Goal: Task Accomplishment & Management: Manage account settings

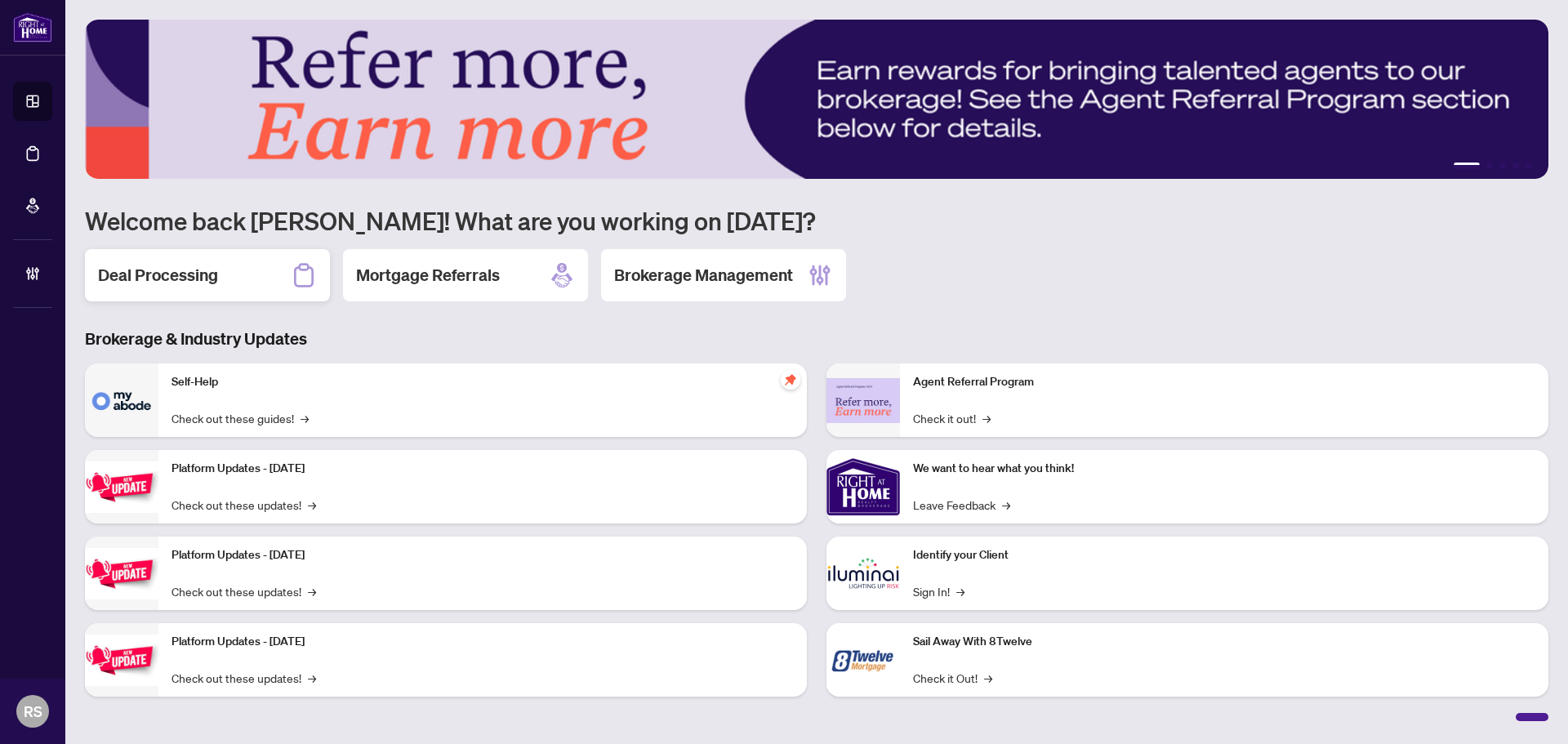
click at [154, 281] on h2 "Deal Processing" at bounding box center [158, 275] width 120 height 23
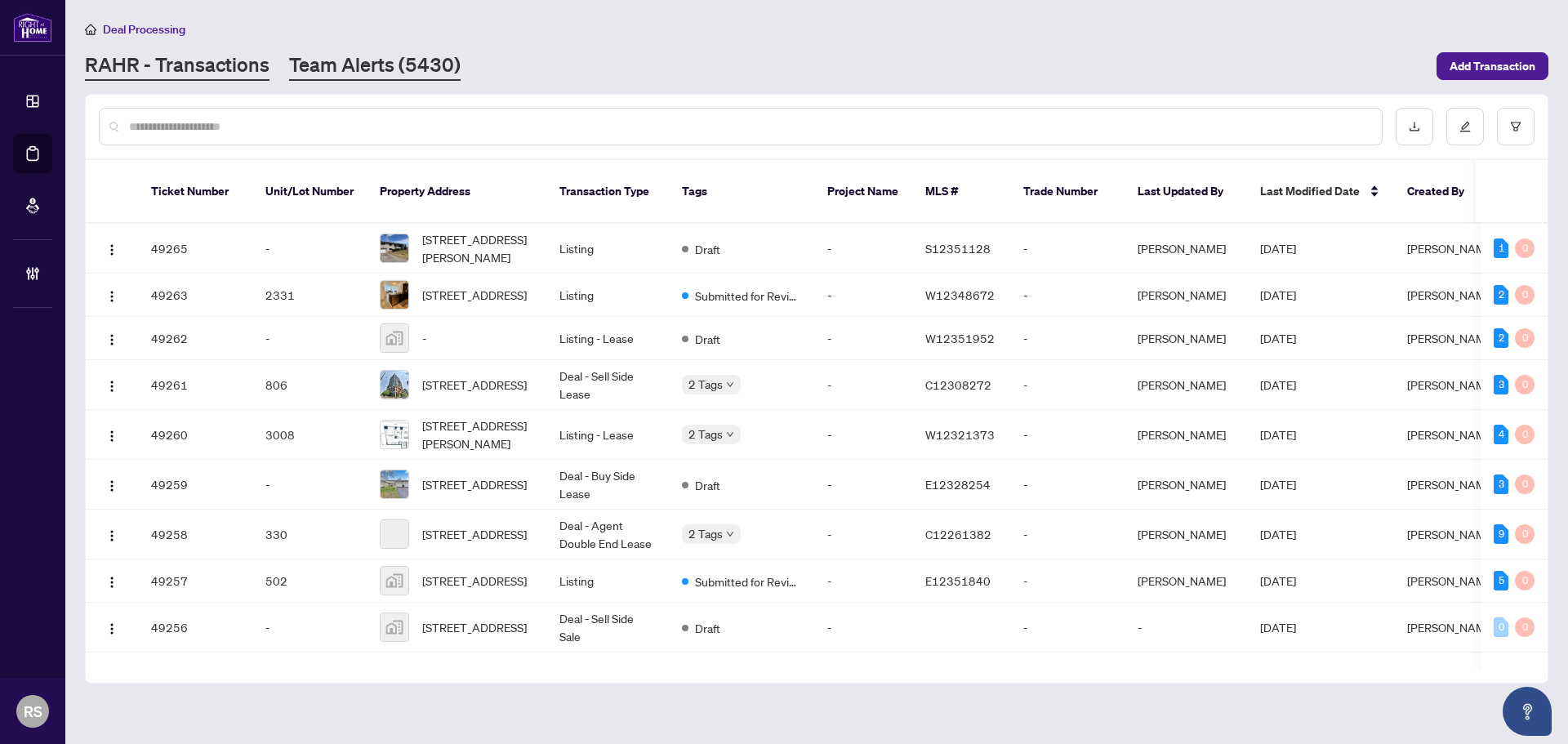
click at [367, 70] on link "Team Alerts (5430)" at bounding box center [374, 66] width 171 height 29
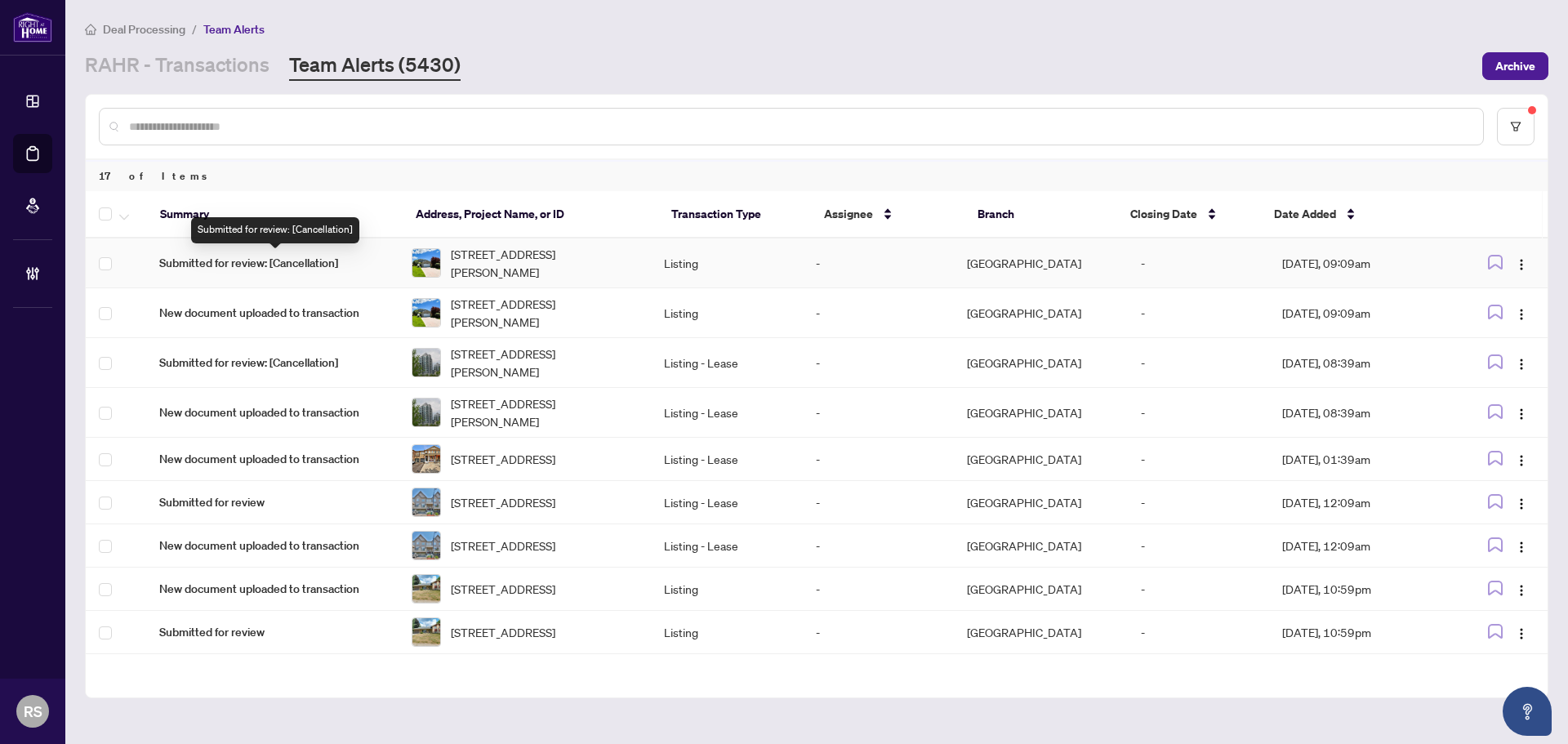
click at [297, 265] on span "Submitted for review: [Cancellation]" at bounding box center [272, 262] width 227 height 18
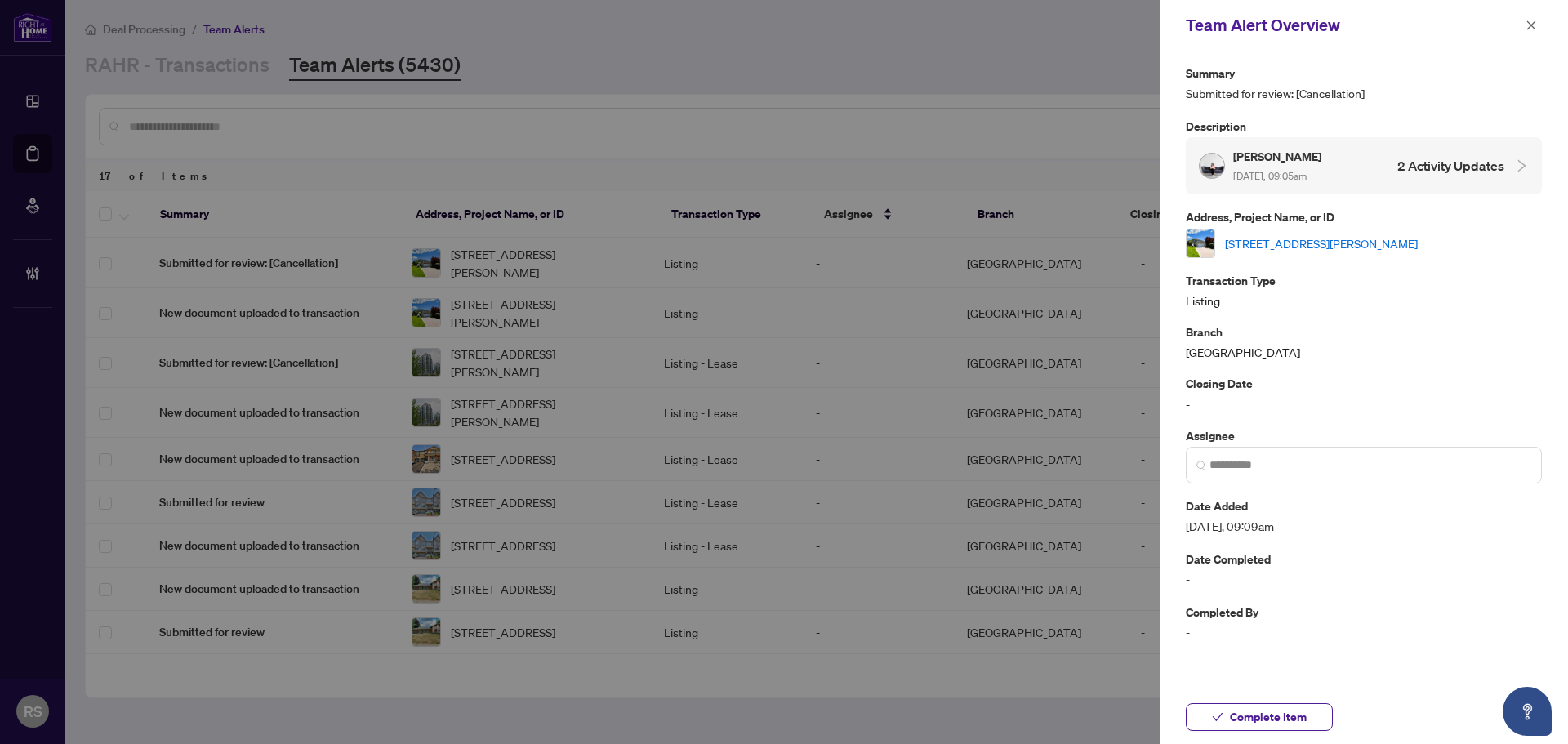
click at [1355, 235] on link "39 Aranka Crt, Richmond Hill, Ontario L4C 7V2, Canada" at bounding box center [1321, 243] width 193 height 18
drag, startPoint x: 1535, startPoint y: 30, endPoint x: 1372, endPoint y: 25, distance: 163.1
click at [1535, 29] on icon "close" at bounding box center [1531, 25] width 11 height 11
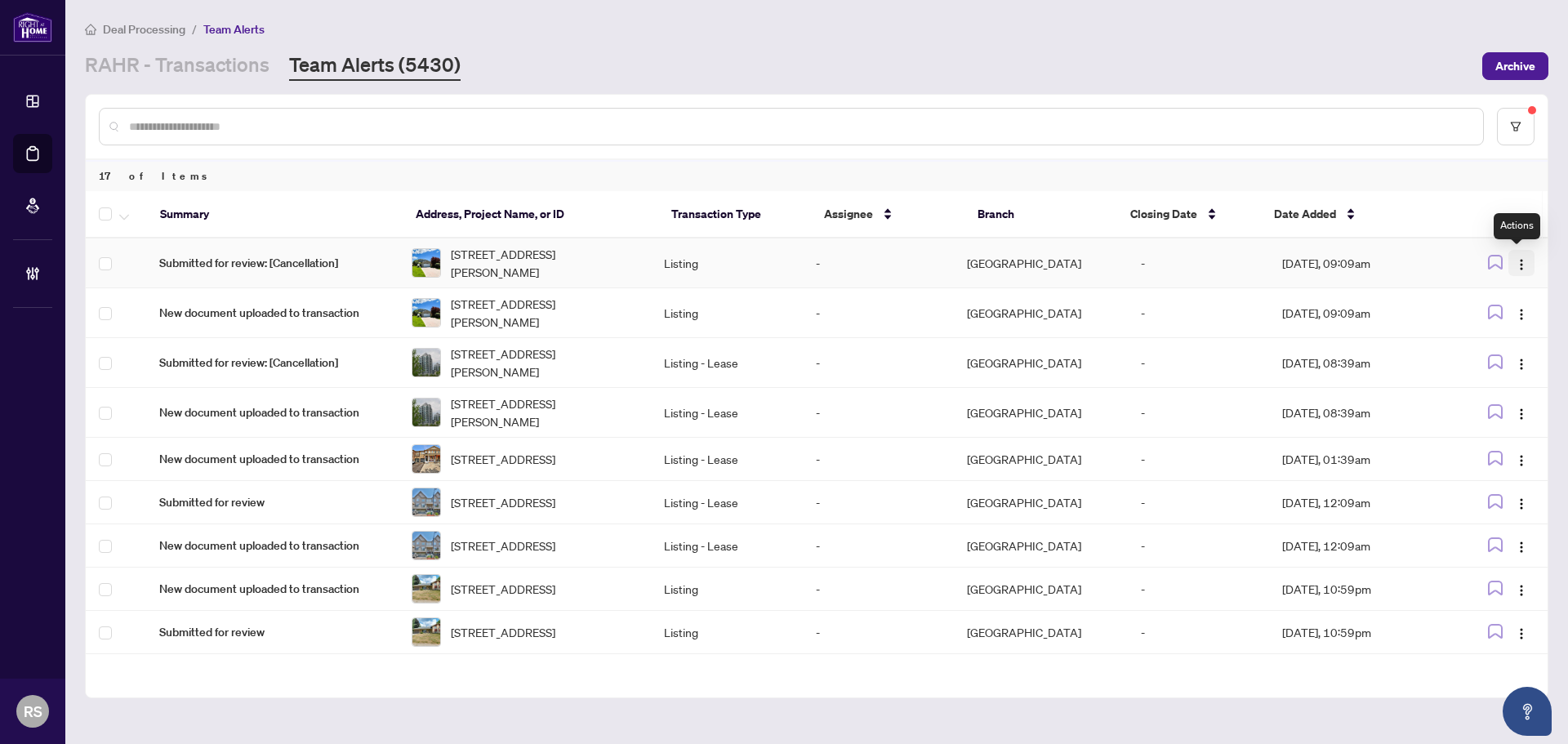
click at [1515, 266] on img "button" at bounding box center [1521, 264] width 13 height 13
click at [1485, 297] on span "Assign Myself" at bounding box center [1478, 295] width 76 height 18
click at [284, 363] on span "Submitted for review: [Cancellation]" at bounding box center [272, 362] width 227 height 18
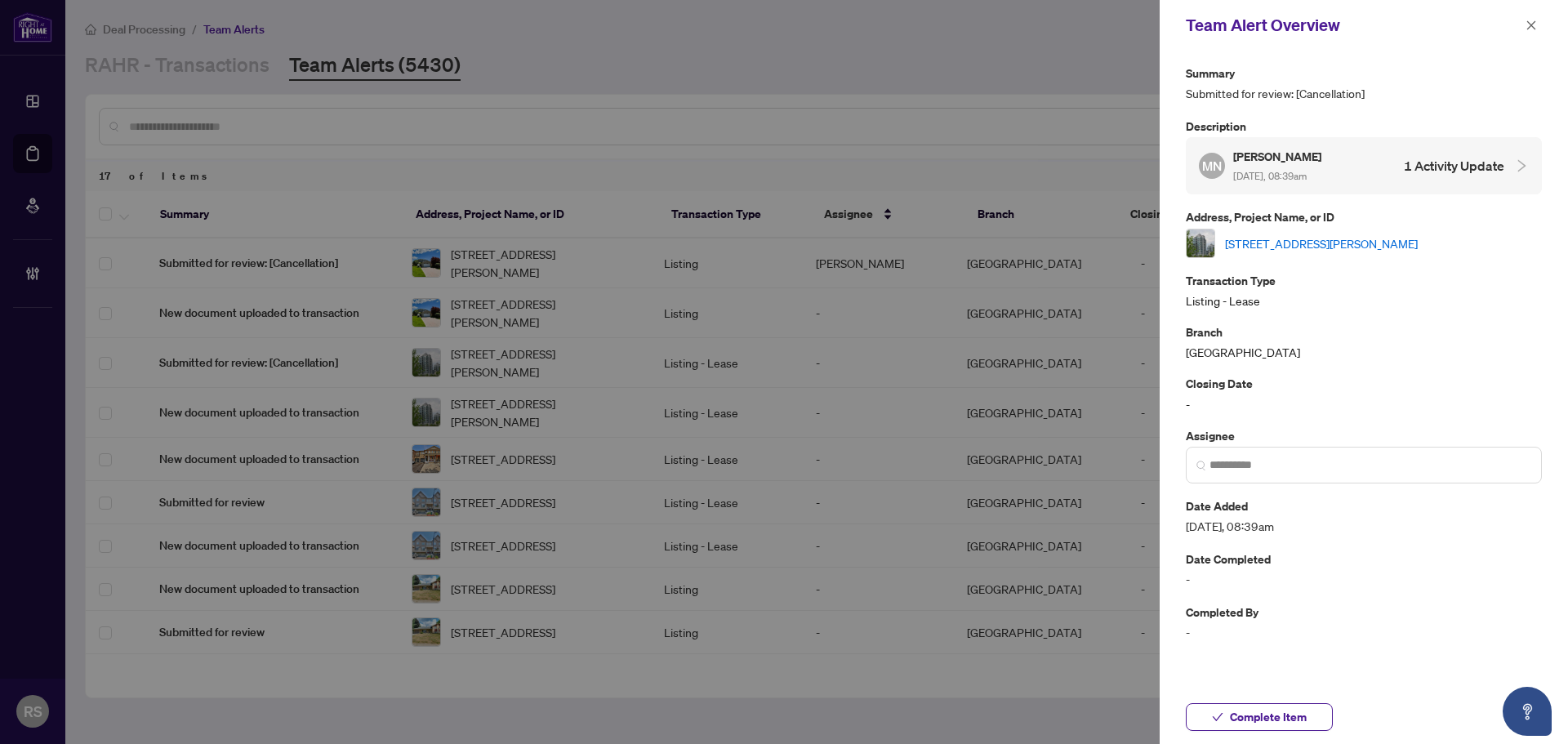
click at [1370, 240] on link "1209-20 North Park Rd, Vaughan, Ontario L4J 0G7, Canada" at bounding box center [1321, 243] width 193 height 18
click at [1535, 25] on icon "close" at bounding box center [1531, 25] width 11 height 11
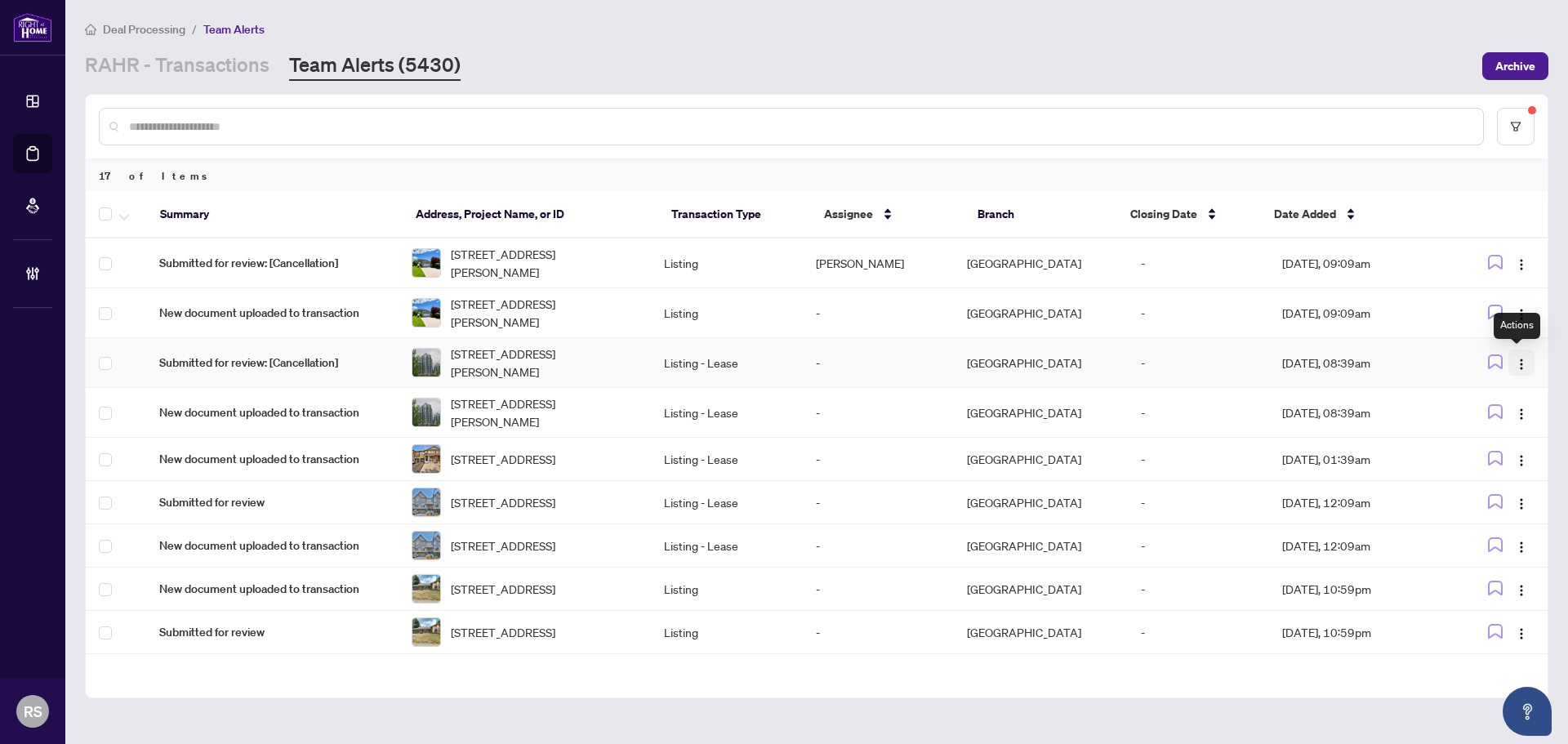
click at [1515, 368] on img "button" at bounding box center [1521, 363] width 13 height 13
click at [1468, 397] on span "Assign Myself" at bounding box center [1478, 394] width 76 height 18
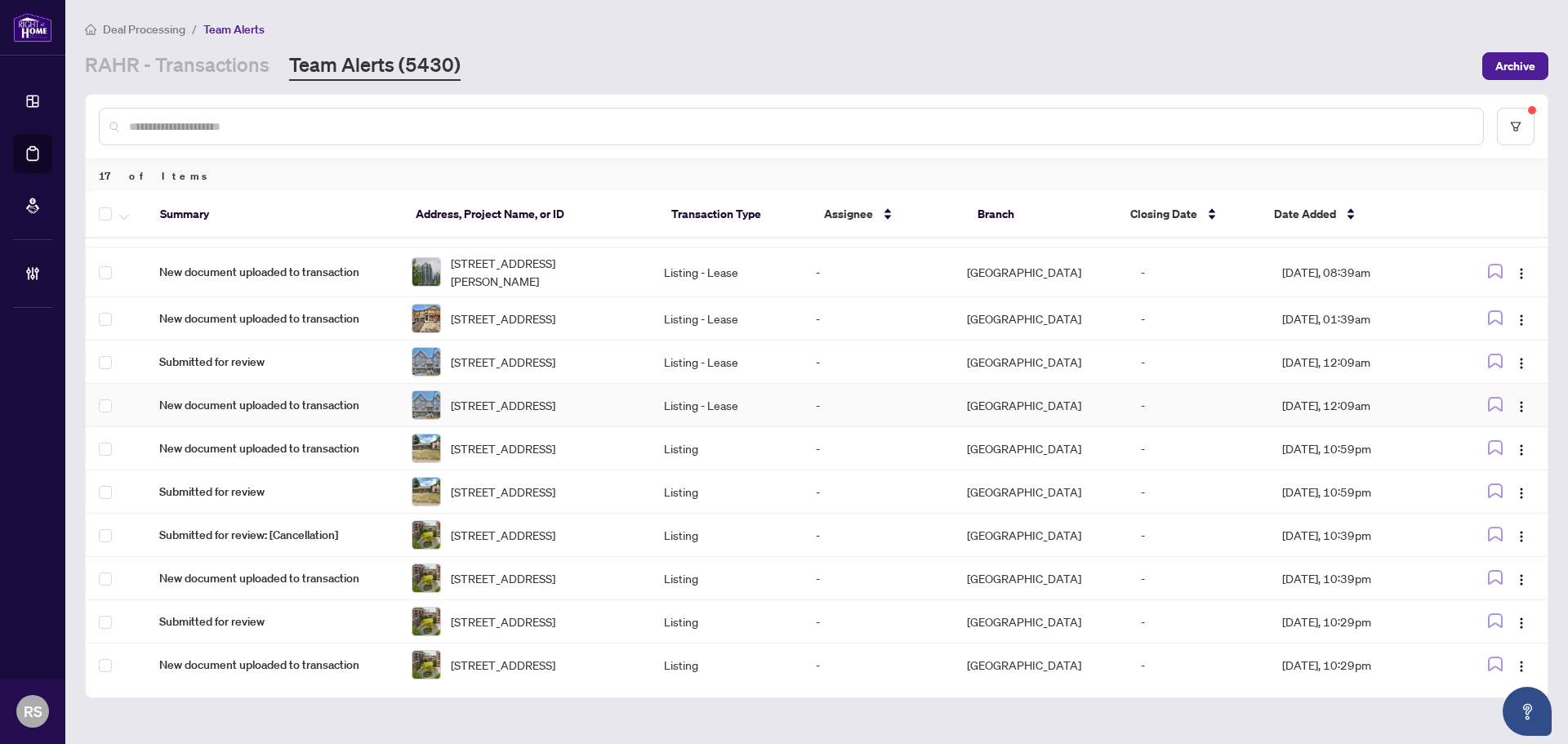
scroll to position [163, 0]
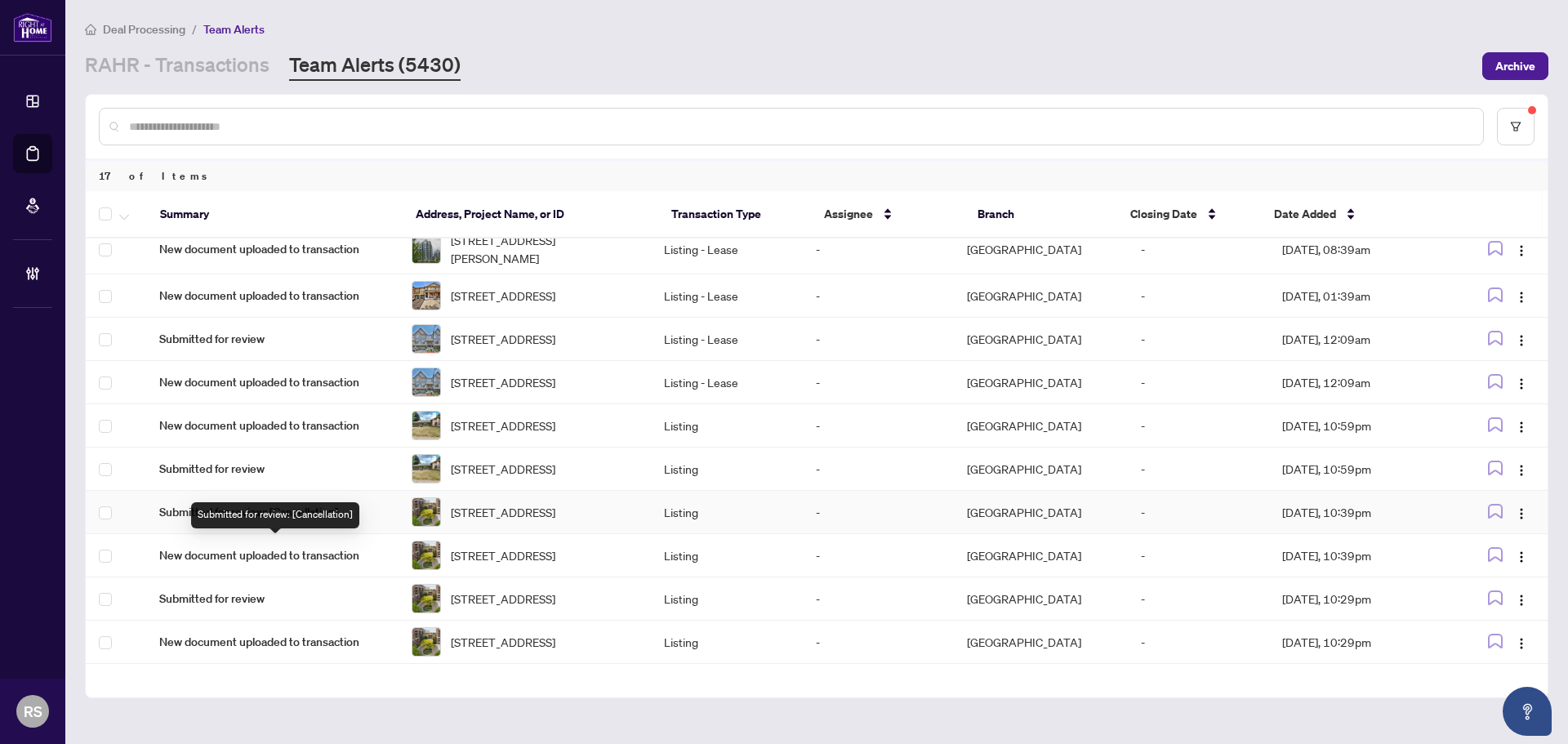
click at [296, 521] on span "Submitted for review: [Cancellation]" at bounding box center [272, 512] width 227 height 18
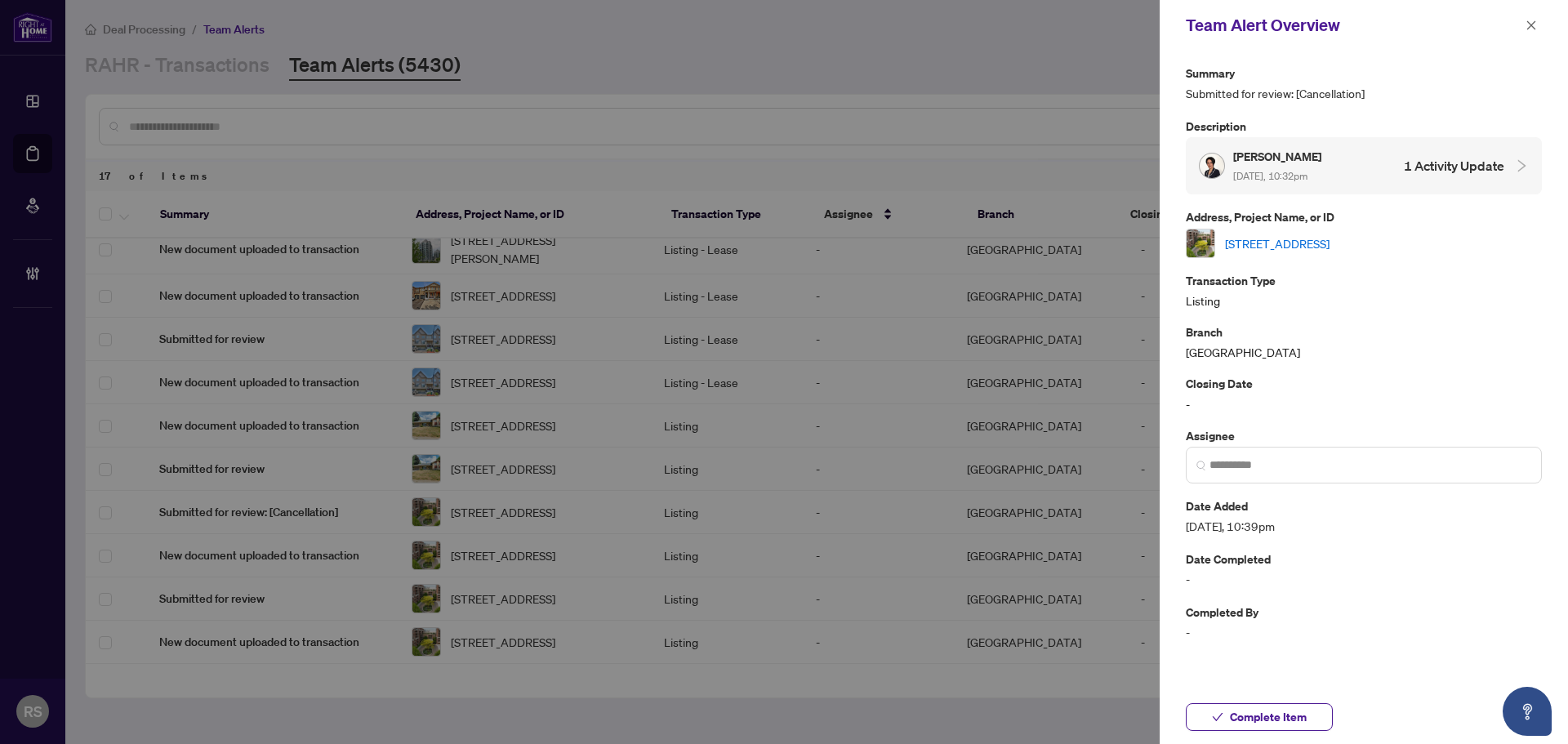
click at [1330, 245] on link "216-20 Burkebrook Pl, Toronto, Ontario M4G 0A1, Canada" at bounding box center [1277, 243] width 104 height 18
click at [1531, 29] on icon "close" at bounding box center [1531, 25] width 11 height 11
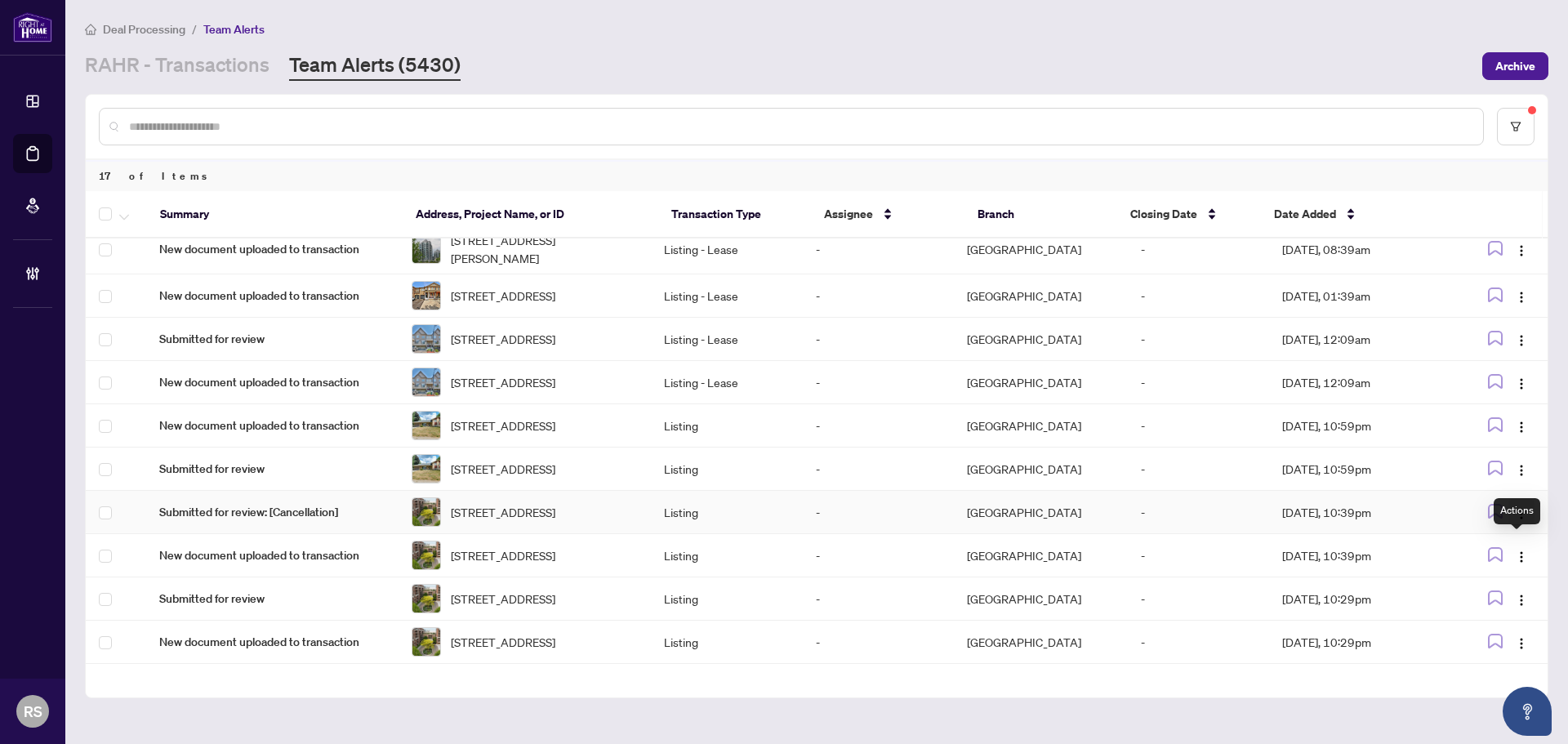
click at [1517, 520] on img "button" at bounding box center [1521, 513] width 13 height 13
click at [1475, 580] on span "Assign Myself" at bounding box center [1478, 579] width 76 height 18
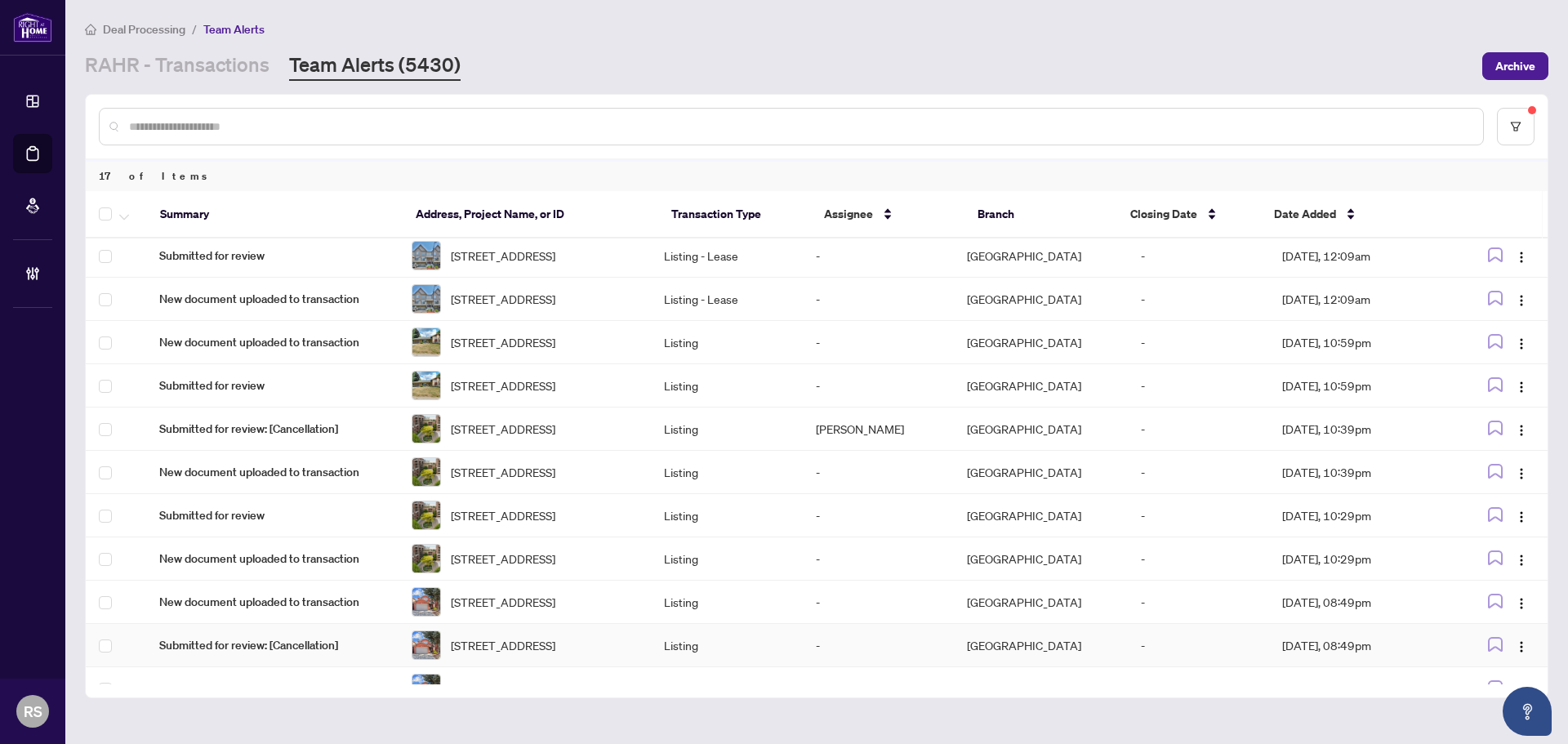
scroll to position [401, 0]
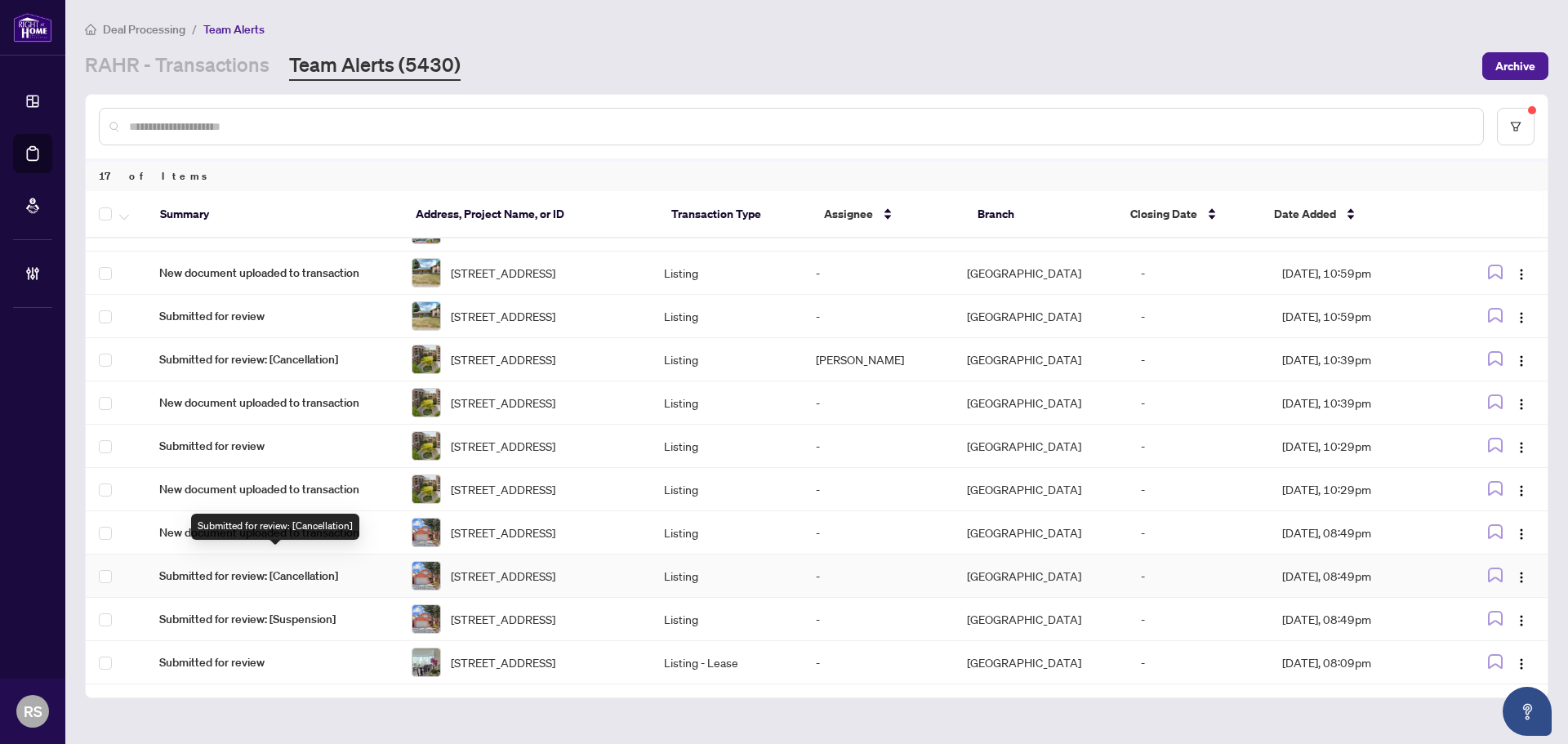
click at [310, 567] on span "Submitted for review: [Cancellation]" at bounding box center [272, 576] width 227 height 18
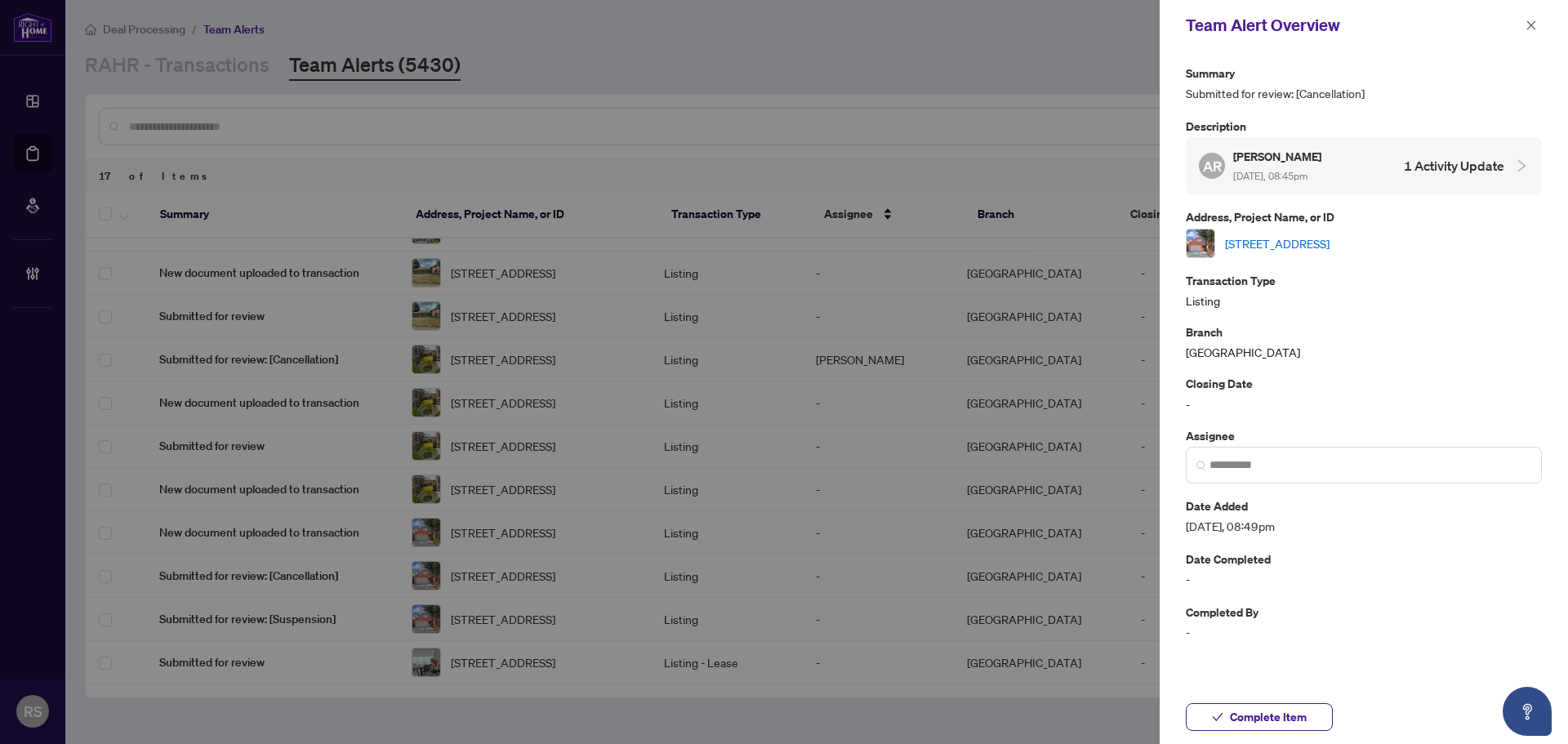
click at [1330, 244] on link "[STREET_ADDRESS]" at bounding box center [1277, 243] width 104 height 18
click at [1534, 25] on icon "close" at bounding box center [1531, 25] width 11 height 11
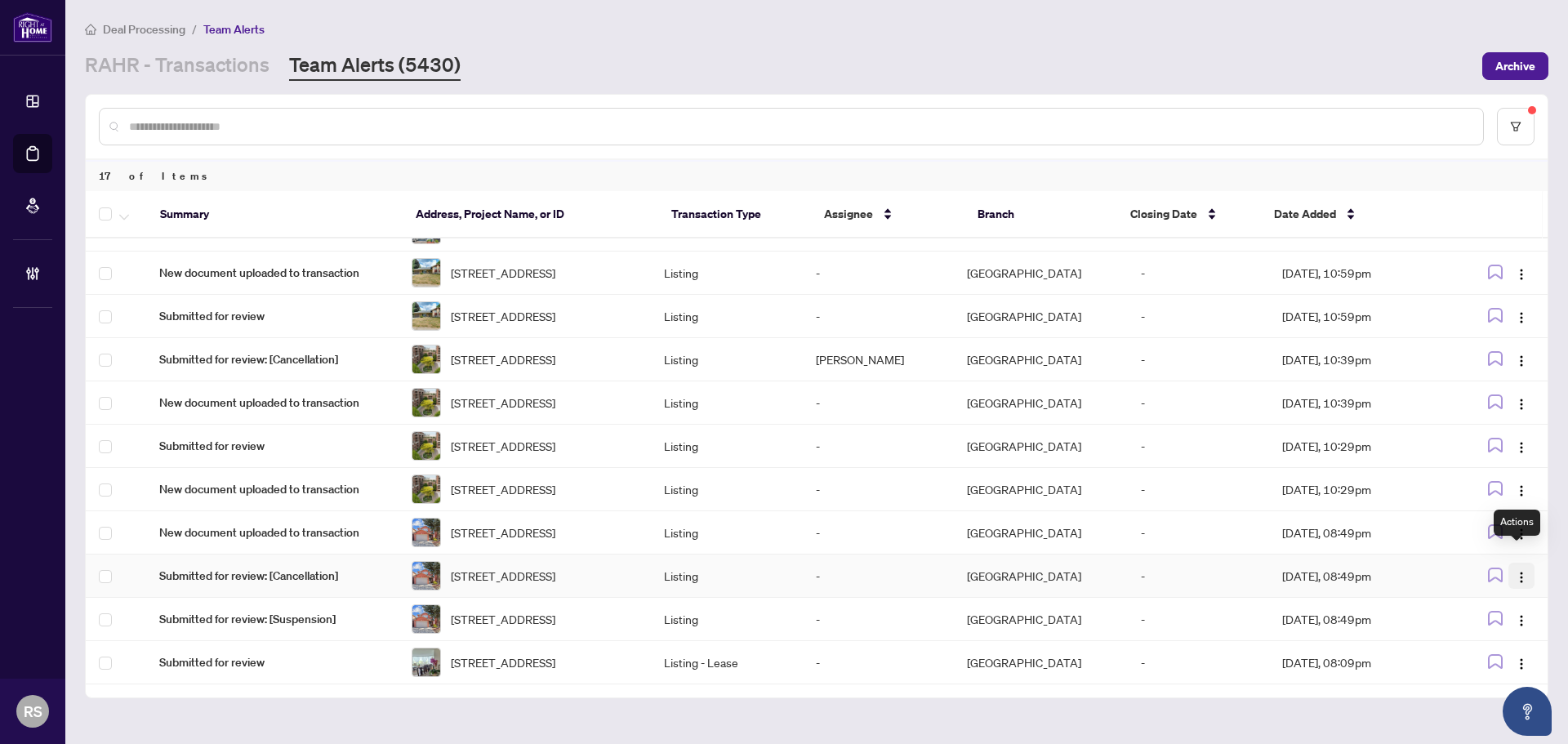
click at [1520, 570] on img "button" at bounding box center [1521, 576] width 13 height 13
click at [1471, 591] on span "Assign Myself" at bounding box center [1478, 590] width 76 height 18
click at [1516, 614] on img "button" at bounding box center [1521, 620] width 13 height 13
click at [1479, 638] on span "Assign Myself" at bounding box center [1478, 640] width 76 height 18
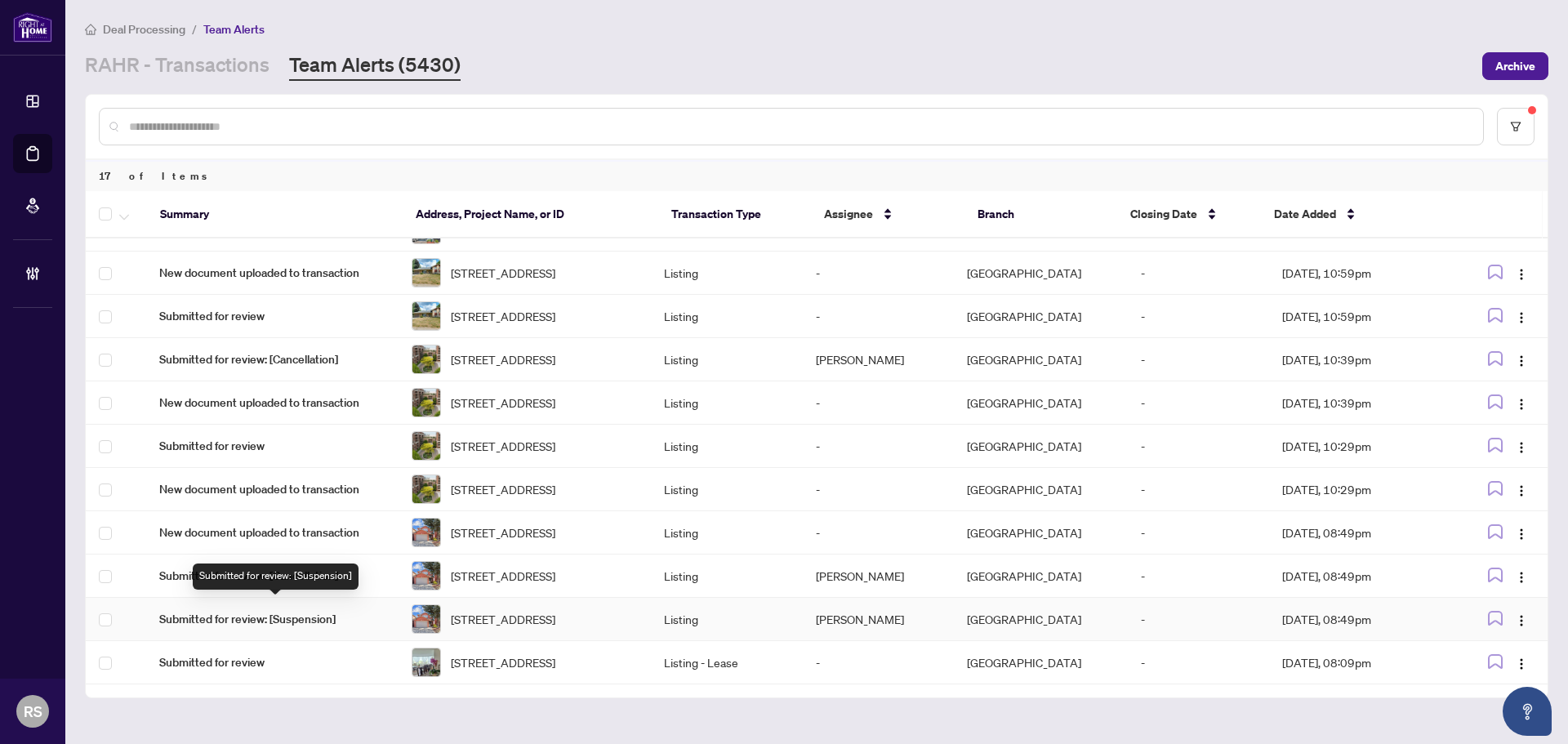
click at [289, 610] on span "Submitted for review: [Suspension]" at bounding box center [272, 619] width 227 height 18
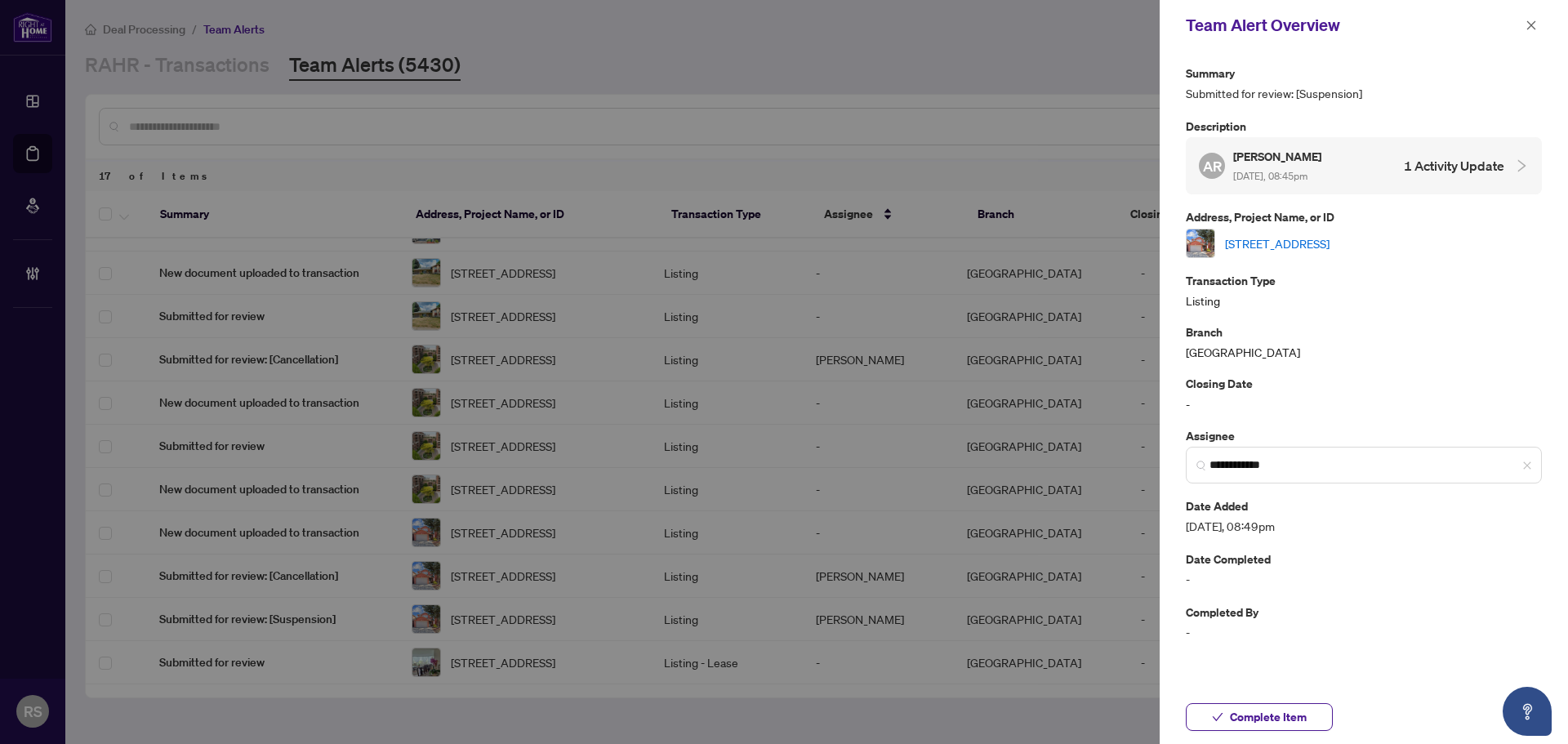
click at [1330, 243] on link "[STREET_ADDRESS]" at bounding box center [1277, 243] width 104 height 18
click at [1534, 25] on icon "close" at bounding box center [1531, 25] width 11 height 11
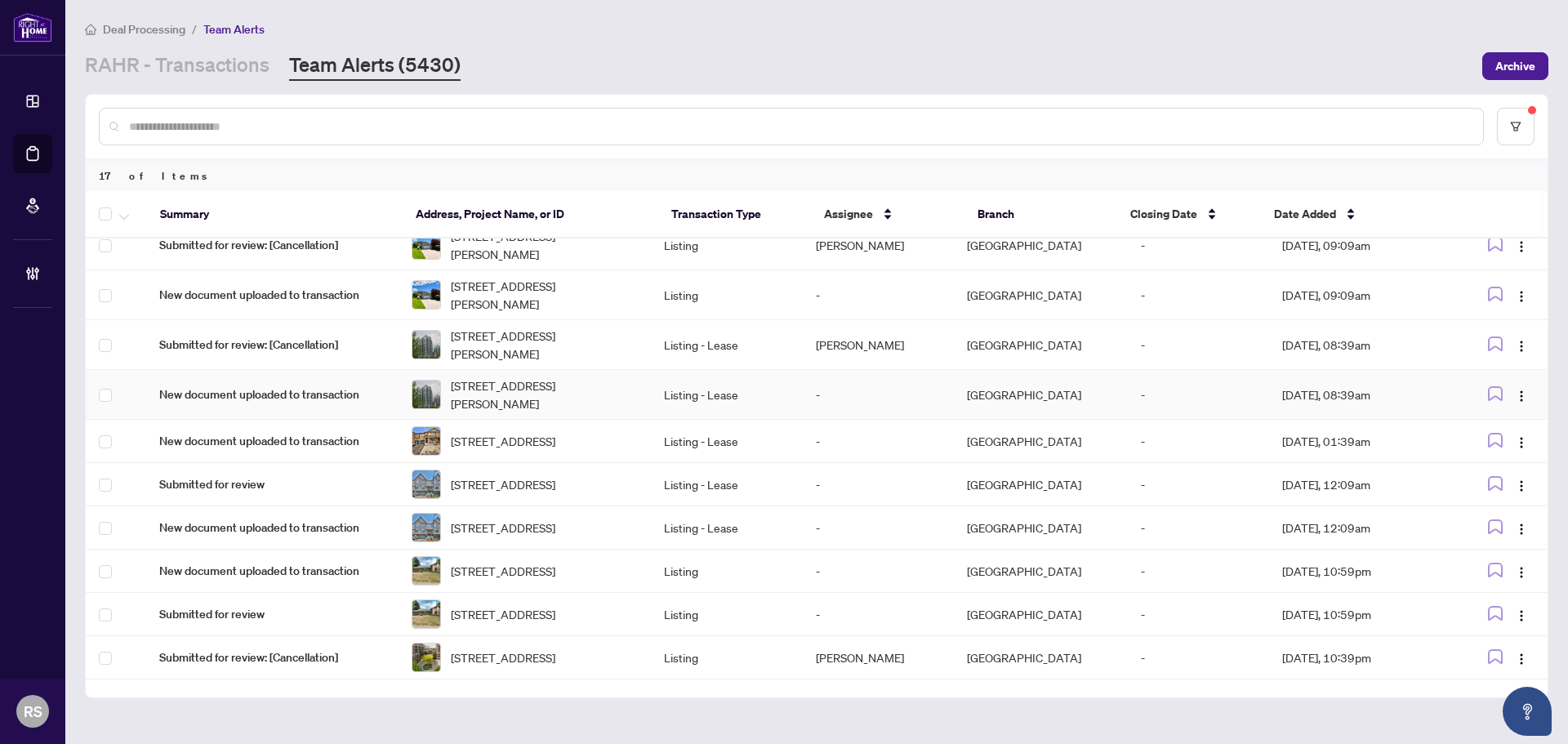
scroll to position [0, 0]
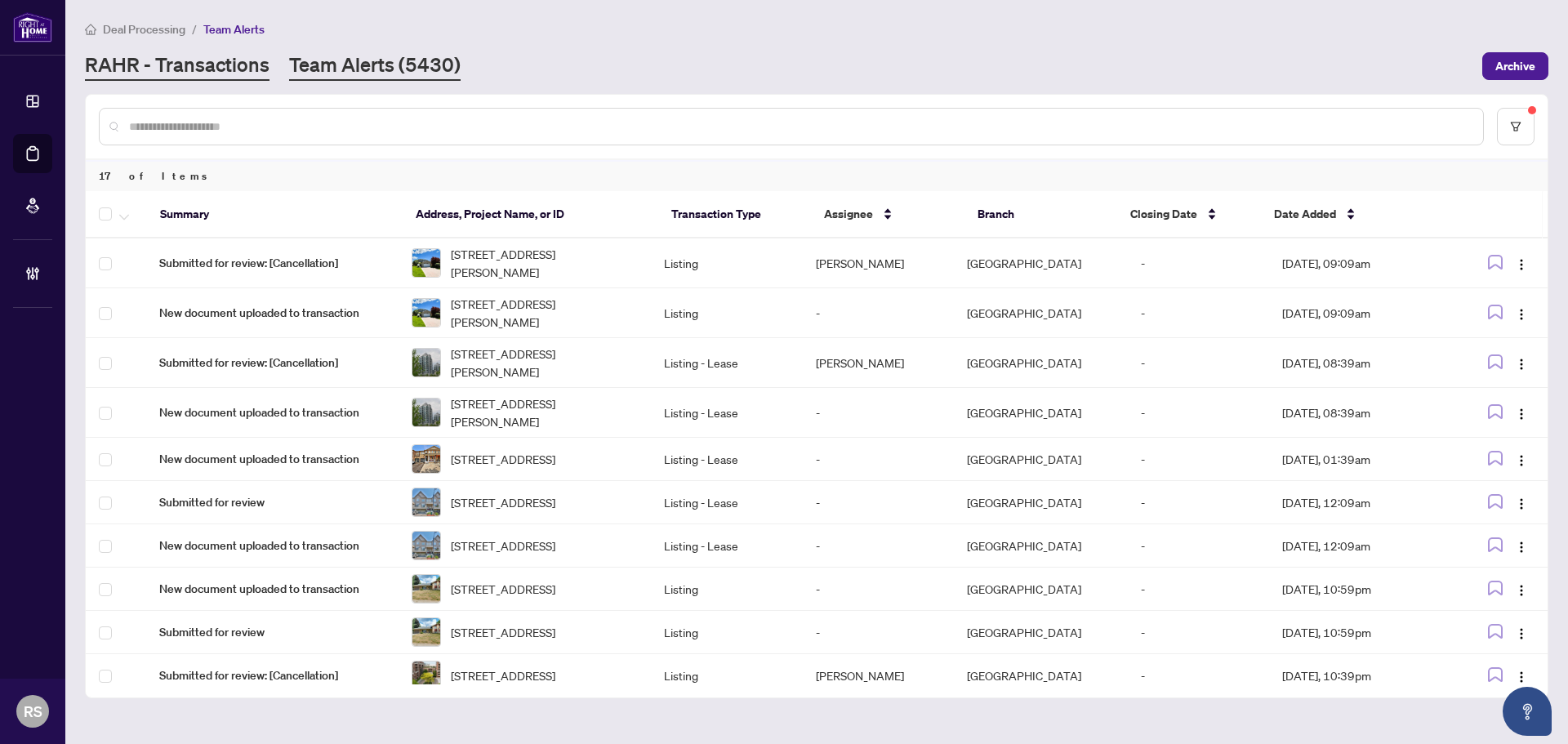
click at [211, 65] on link "RAHR - Transactions" at bounding box center [177, 66] width 184 height 29
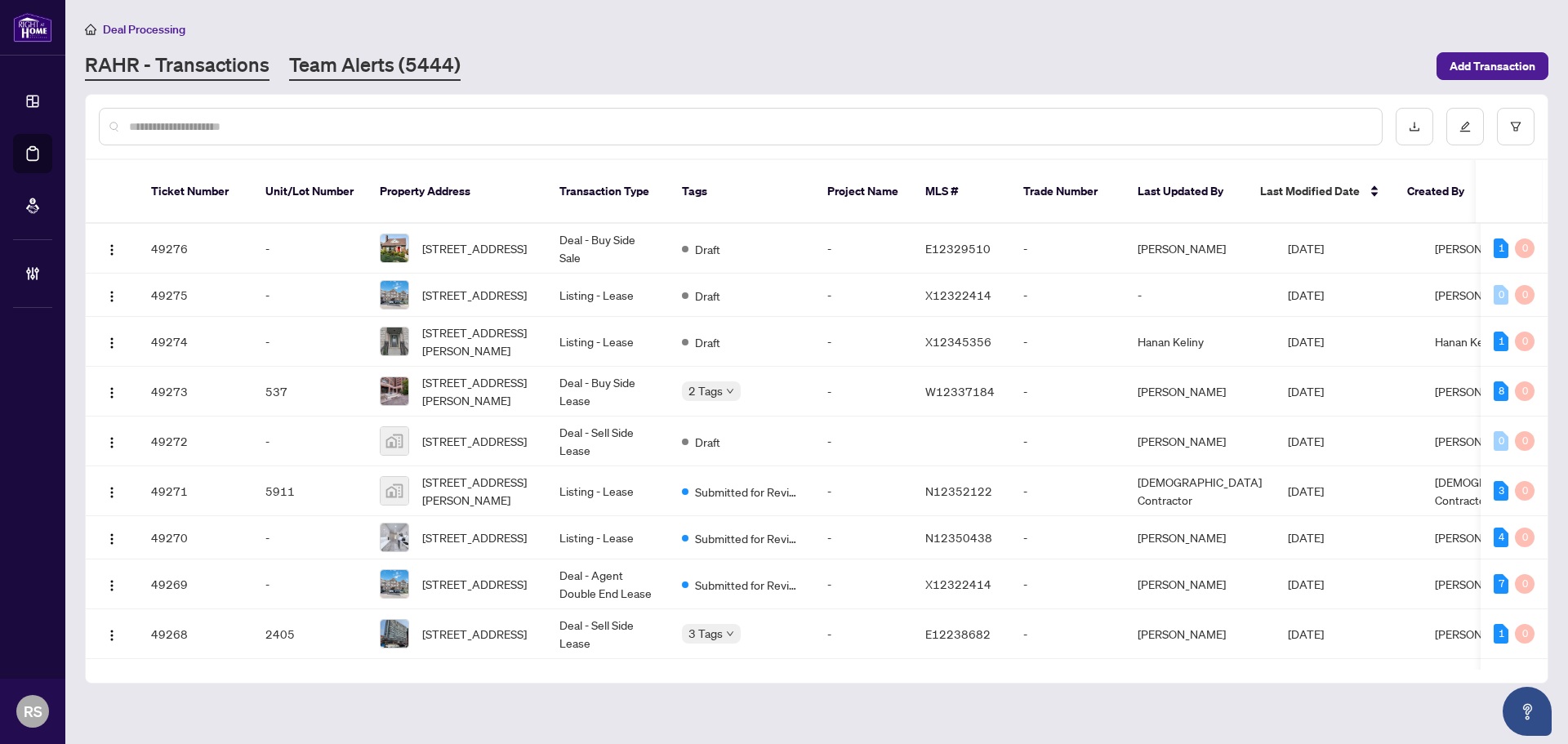
click at [367, 65] on link "Team Alerts (5444)" at bounding box center [374, 66] width 171 height 29
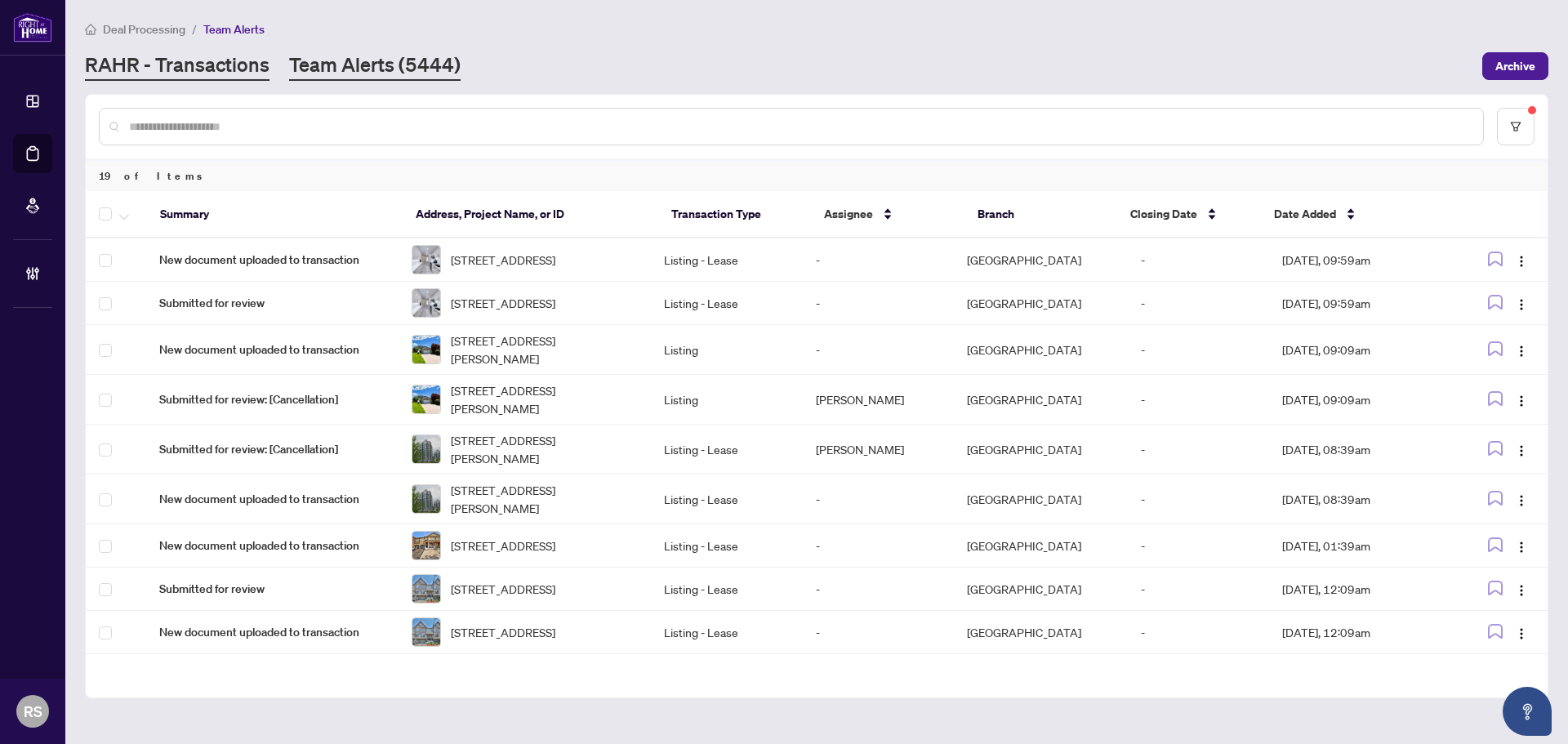
click at [199, 64] on link "RAHR - Transactions" at bounding box center [177, 66] width 184 height 29
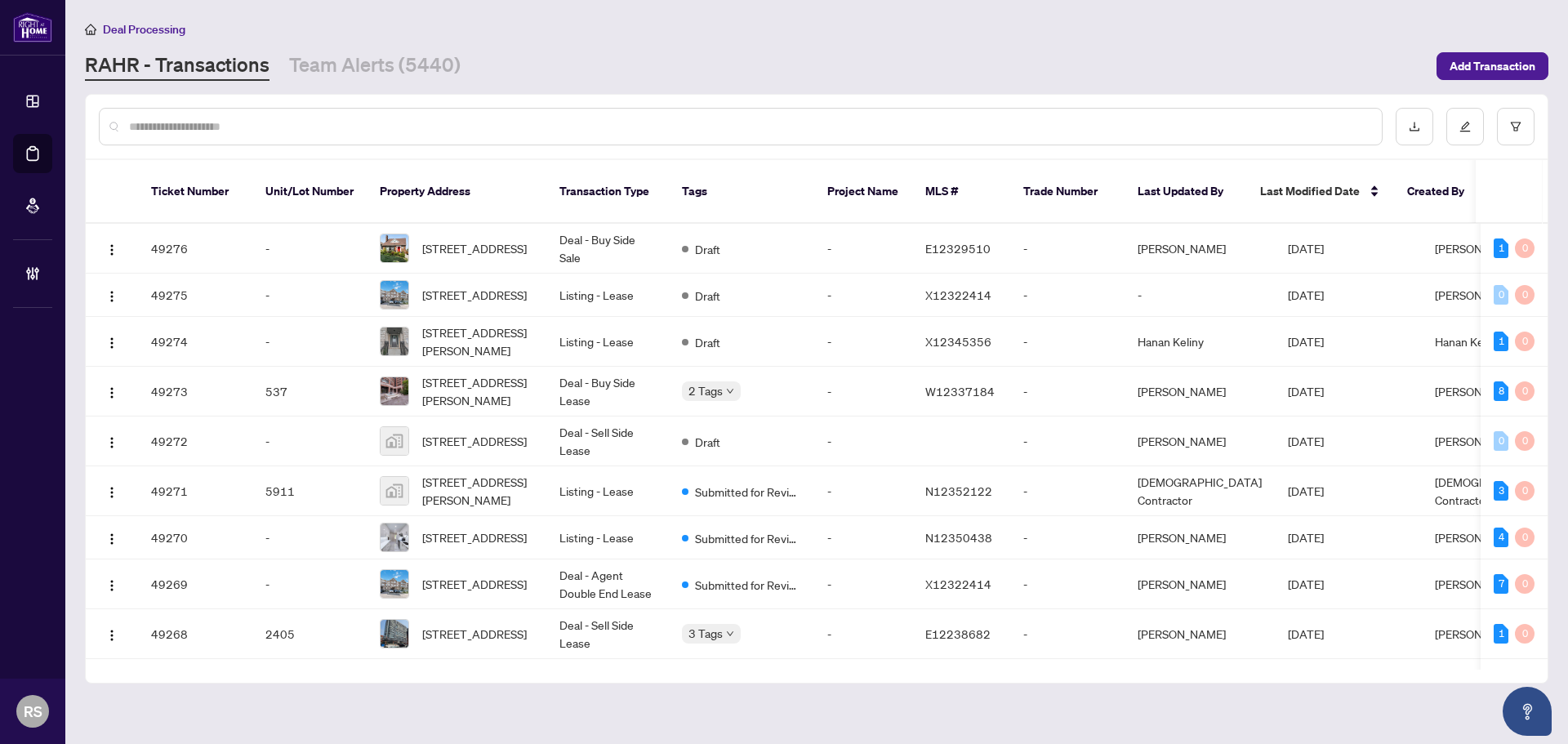
click at [312, 133] on input "text" at bounding box center [749, 126] width 1240 height 18
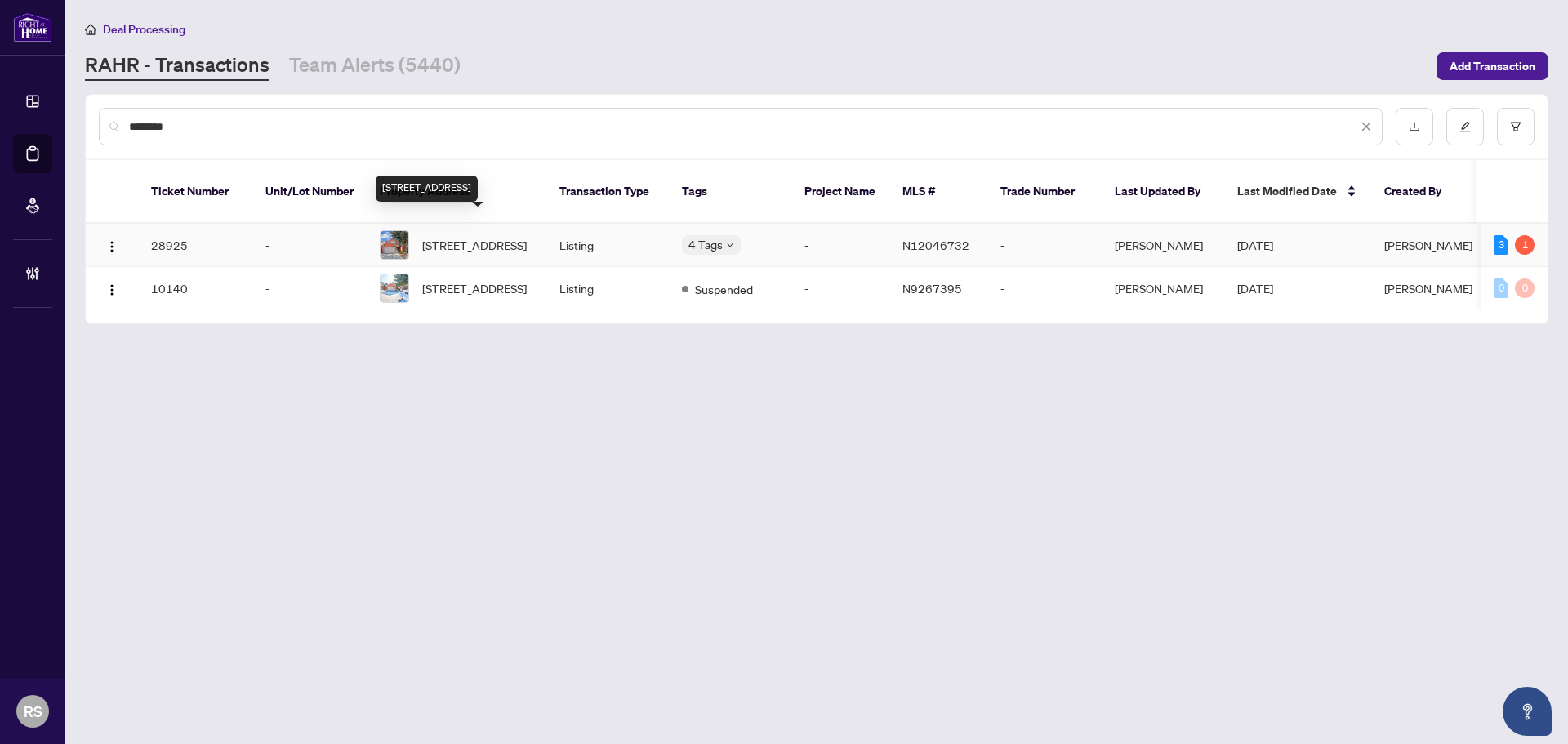
type input "********"
click at [480, 237] on span "[STREET_ADDRESS]" at bounding box center [474, 245] width 104 height 18
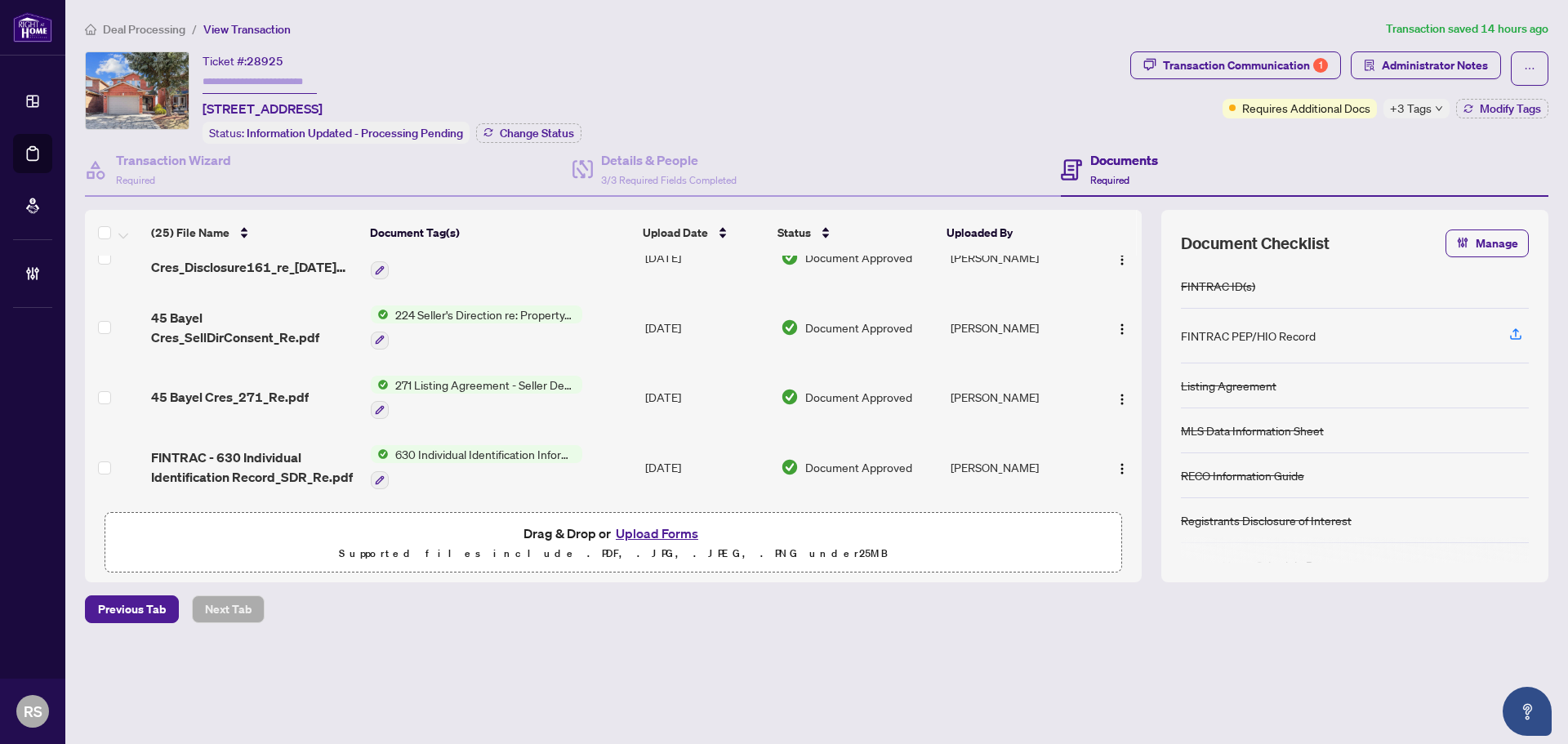
scroll to position [734, 0]
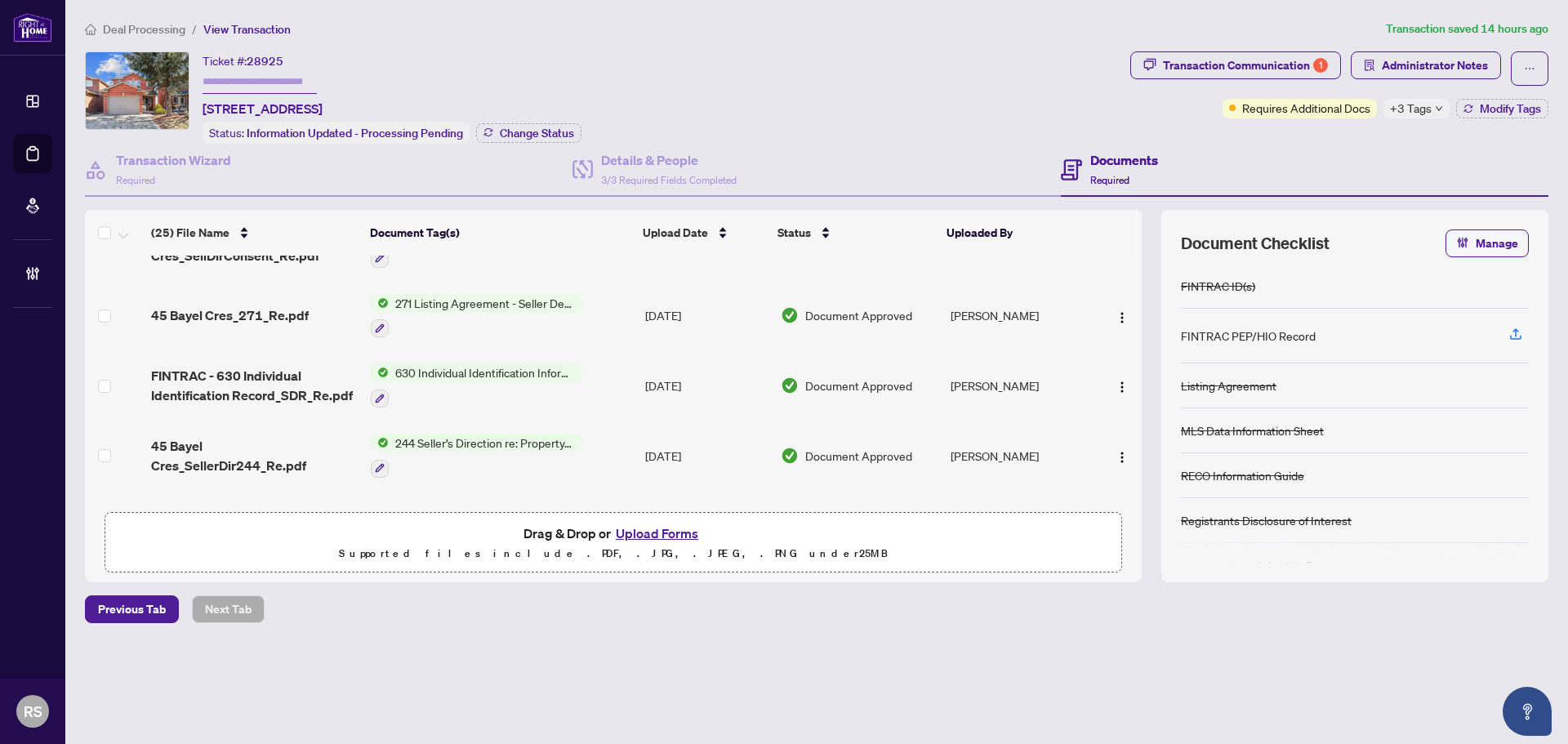
click at [206, 311] on span "45 Bayel Cres_271_Re.pdf" at bounding box center [230, 315] width 158 height 19
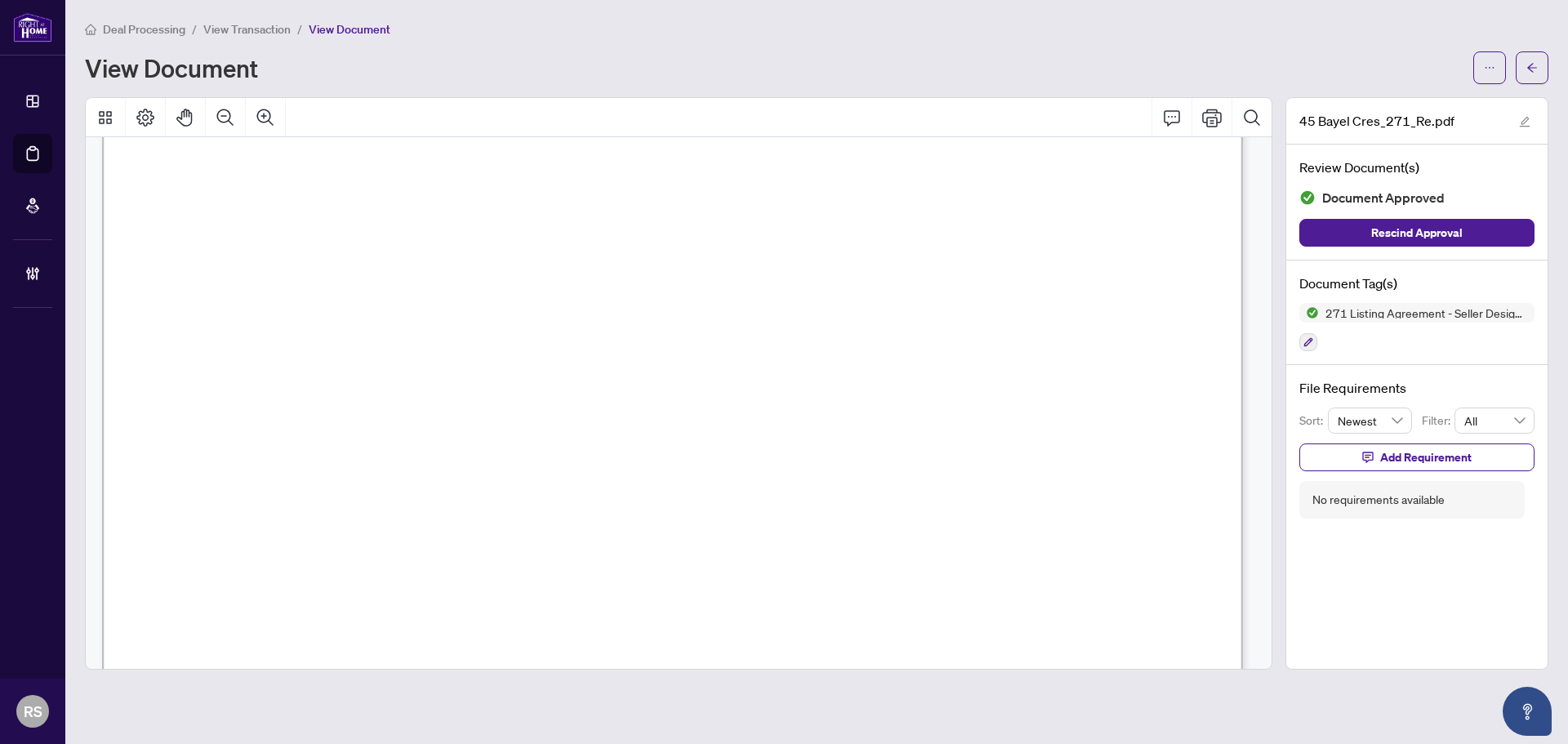
scroll to position [408, 0]
click at [254, 26] on span "View Transaction" at bounding box center [248, 29] width 88 height 15
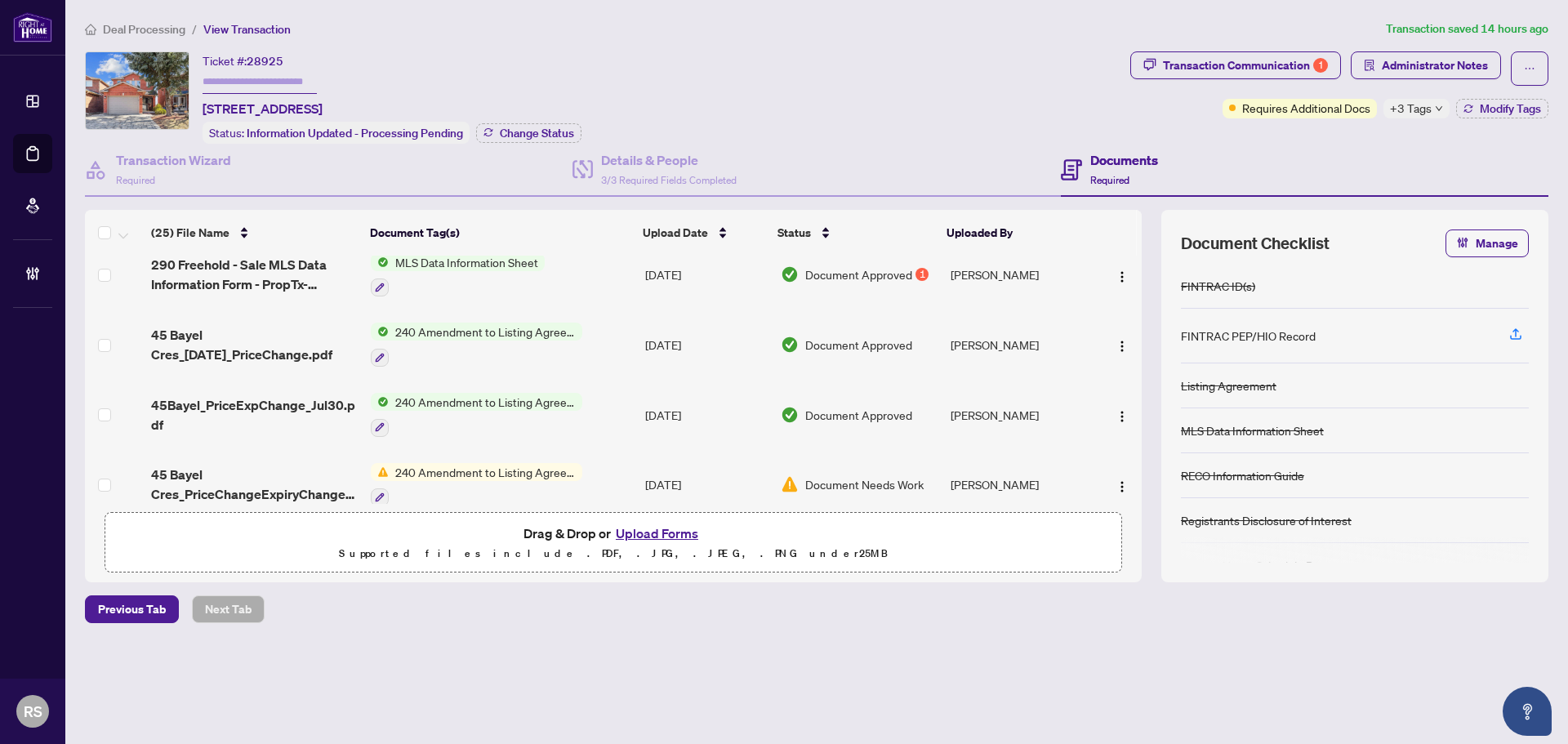
scroll to position [245, 0]
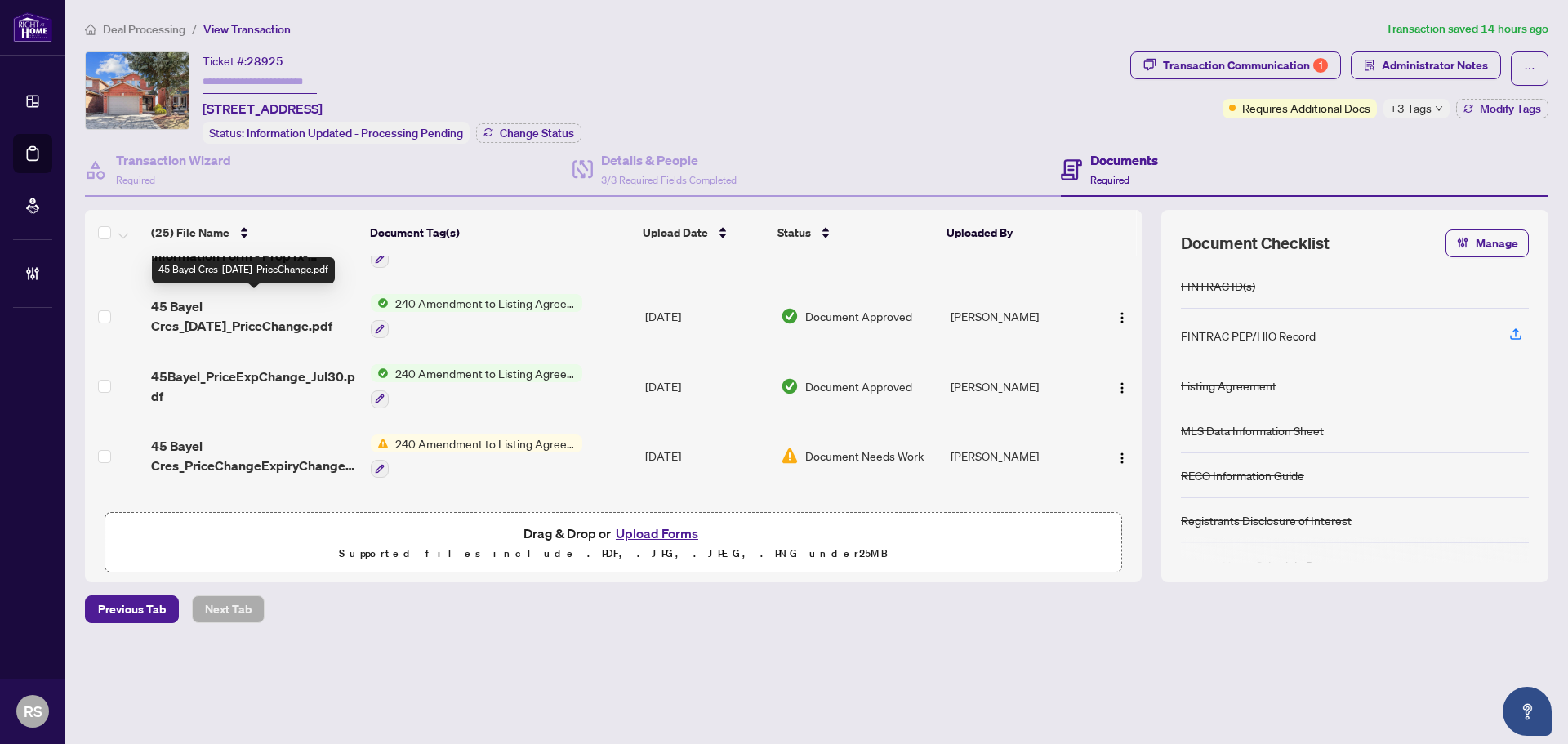
click at [208, 314] on span "45 Bayel Cres_2025-08-12_PriceChange.pdf" at bounding box center [254, 316] width 206 height 39
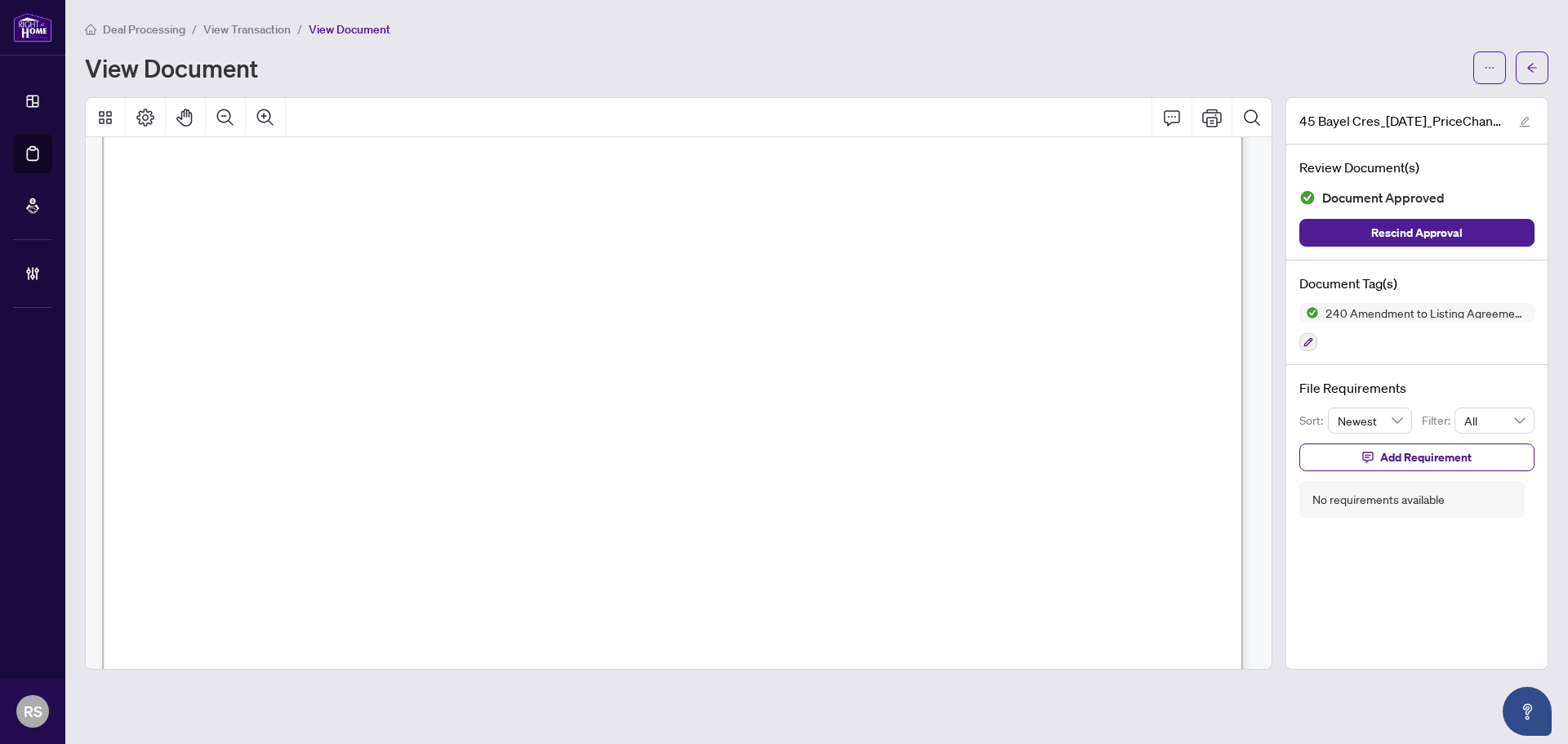
scroll to position [326, 0]
click at [249, 24] on span "View Transaction" at bounding box center [248, 29] width 88 height 15
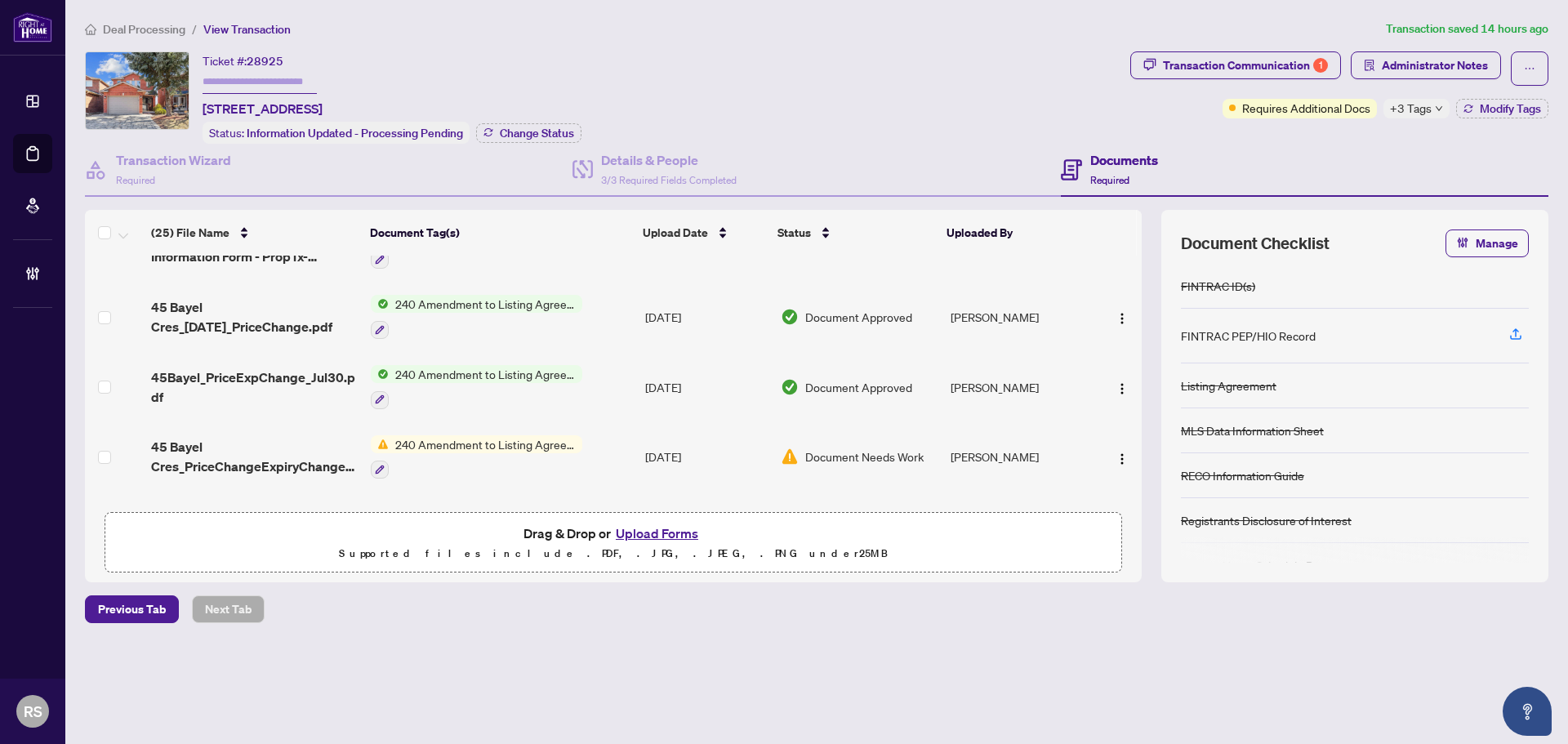
scroll to position [245, 0]
click at [289, 372] on span "45Bayel_PriceExpChange_Jul30.pdf" at bounding box center [254, 386] width 206 height 39
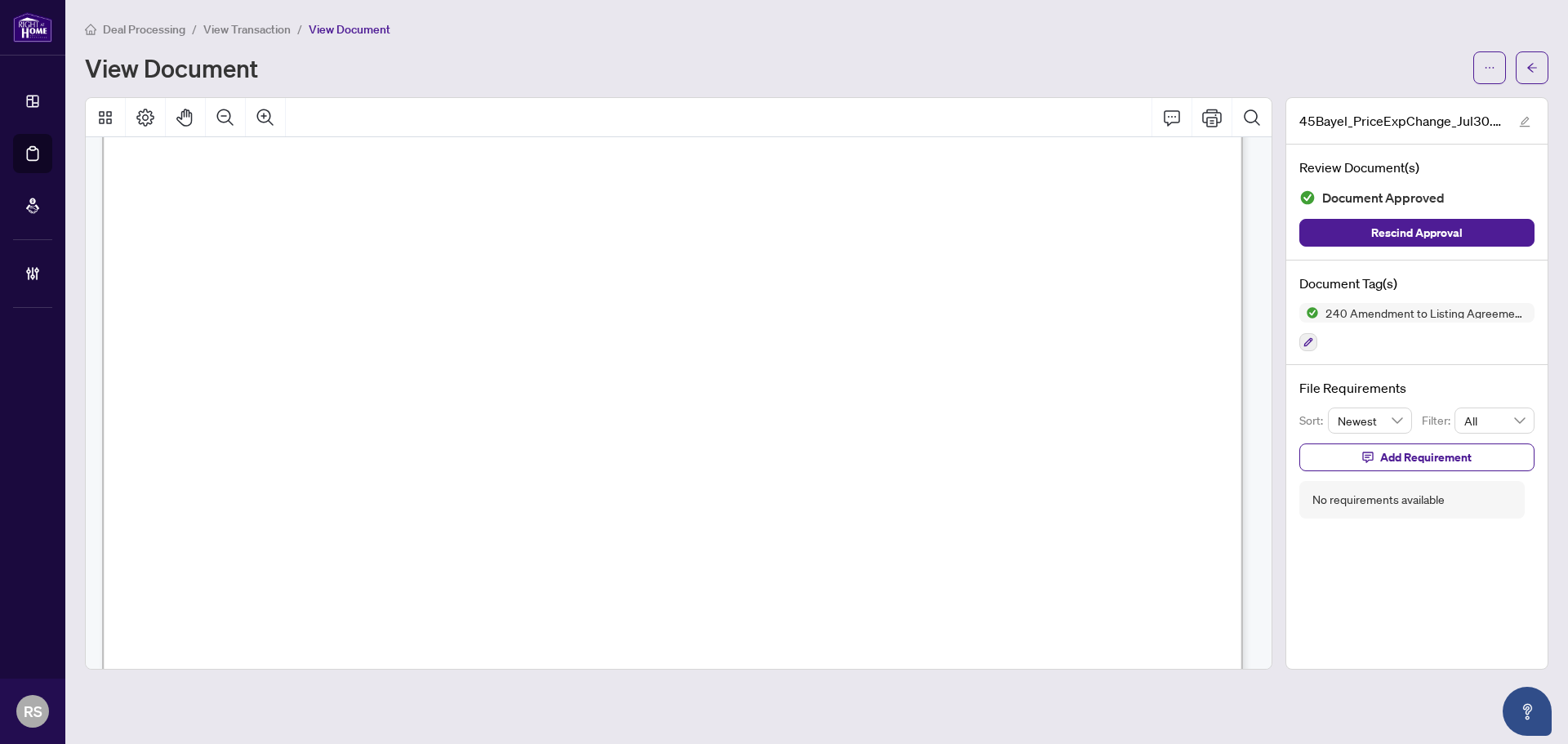
scroll to position [408, 0]
click at [238, 28] on span "View Transaction" at bounding box center [248, 29] width 88 height 15
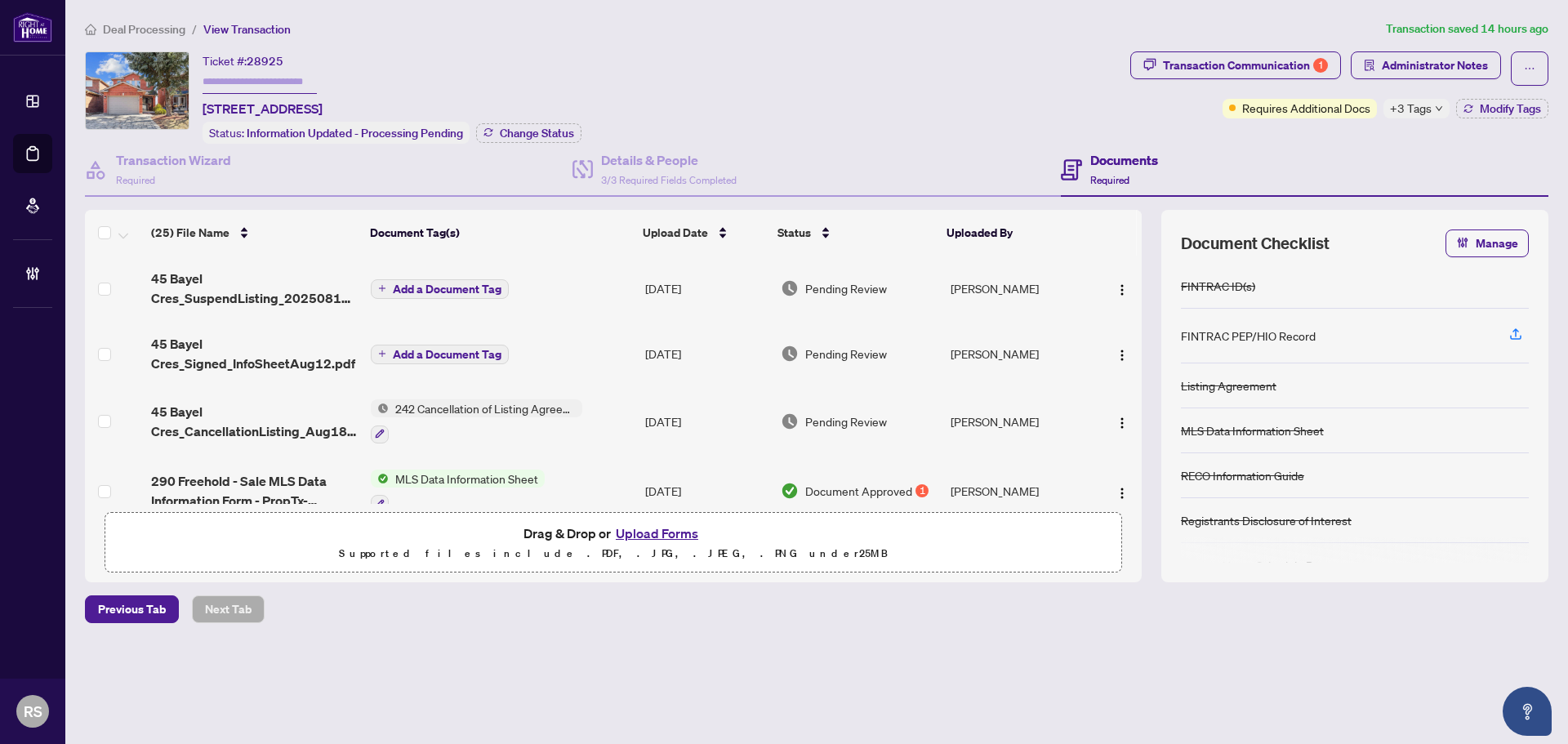
click at [126, 28] on span "Deal Processing" at bounding box center [144, 29] width 83 height 15
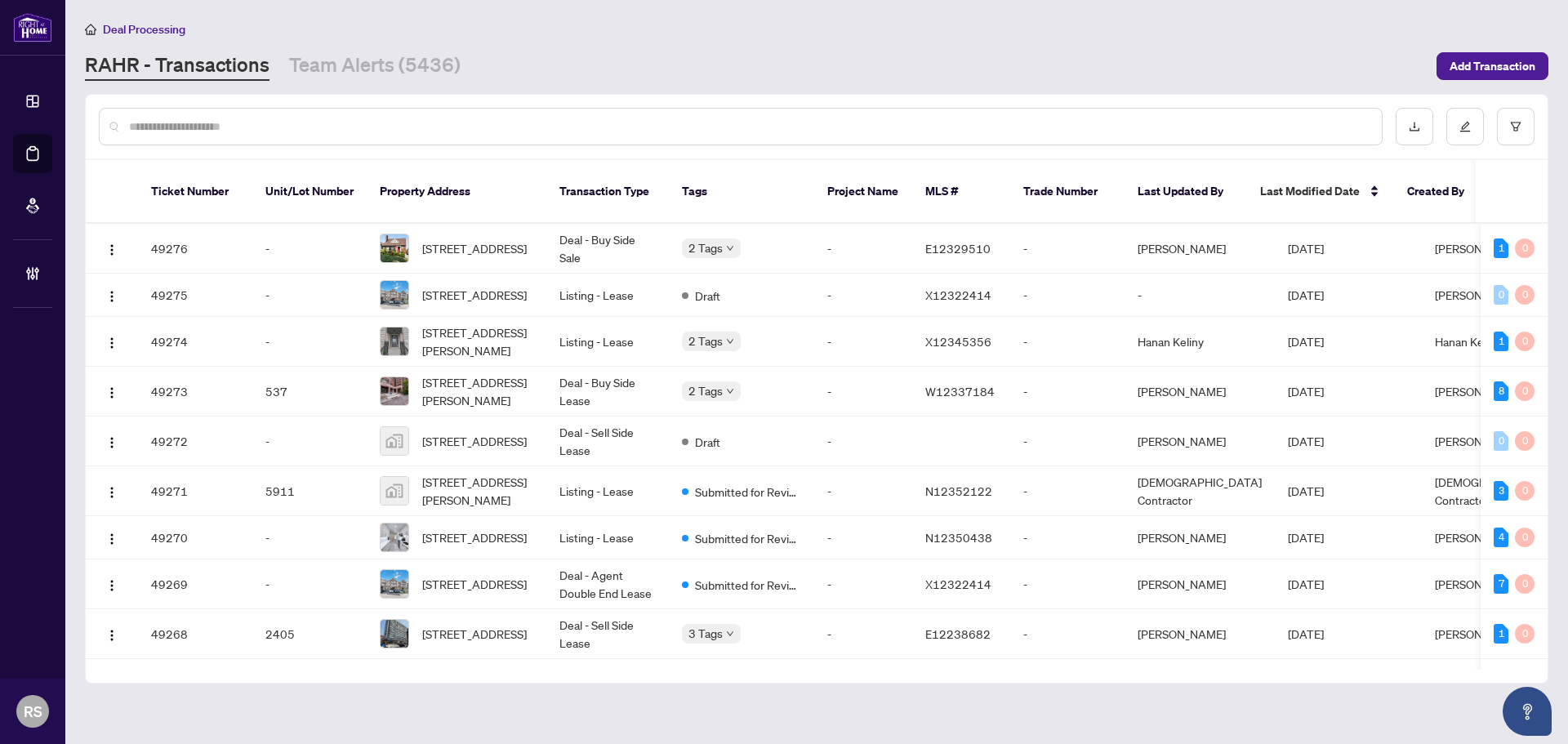
click at [228, 114] on div at bounding box center [741, 126] width 1284 height 38
click at [241, 122] on input "text" at bounding box center [749, 126] width 1240 height 18
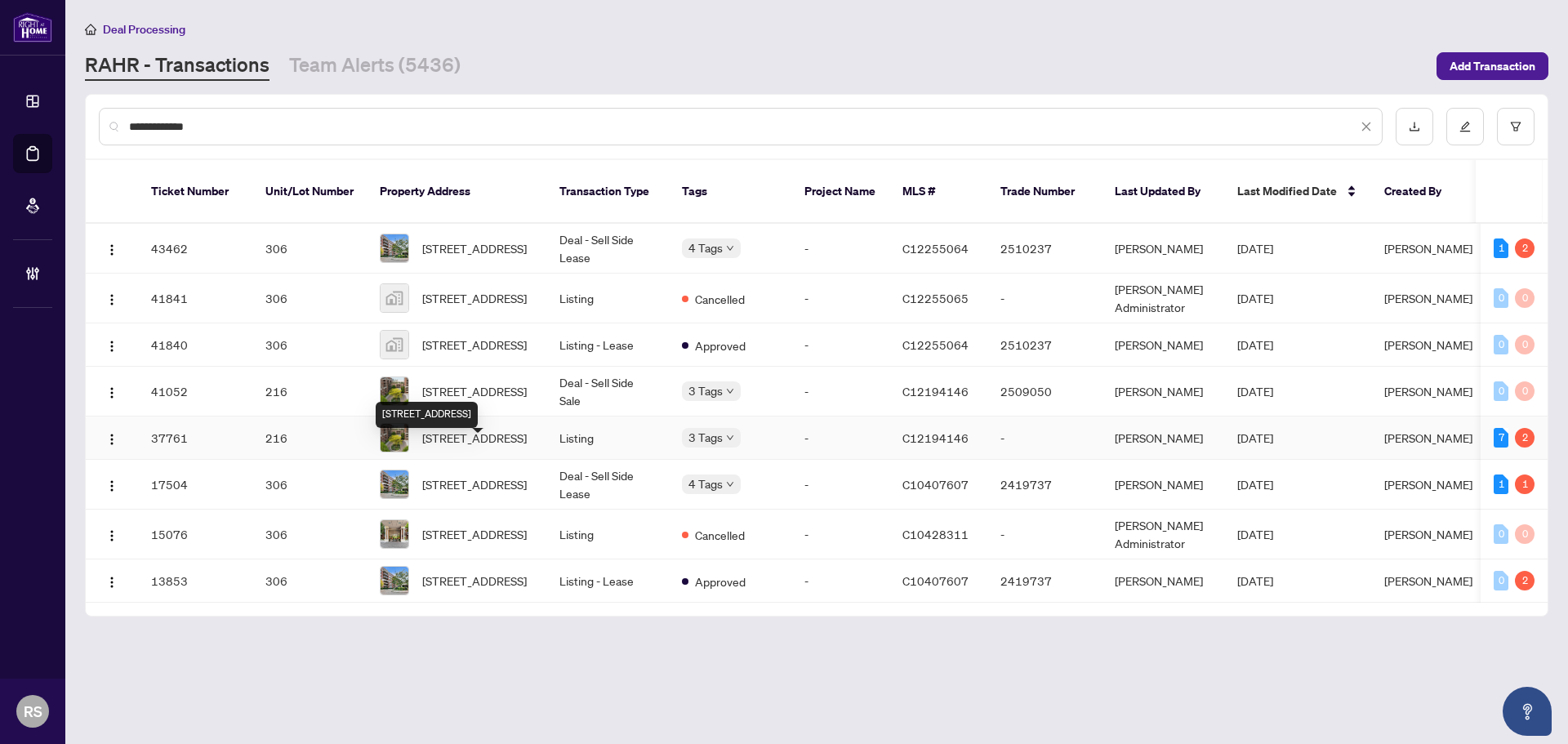
type input "**********"
click at [486, 447] on span "[STREET_ADDRESS]" at bounding box center [474, 437] width 104 height 18
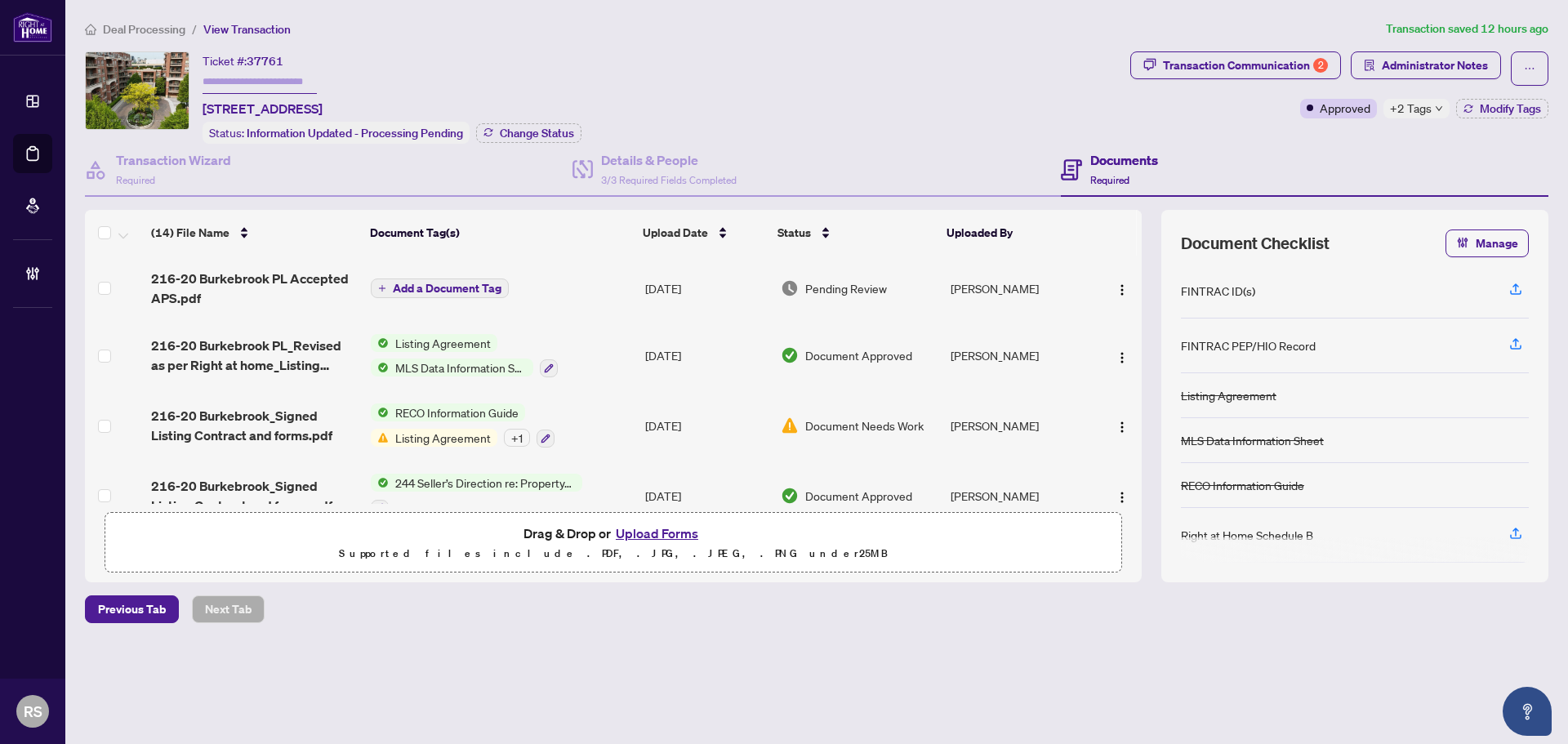
scroll to position [490, 0]
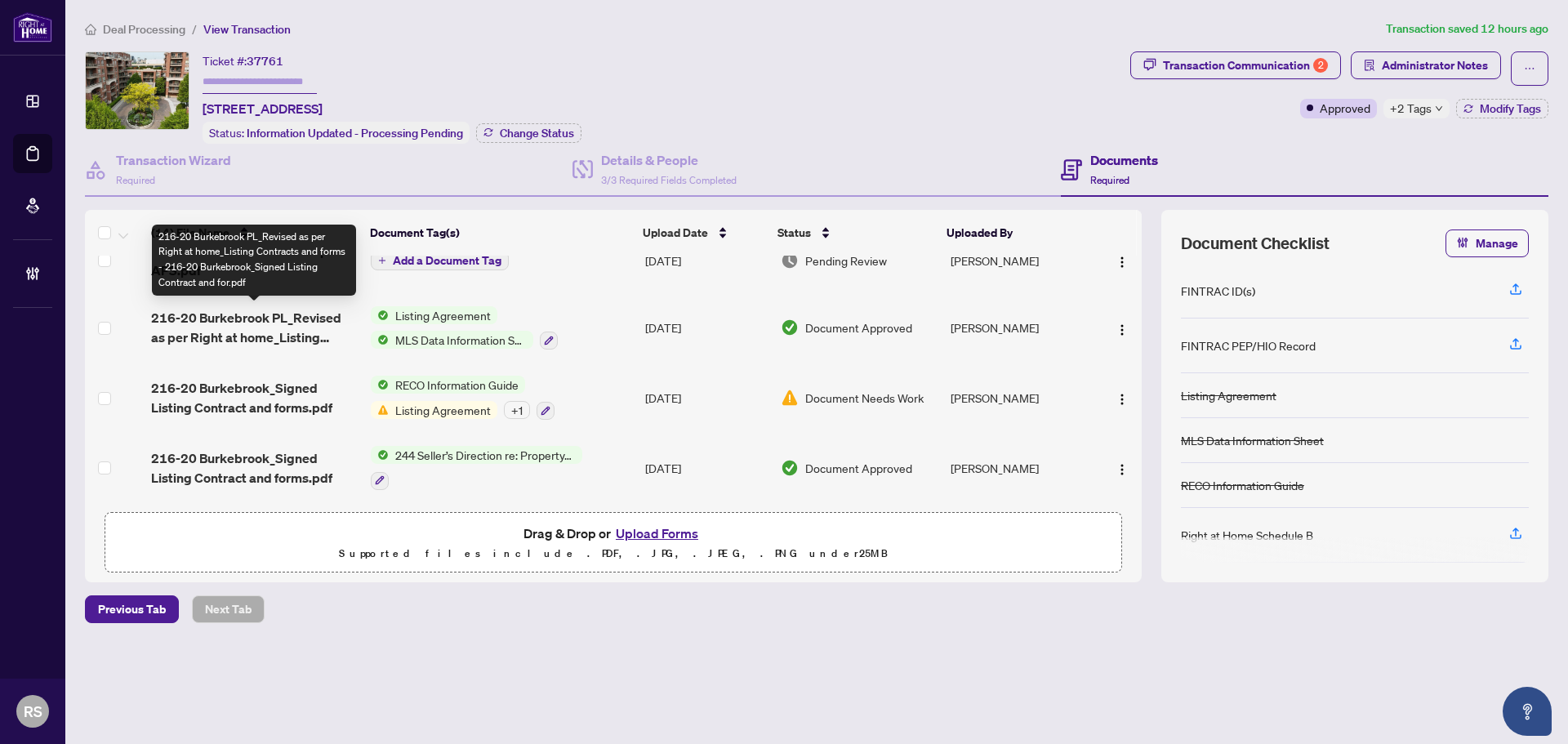
click at [224, 321] on span "216-20 Burkebrook PL_Revised as per Right at home_Listing Contracts and forms -…" at bounding box center [254, 327] width 206 height 39
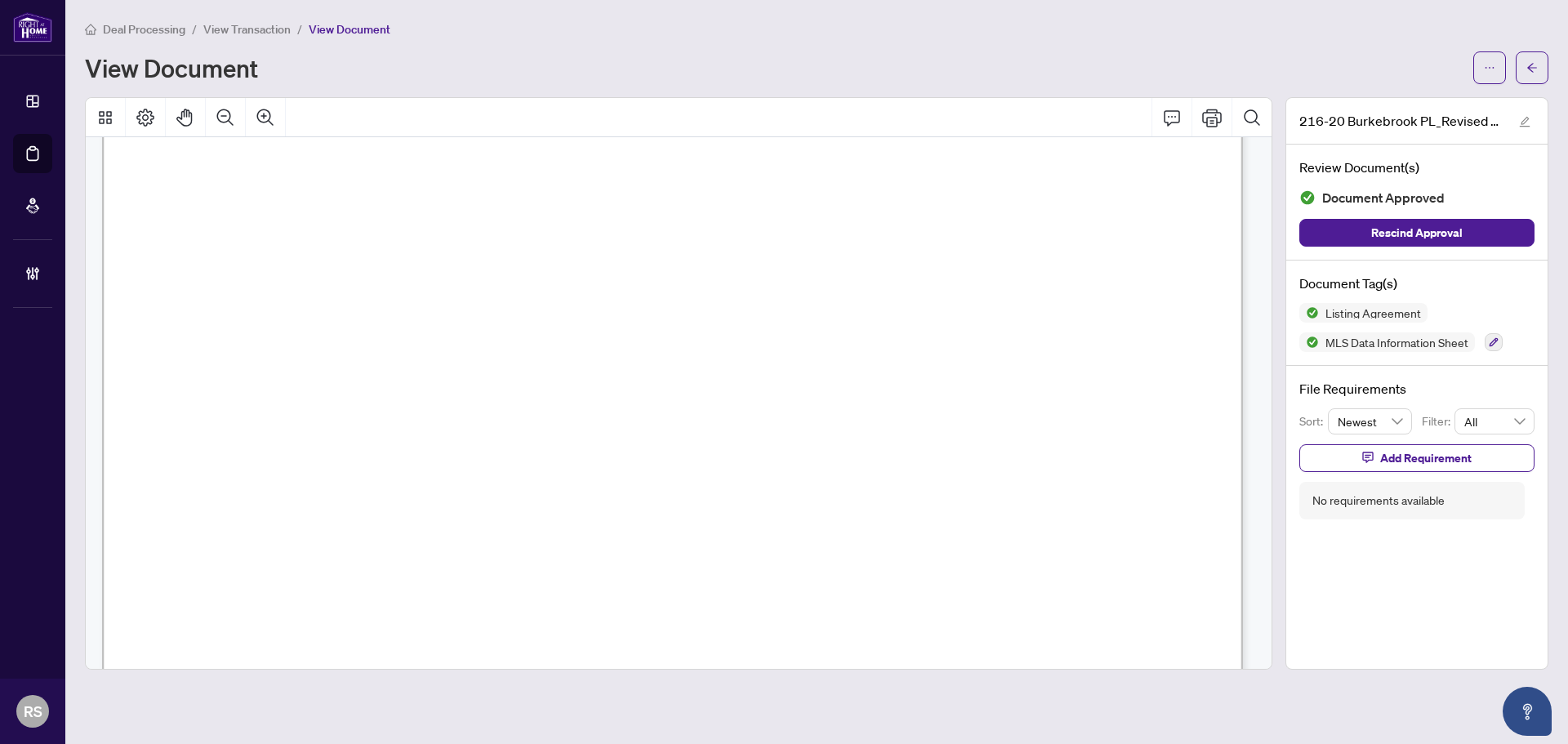
scroll to position [19997, 0]
click at [249, 29] on span "View Transaction" at bounding box center [248, 29] width 88 height 15
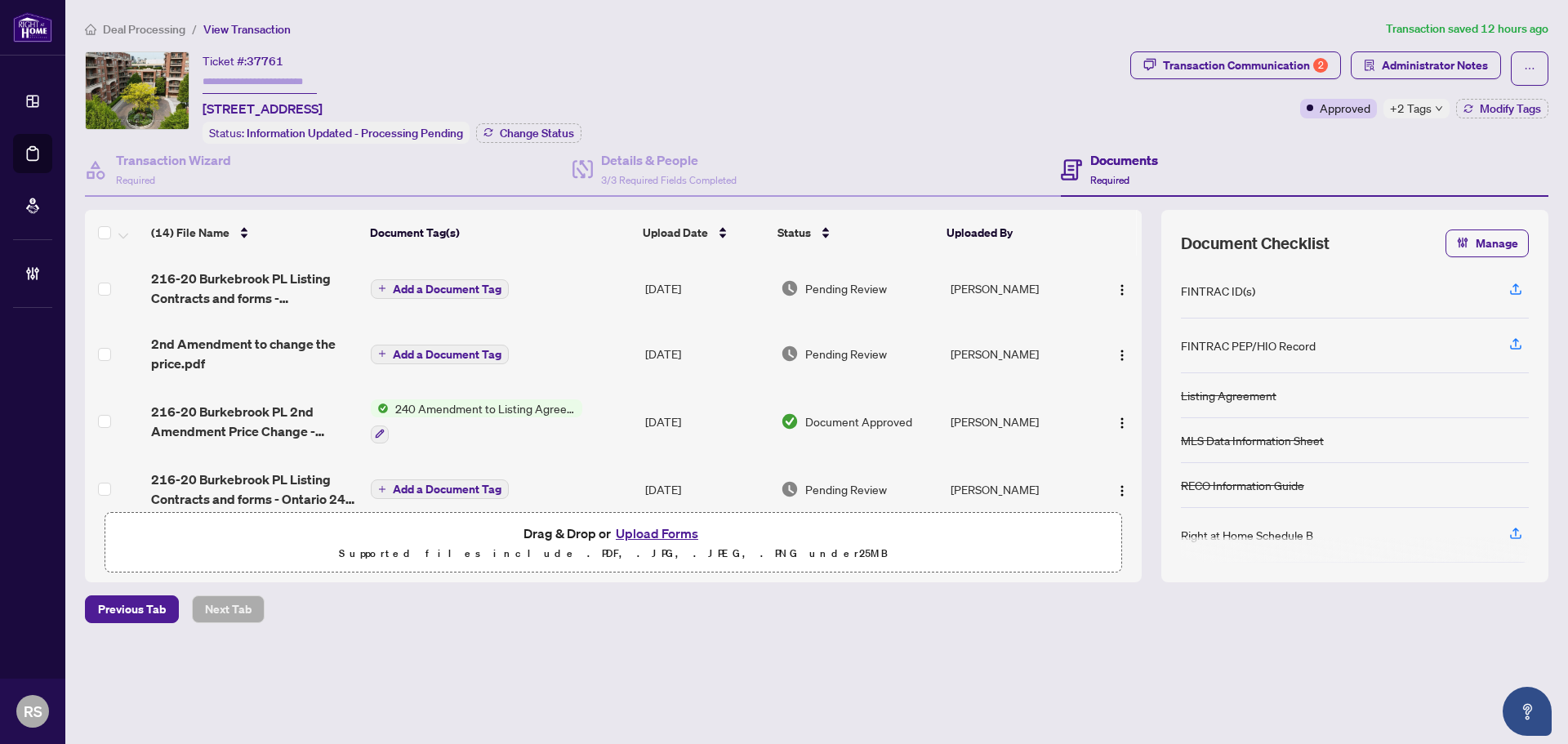
click at [126, 30] on span "Deal Processing" at bounding box center [144, 29] width 83 height 15
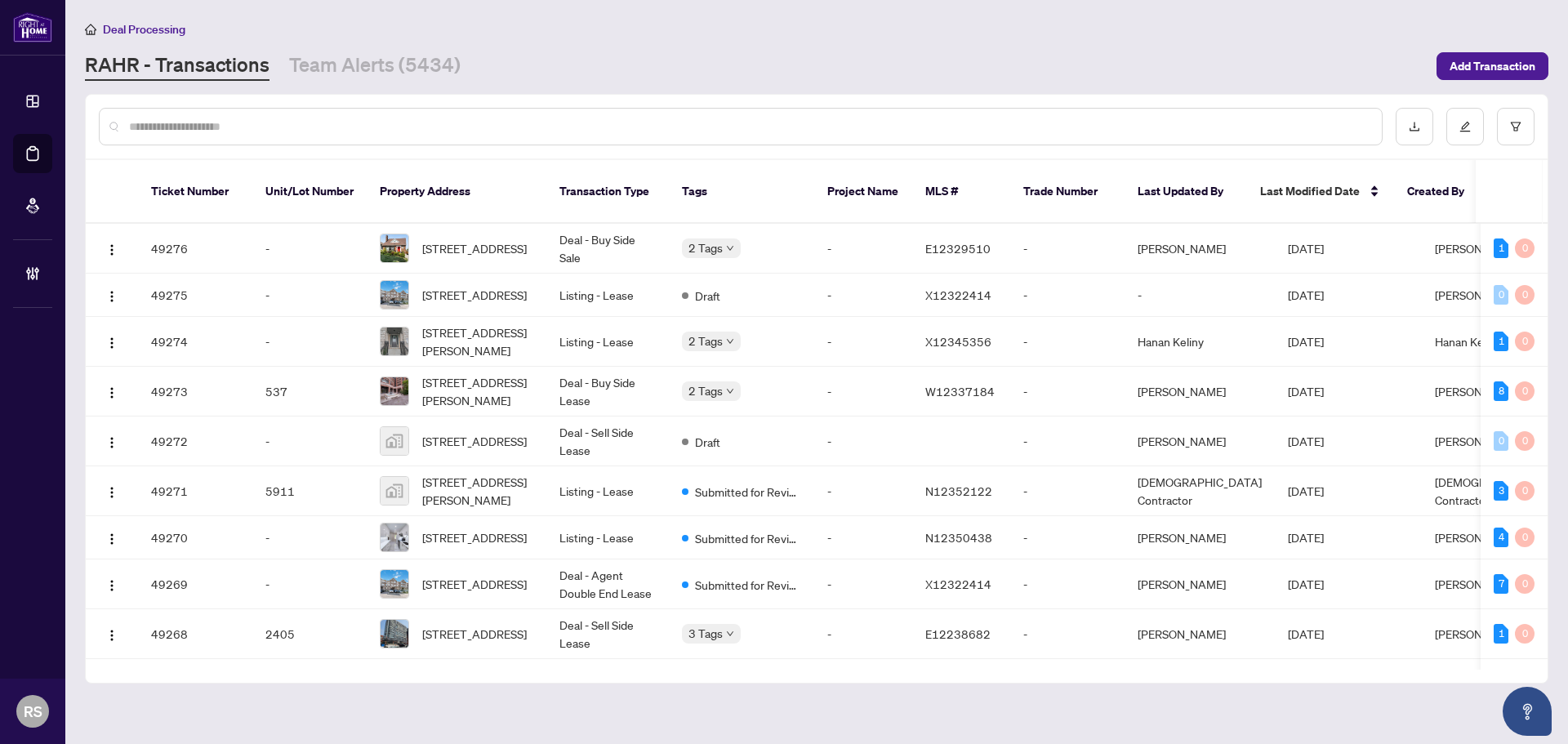
click at [241, 125] on input "text" at bounding box center [749, 126] width 1240 height 18
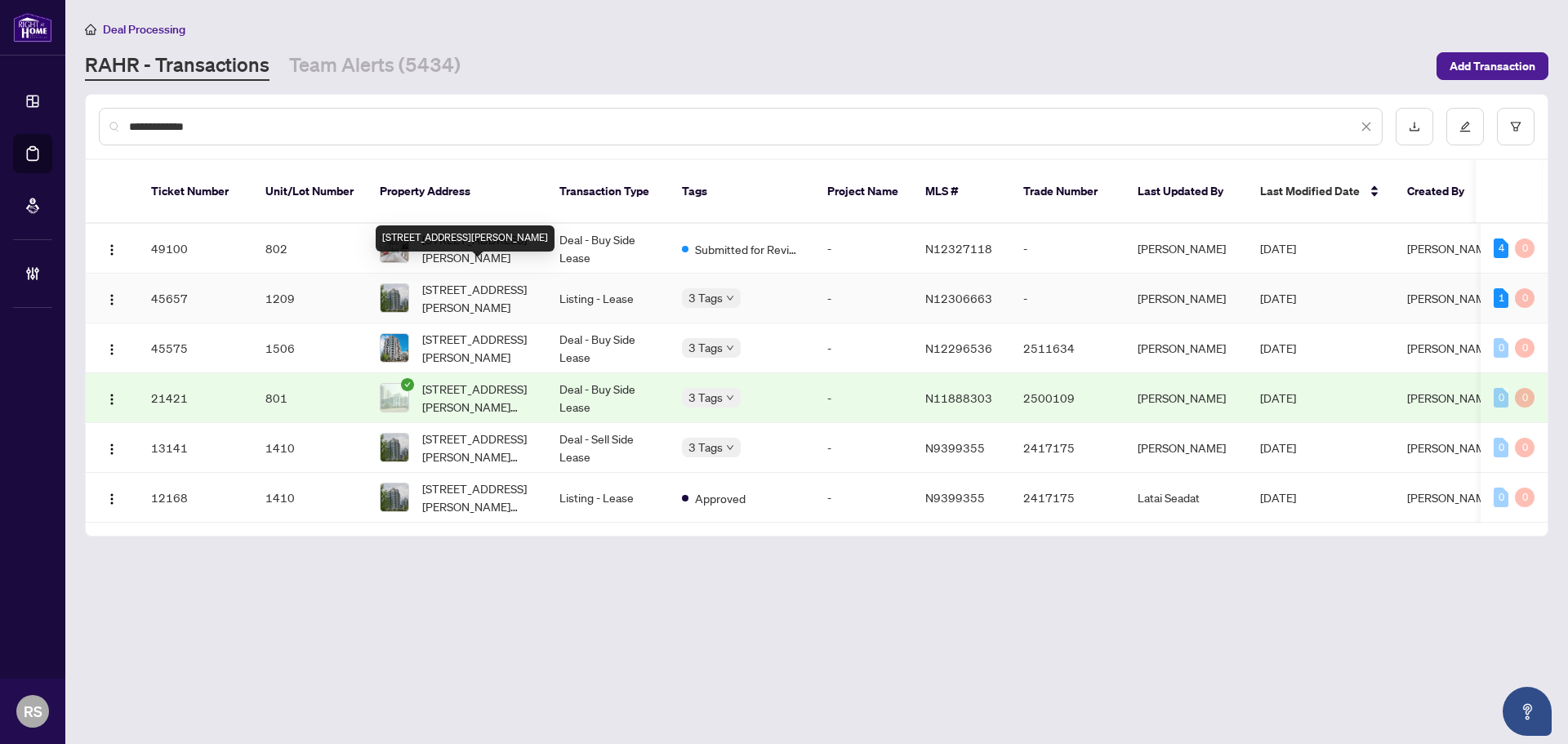
type input "**********"
click at [452, 281] on span "[STREET_ADDRESS][PERSON_NAME]" at bounding box center [478, 297] width 111 height 36
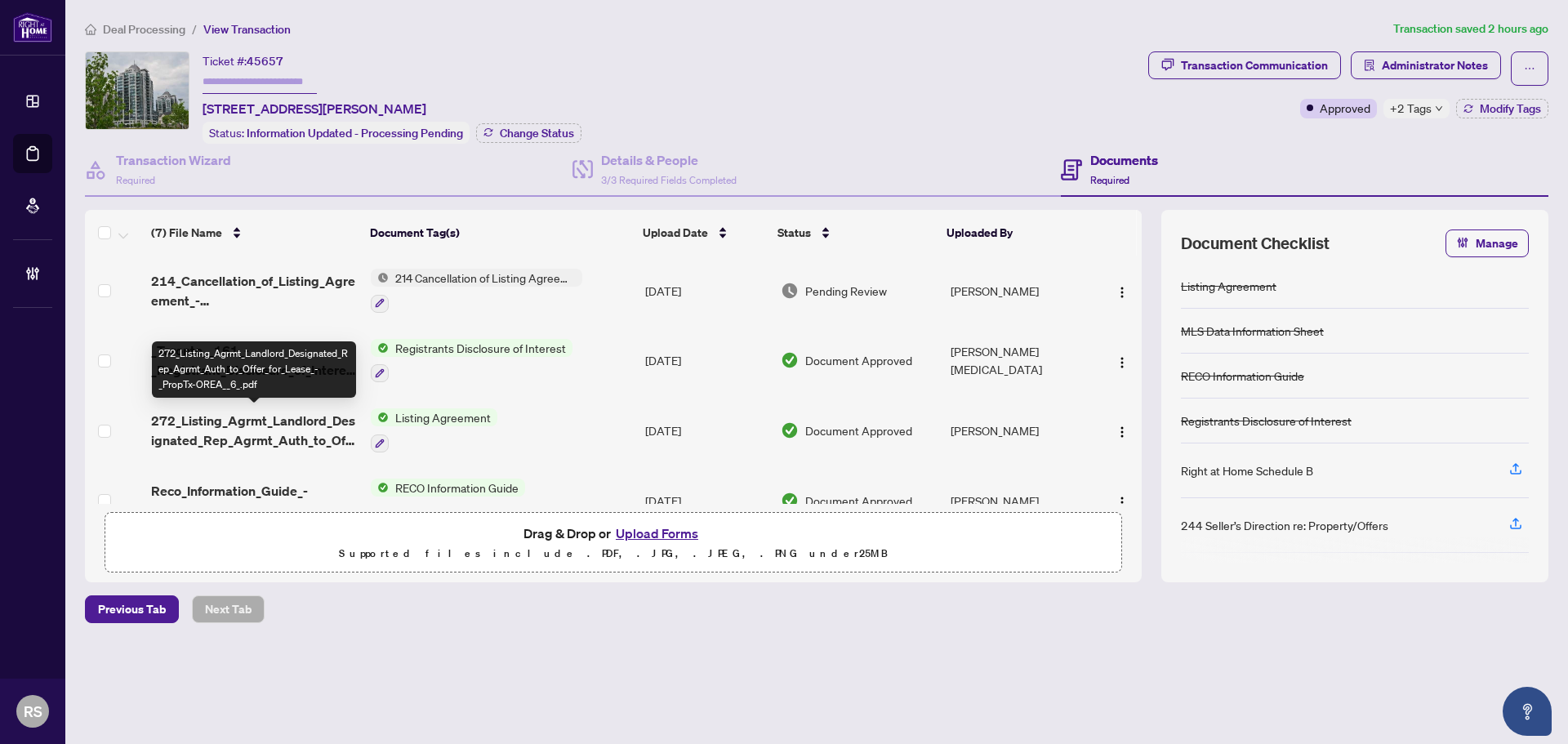
click at [276, 427] on span "272_Listing_Agrmt_Landlord_Designated_Rep_Agrmt_Auth_to_Offer_for_Lease_-_PropT…" at bounding box center [254, 430] width 206 height 39
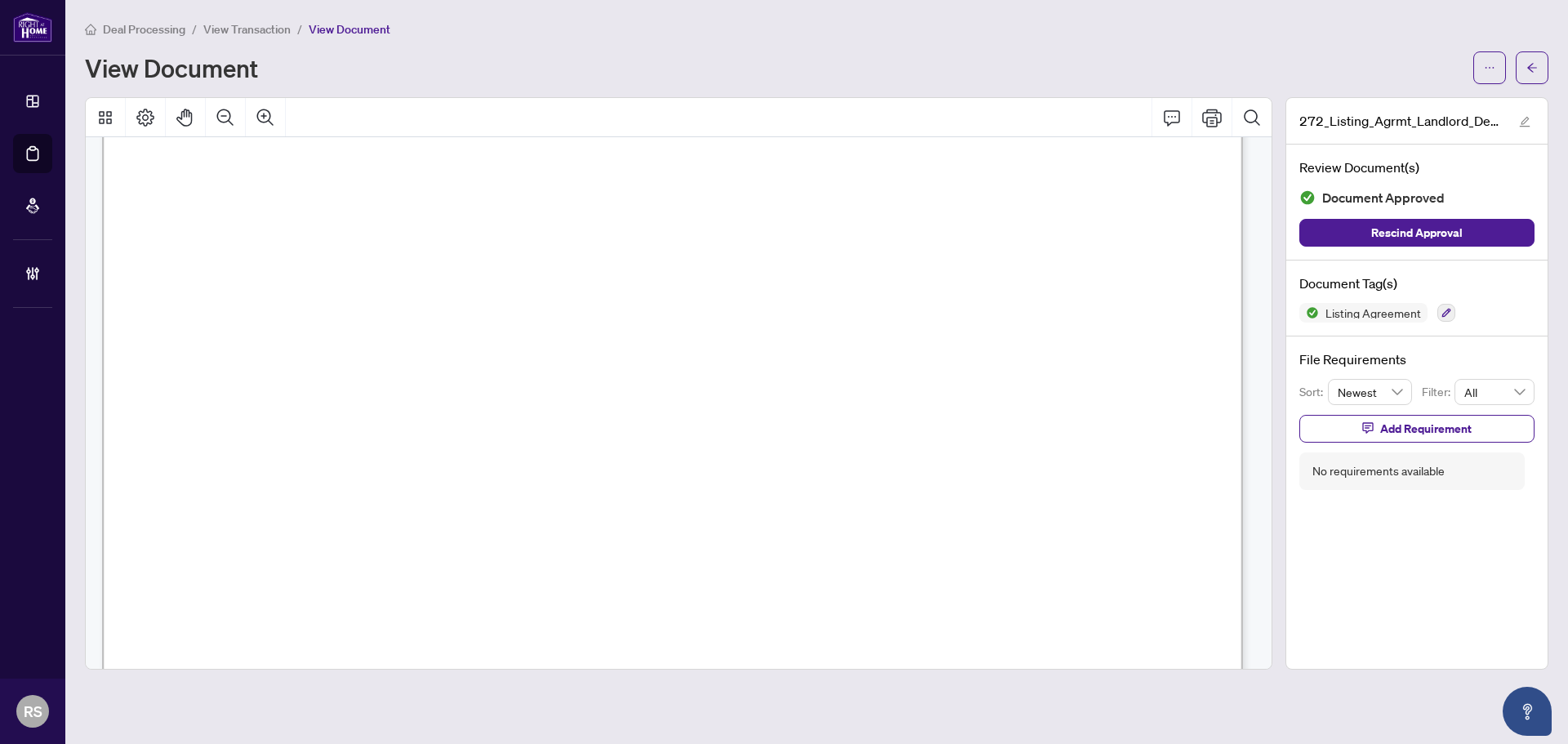
scroll to position [490, 0]
click at [128, 31] on span "Deal Processing" at bounding box center [144, 29] width 83 height 15
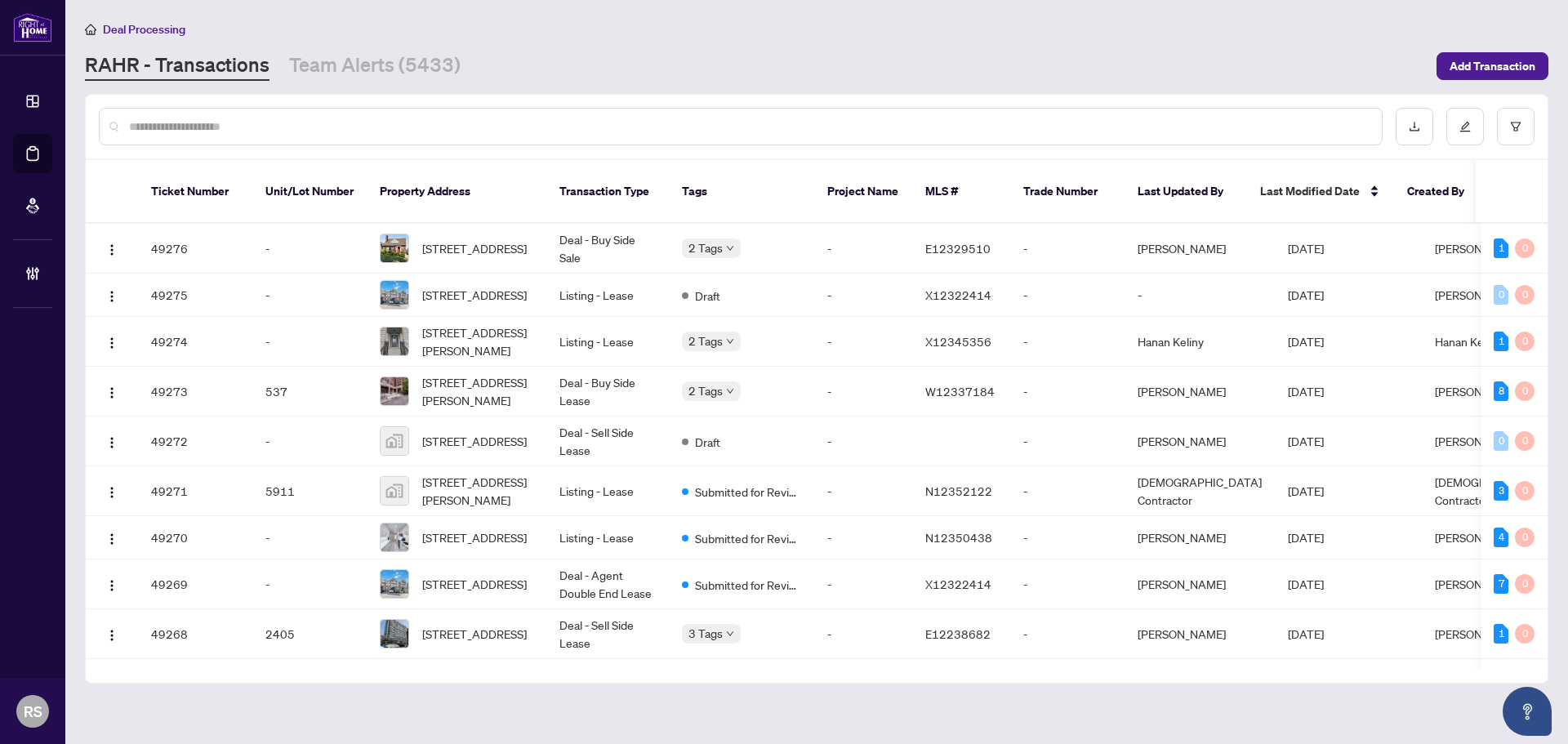
click at [169, 124] on input "text" at bounding box center [749, 126] width 1240 height 18
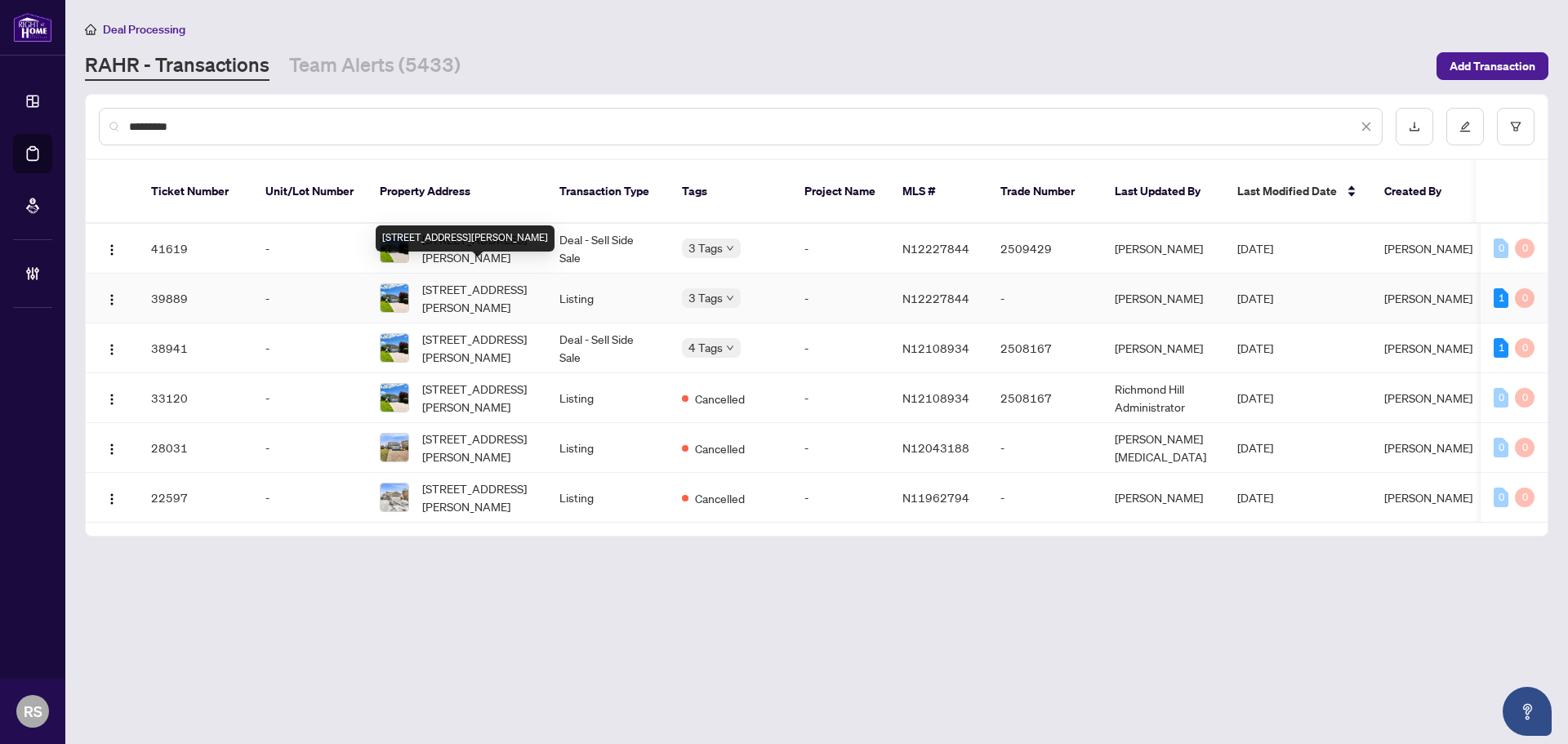
type input "*********"
click at [457, 280] on span "[STREET_ADDRESS][PERSON_NAME]" at bounding box center [478, 297] width 111 height 36
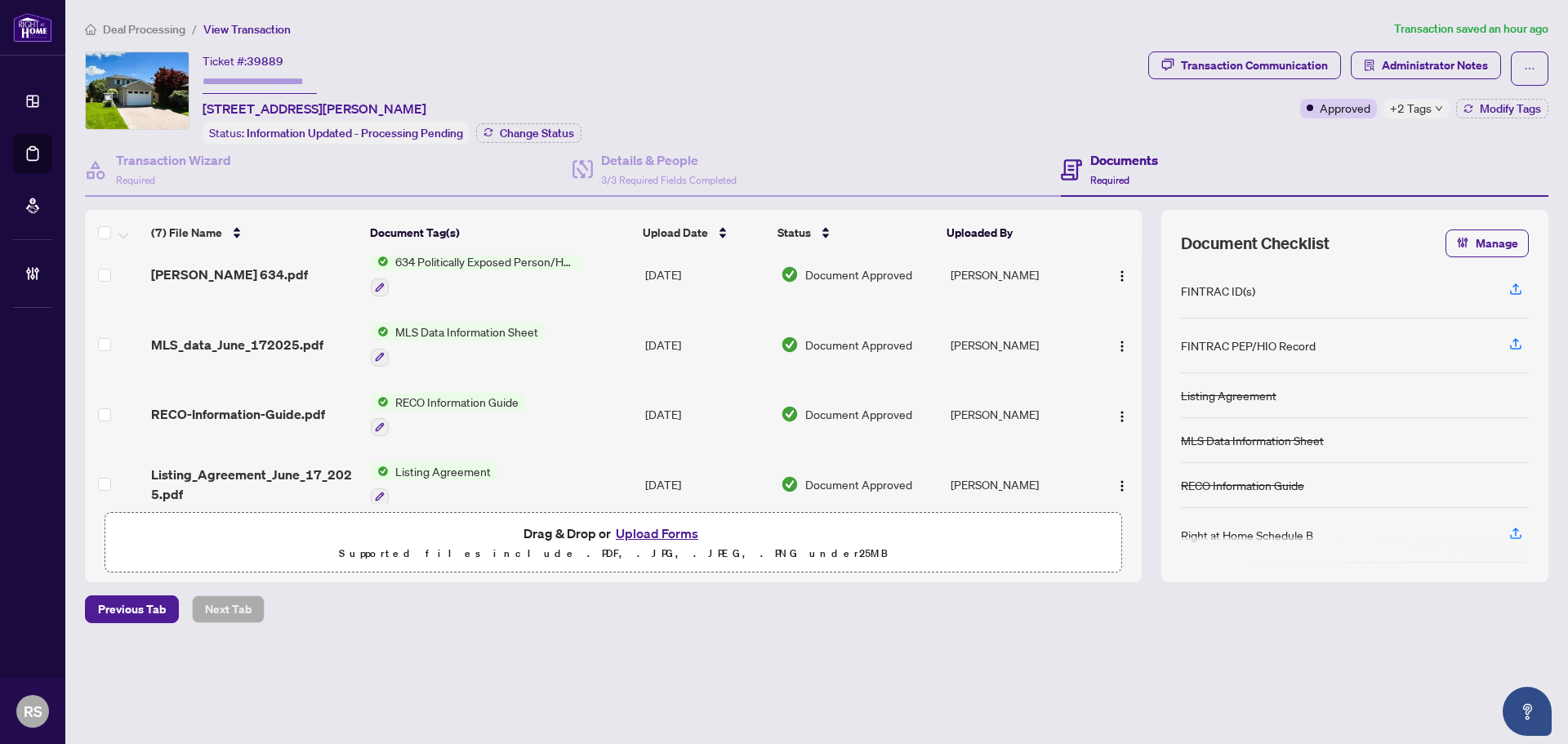
scroll to position [240, 0]
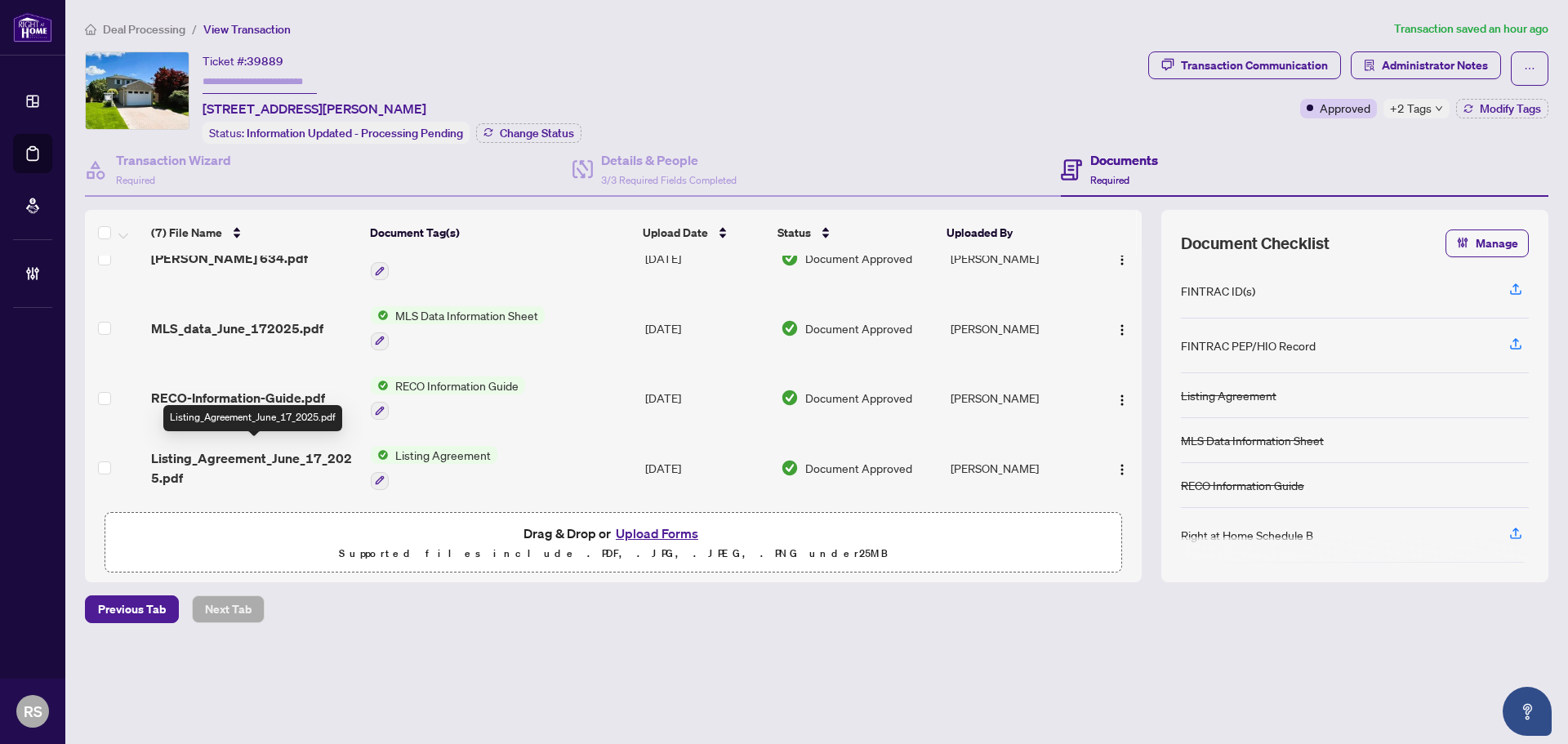
click at [212, 451] on span "Listing_Agreement_June_17_2025.pdf" at bounding box center [254, 468] width 206 height 39
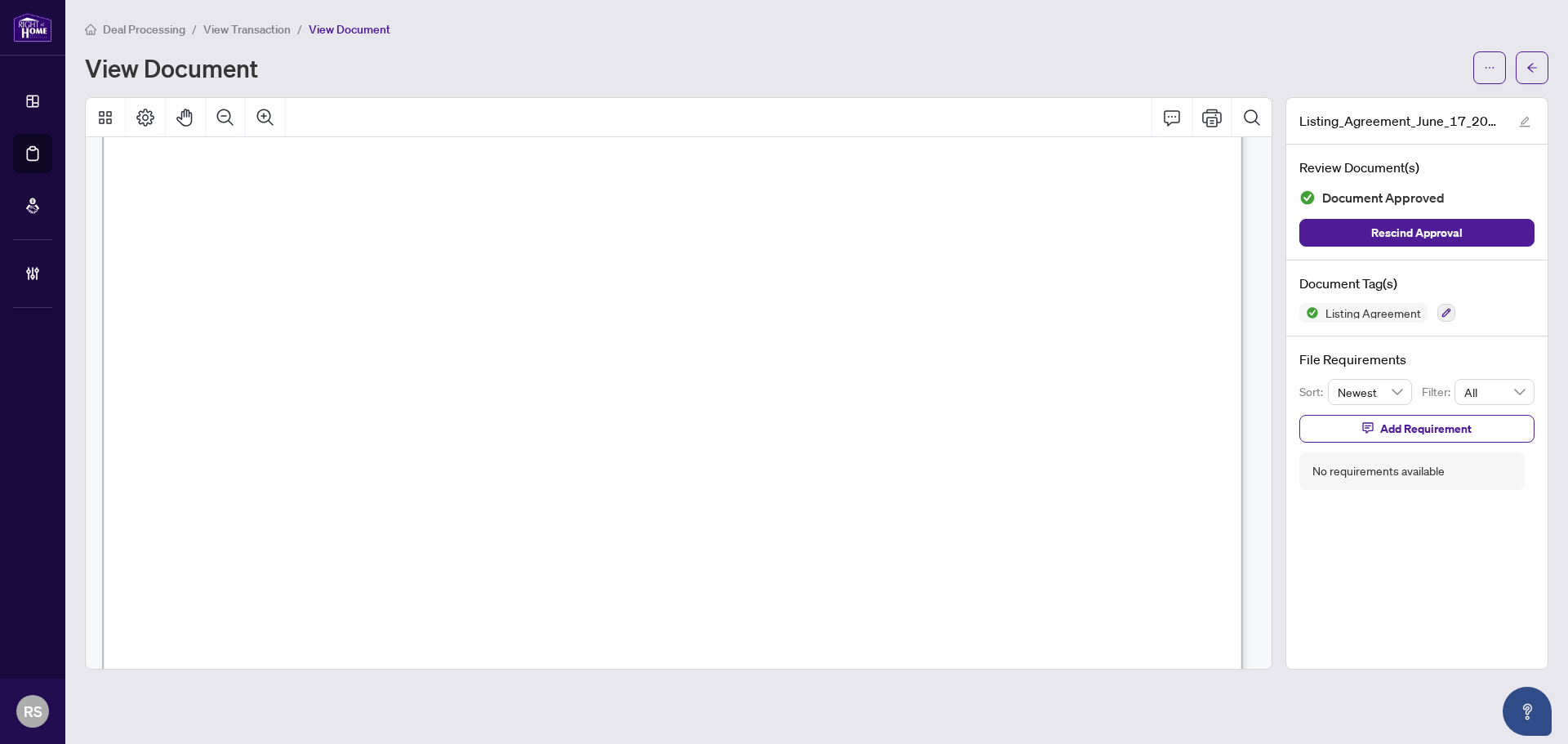
scroll to position [408, 0]
click at [257, 32] on span "View Transaction" at bounding box center [248, 29] width 88 height 15
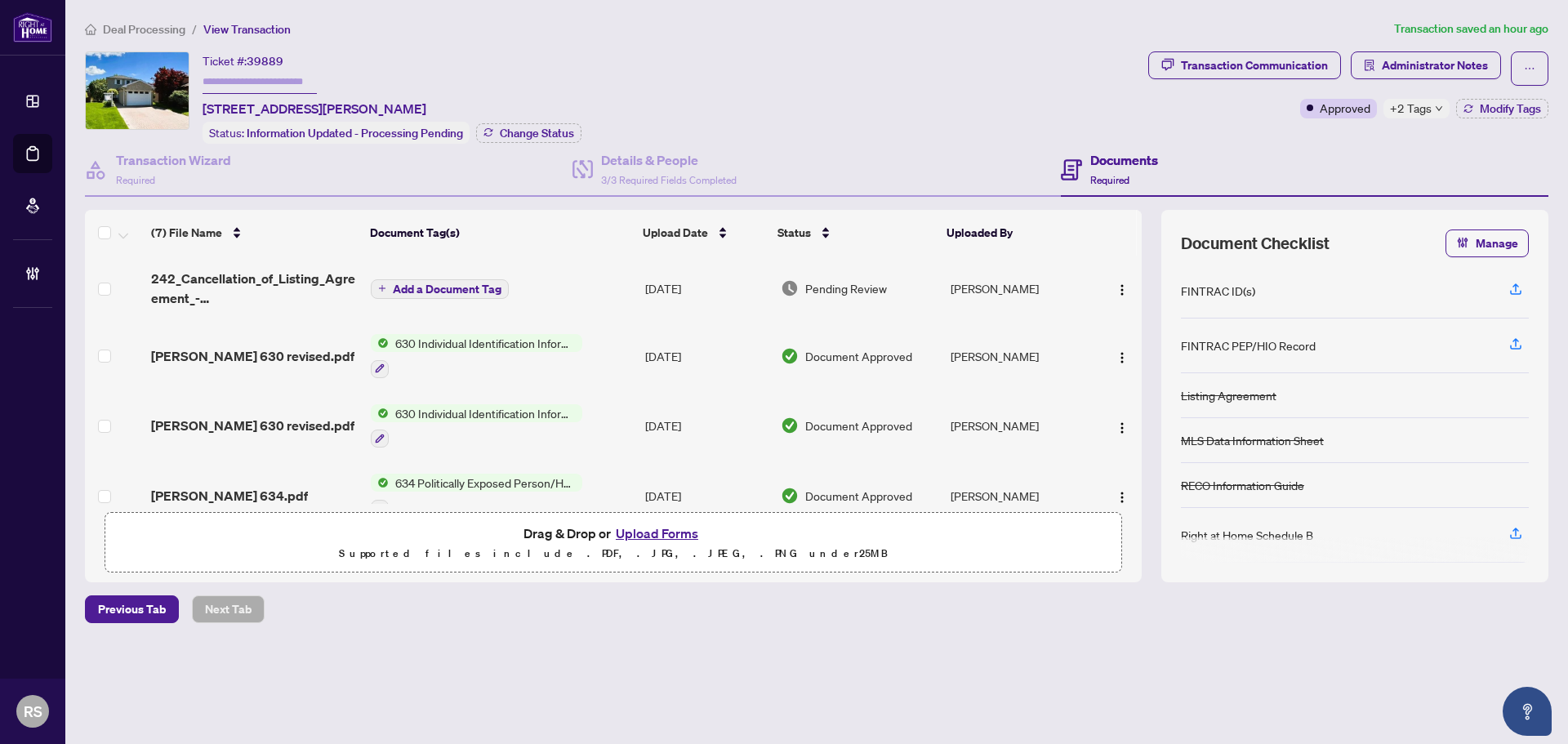
click at [132, 30] on span "Deal Processing" at bounding box center [144, 29] width 83 height 15
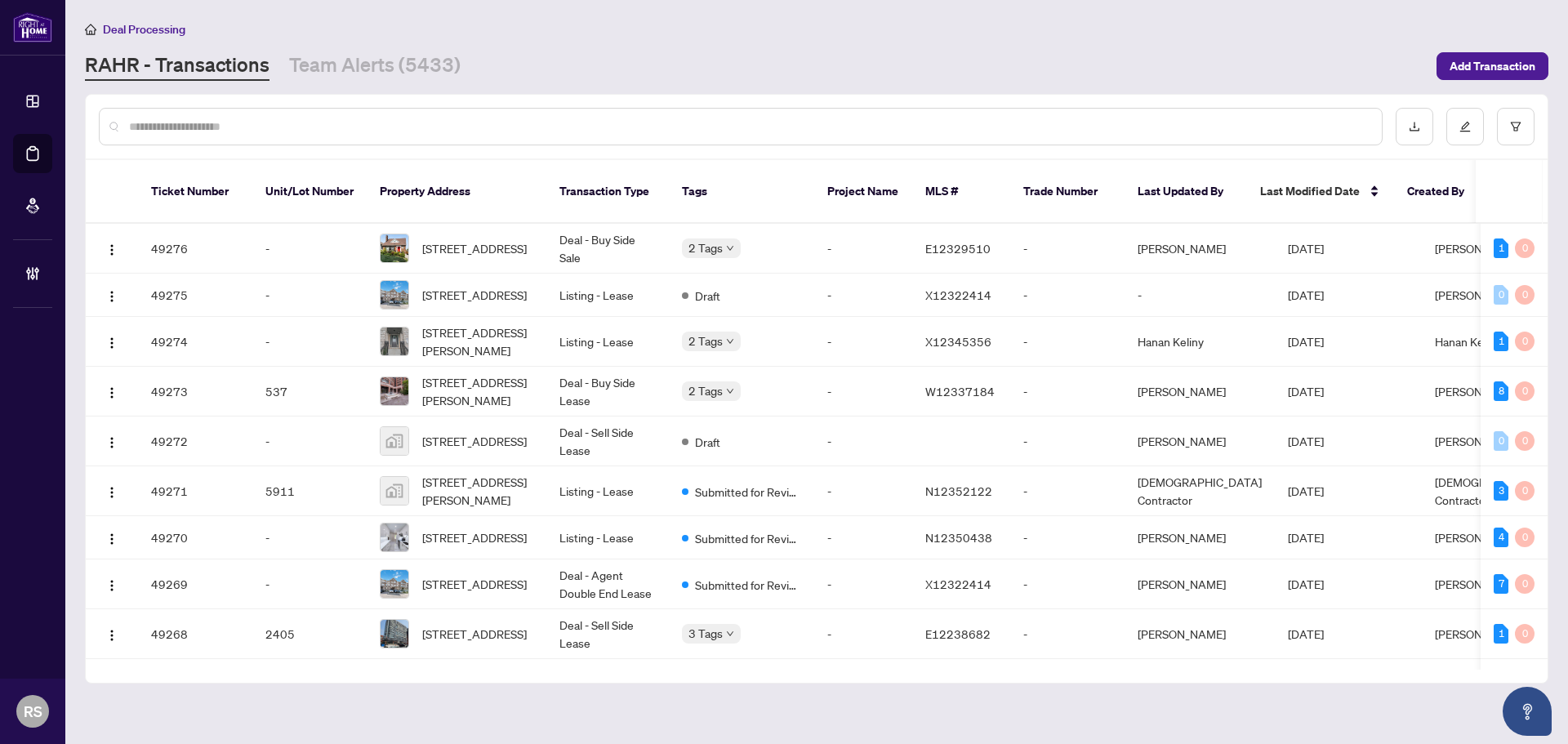
click at [273, 120] on input "text" at bounding box center [749, 126] width 1240 height 18
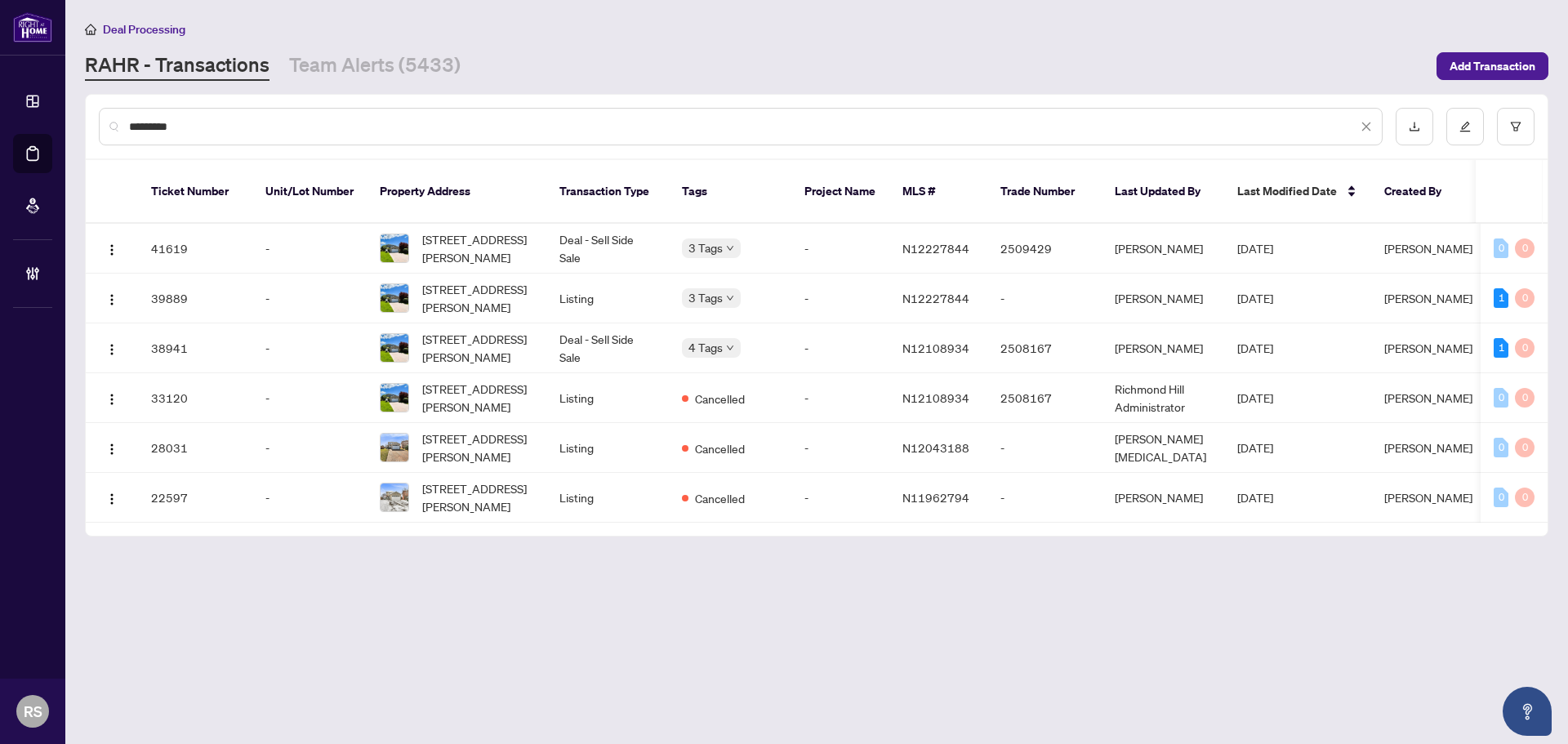
type input "*********"
click at [183, 68] on link "RAHR - Transactions" at bounding box center [177, 66] width 184 height 29
click at [453, 280] on span "[STREET_ADDRESS][PERSON_NAME]" at bounding box center [478, 297] width 111 height 36
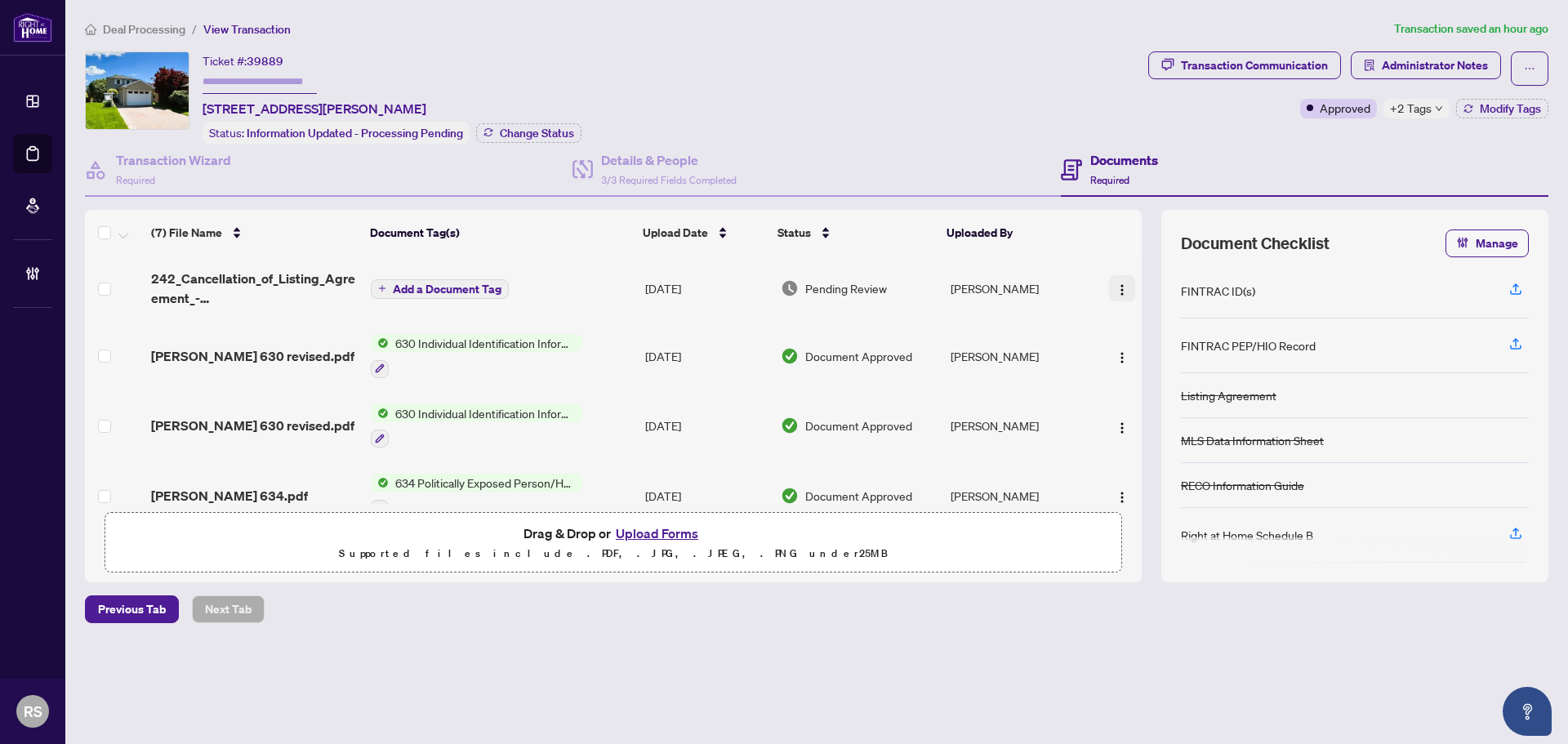
click at [1116, 290] on img "button" at bounding box center [1122, 290] width 13 height 13
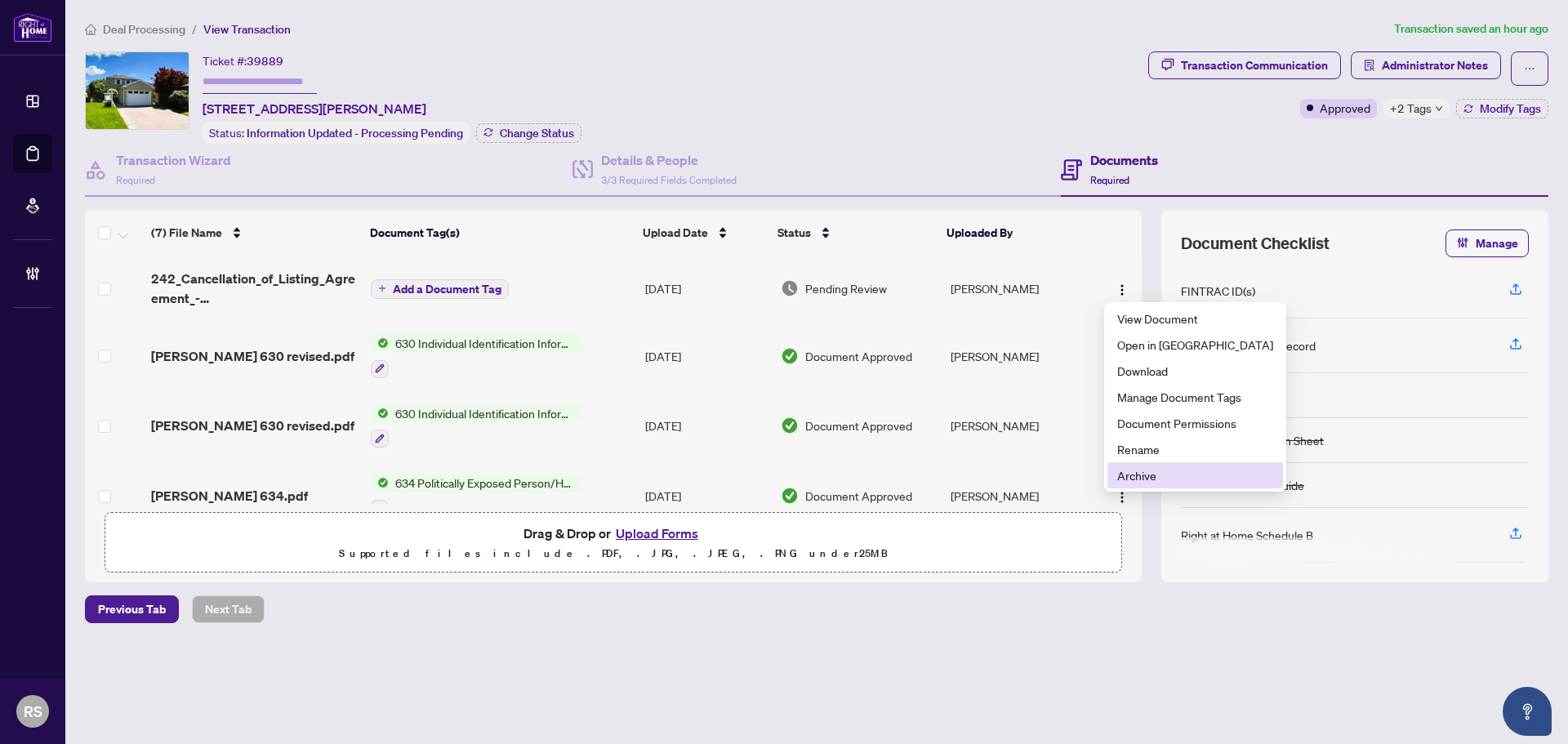
click at [1137, 476] on span "Archive" at bounding box center [1196, 475] width 156 height 18
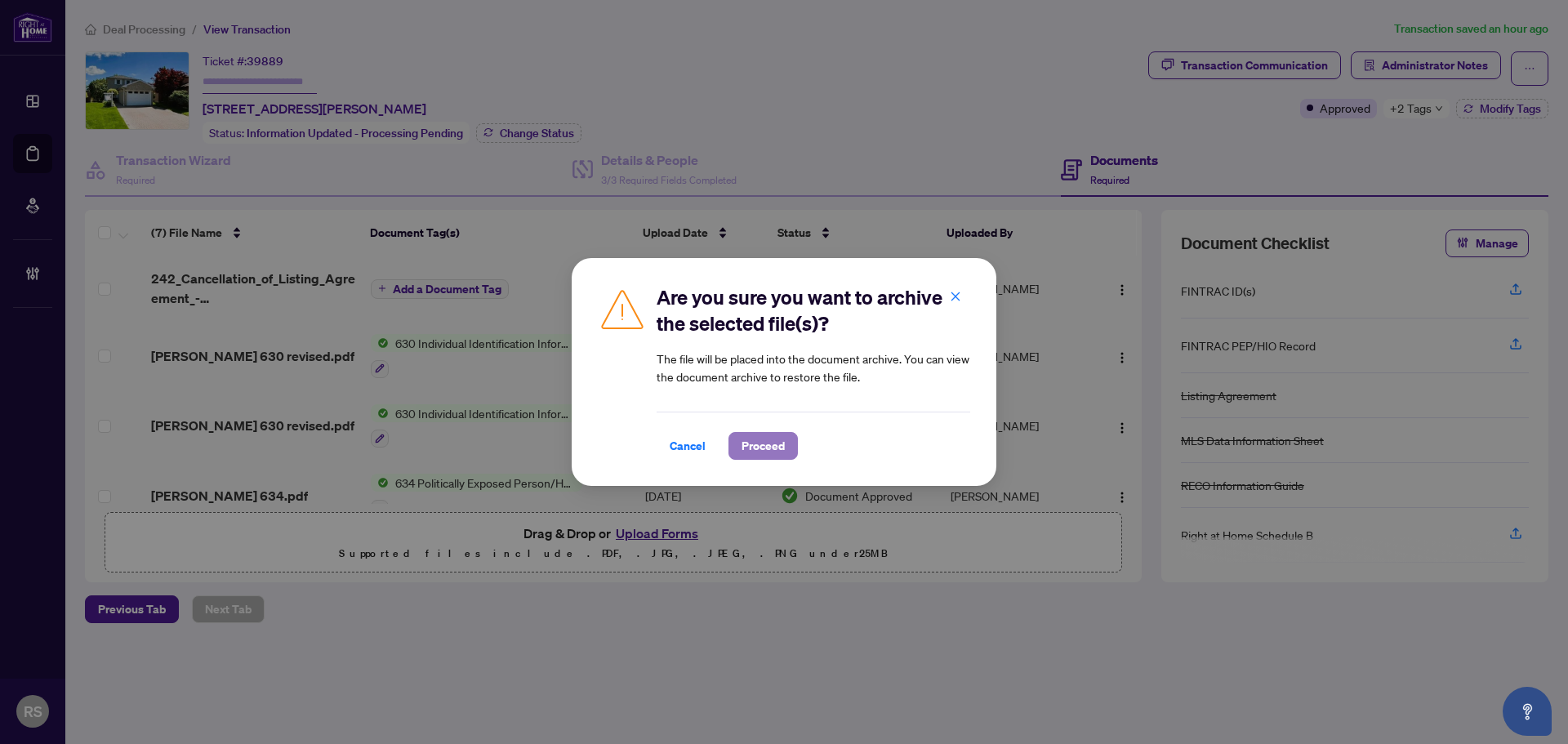
click at [756, 446] on span "Proceed" at bounding box center [763, 446] width 43 height 26
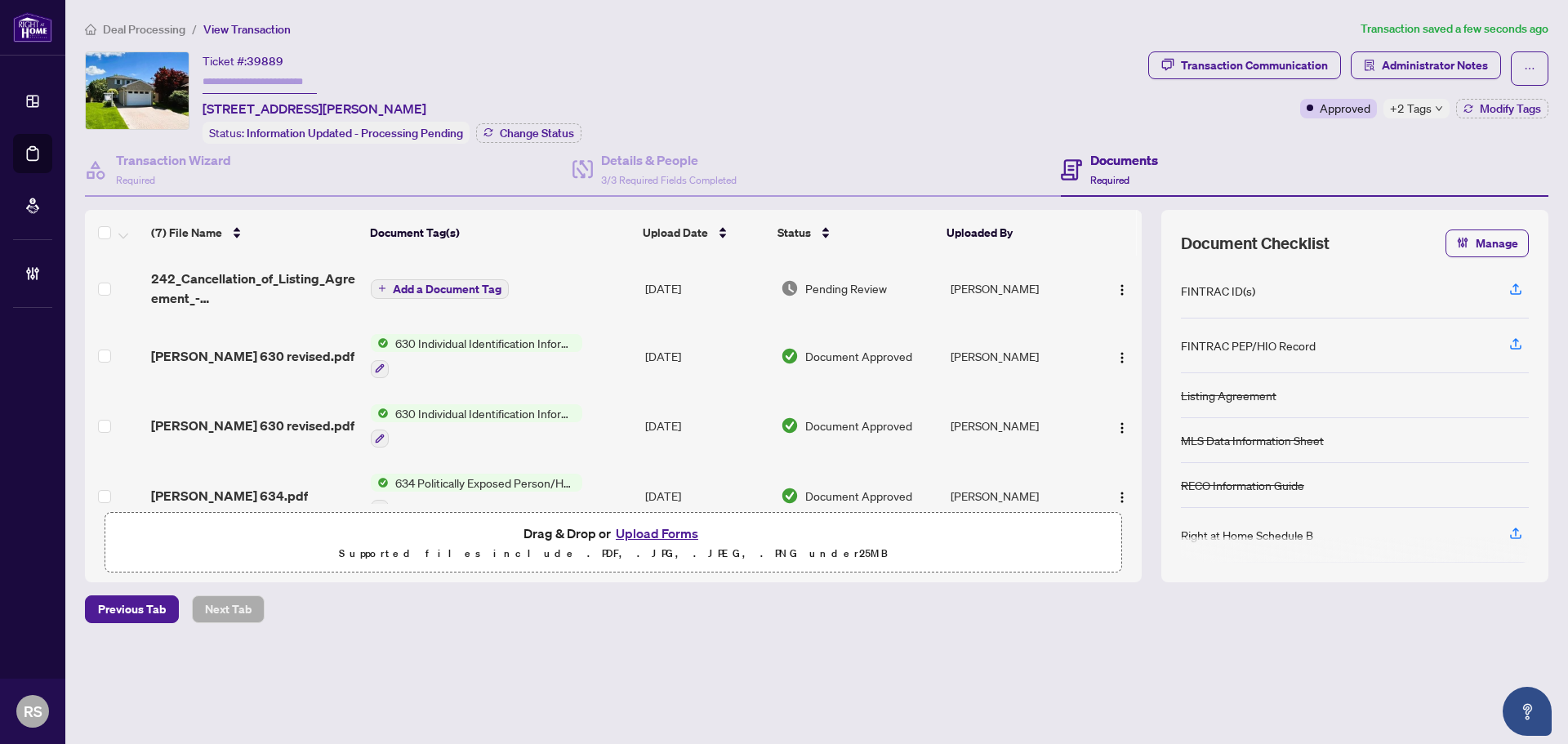
click at [421, 286] on span "Add a Document Tag" at bounding box center [447, 289] width 109 height 11
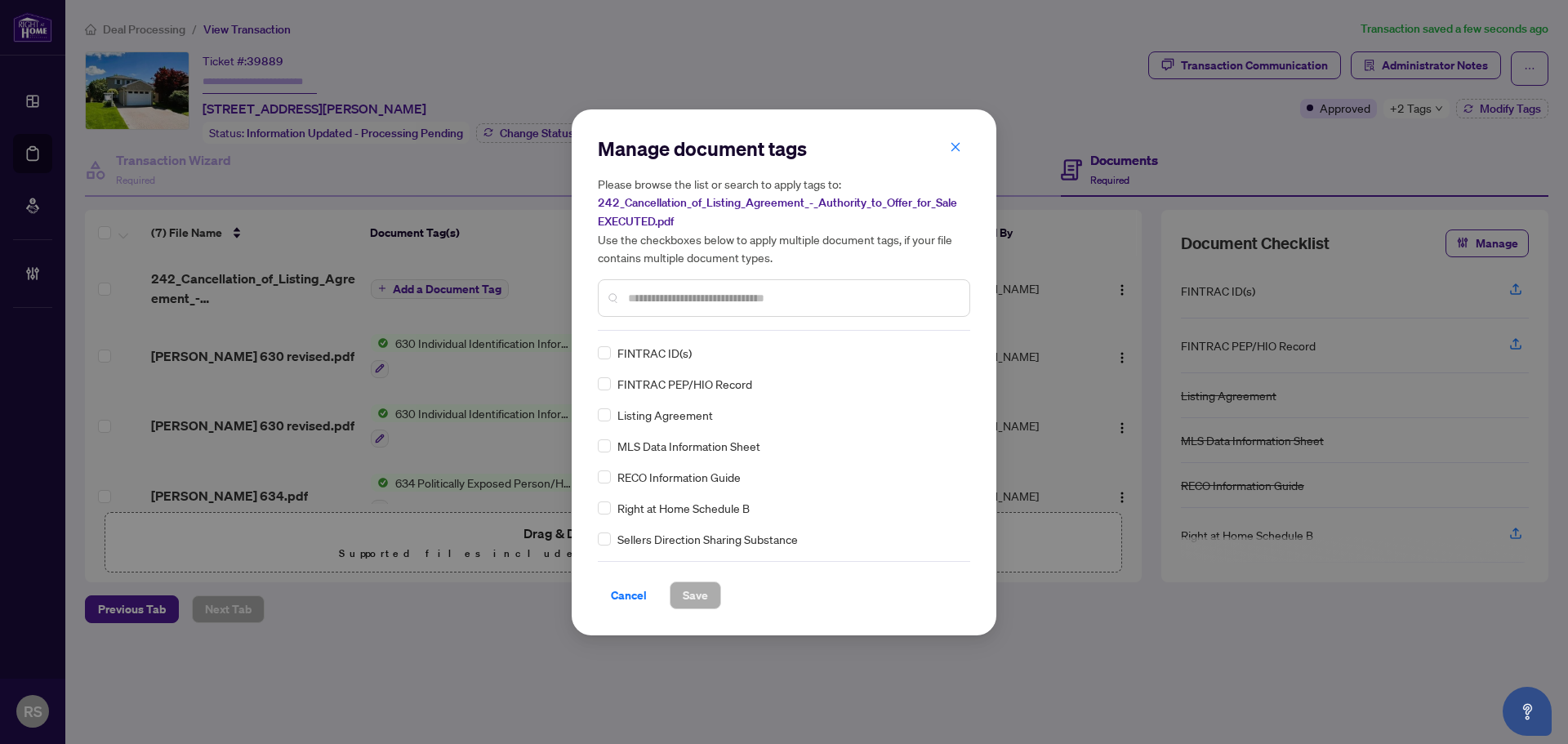
click at [653, 299] on input "text" at bounding box center [792, 297] width 328 height 18
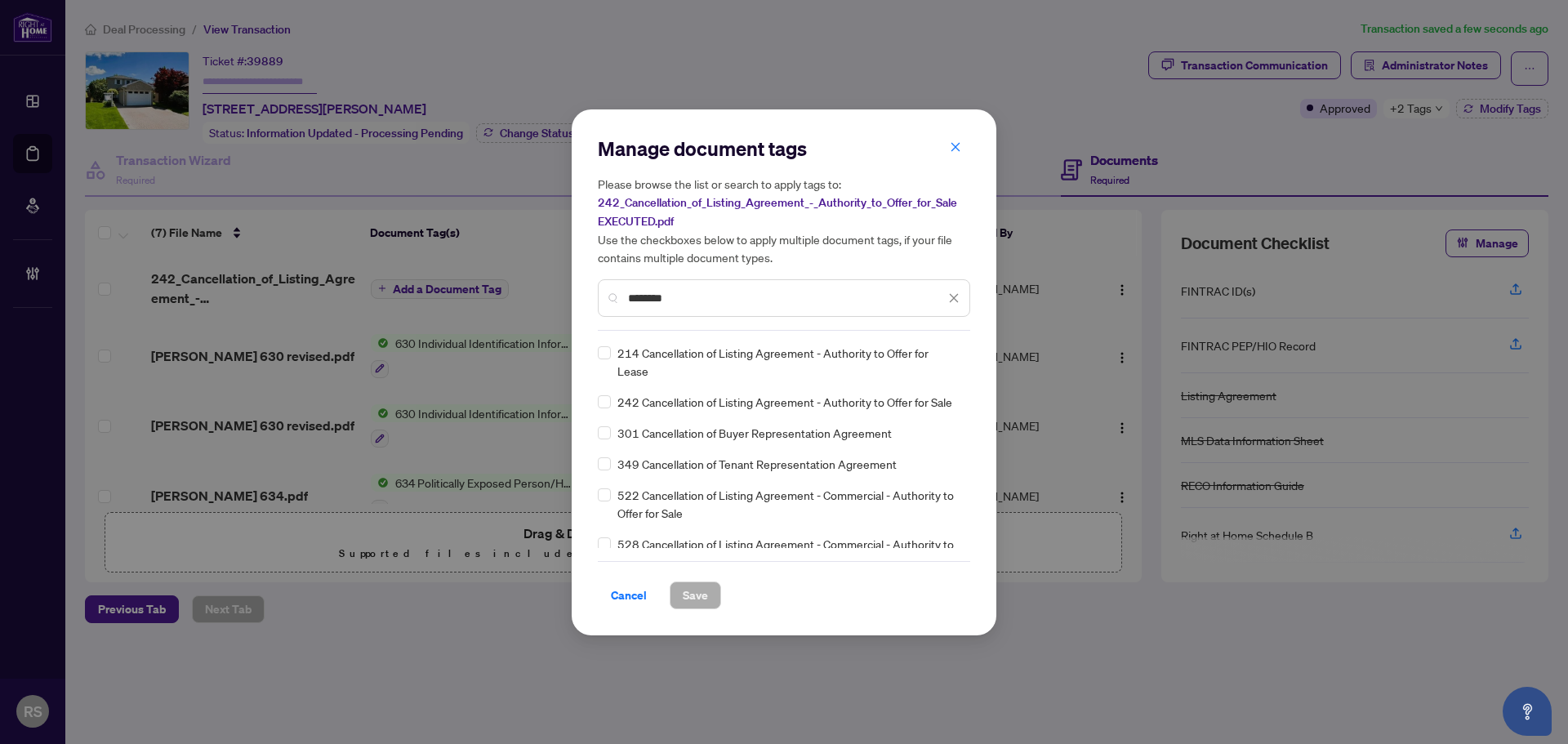
type input "********"
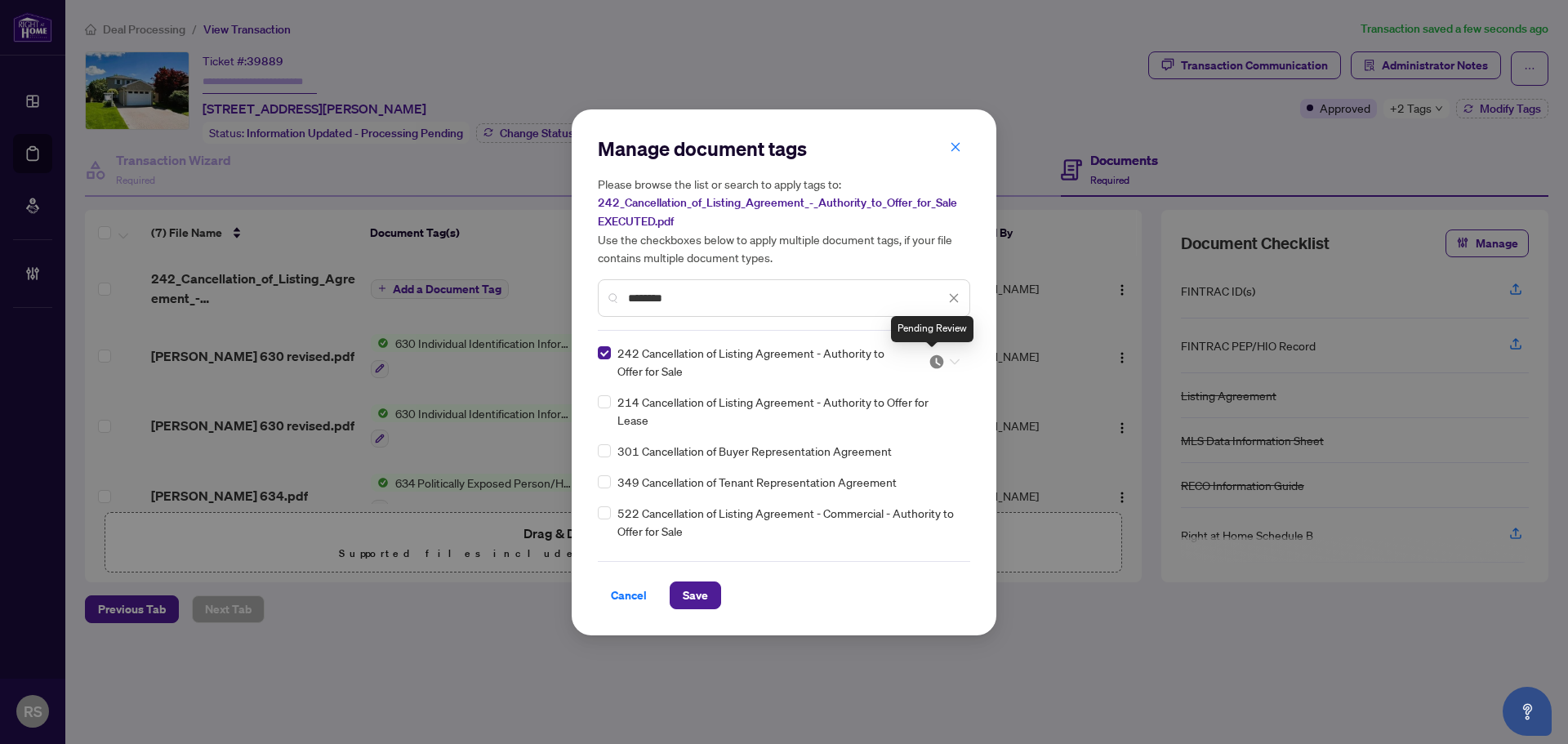
click at [931, 360] on img at bounding box center [937, 361] width 17 height 17
click at [881, 440] on div "Approved" at bounding box center [889, 440] width 104 height 18
click at [708, 597] on button "Save" at bounding box center [695, 595] width 52 height 28
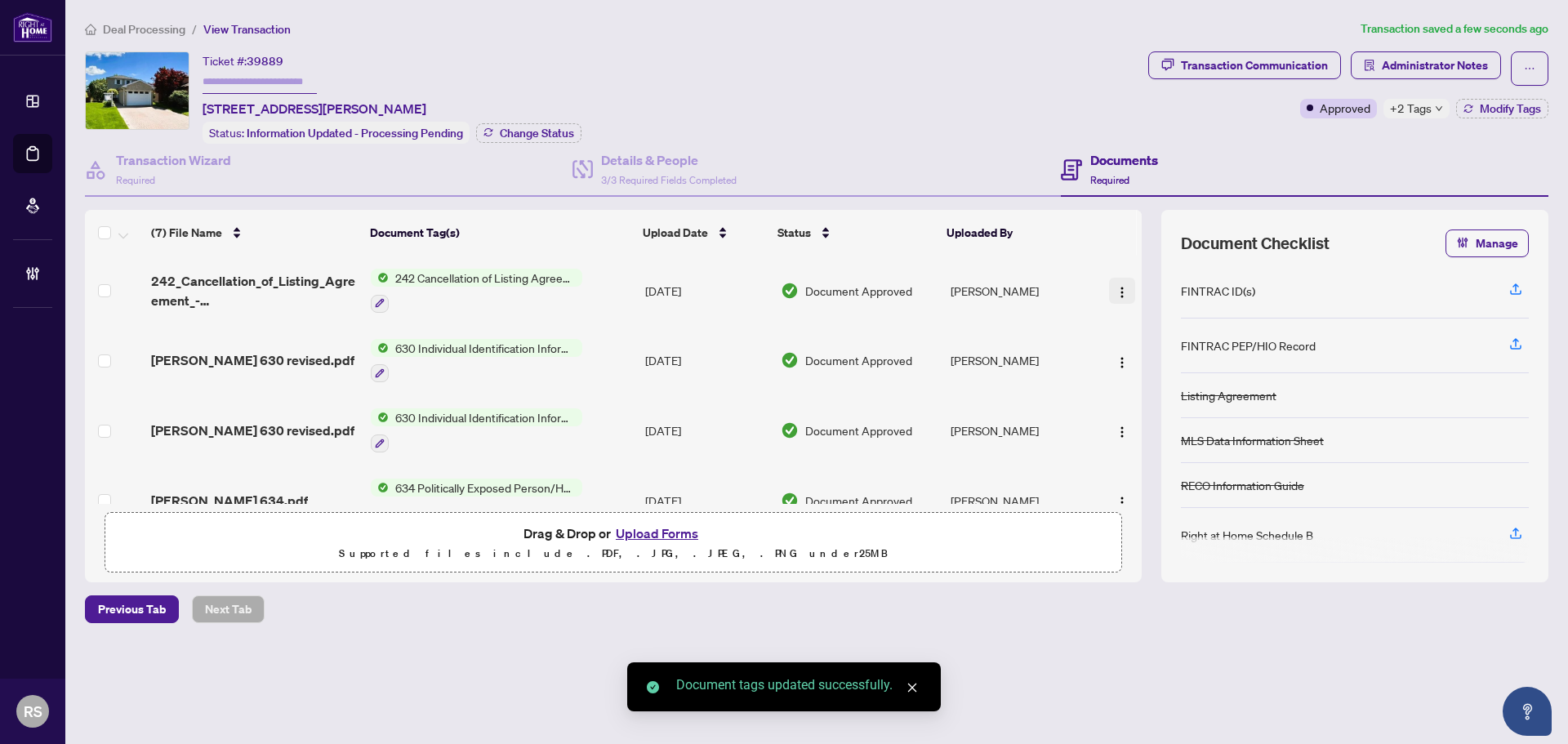
click at [1116, 290] on img "button" at bounding box center [1122, 292] width 13 height 13
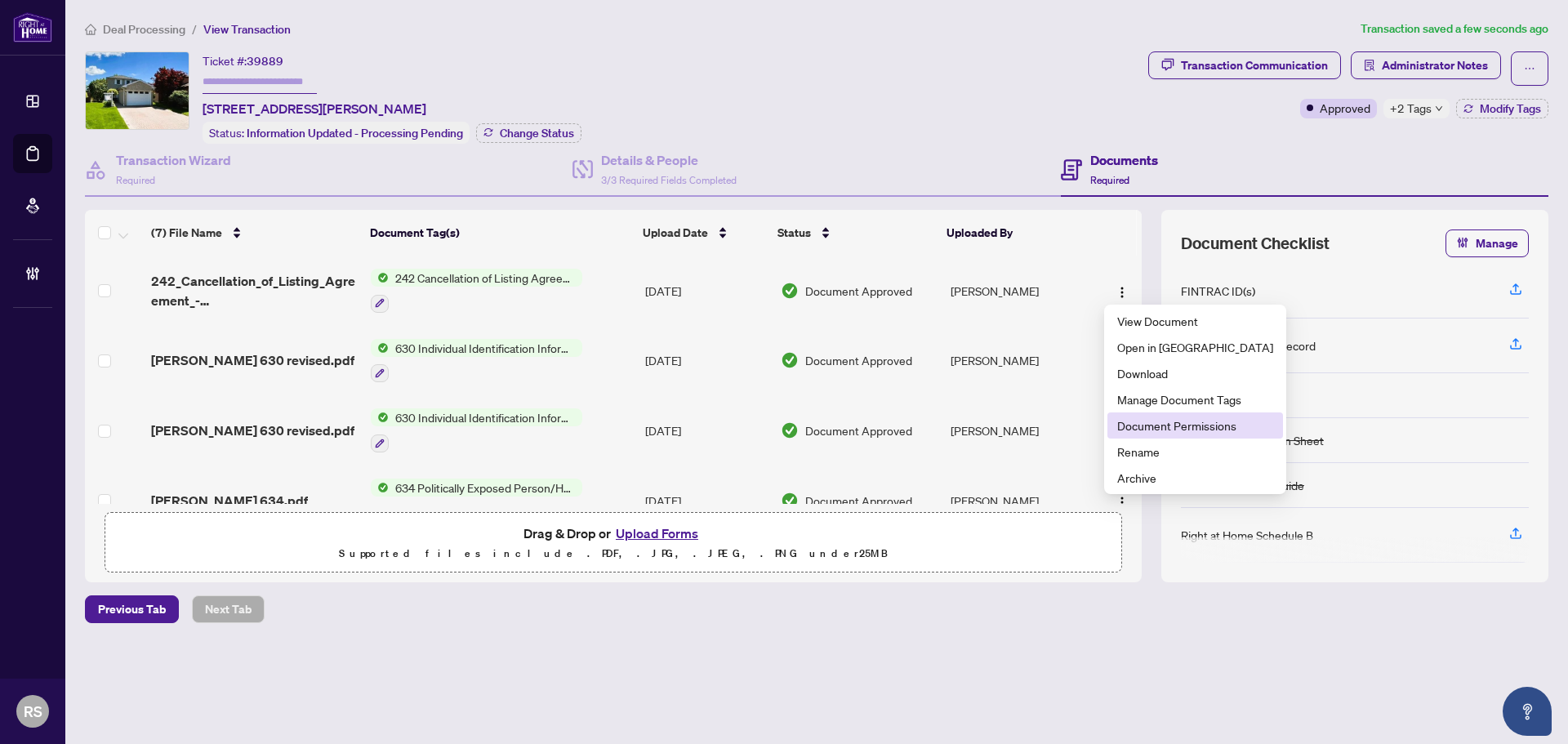
click at [1147, 426] on span "Document Permissions" at bounding box center [1196, 425] width 156 height 18
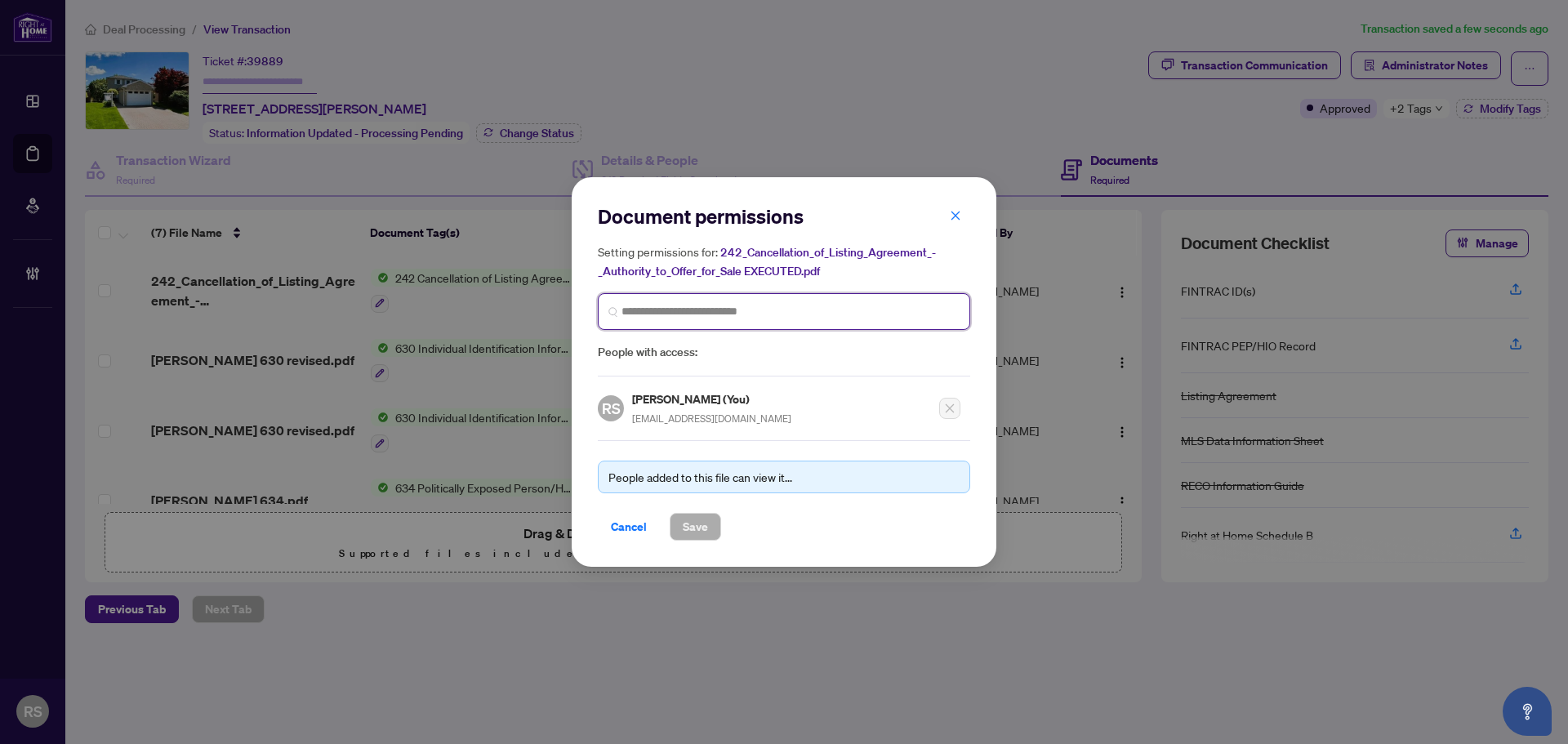
click at [641, 310] on input "search" at bounding box center [790, 311] width 338 height 18
type input "*"
type input "****"
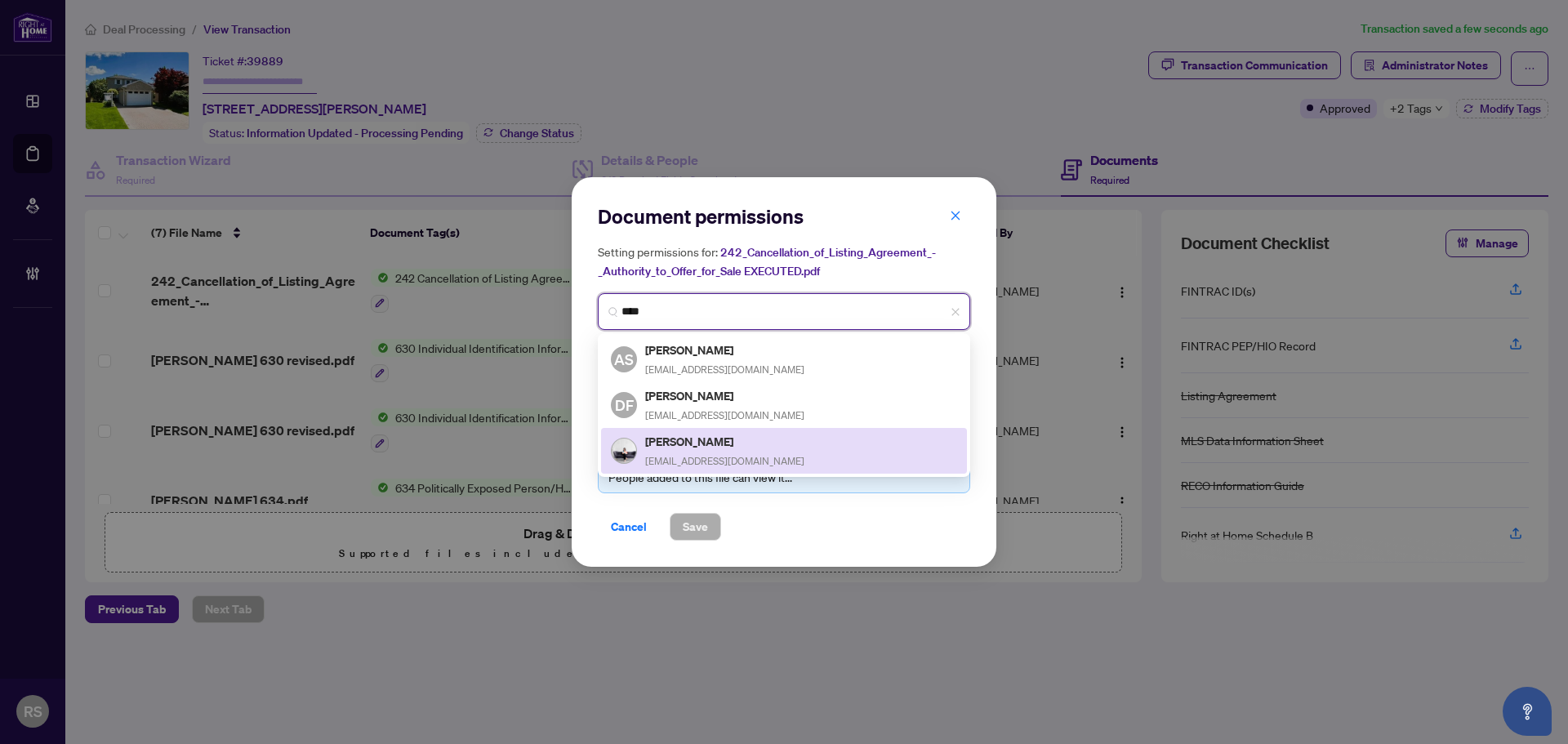
click at [680, 445] on h5 "Enza Styles" at bounding box center [724, 440] width 159 height 18
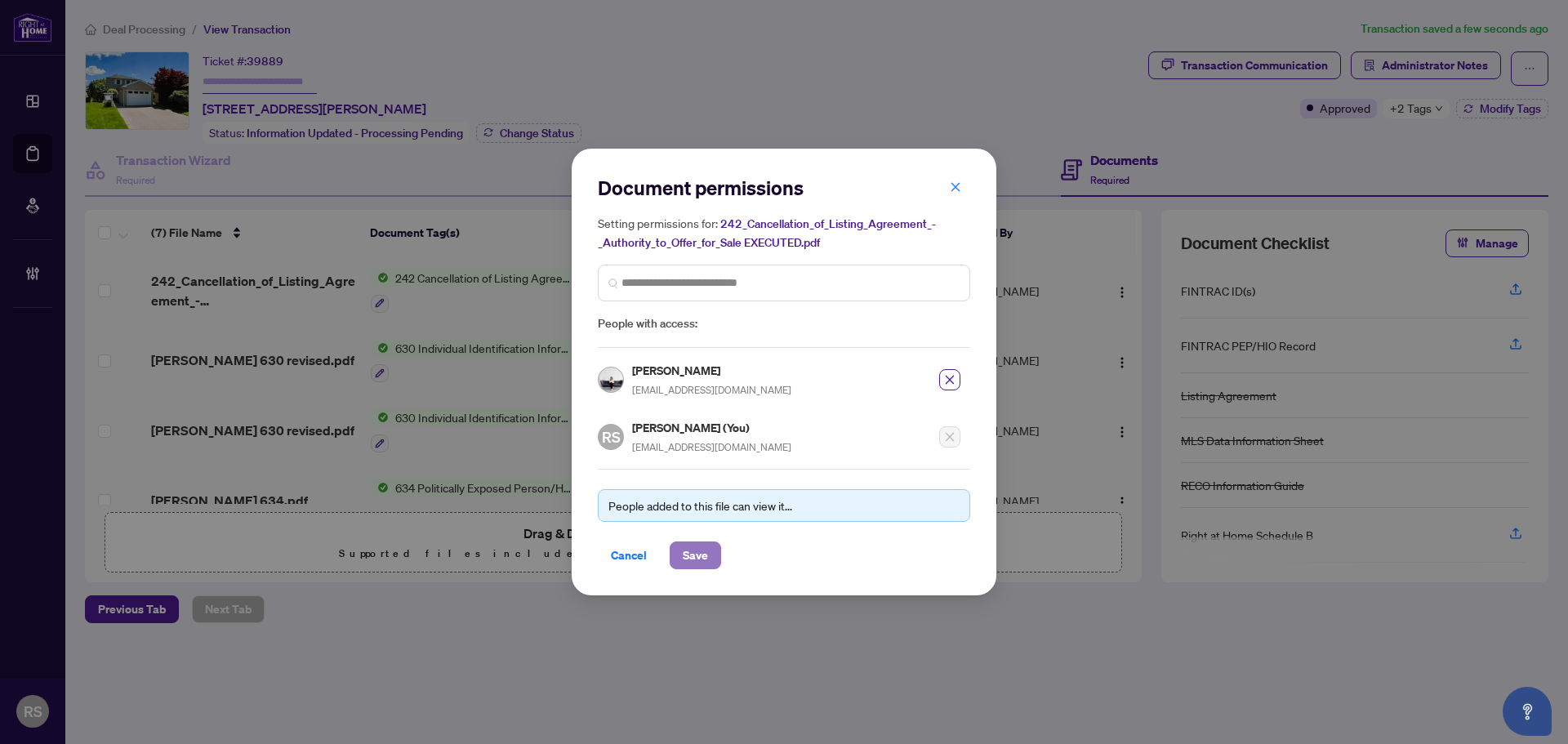
click at [698, 552] on span "Save" at bounding box center [695, 555] width 25 height 26
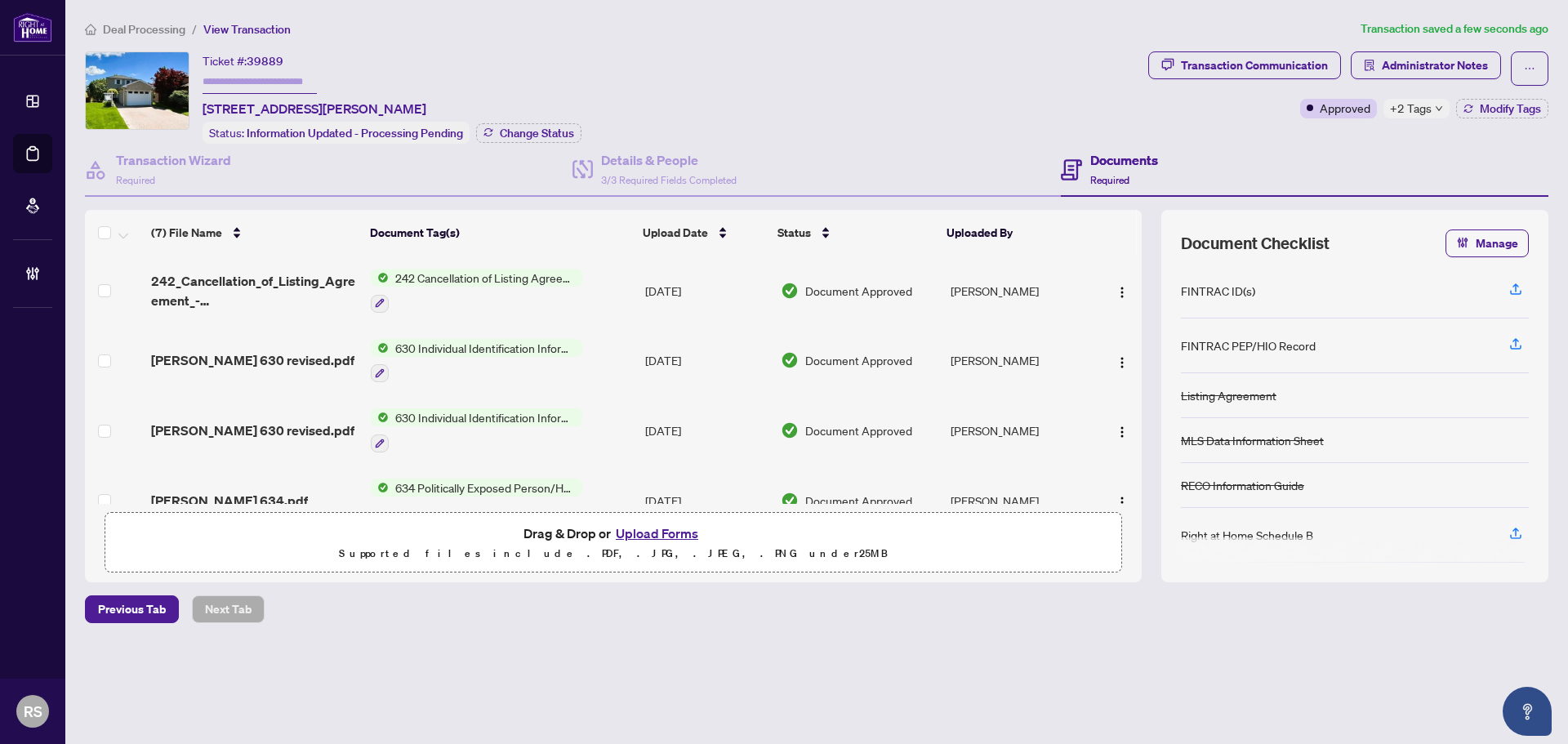
click at [145, 30] on span "Deal Processing" at bounding box center [144, 29] width 83 height 15
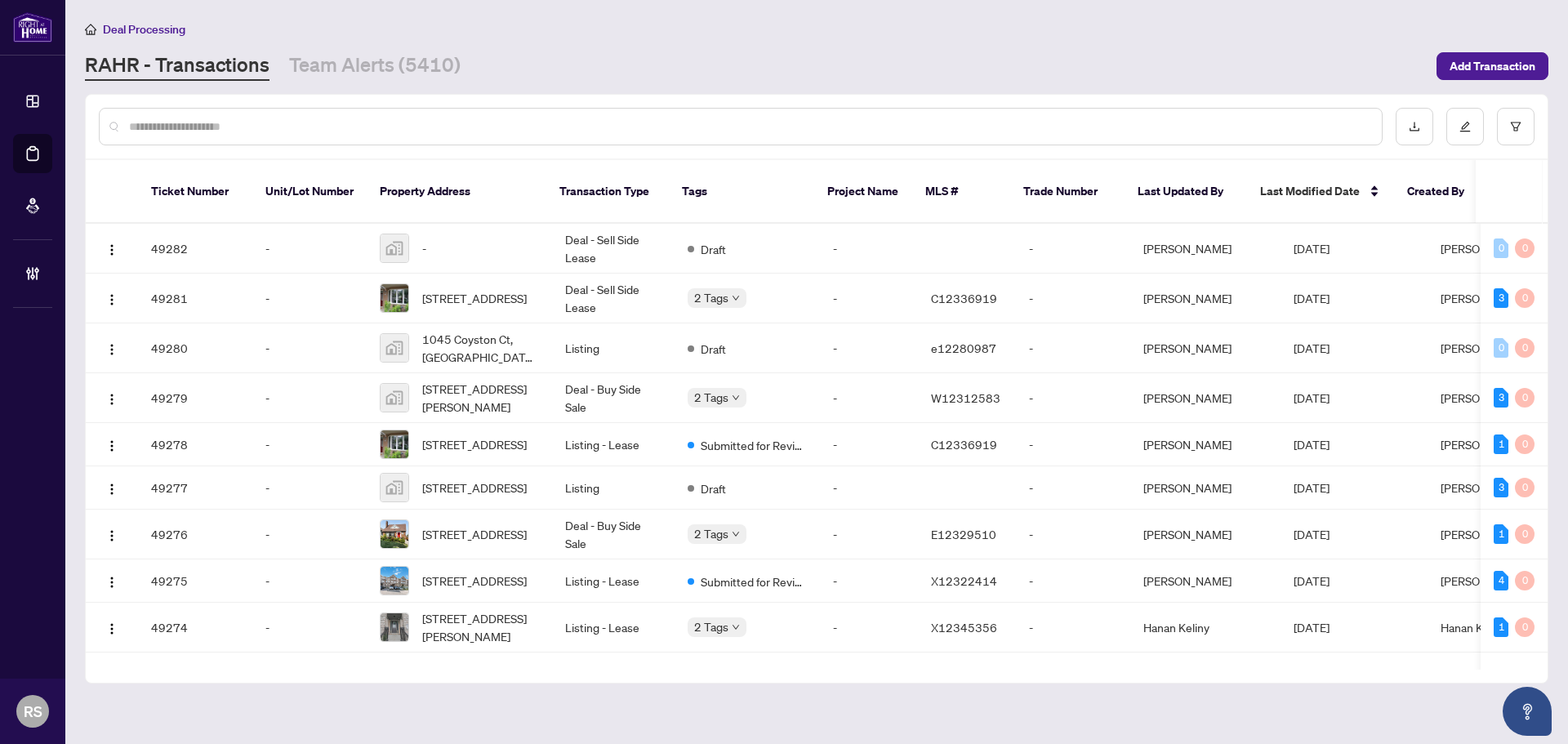
click at [194, 125] on input "text" at bounding box center [749, 126] width 1240 height 18
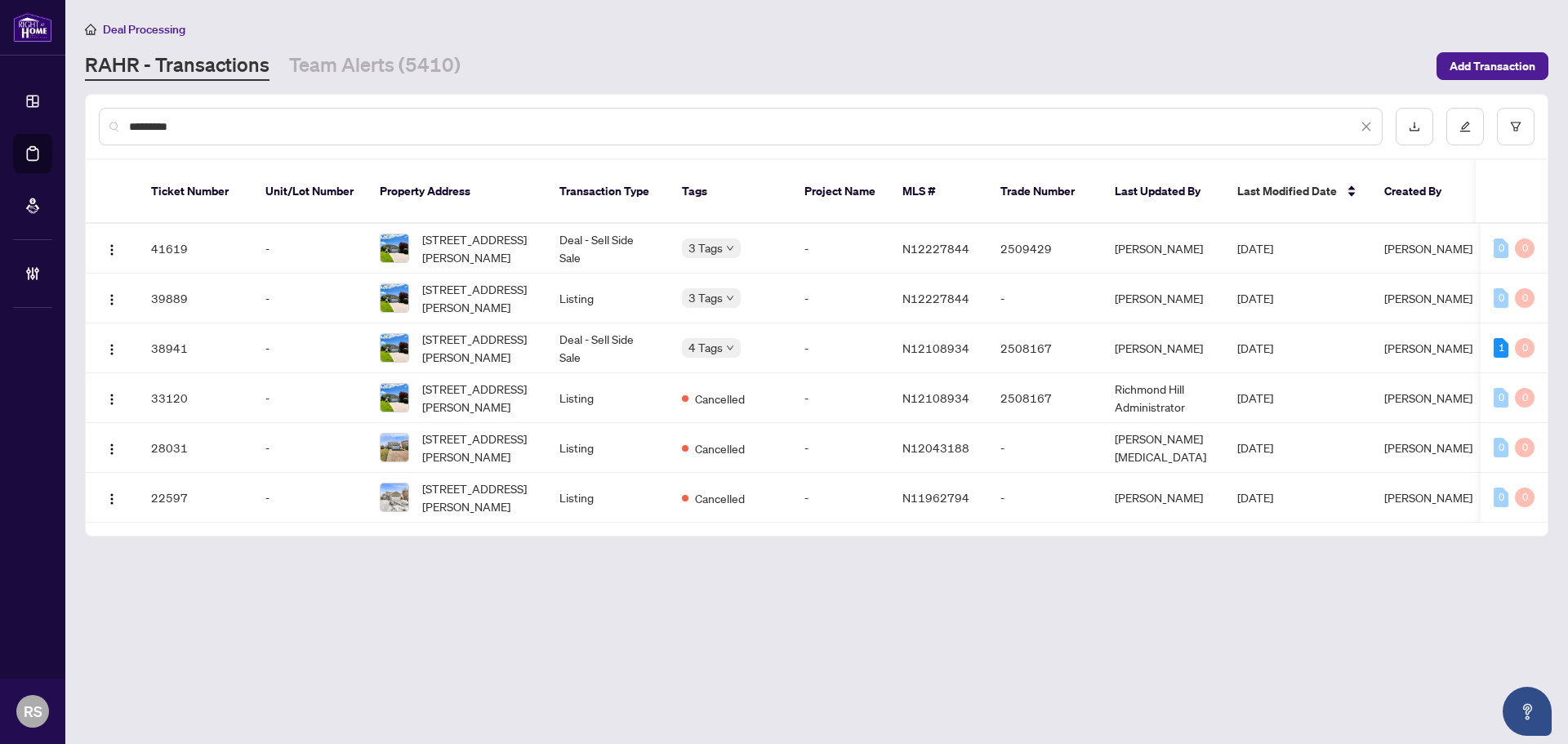
drag, startPoint x: 155, startPoint y: 123, endPoint x: -45, endPoint y: 116, distance: 200.1
click at [0, 116] on html "Dashboard Deal Processing Mortgage Referrals Brokerage Management RS Rosana Sin…" at bounding box center [784, 372] width 1568 height 744
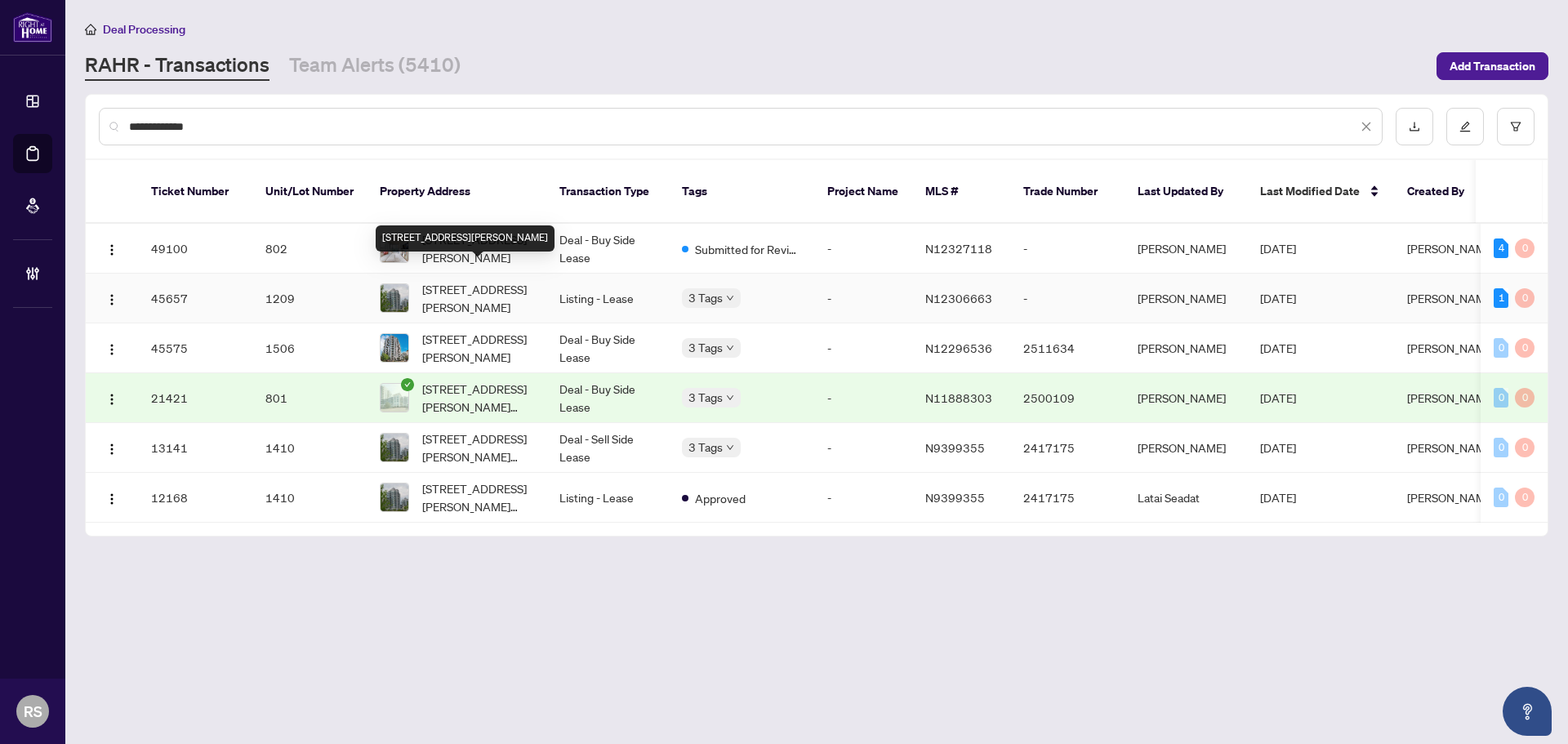
type input "**********"
click at [465, 280] on span "[STREET_ADDRESS][PERSON_NAME]" at bounding box center [478, 297] width 111 height 36
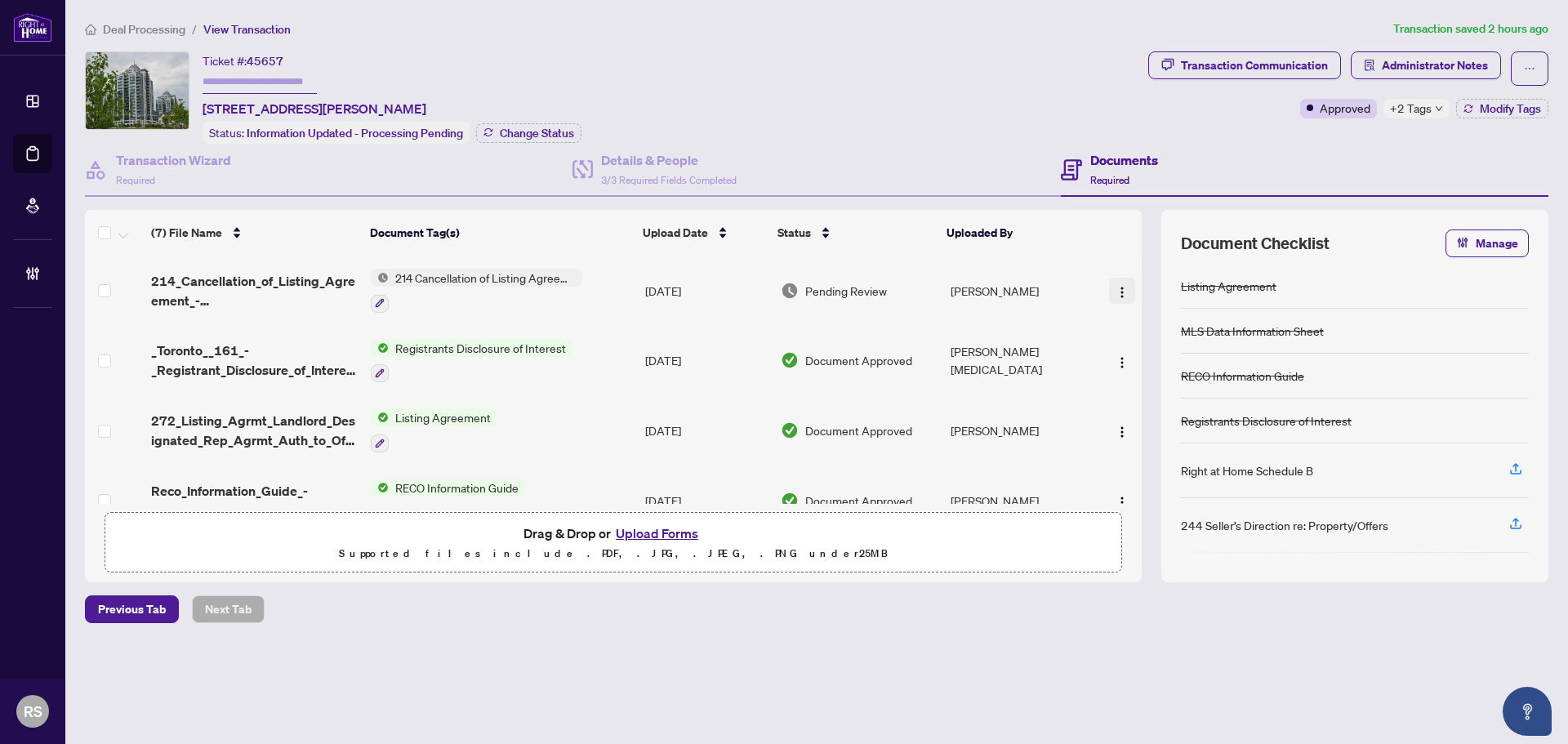
click at [1118, 290] on img "button" at bounding box center [1122, 292] width 13 height 13
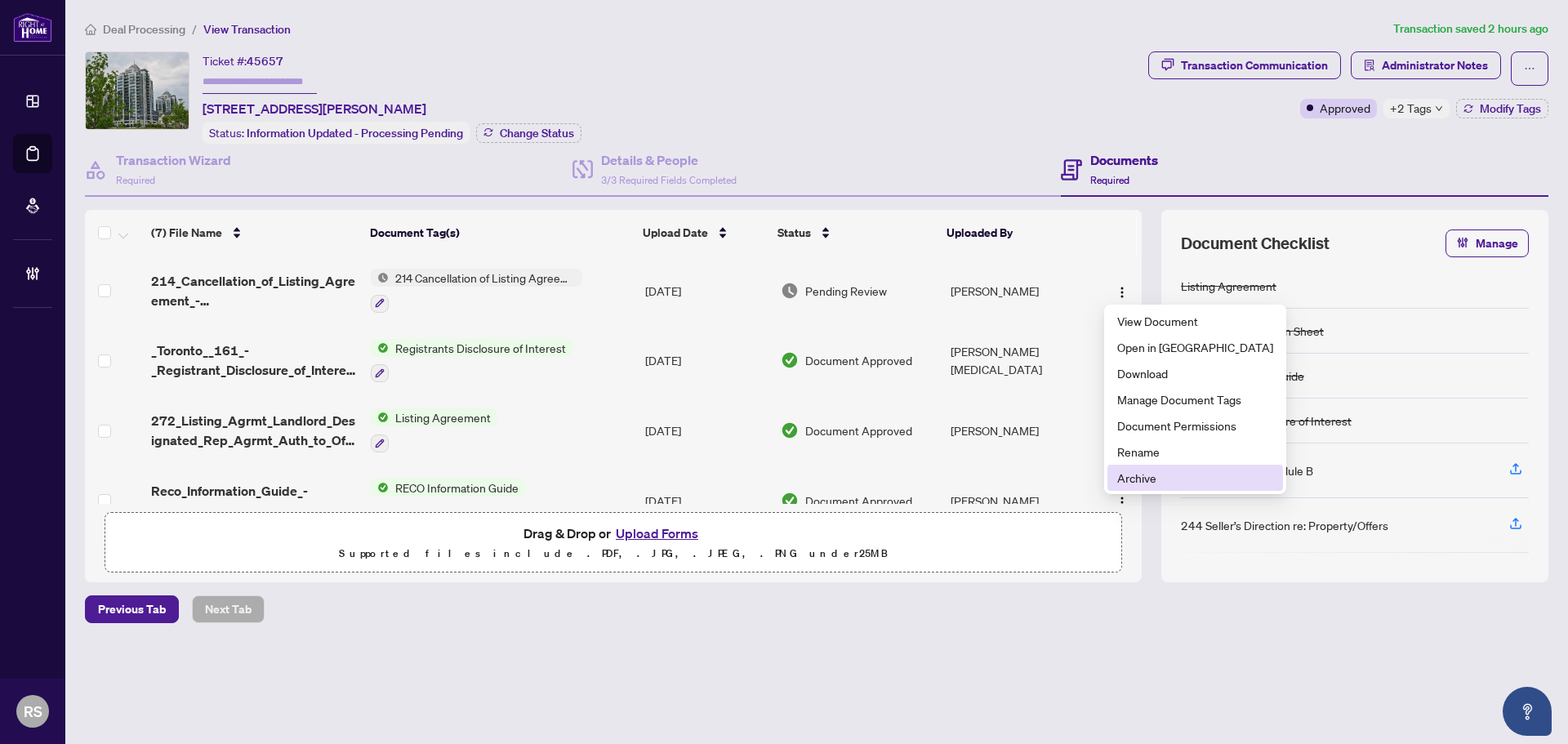
click at [1153, 477] on span "Archive" at bounding box center [1196, 477] width 156 height 18
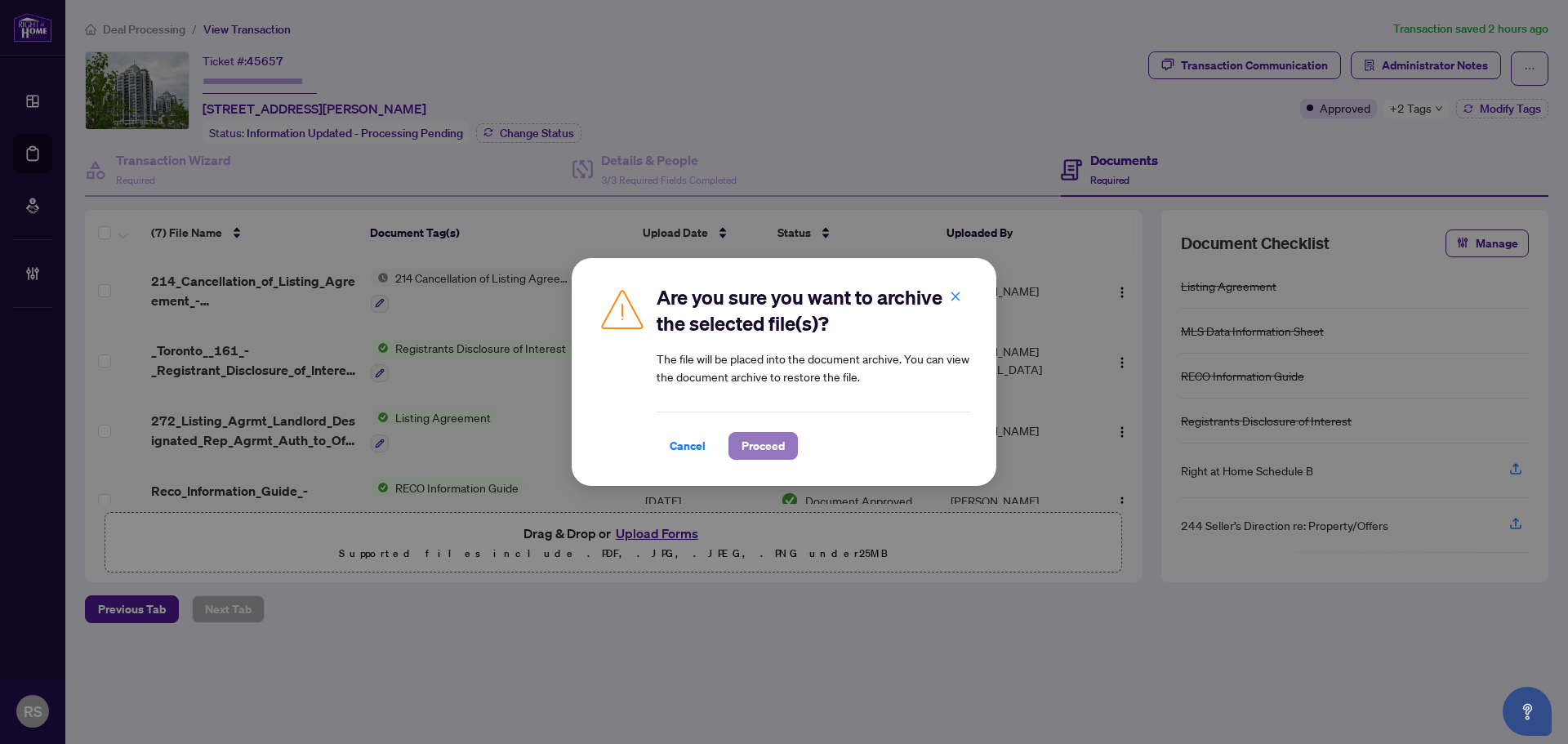
click at [756, 452] on span "Proceed" at bounding box center [763, 446] width 43 height 26
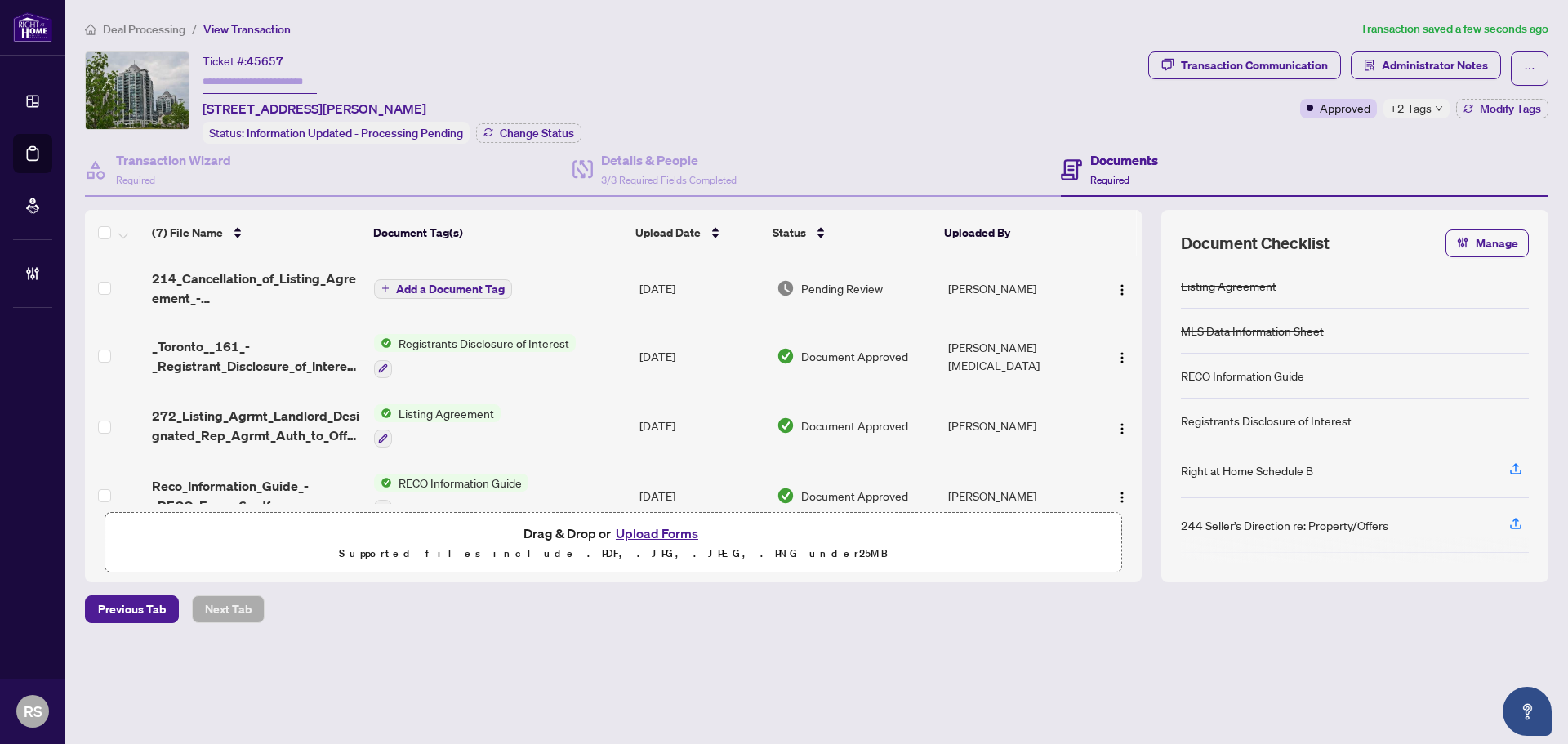
click at [419, 287] on span "Add a Document Tag" at bounding box center [450, 289] width 109 height 11
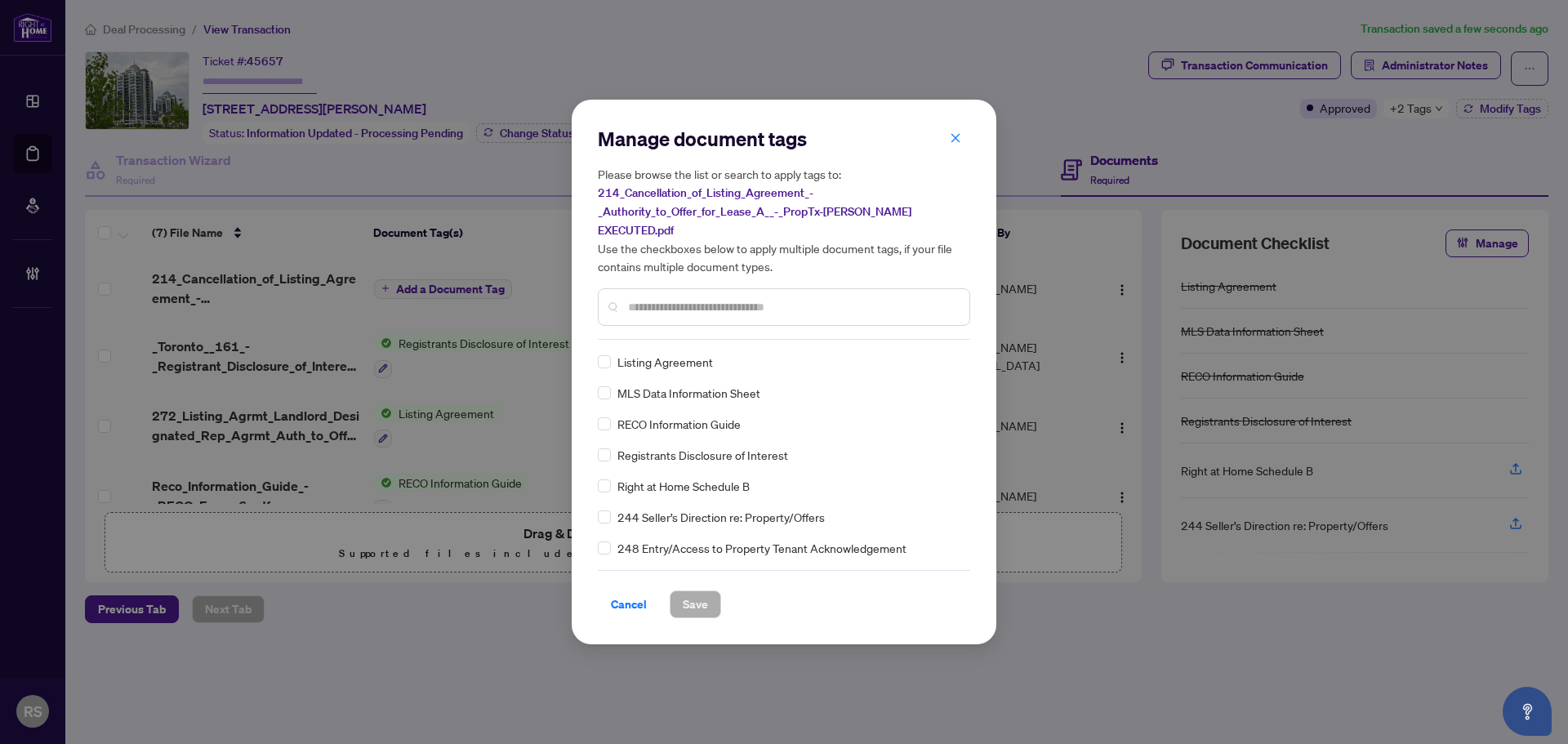
click at [686, 298] on input "text" at bounding box center [792, 307] width 328 height 18
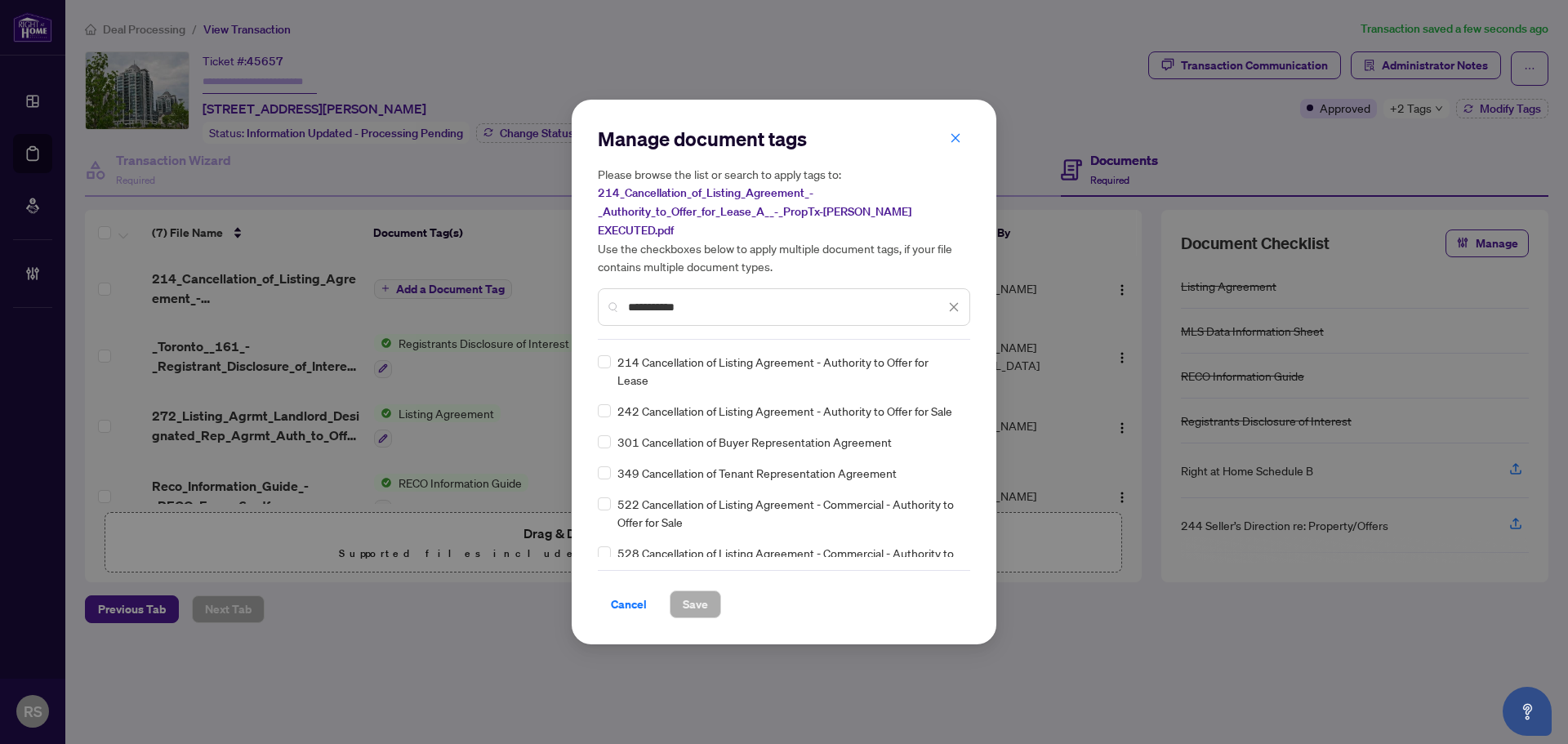
type input "**********"
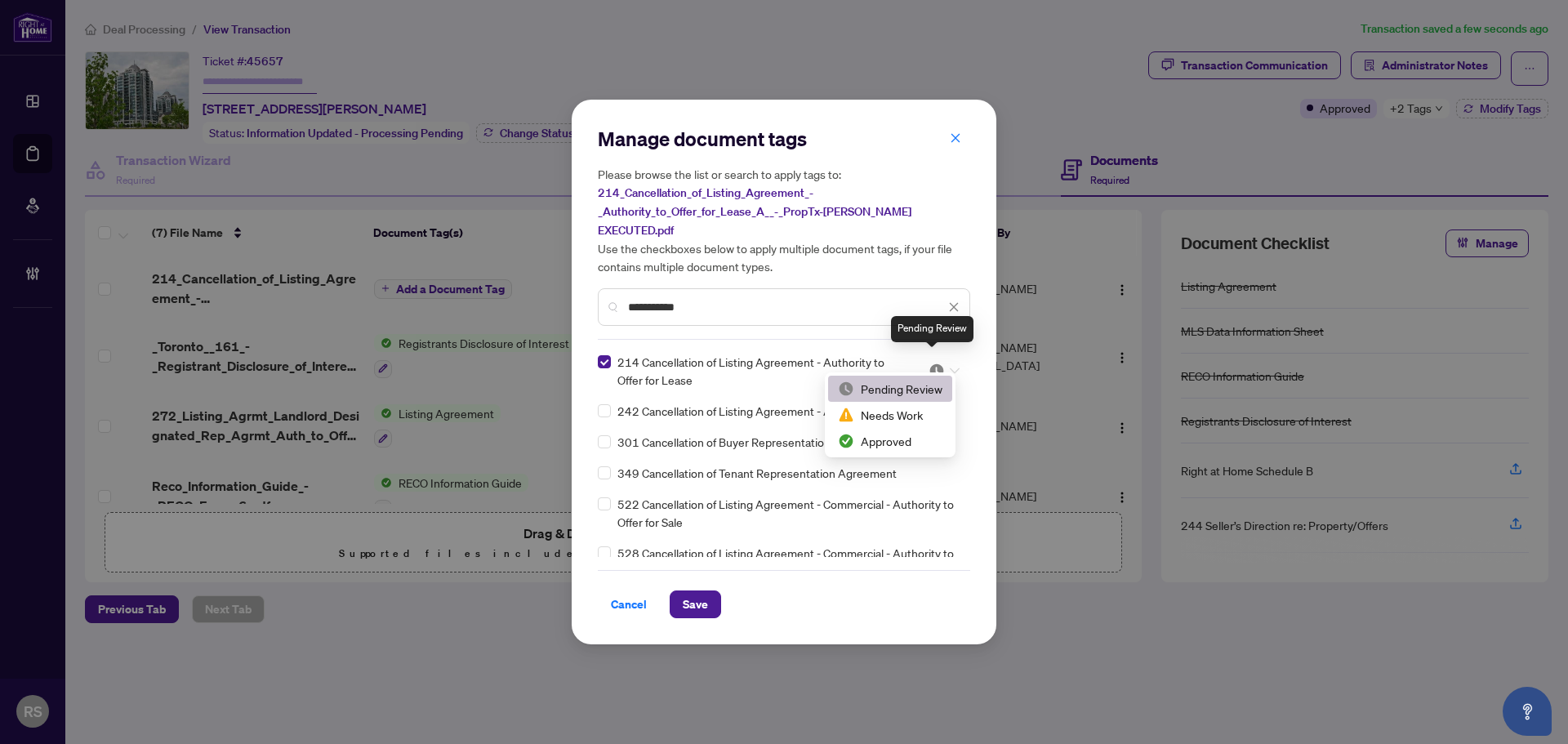
click at [931, 362] on img at bounding box center [937, 370] width 17 height 17
click at [881, 443] on div "Approved" at bounding box center [889, 440] width 104 height 18
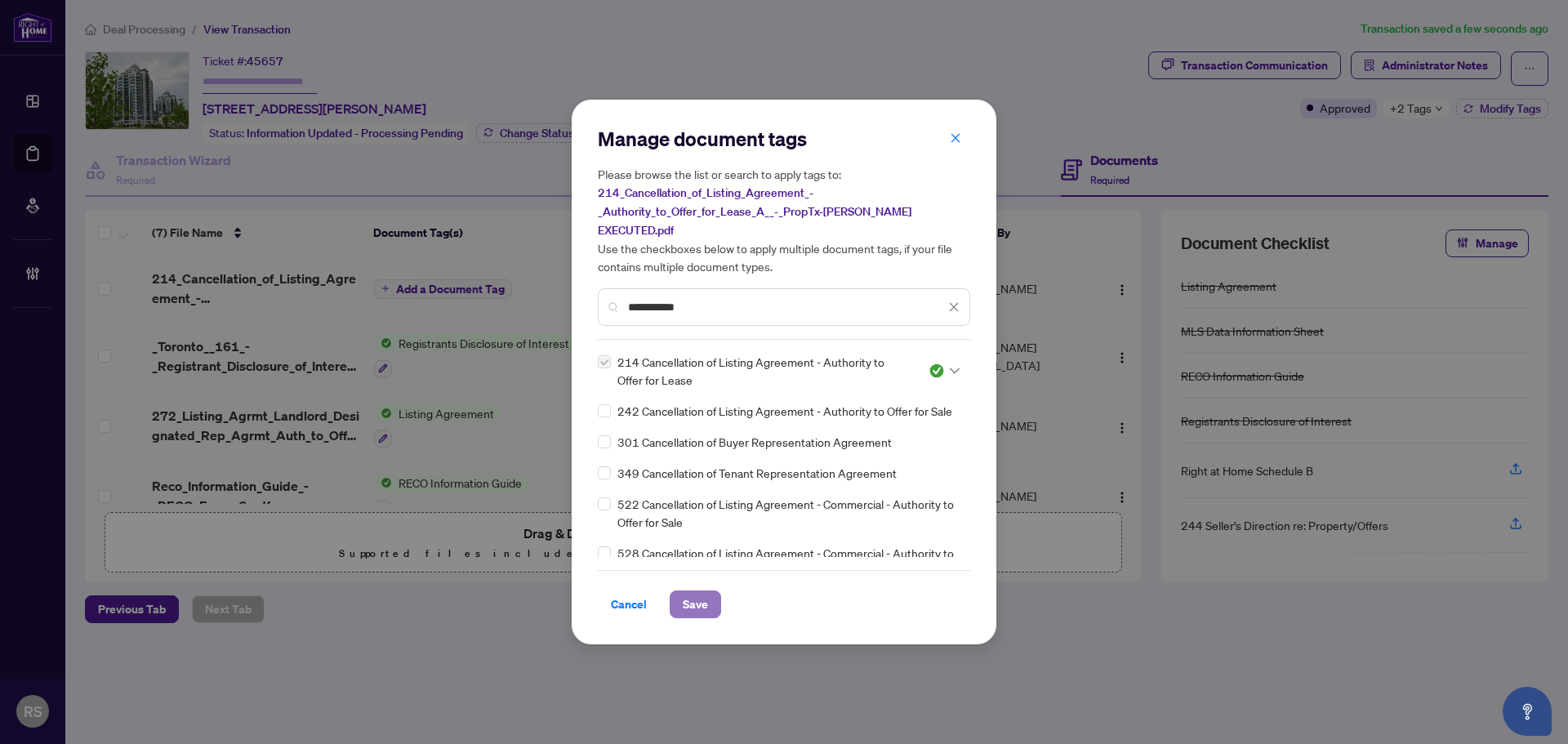
click at [691, 594] on span "Save" at bounding box center [695, 604] width 25 height 26
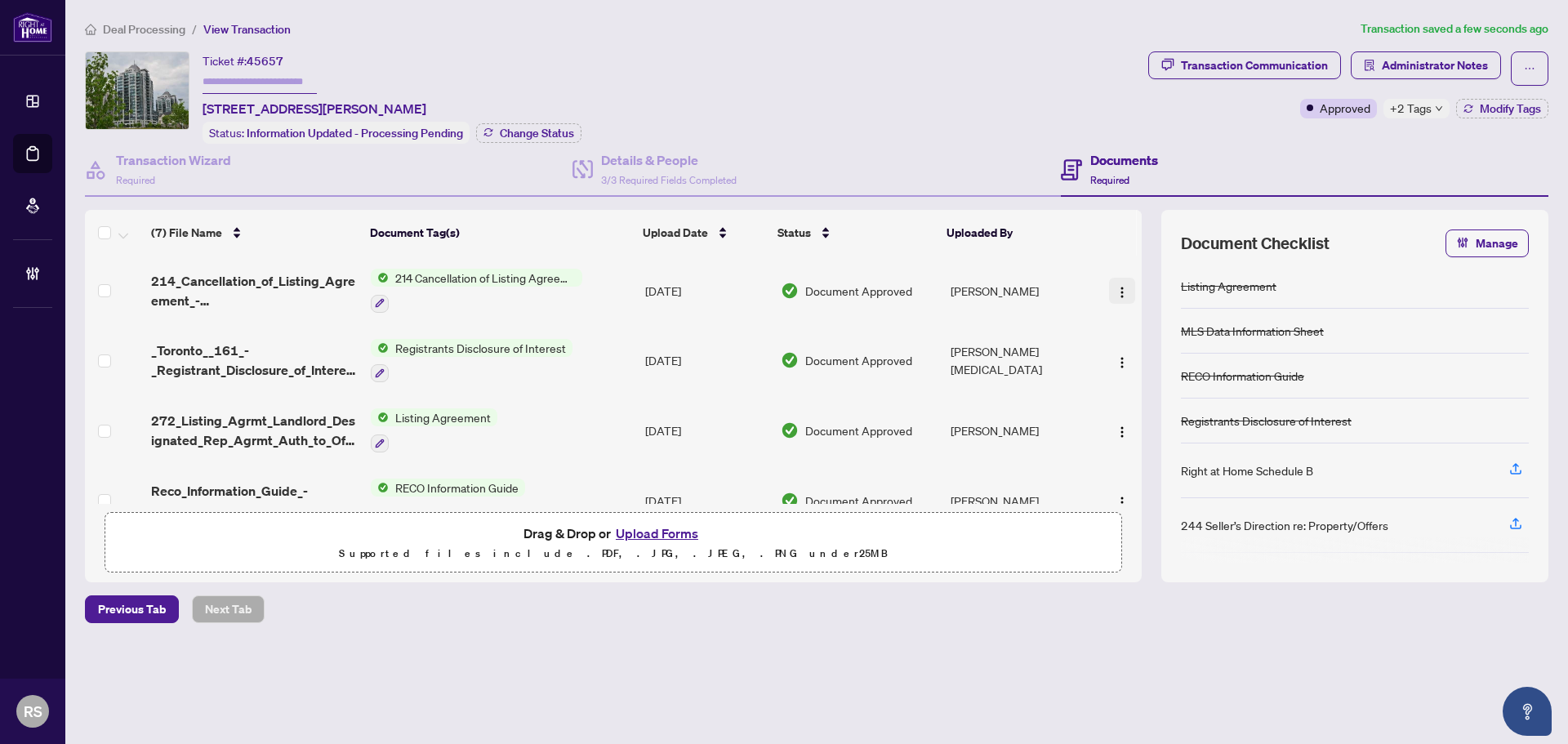
click at [1118, 294] on img "button" at bounding box center [1122, 292] width 13 height 13
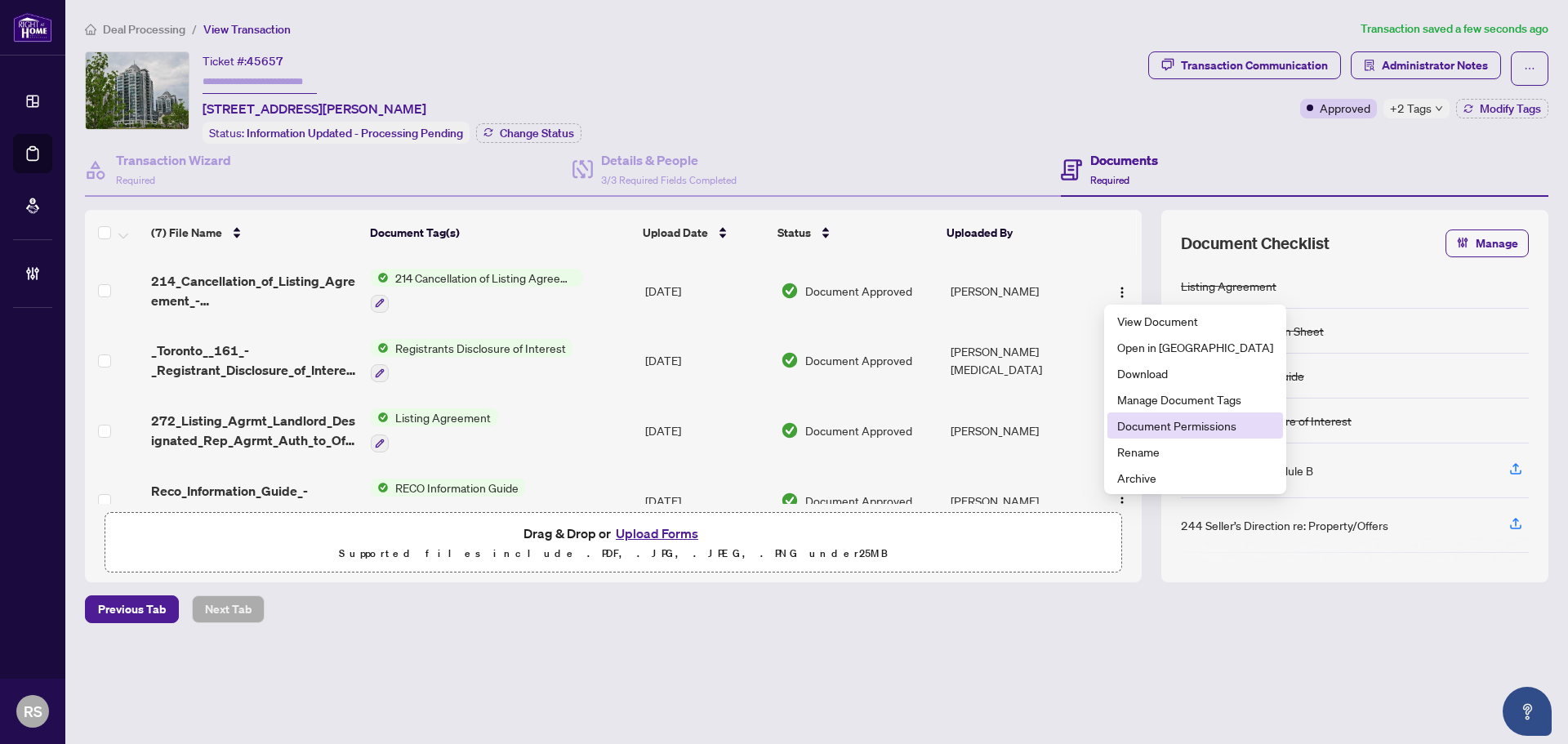
click at [1149, 425] on span "Document Permissions" at bounding box center [1196, 425] width 156 height 18
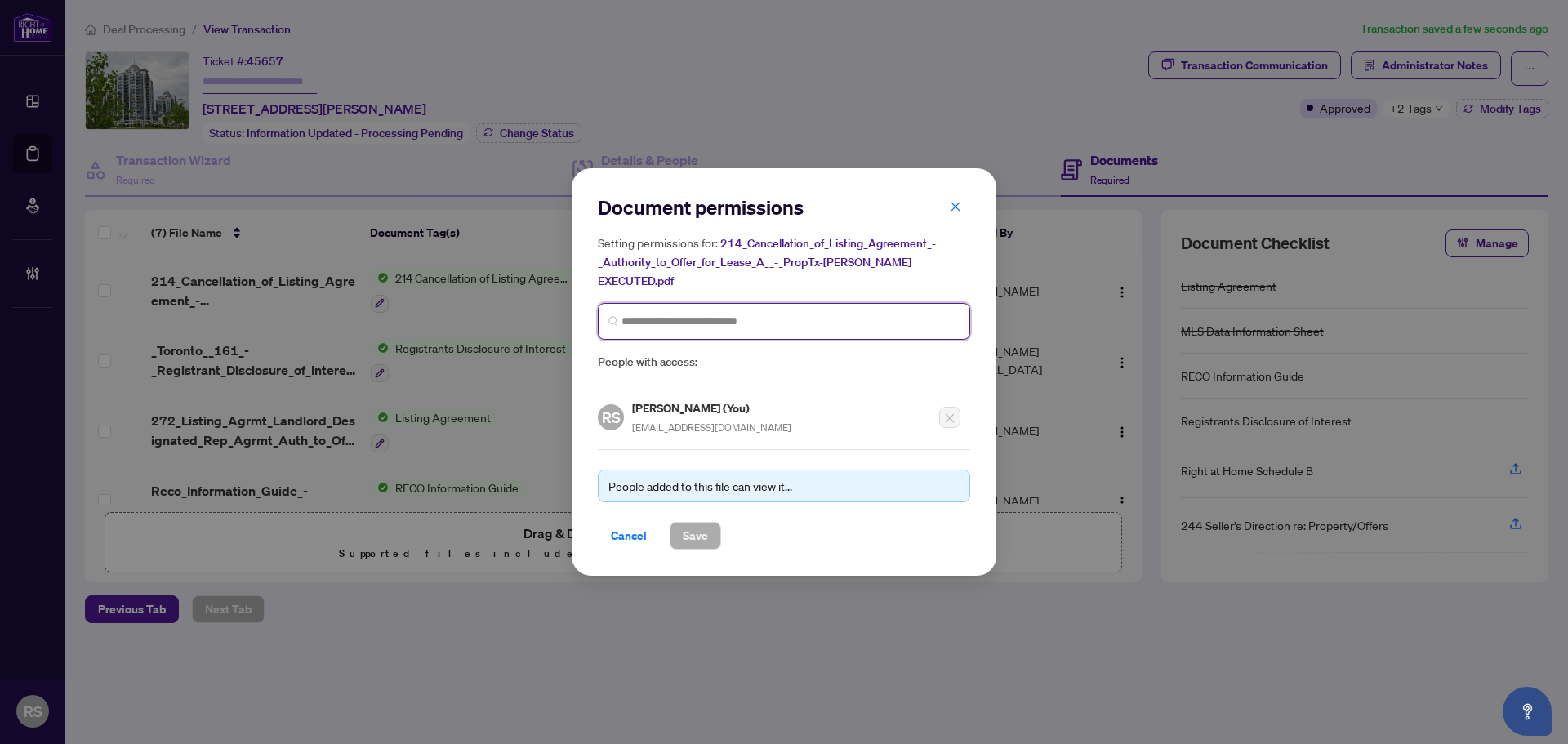
click at [689, 312] on input "search" at bounding box center [790, 321] width 338 height 18
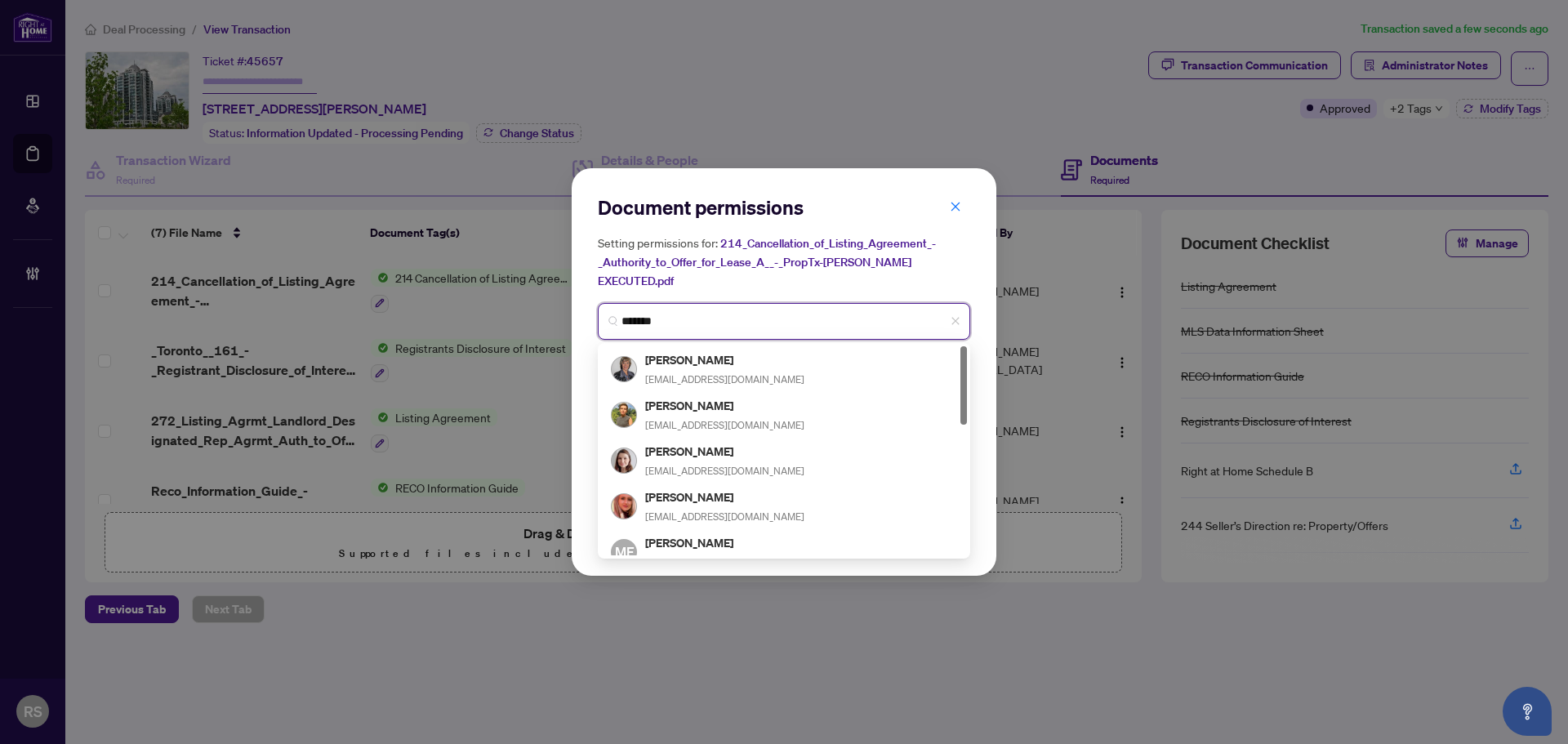
type input "********"
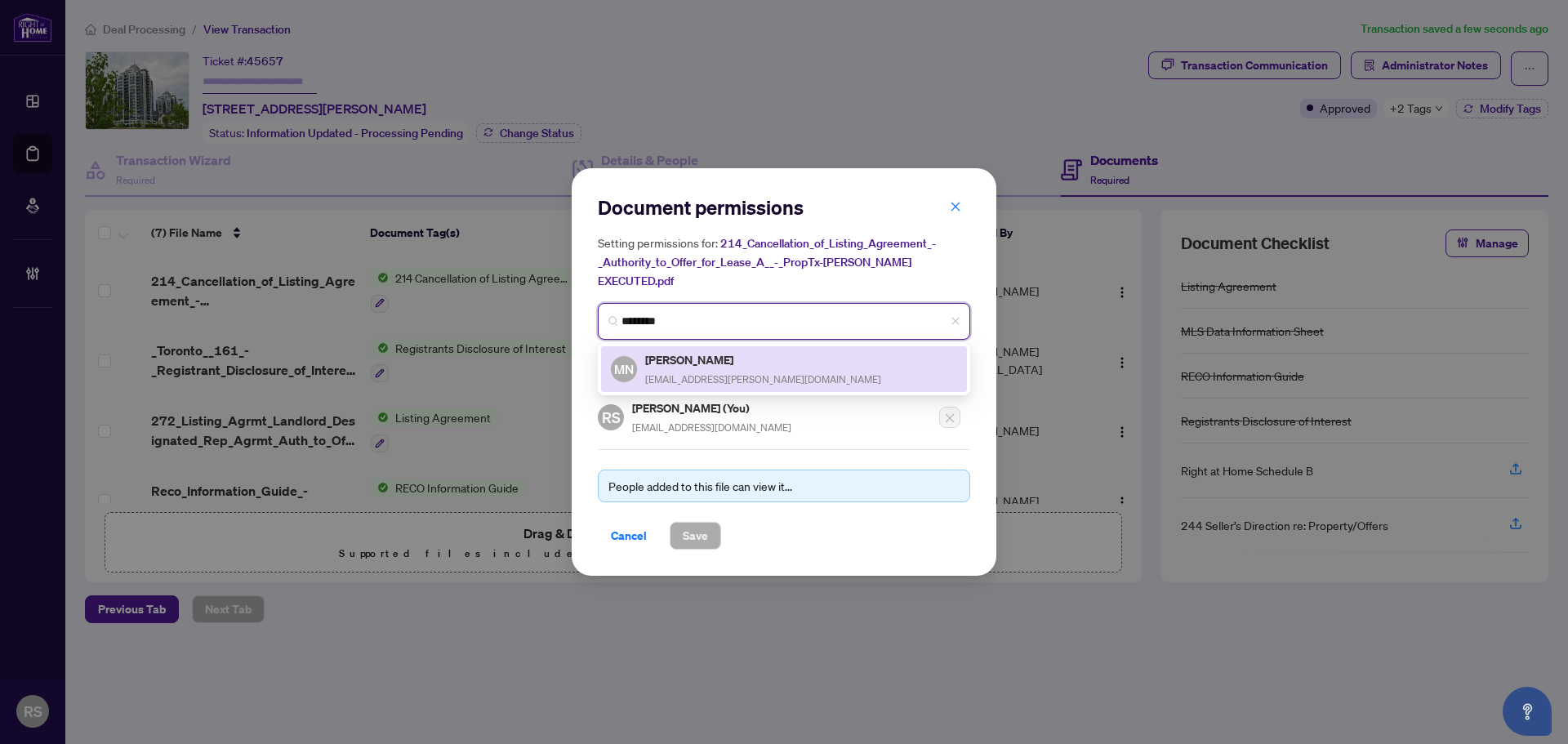
click at [691, 373] on span "marina_nezh@rogers.com" at bounding box center [763, 379] width 236 height 12
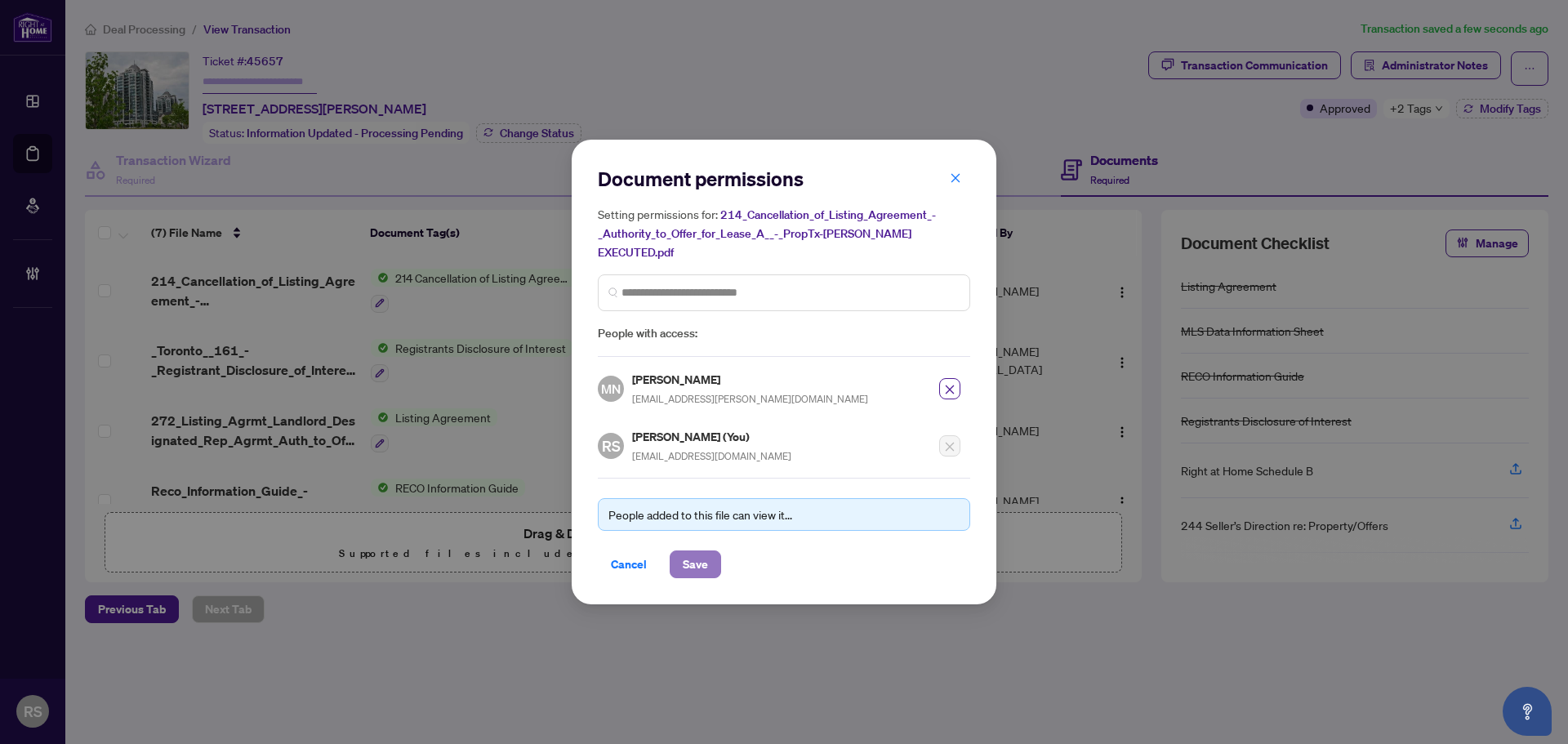
click at [702, 556] on span "Save" at bounding box center [695, 564] width 25 height 26
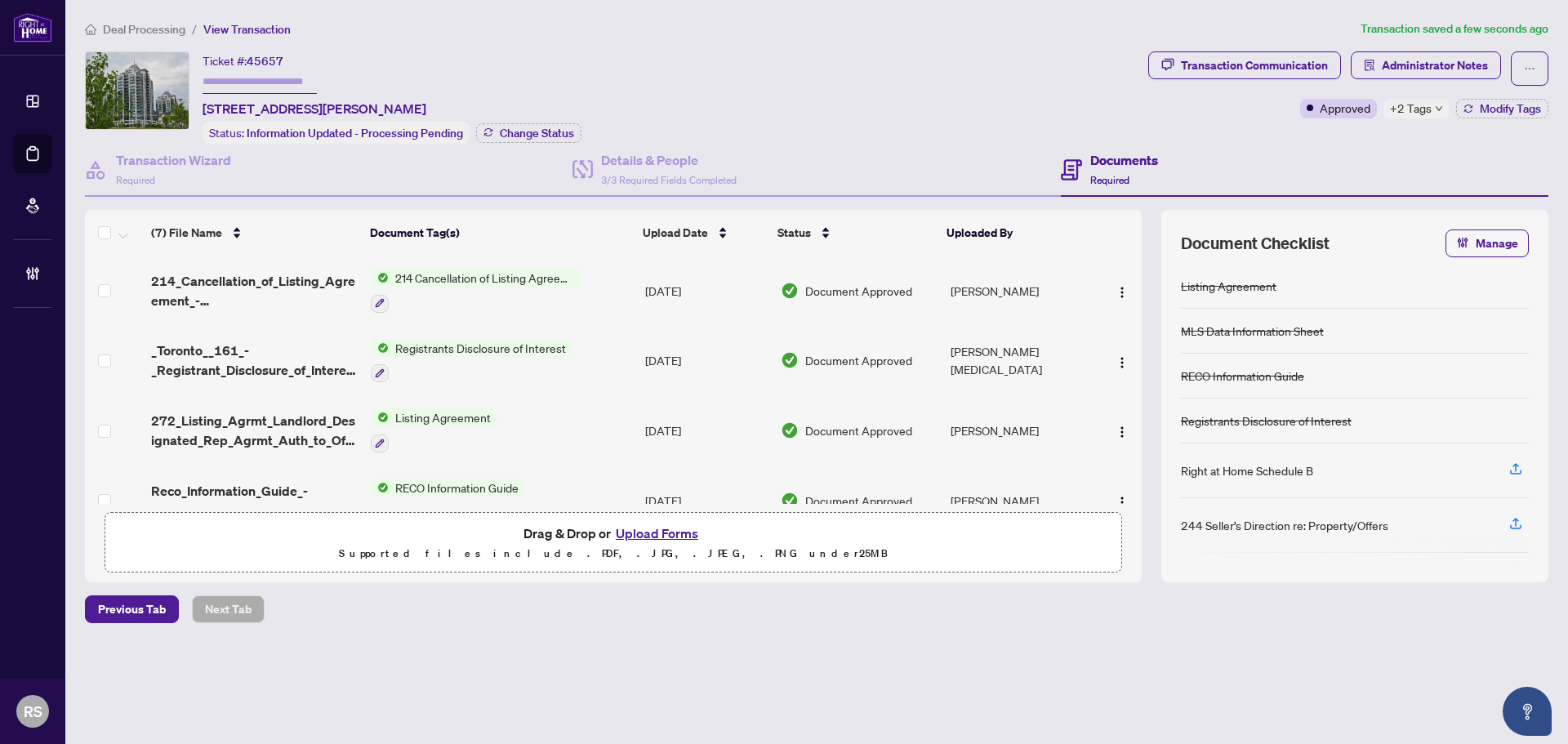
click at [140, 28] on span "Deal Processing" at bounding box center [144, 29] width 83 height 15
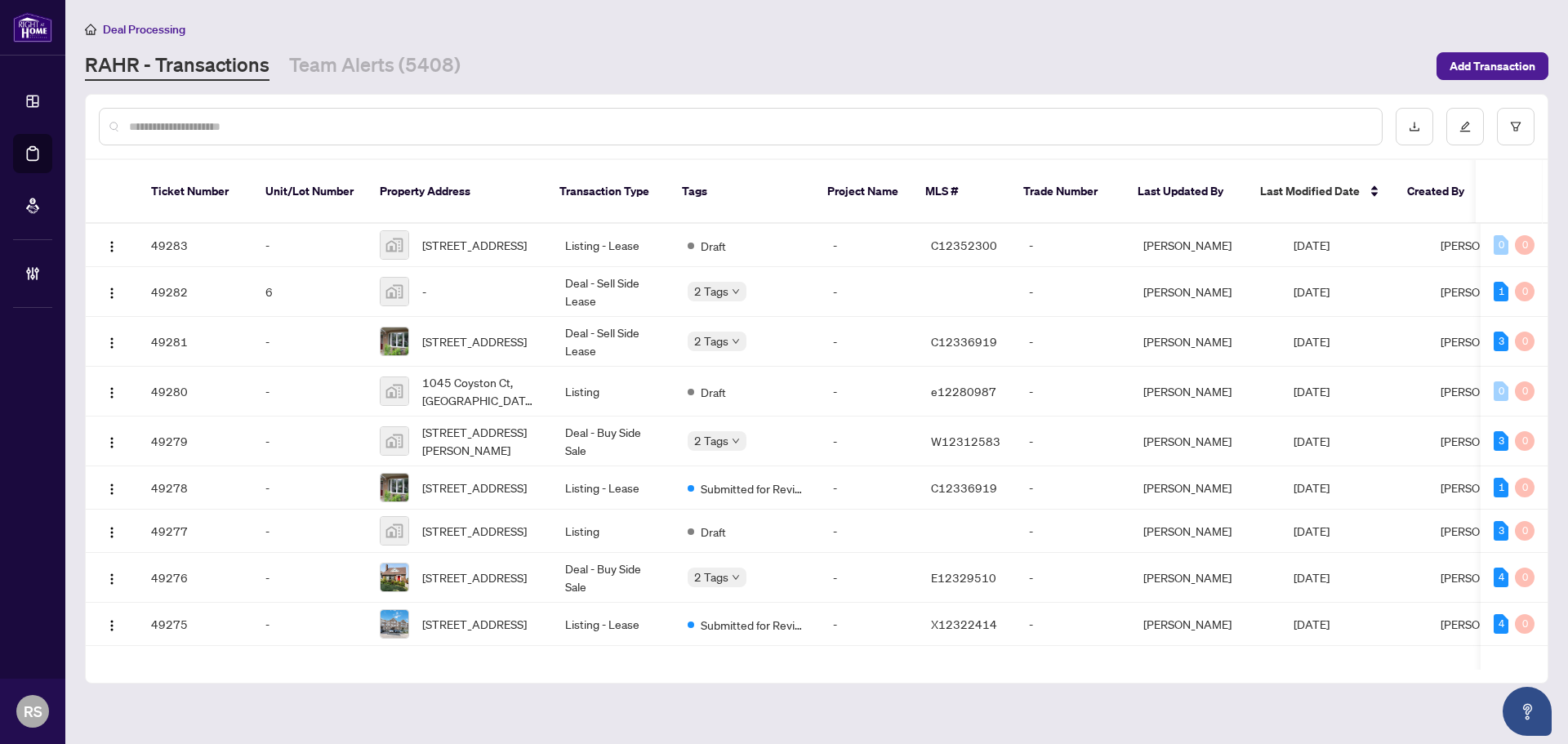
click at [187, 126] on input "text" at bounding box center [749, 126] width 1240 height 18
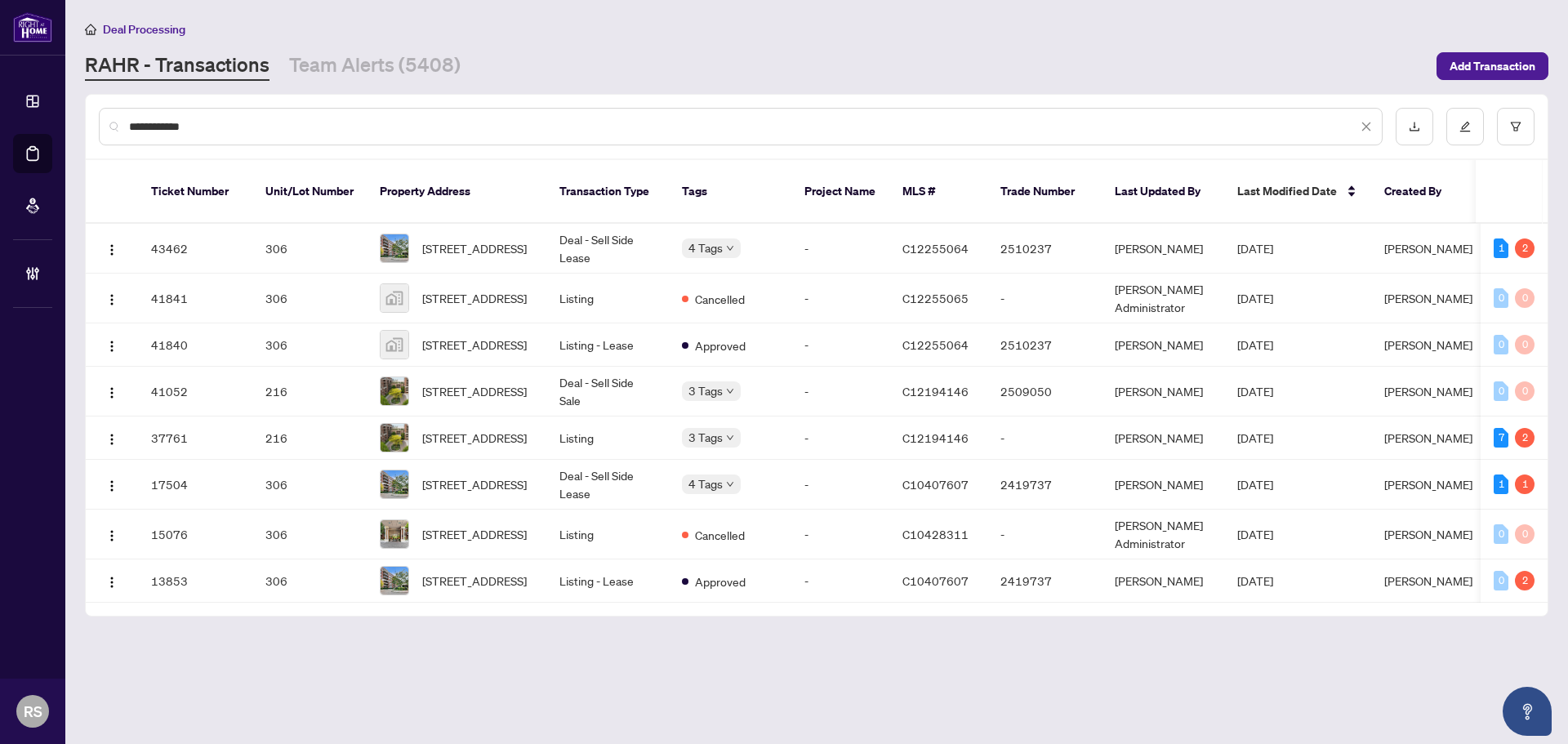
type input "**********"
drag, startPoint x: 477, startPoint y: 458, endPoint x: 470, endPoint y: 509, distance: 51.5
click at [468, 500] on tbody "43462 306 306-20 Burkebrook Pl, Toronto, Ontario M4G 0A1, Canada Deal - Sell Si…" at bounding box center [876, 413] width 1581 height 379
click at [464, 447] on span "[STREET_ADDRESS]" at bounding box center [474, 437] width 104 height 18
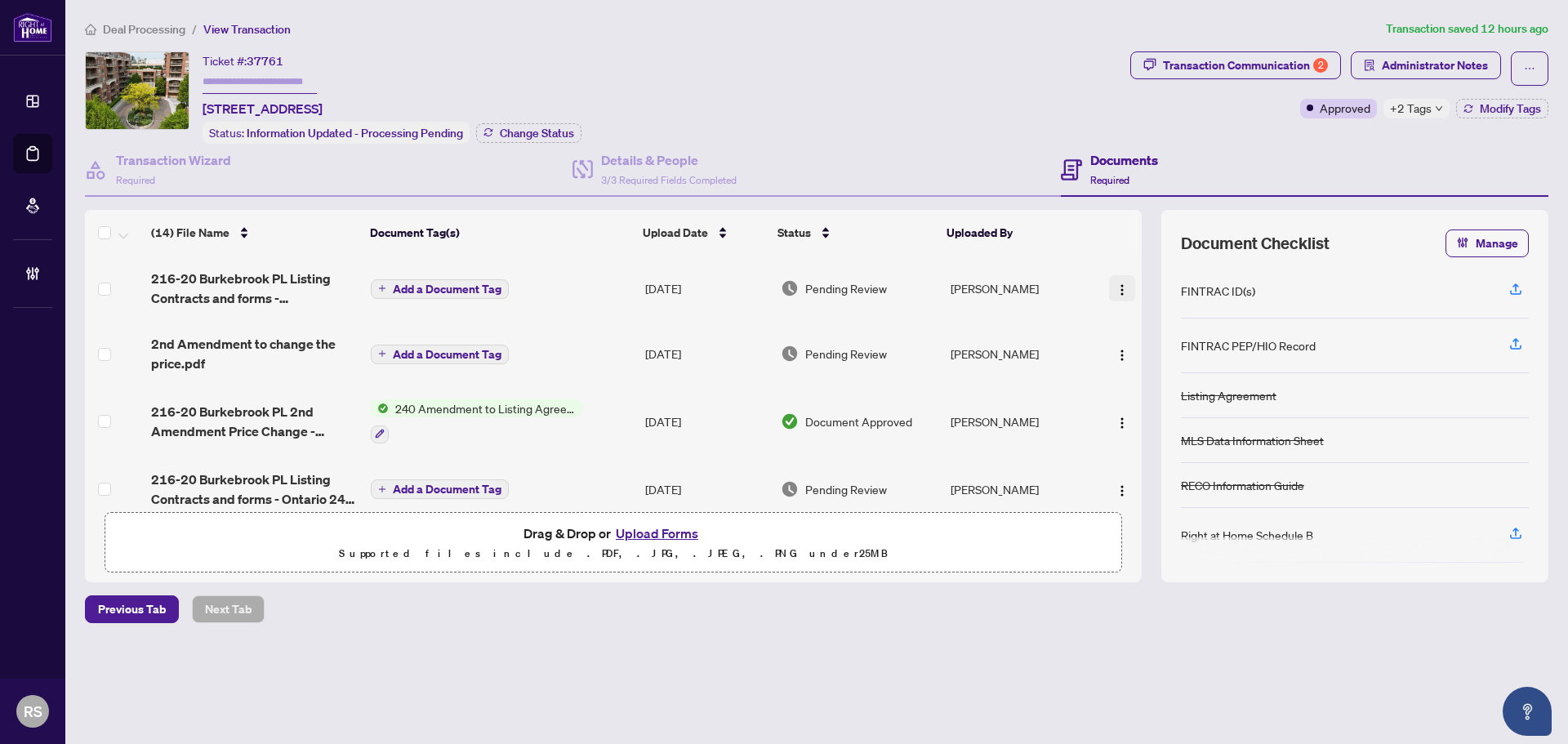
click at [1118, 291] on img "button" at bounding box center [1122, 290] width 13 height 13
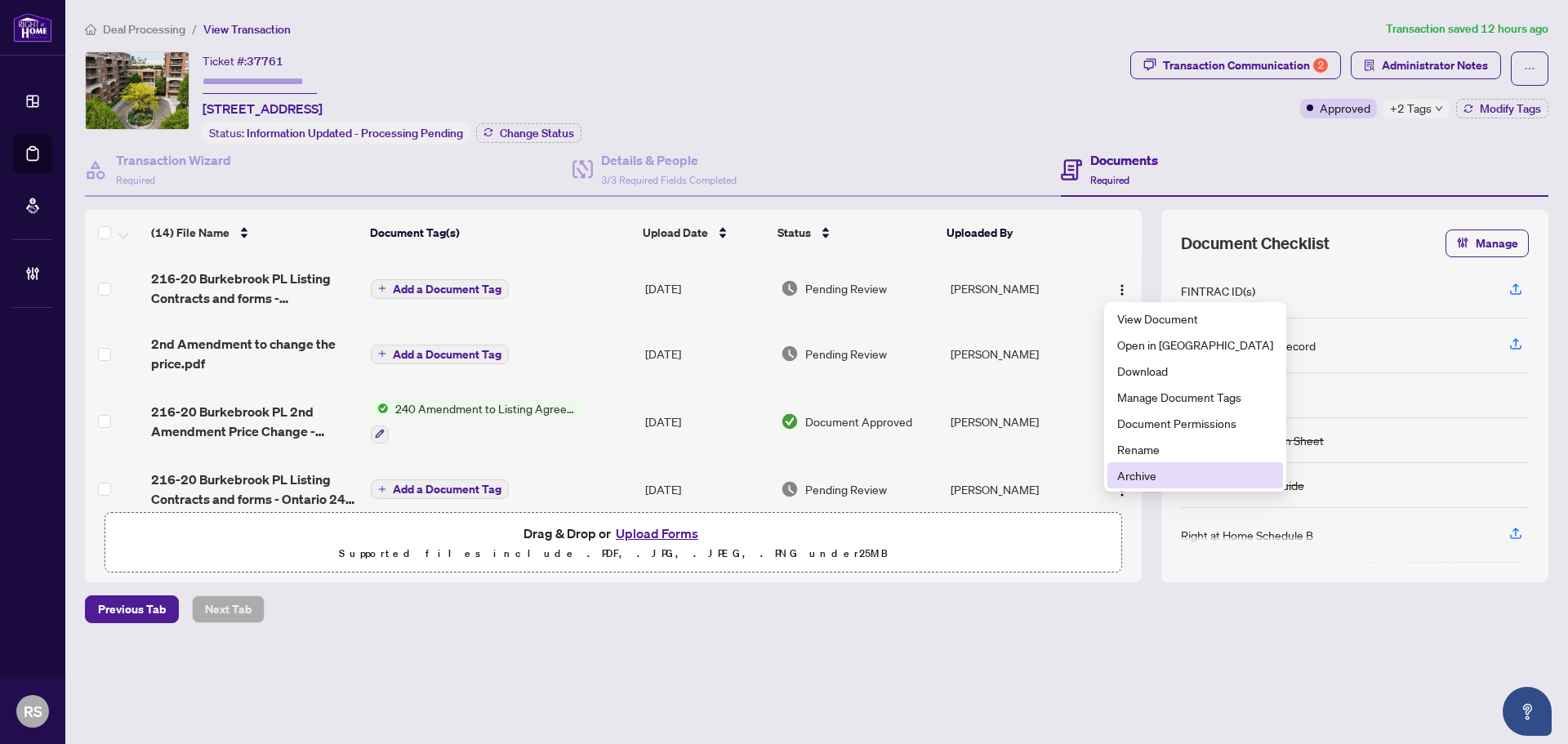
click at [1140, 476] on span "Archive" at bounding box center [1196, 475] width 156 height 18
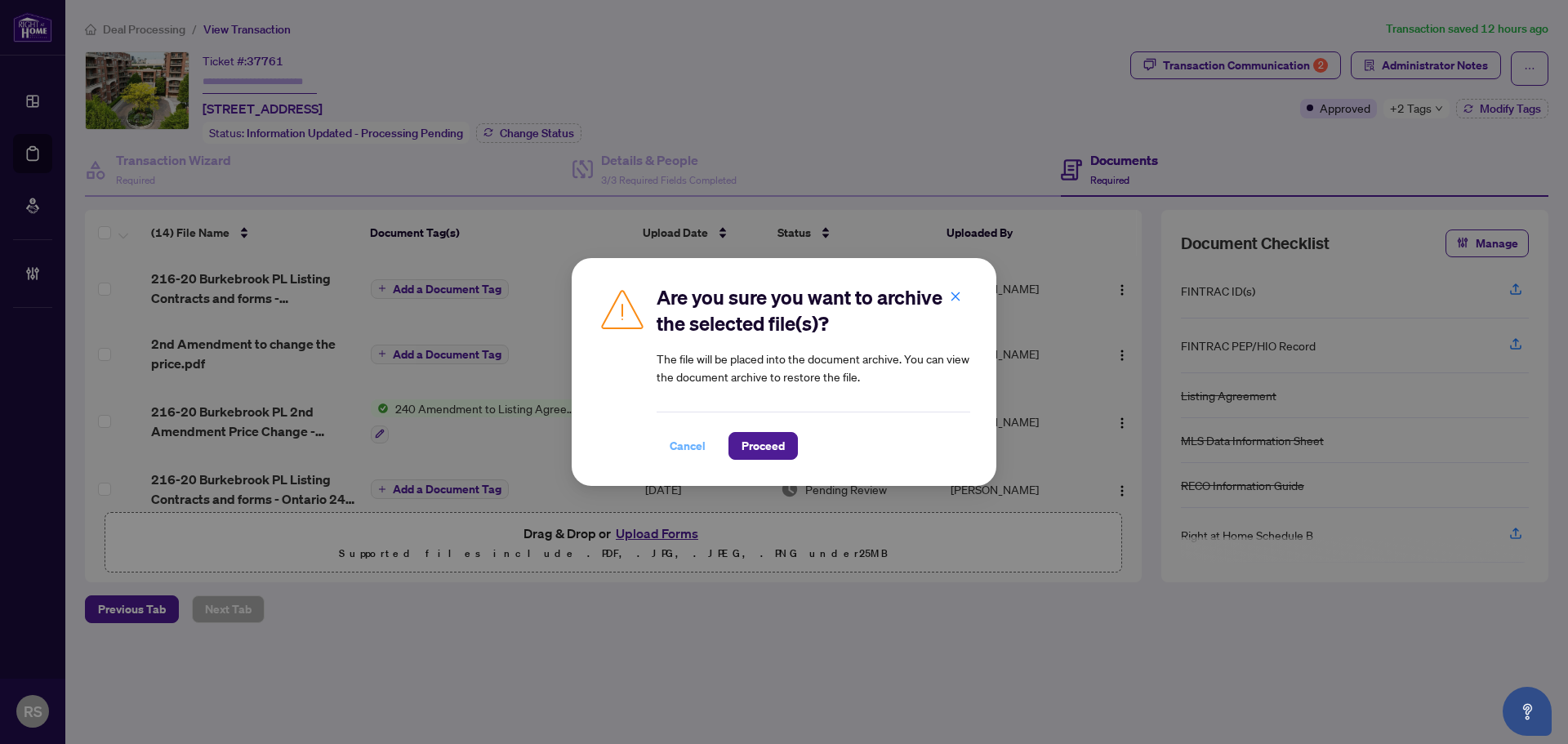
click at [678, 447] on span "Cancel" at bounding box center [687, 446] width 36 height 26
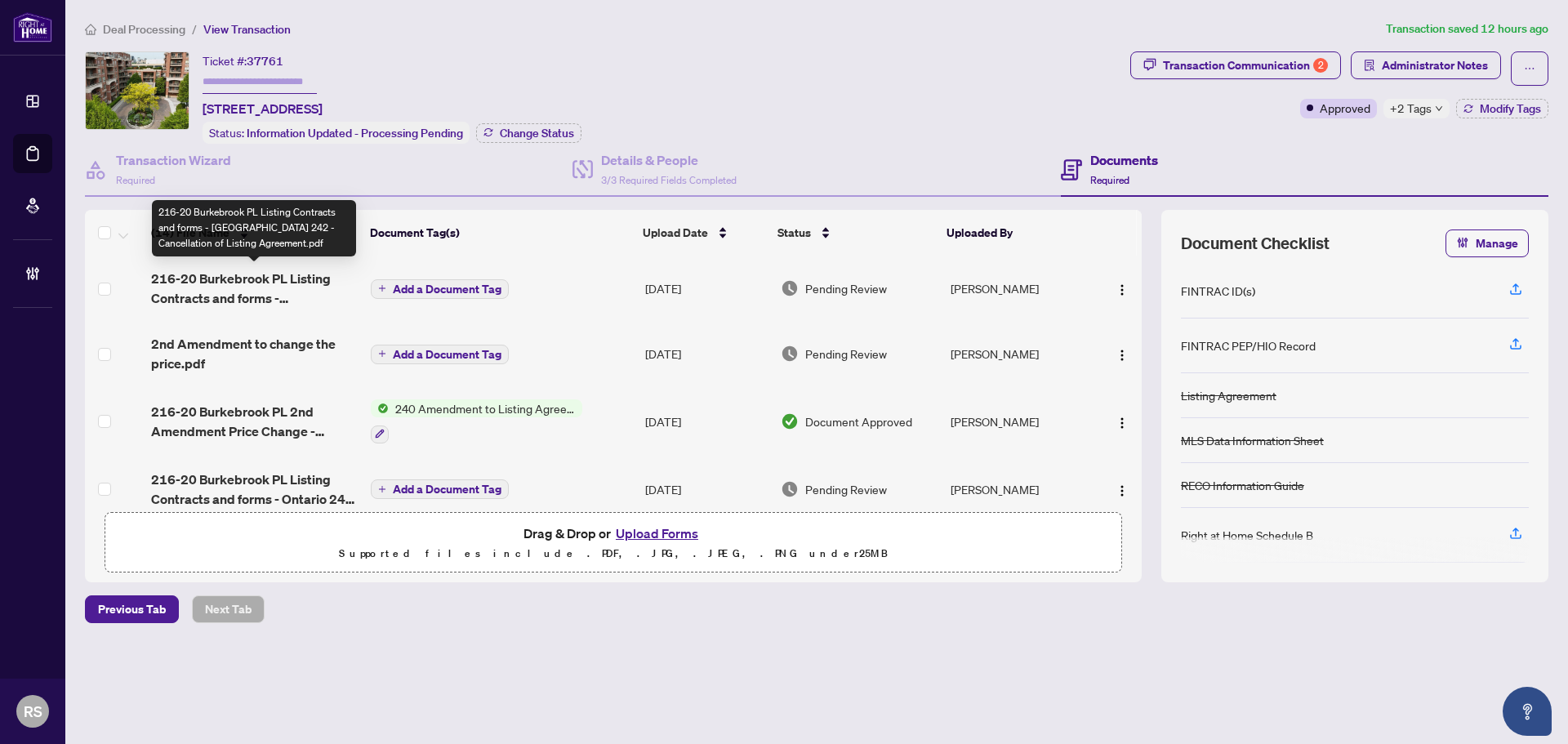
click at [249, 275] on span "216-20 Burkebrook PL Listing Contracts and forms - Toronto 242 - Cancellation o…" at bounding box center [254, 288] width 206 height 39
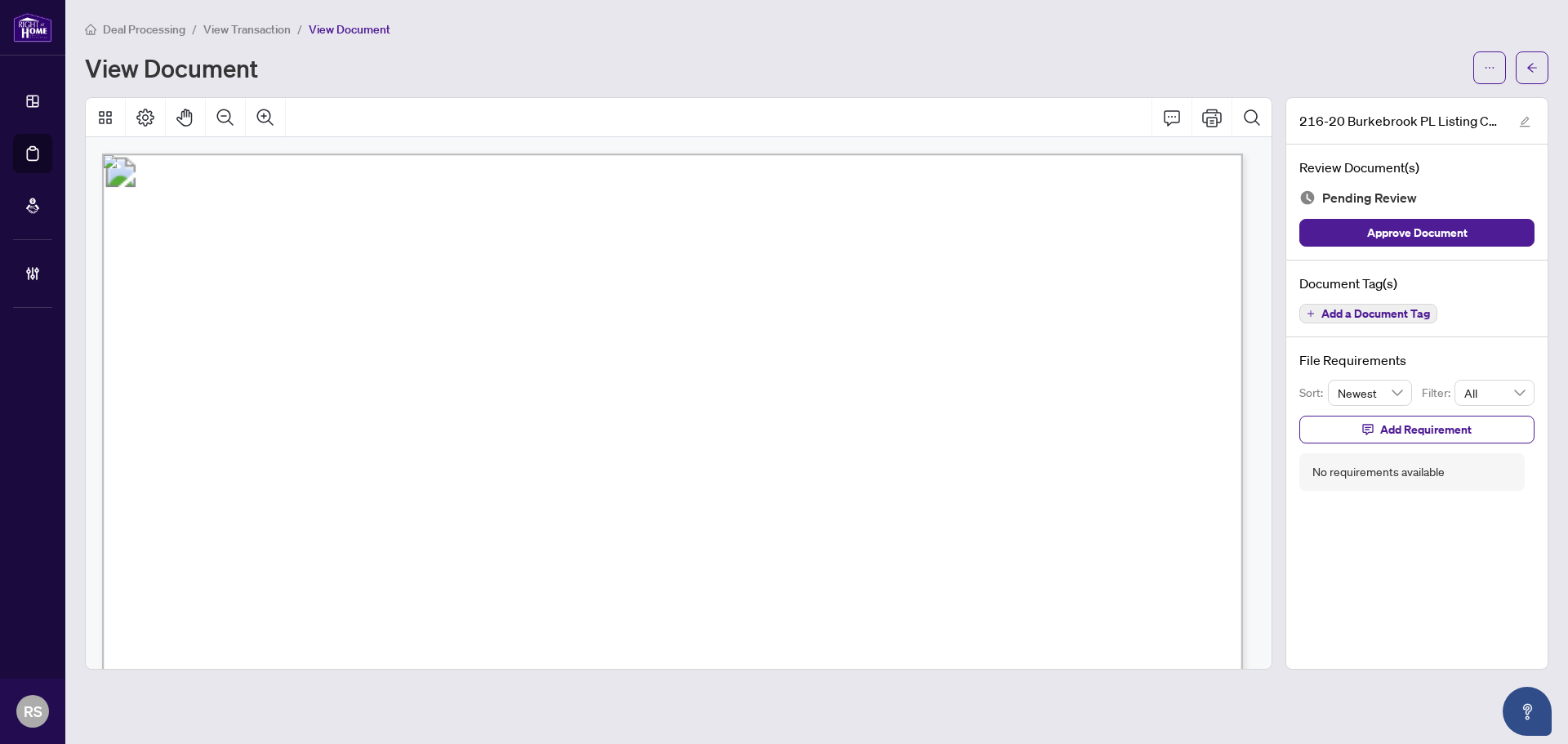
click at [255, 28] on span "View Transaction" at bounding box center [248, 29] width 88 height 15
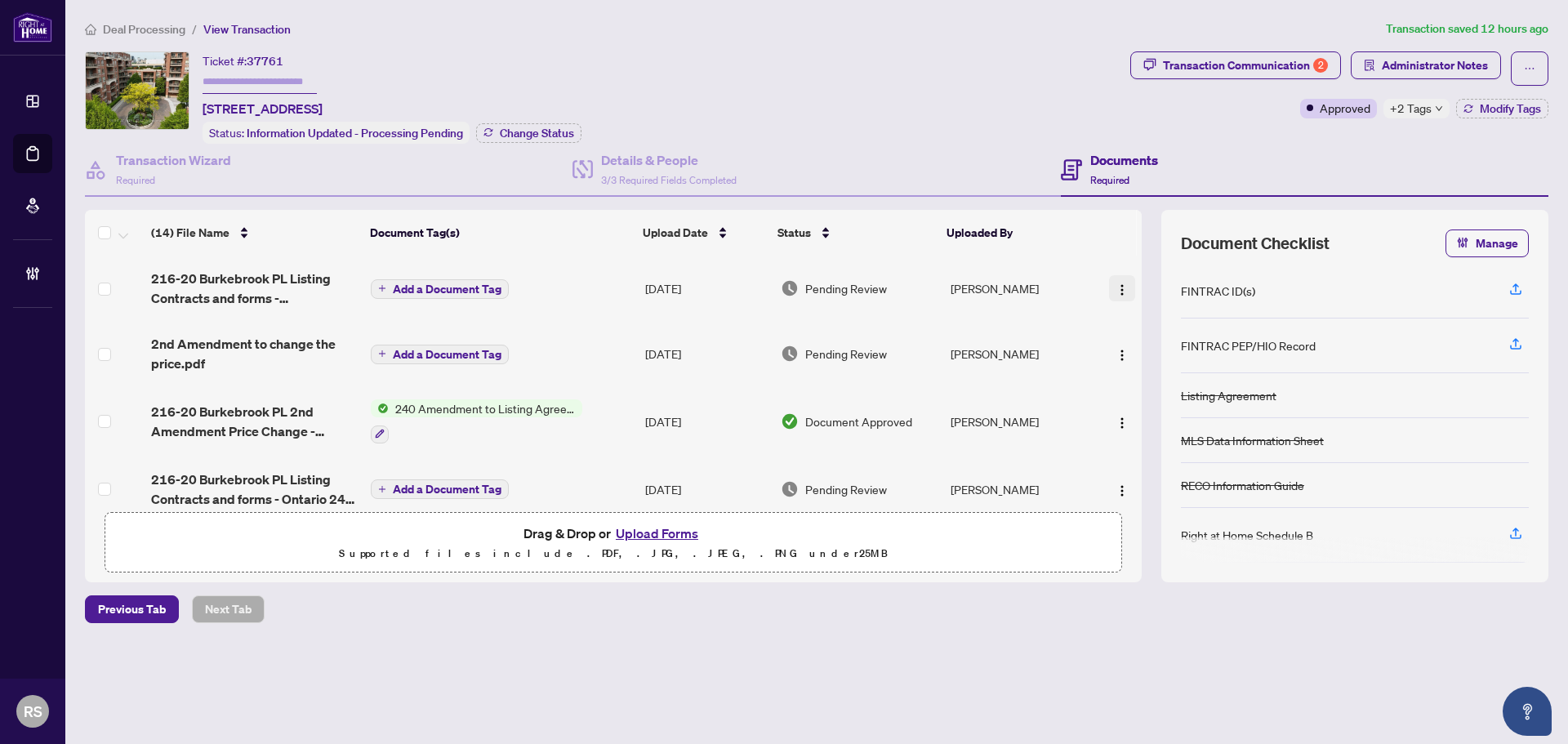
click at [1116, 289] on img "button" at bounding box center [1122, 290] width 13 height 13
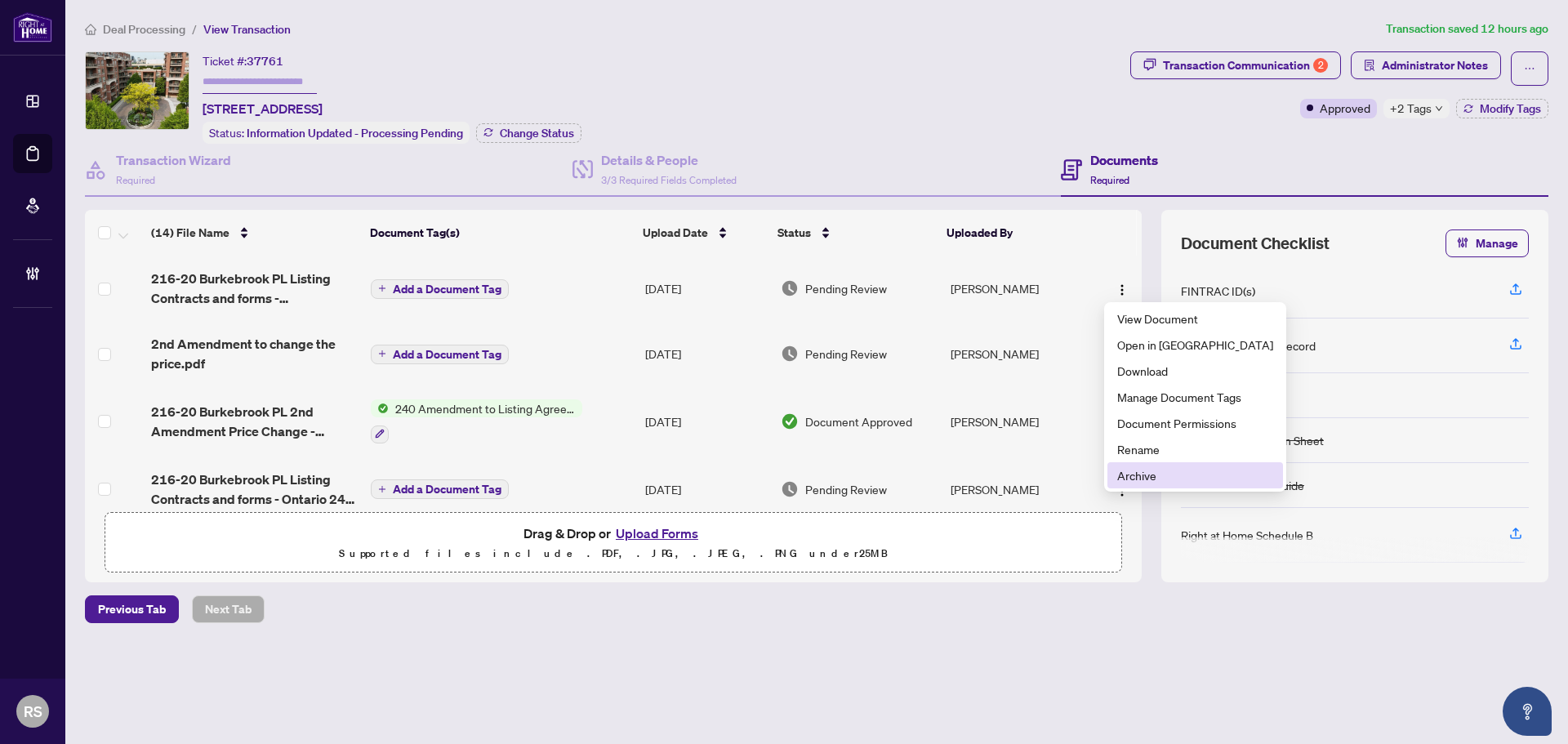
click at [1140, 471] on span "Archive" at bounding box center [1196, 475] width 156 height 18
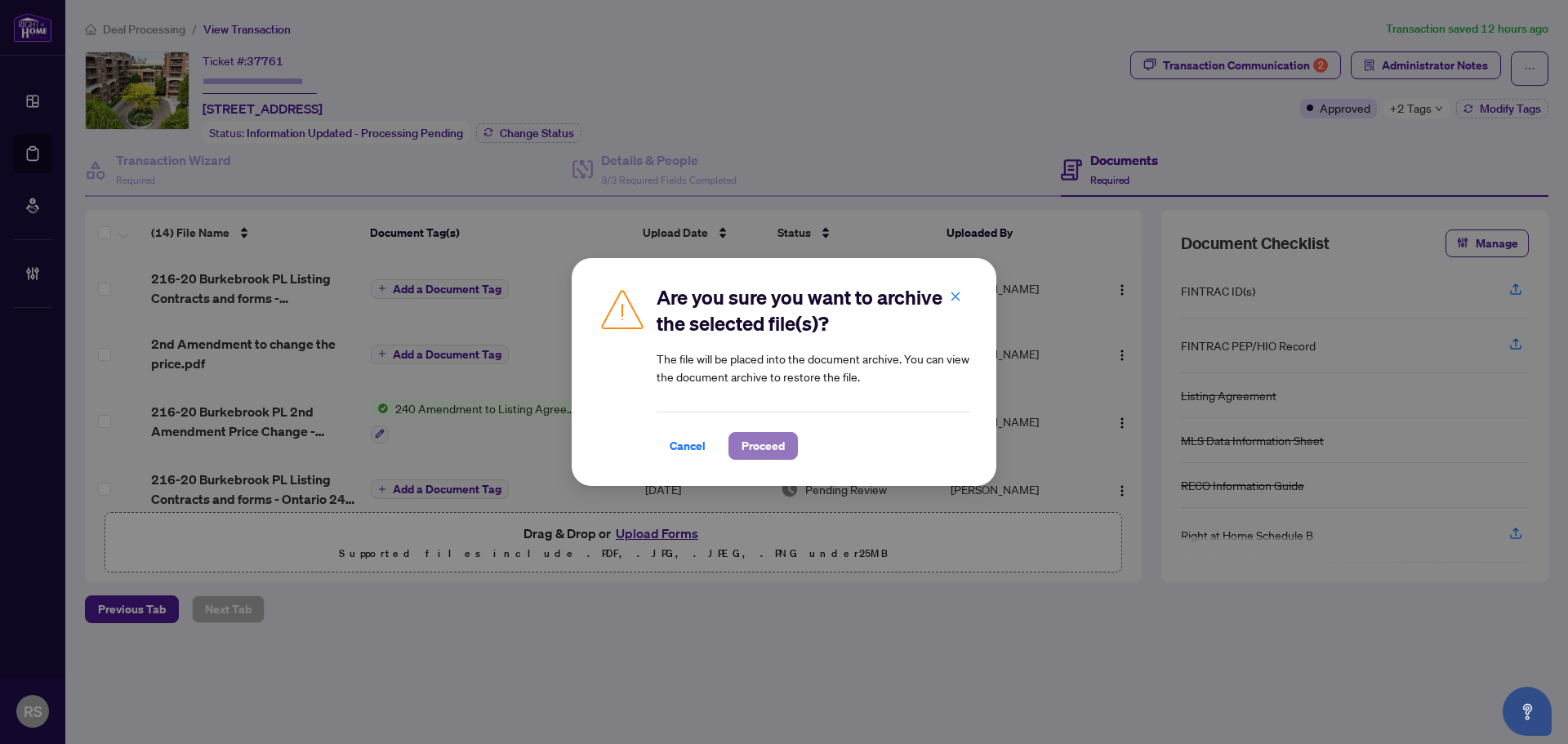
click at [787, 445] on button "Proceed" at bounding box center [763, 446] width 69 height 28
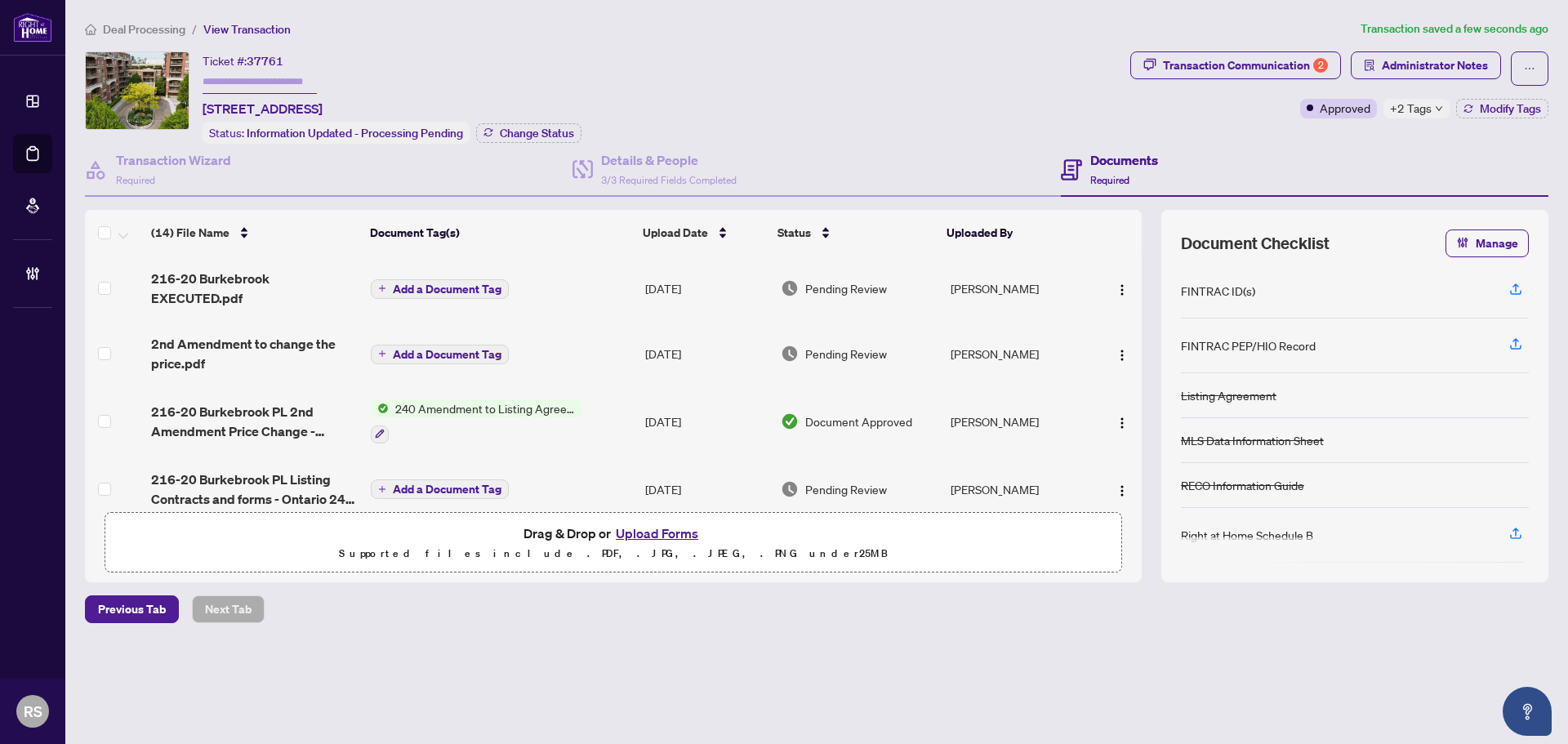
click at [426, 289] on span "Add a Document Tag" at bounding box center [447, 289] width 109 height 11
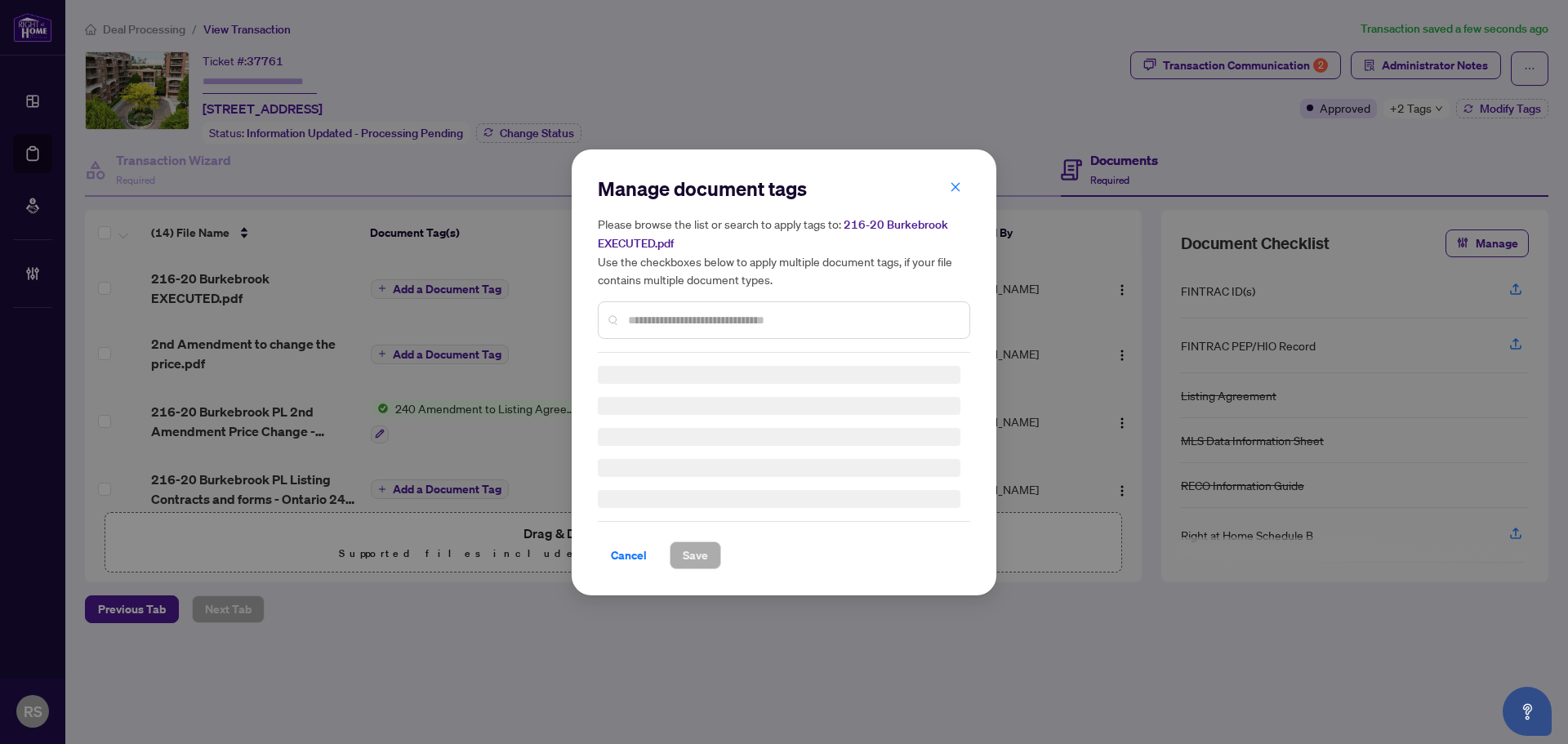
click at [662, 318] on div "Manage document tags Please browse the list or search to apply tags to: 216-20 …" at bounding box center [784, 264] width 372 height 177
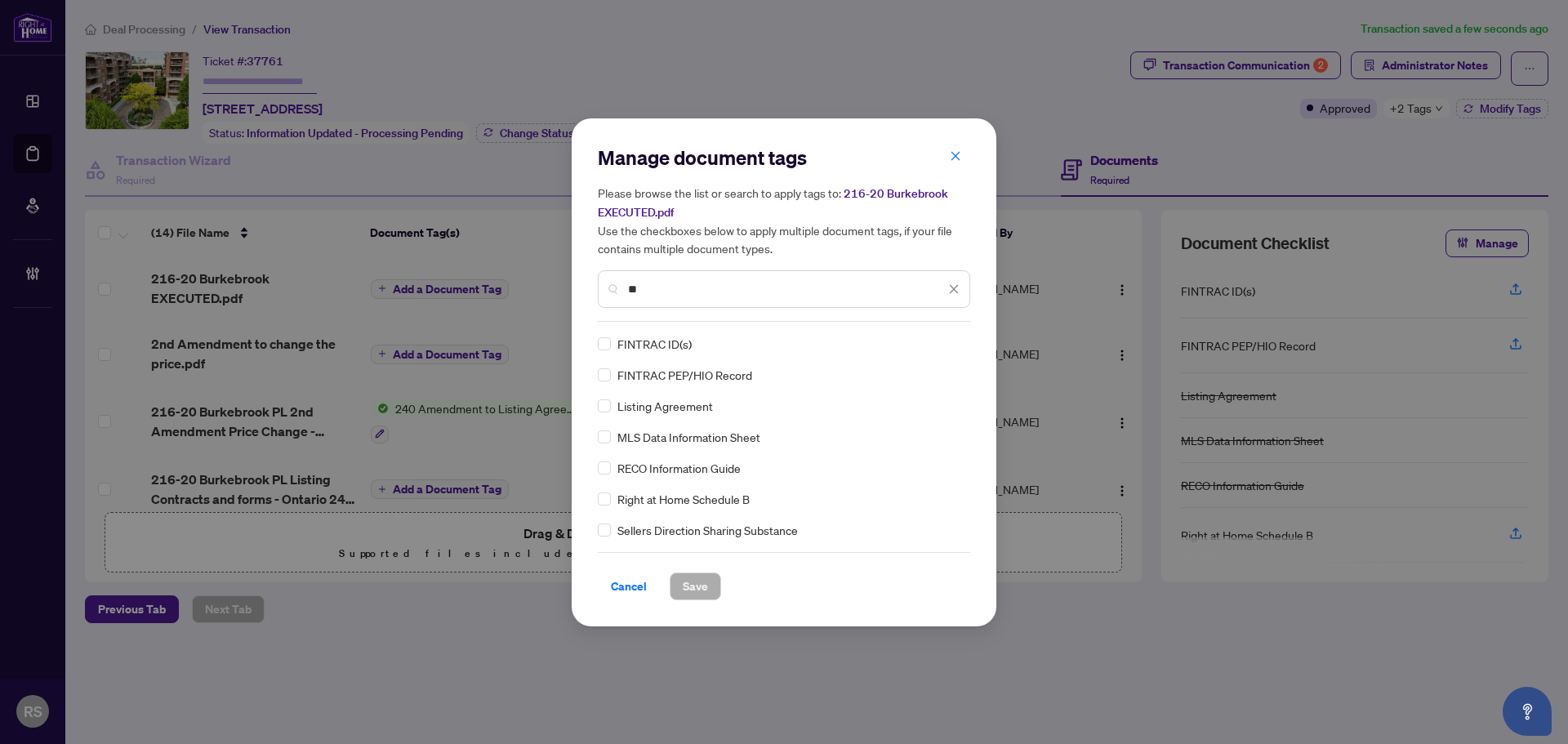
type input "*"
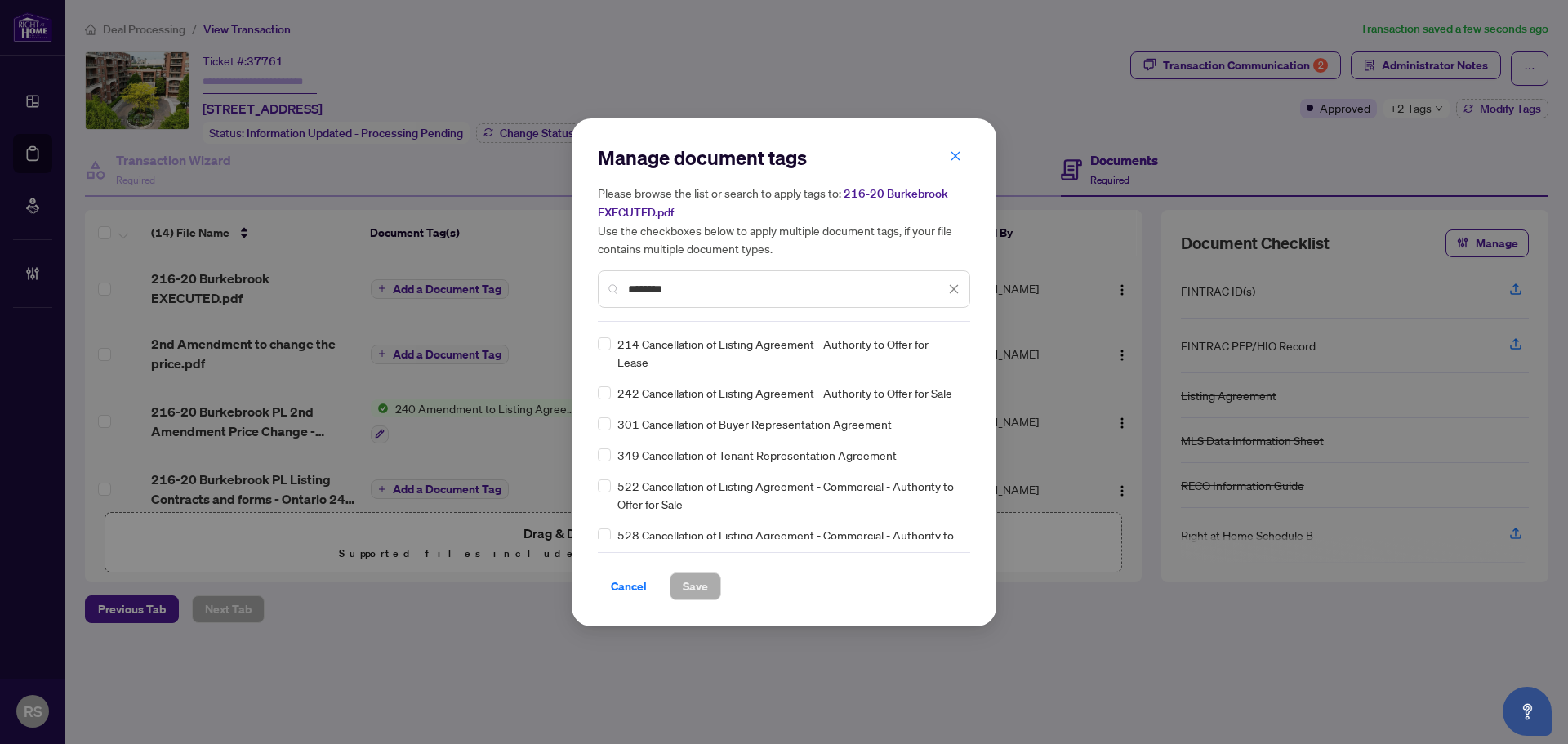
type input "********"
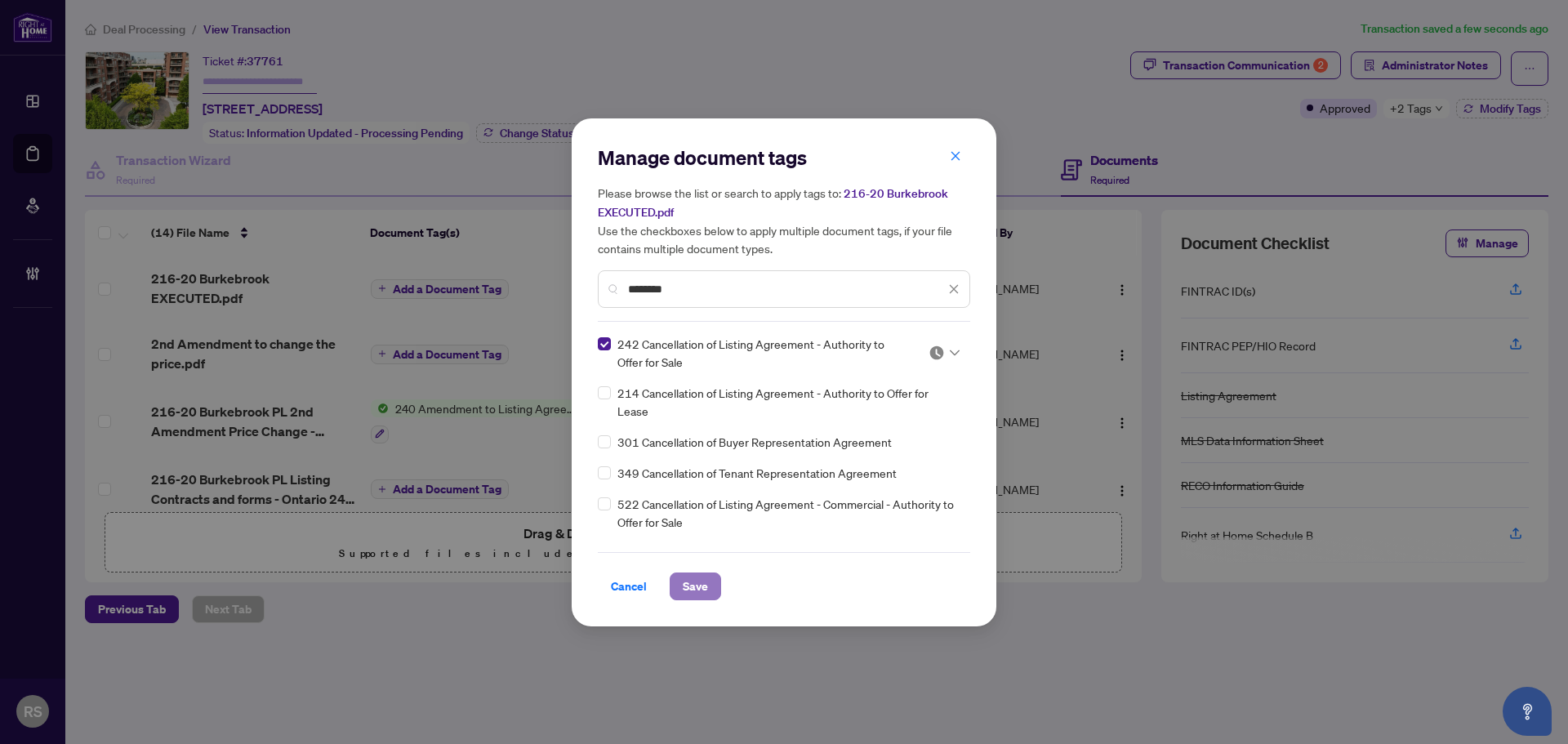
click at [693, 591] on span "Save" at bounding box center [695, 586] width 25 height 26
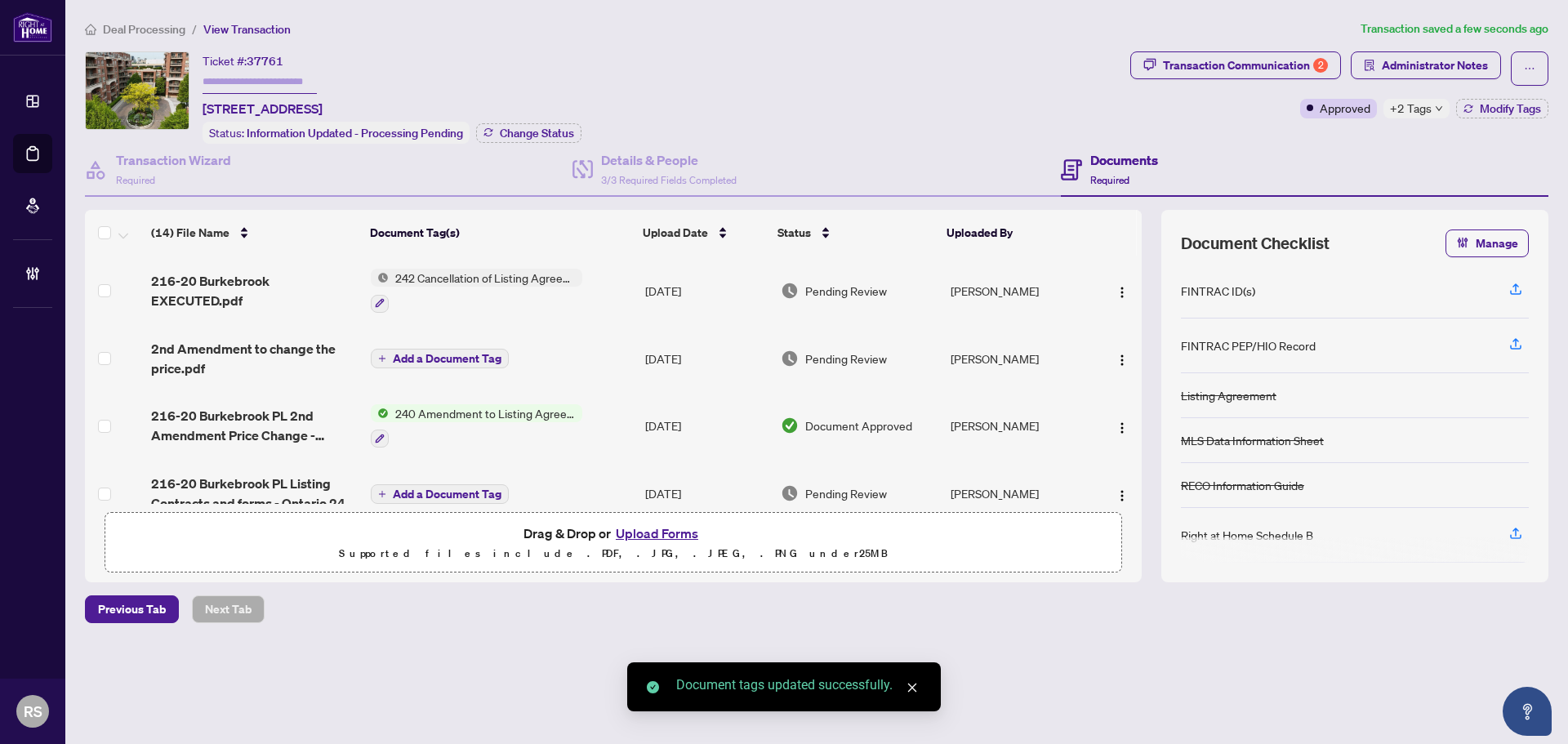
click at [465, 275] on span "242 Cancellation of Listing Agreement - Authority to Offer for Sale" at bounding box center [486, 277] width 193 height 18
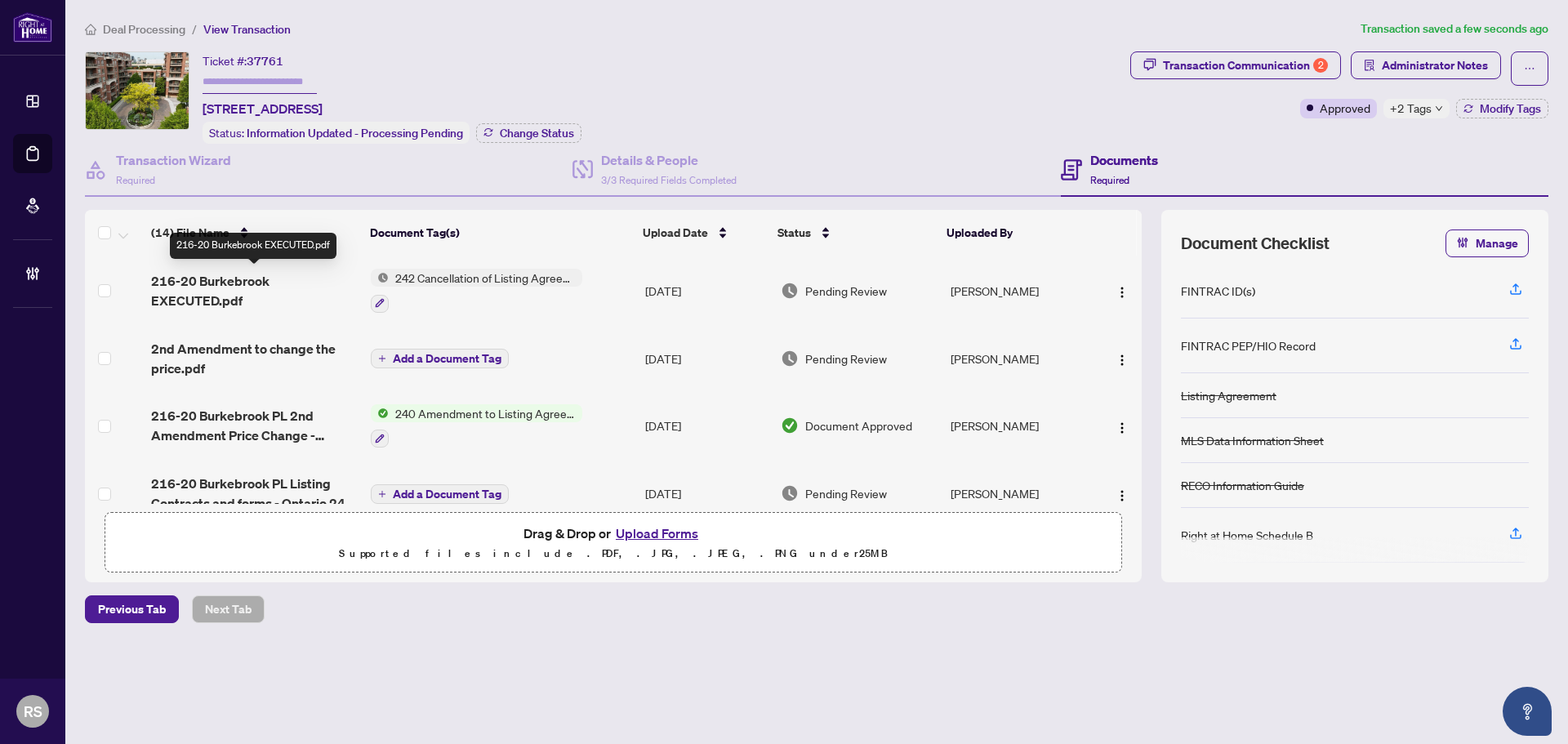
click at [205, 283] on span "216-20 Burkebrook EXECUTED.pdf" at bounding box center [254, 290] width 206 height 39
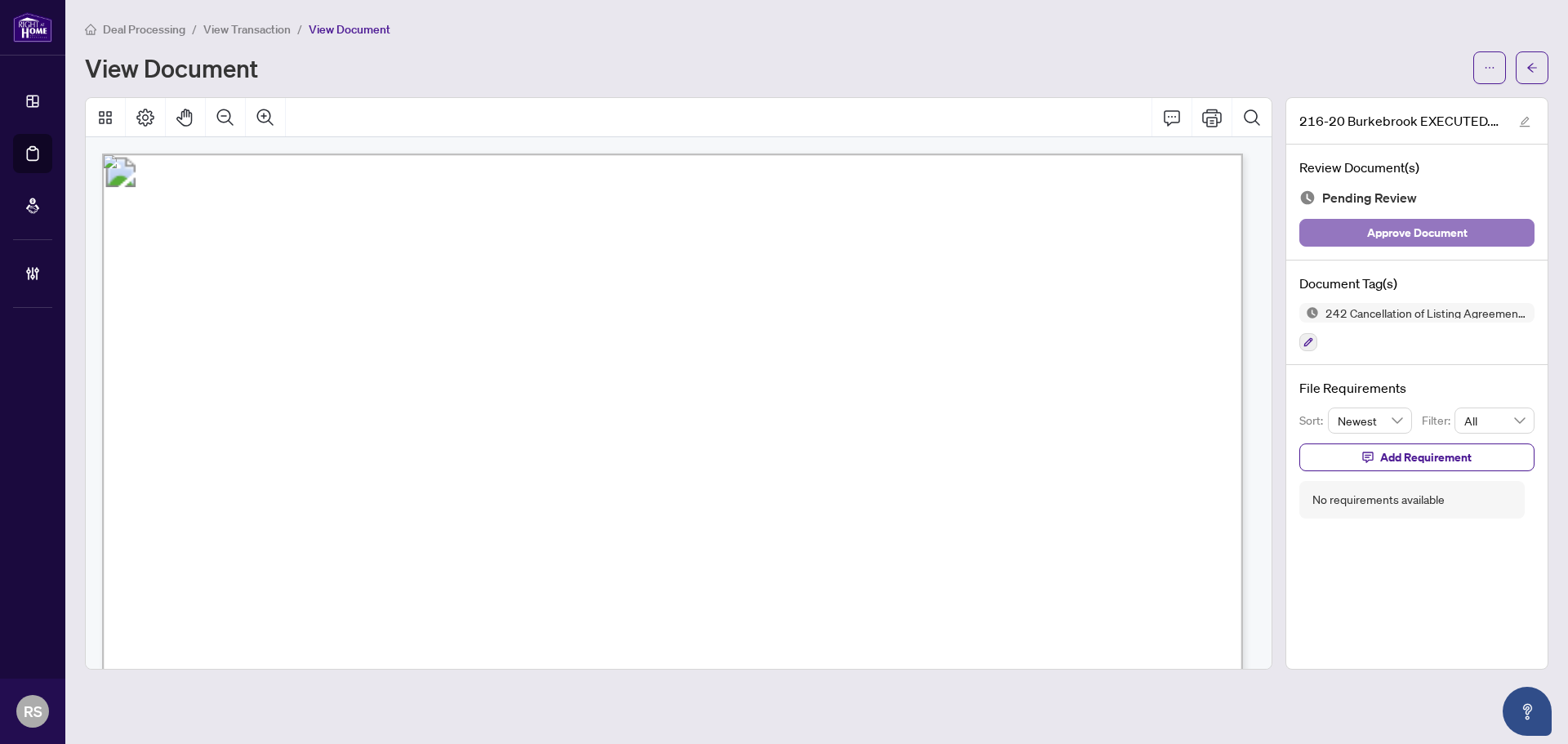
click at [1408, 232] on span "Approve Document" at bounding box center [1417, 232] width 100 height 26
click at [215, 33] on span "View Transaction" at bounding box center [248, 29] width 88 height 15
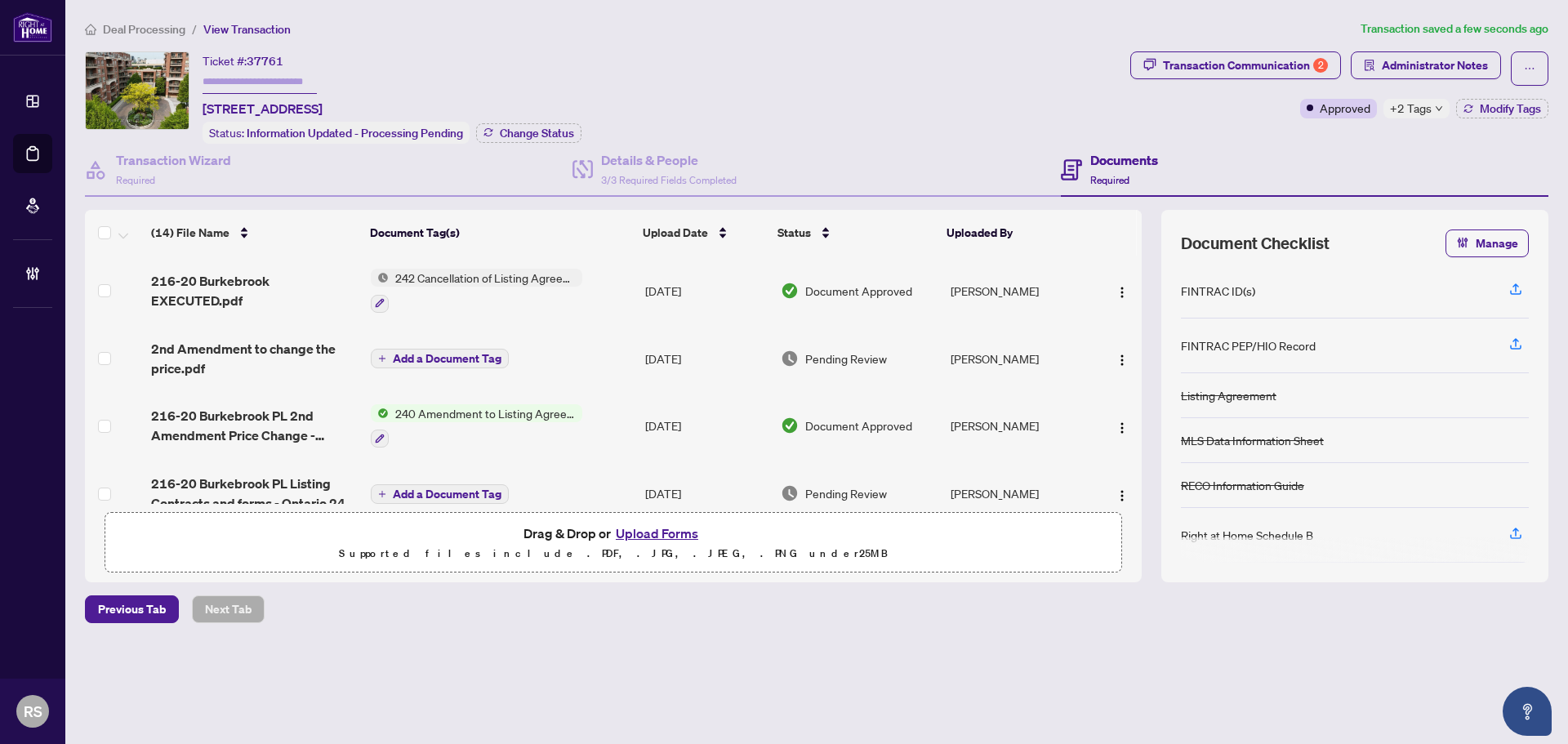
click at [381, 274] on img at bounding box center [379, 277] width 18 height 18
click at [375, 298] on icon "button" at bounding box center [379, 303] width 10 height 10
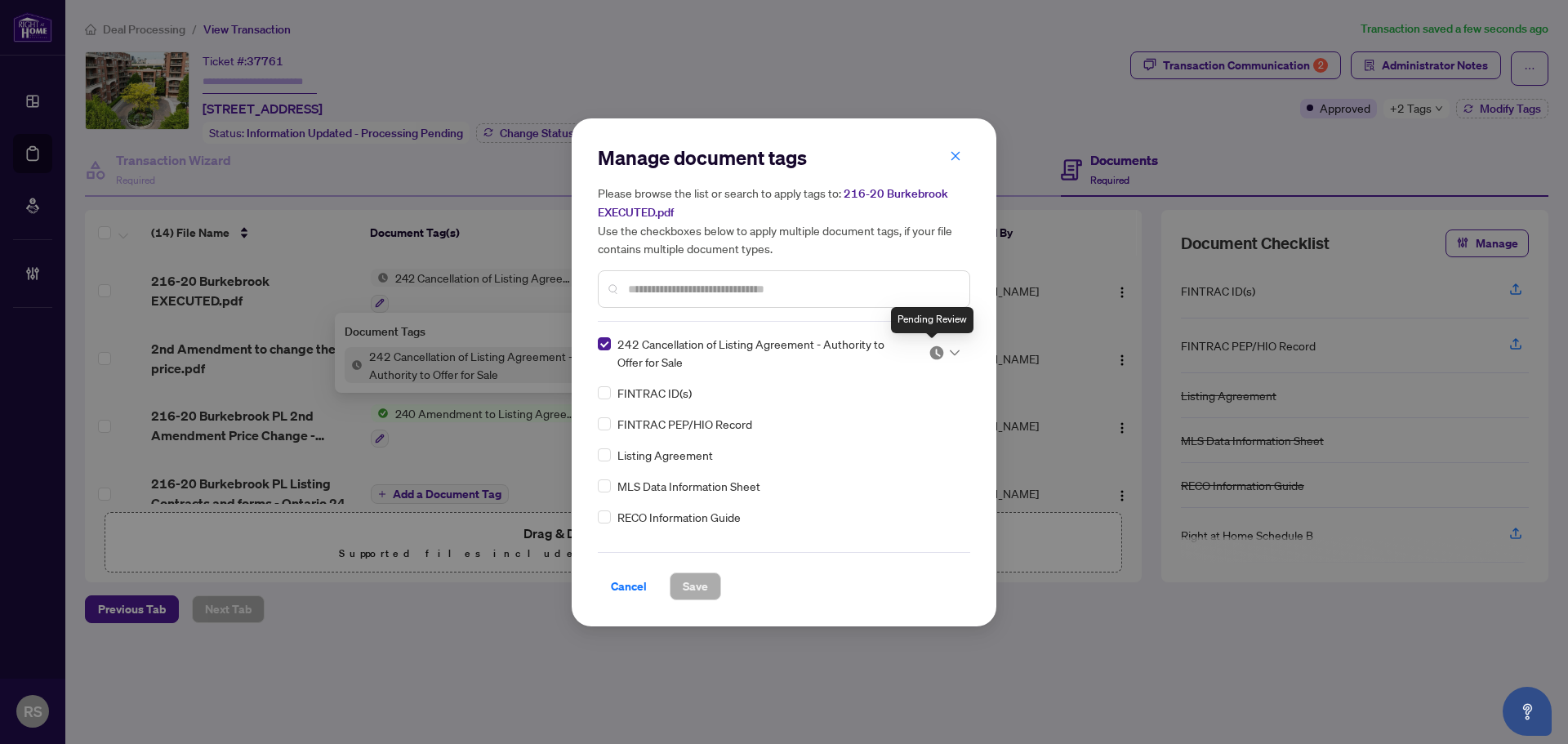
click at [937, 352] on img at bounding box center [937, 353] width 17 height 17
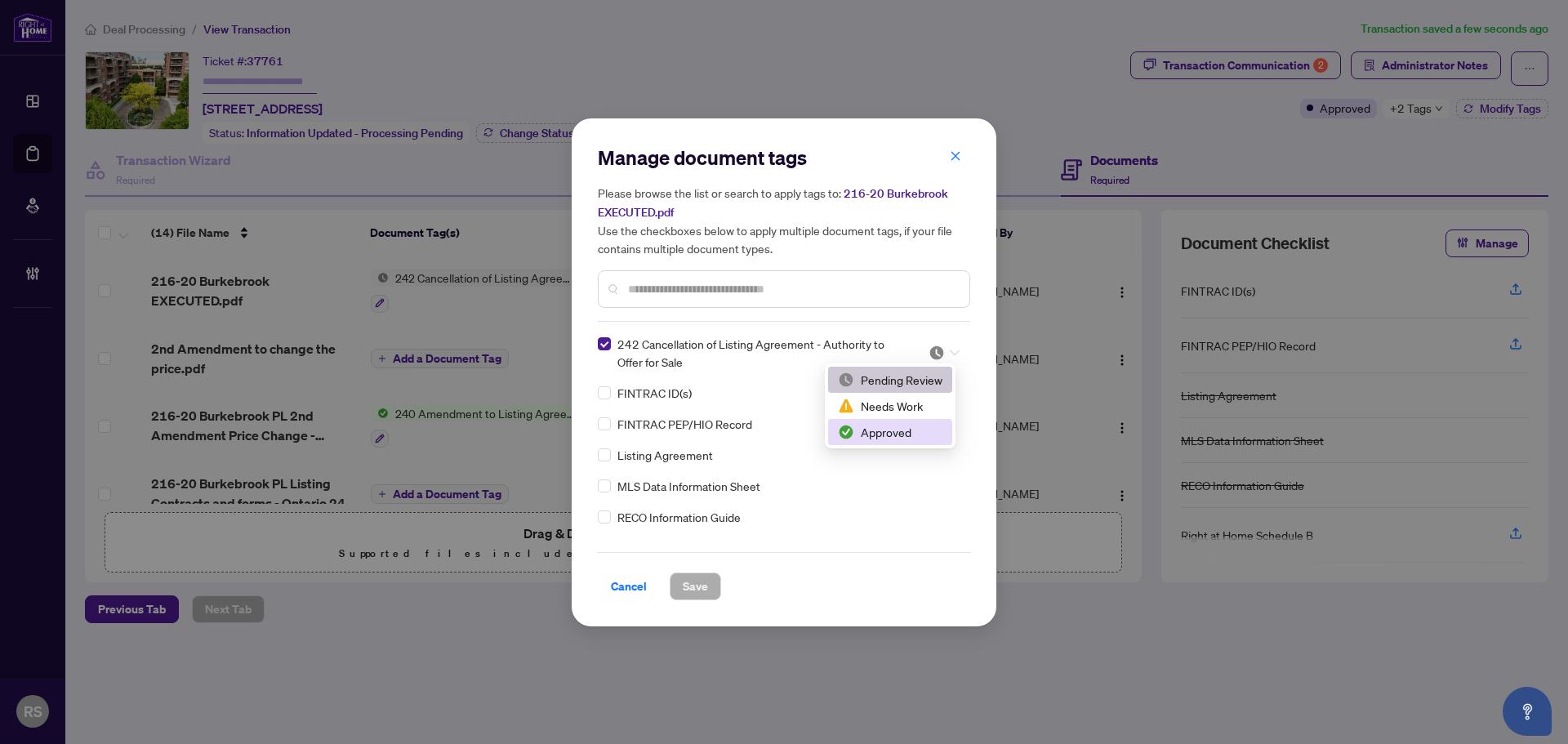
click at [888, 434] on div "Approved" at bounding box center [889, 432] width 104 height 18
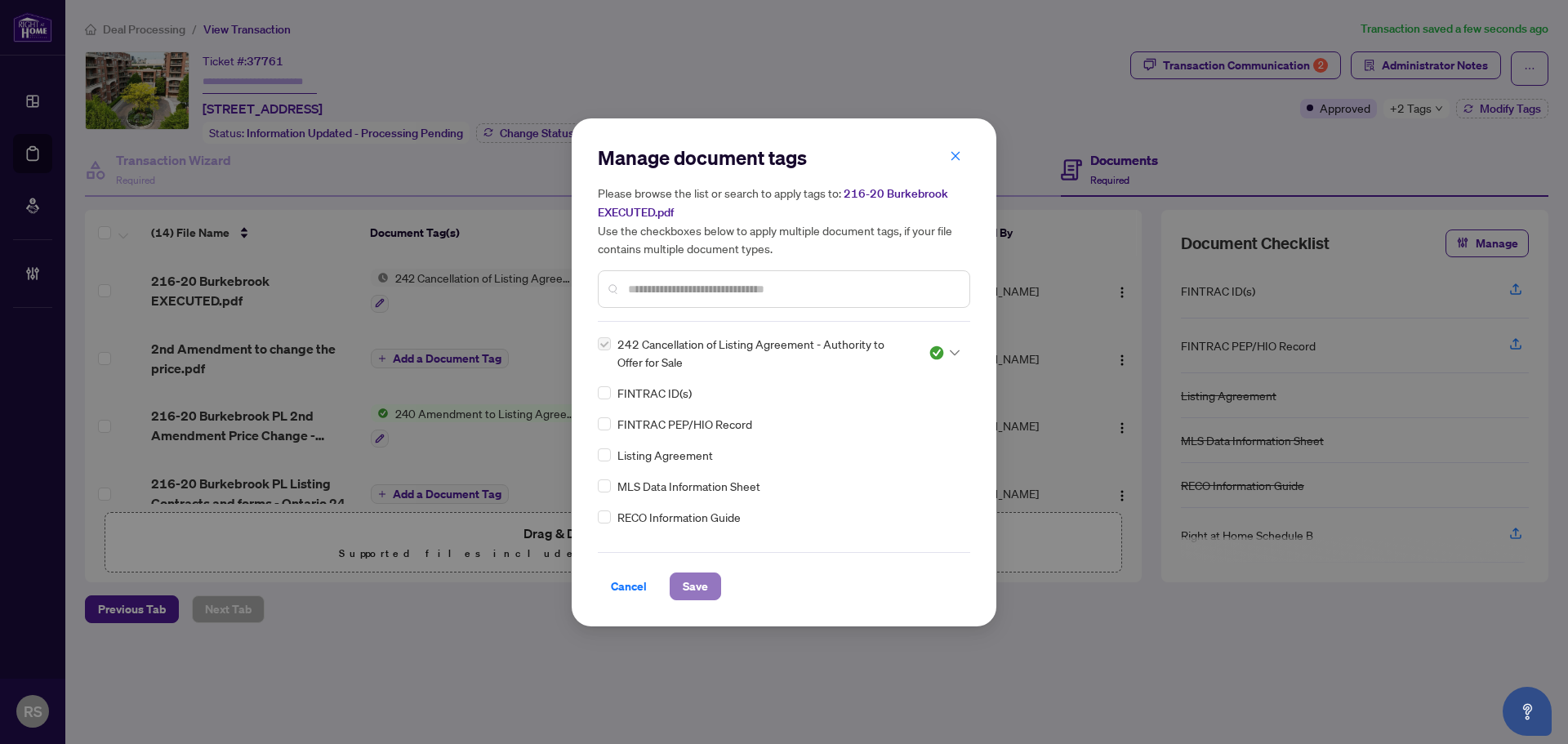
click at [681, 585] on button "Save" at bounding box center [695, 586] width 52 height 28
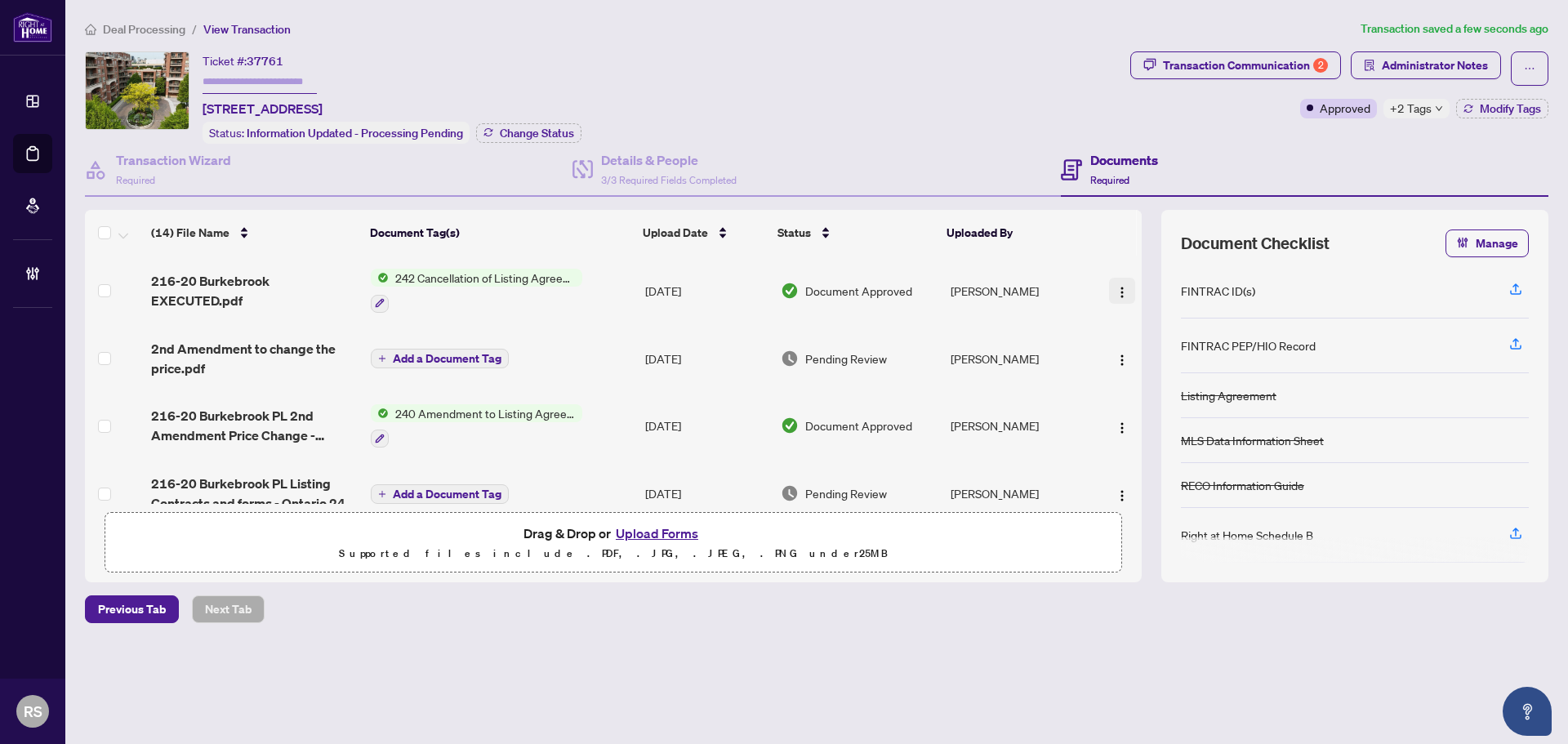
click at [1117, 296] on img "button" at bounding box center [1122, 292] width 13 height 13
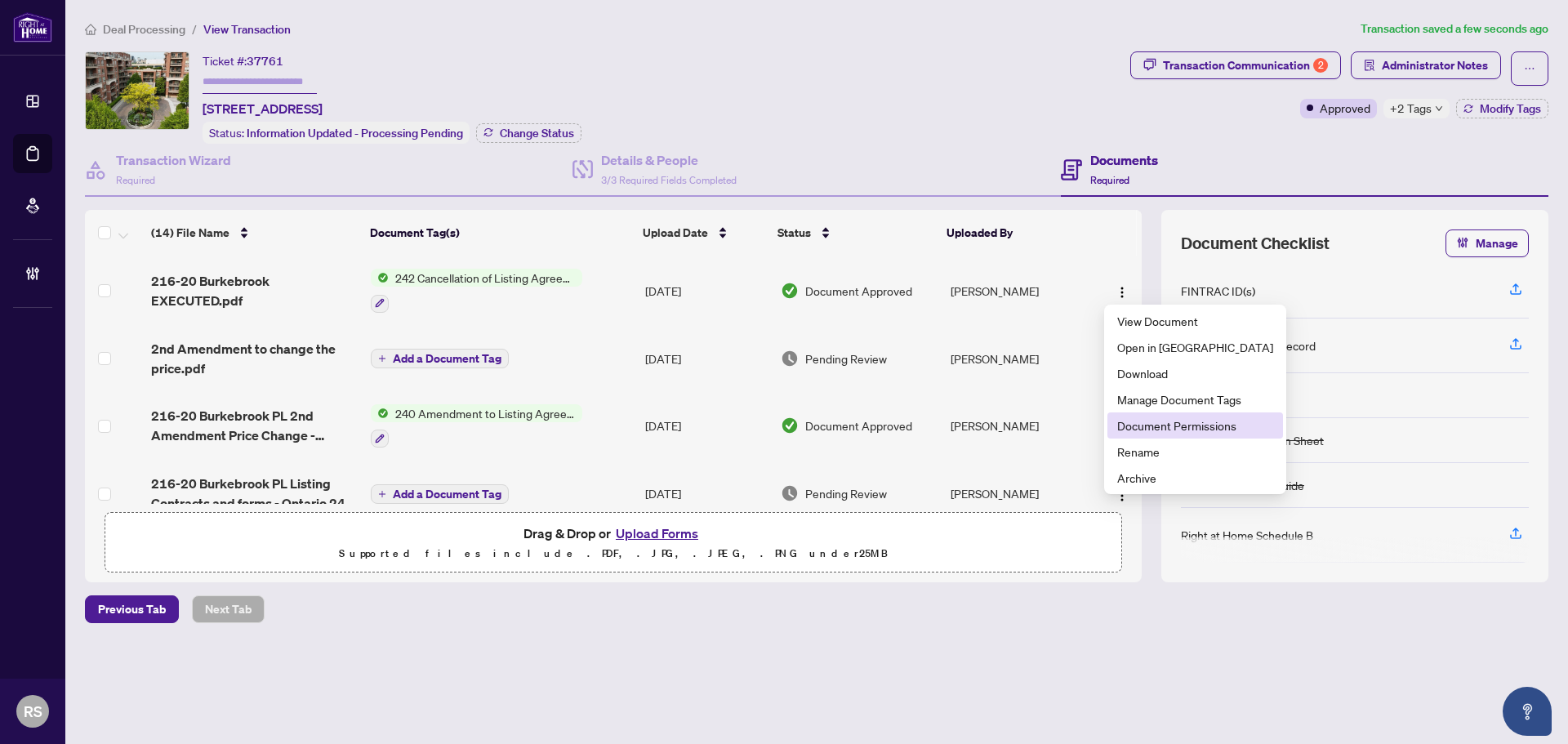
click at [1139, 430] on span "Document Permissions" at bounding box center [1196, 425] width 156 height 18
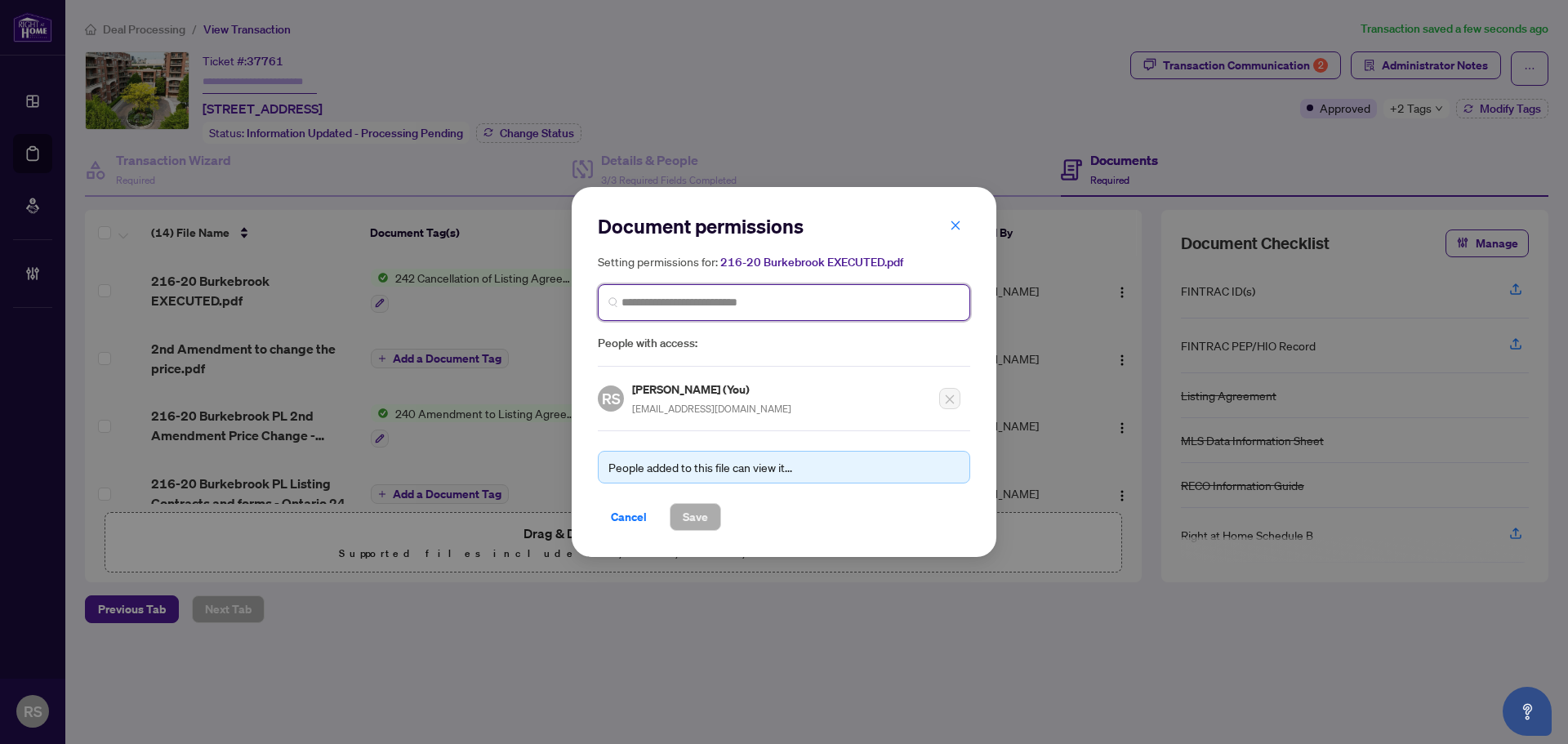
click at [688, 302] on input "search" at bounding box center [790, 303] width 338 height 18
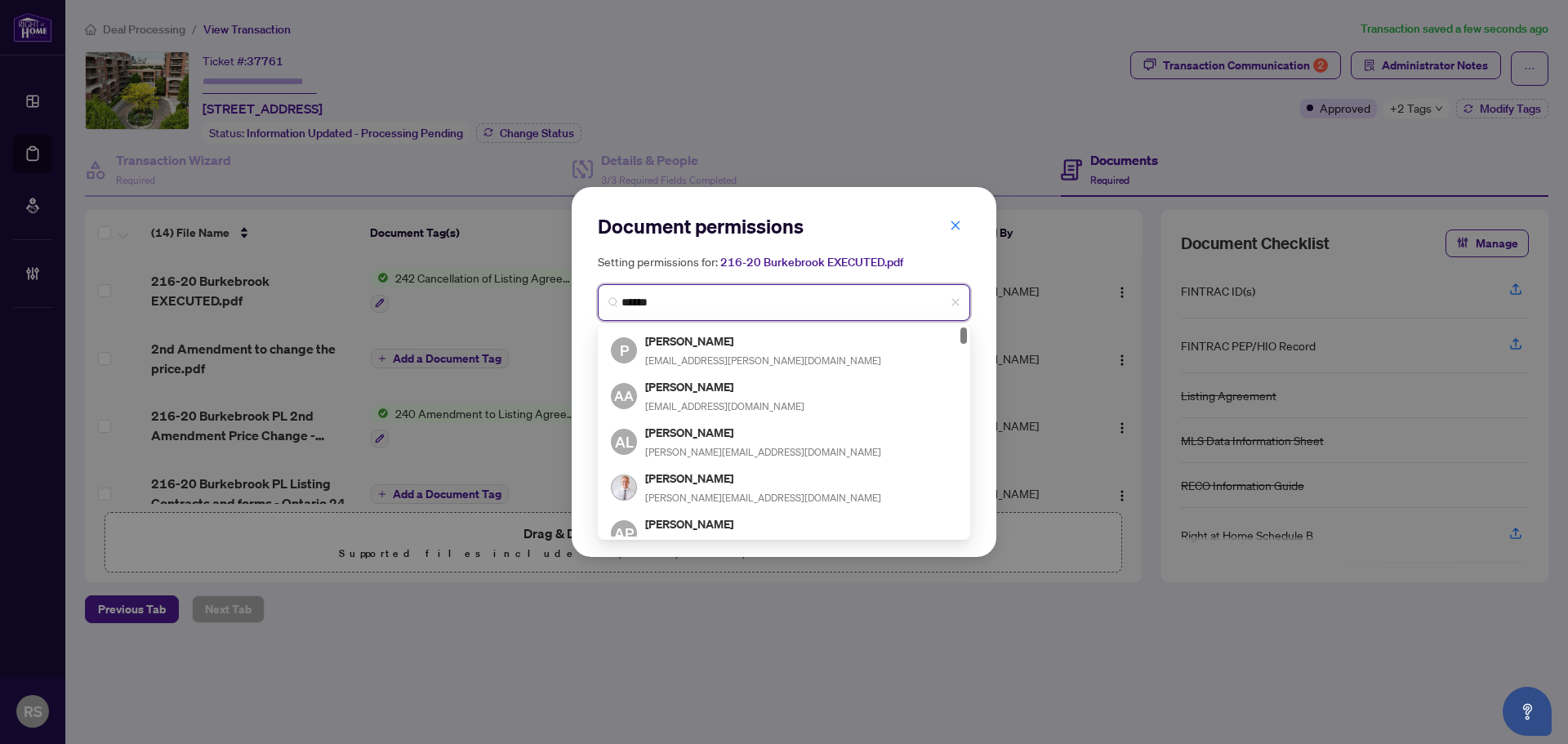
type input "*******"
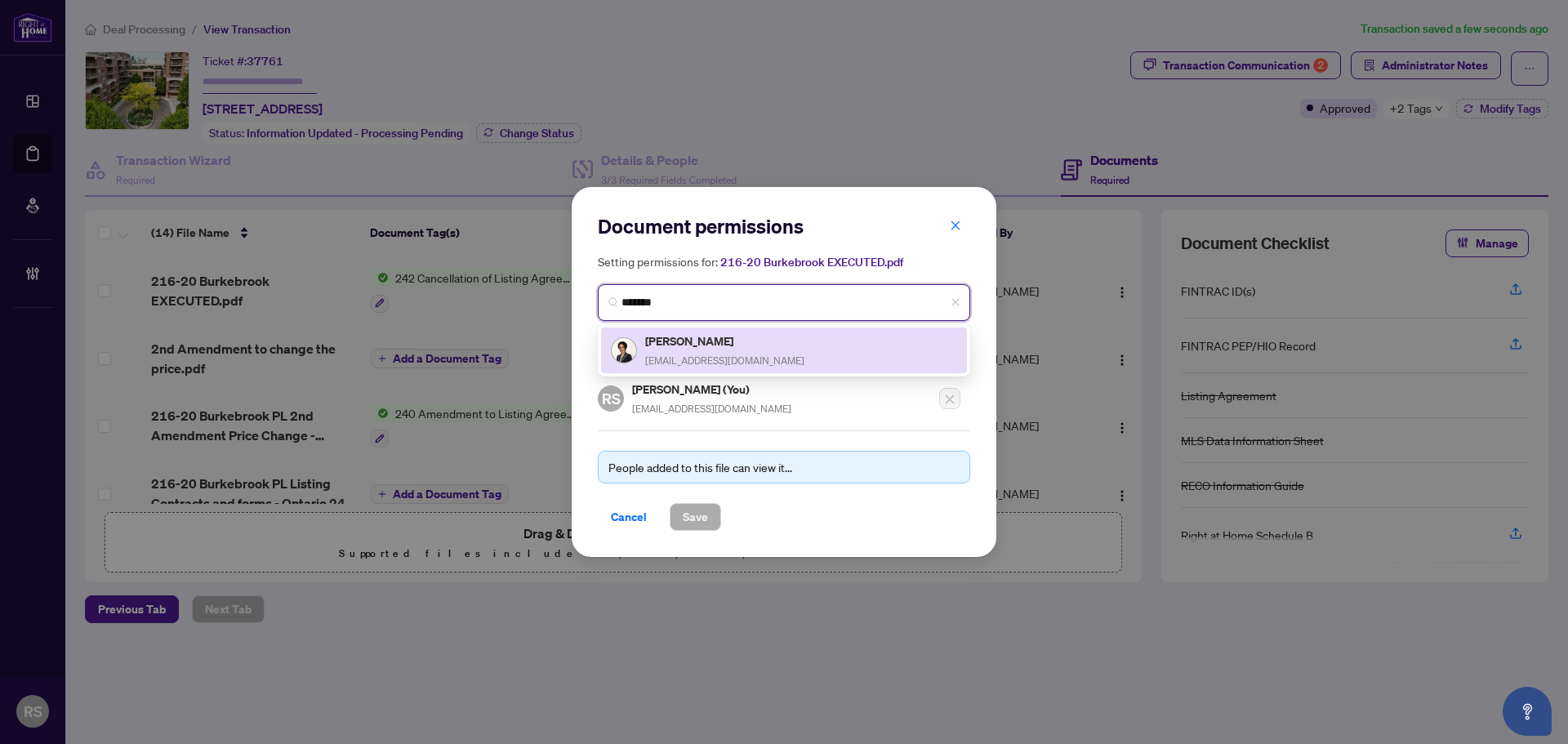
click at [680, 340] on h5 "Parinaz Sadeghian Rizi" at bounding box center [724, 340] width 159 height 18
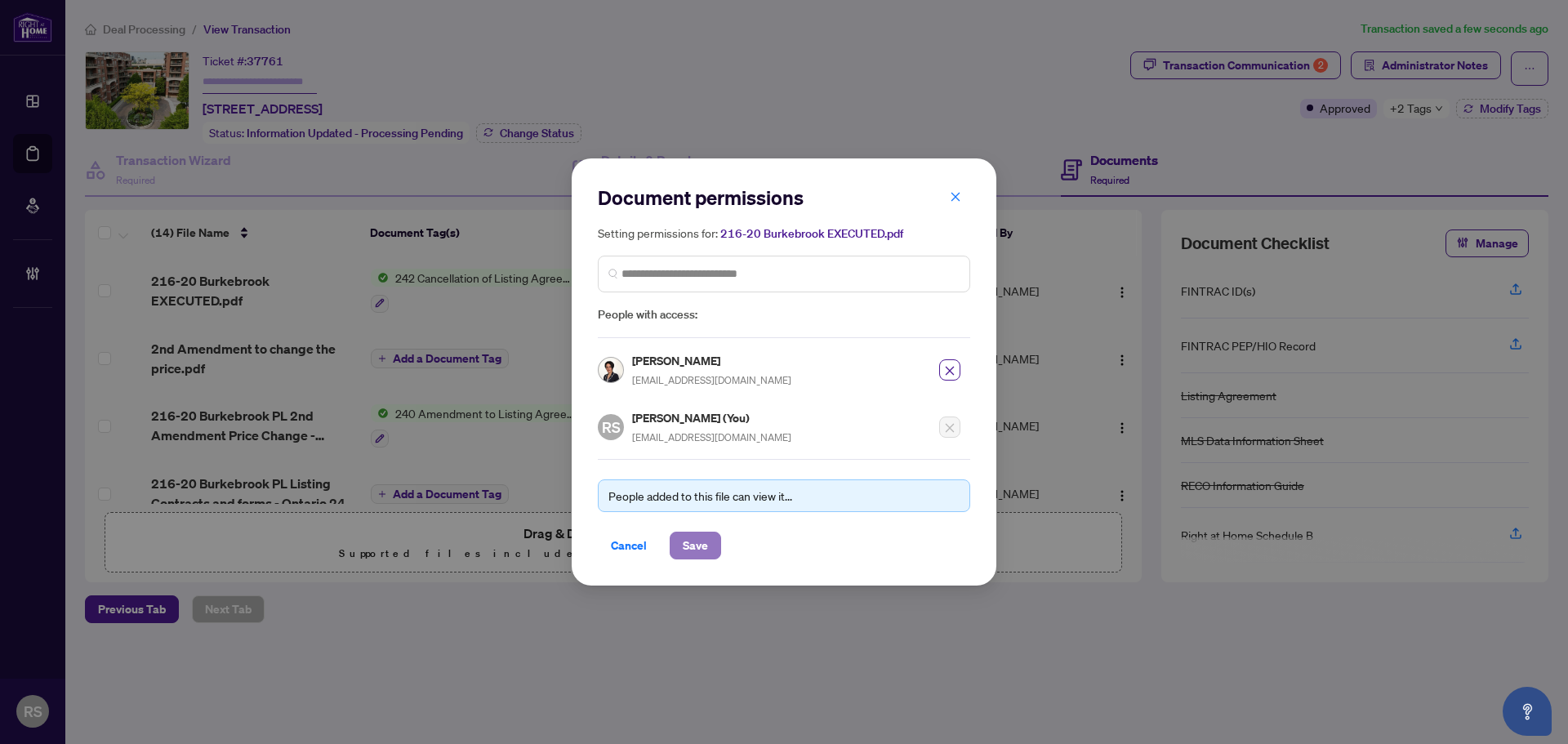
click at [697, 545] on span "Save" at bounding box center [695, 546] width 25 height 26
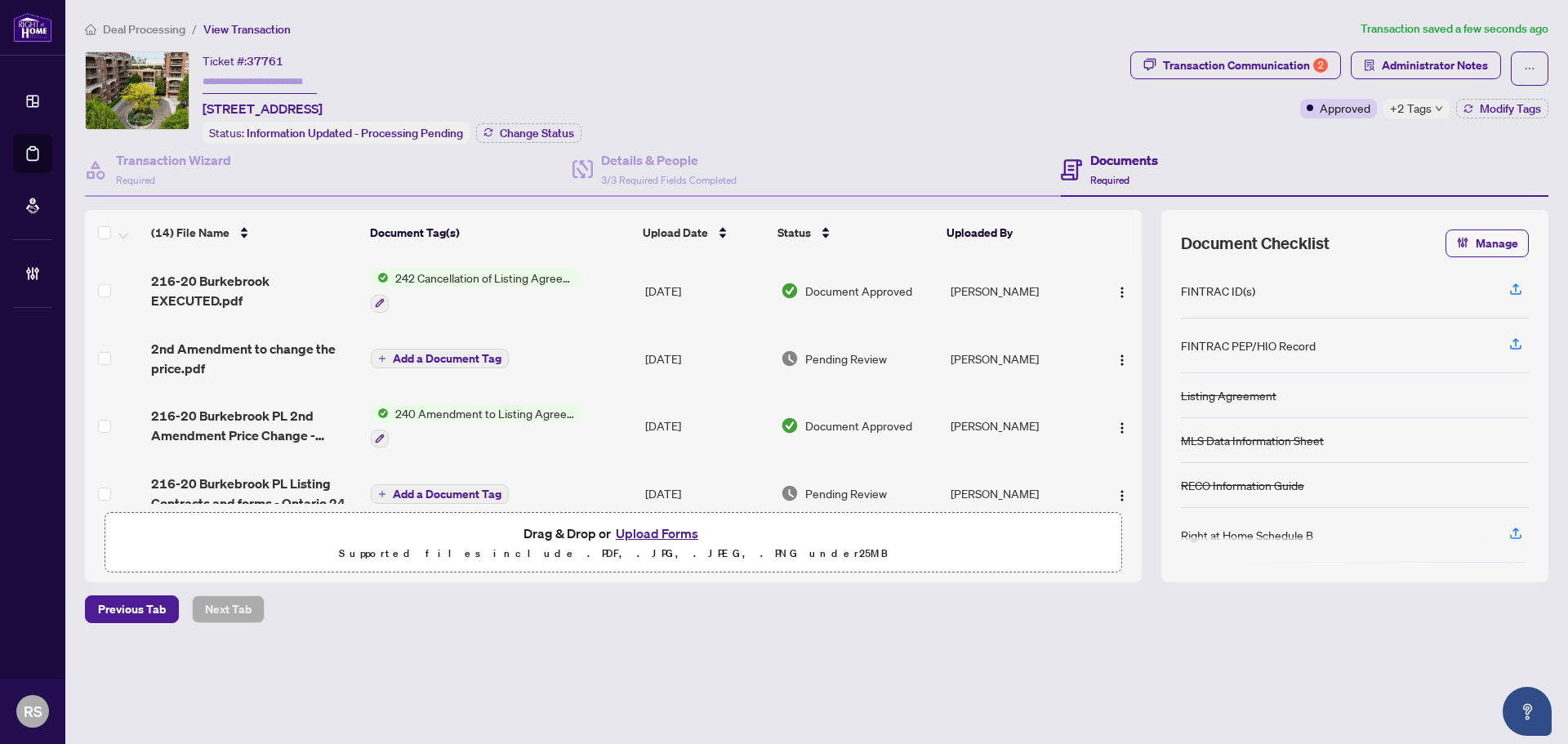
click at [147, 22] on span "Deal Processing" at bounding box center [144, 29] width 83 height 15
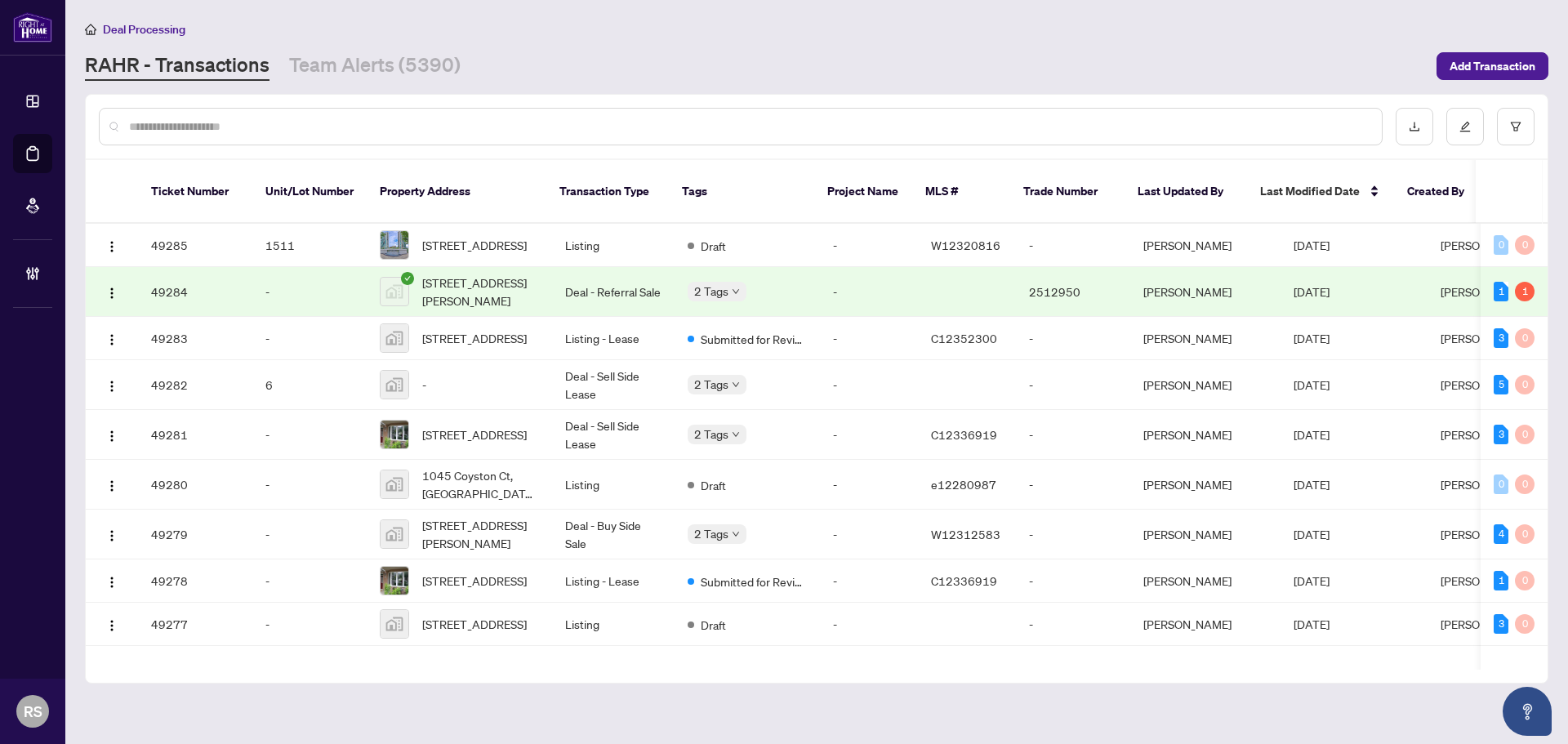
click at [208, 124] on input "text" at bounding box center [749, 126] width 1240 height 18
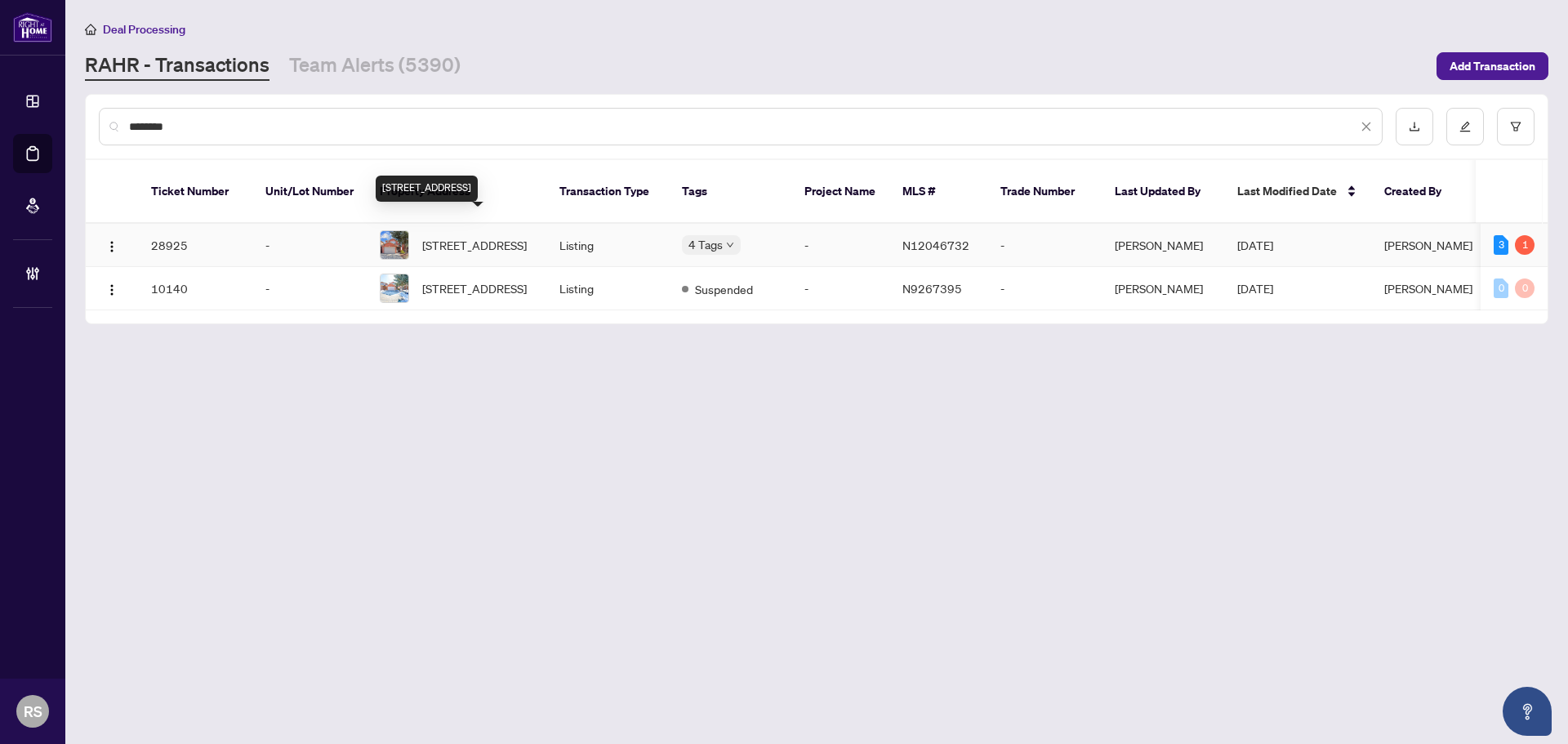
type input "********"
click at [445, 236] on span "[STREET_ADDRESS]" at bounding box center [474, 245] width 104 height 18
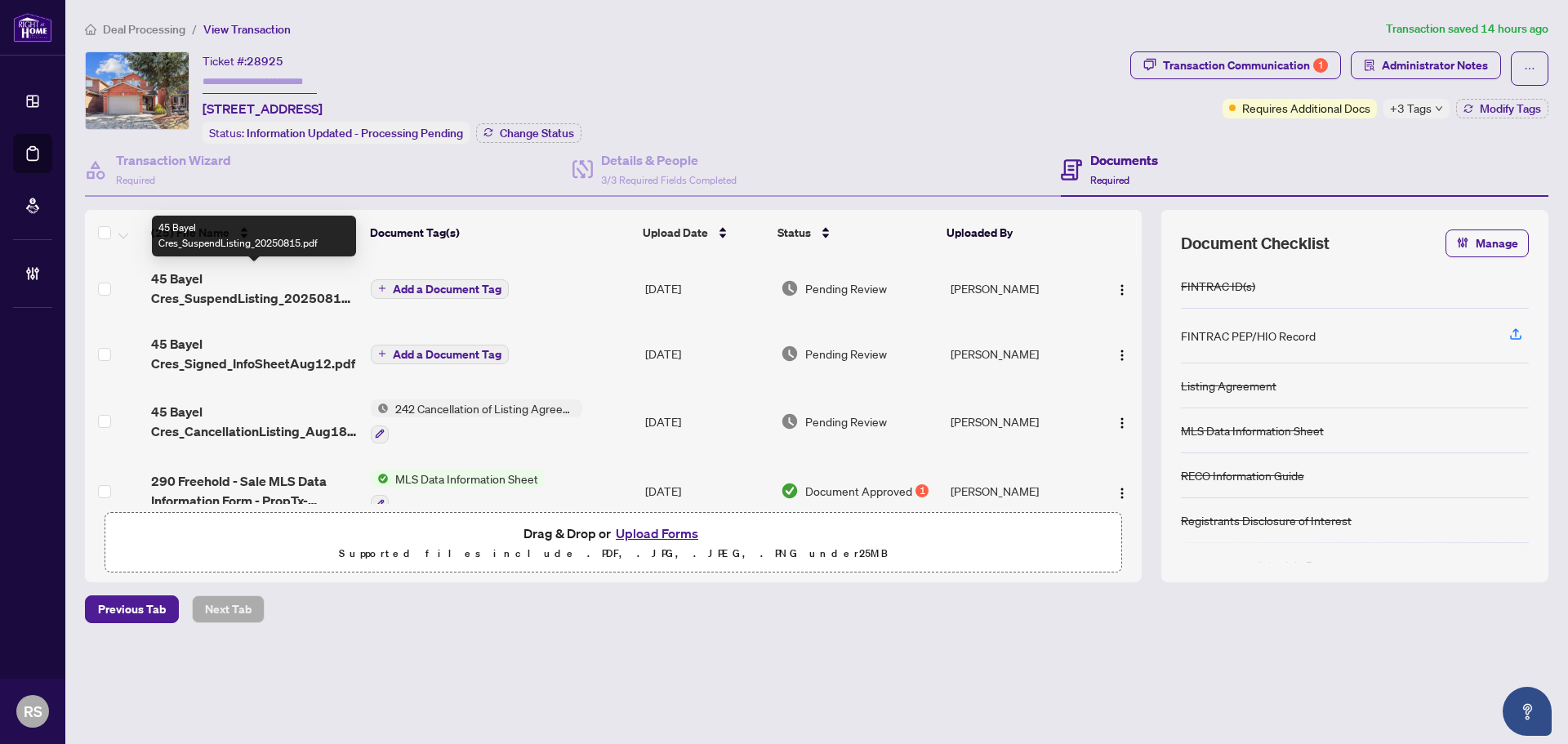
click at [228, 295] on span "45 Bayel Cres_SuspendListing_20250815.pdf" at bounding box center [254, 288] width 206 height 39
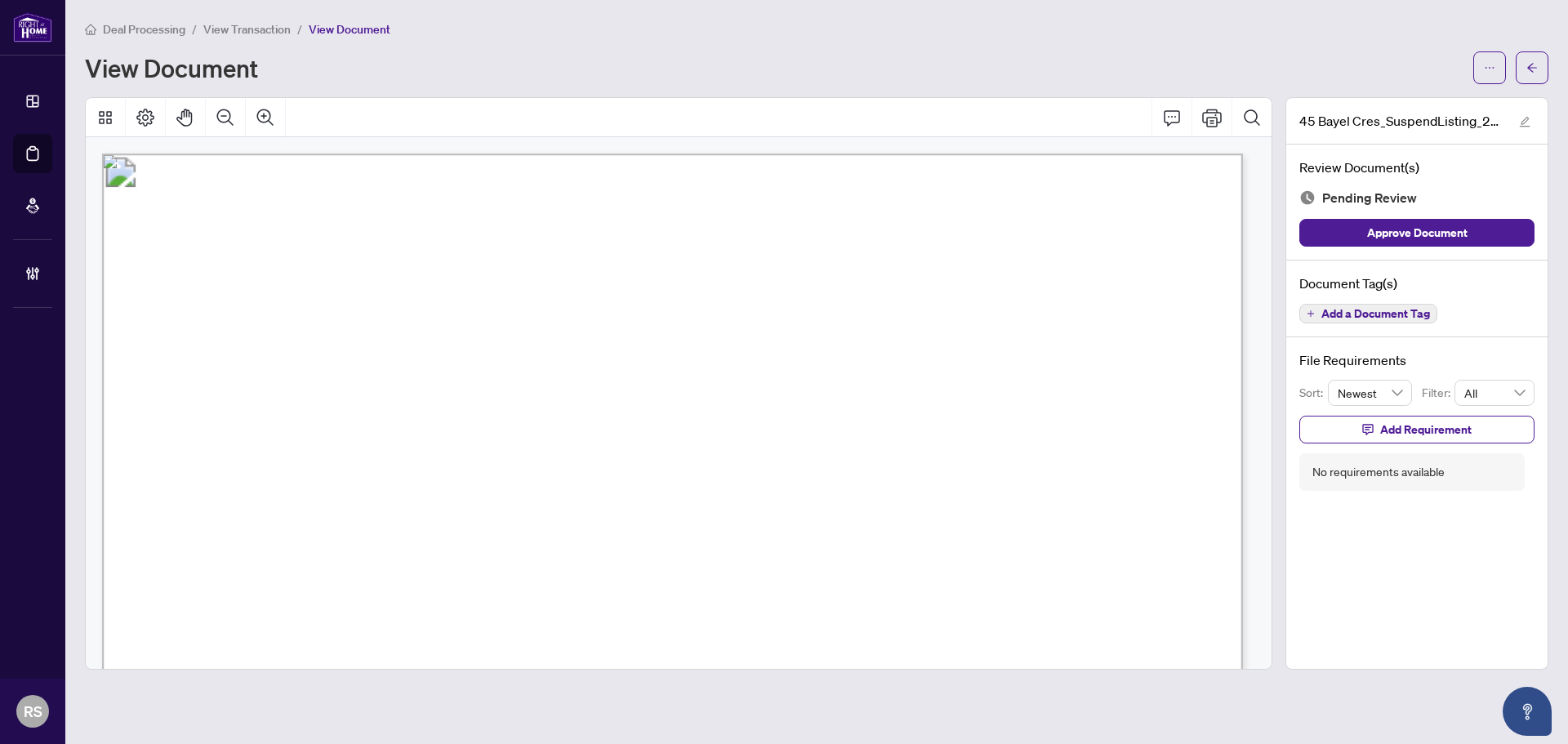
click at [241, 30] on span "View Transaction" at bounding box center [248, 29] width 88 height 15
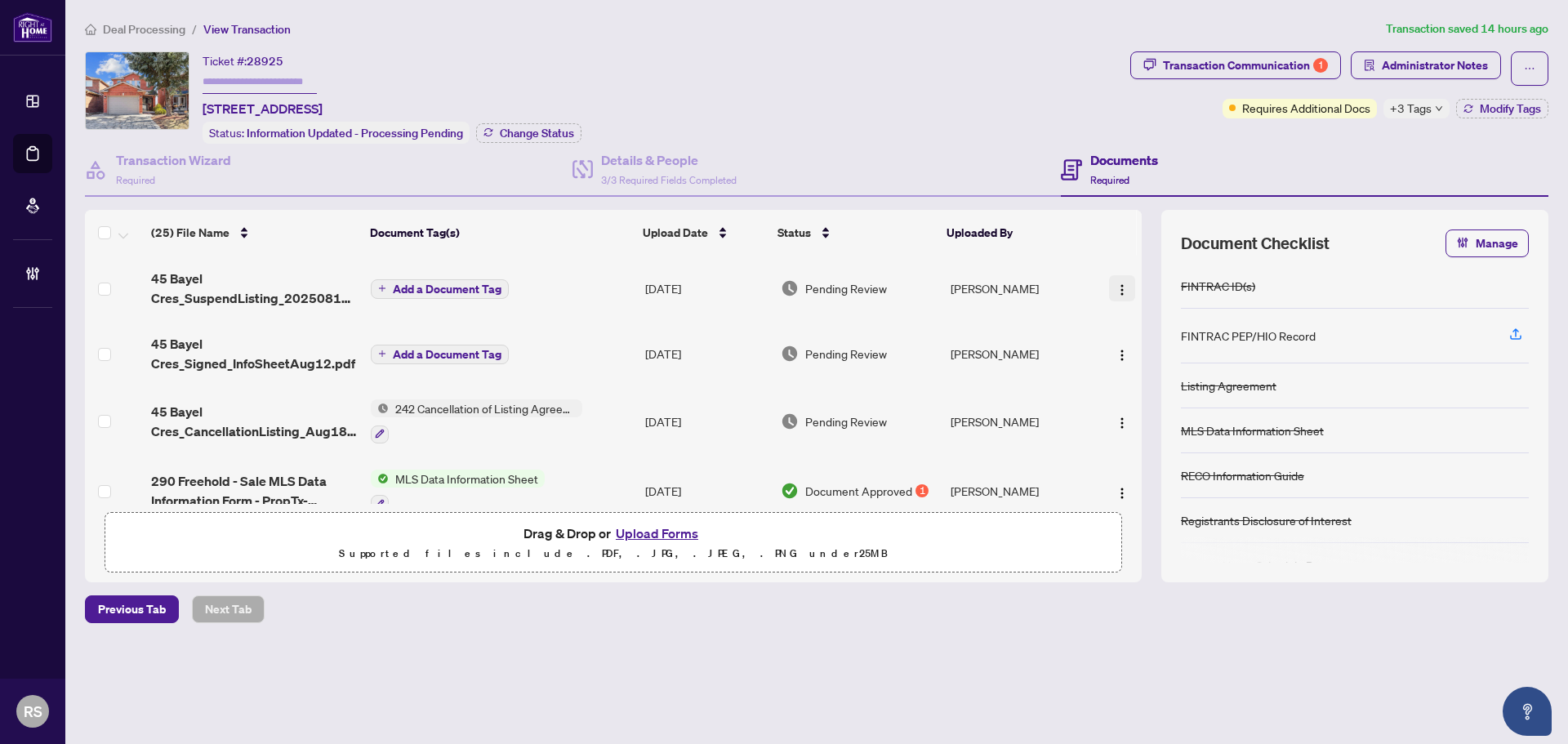
click at [1116, 290] on img "button" at bounding box center [1122, 290] width 13 height 13
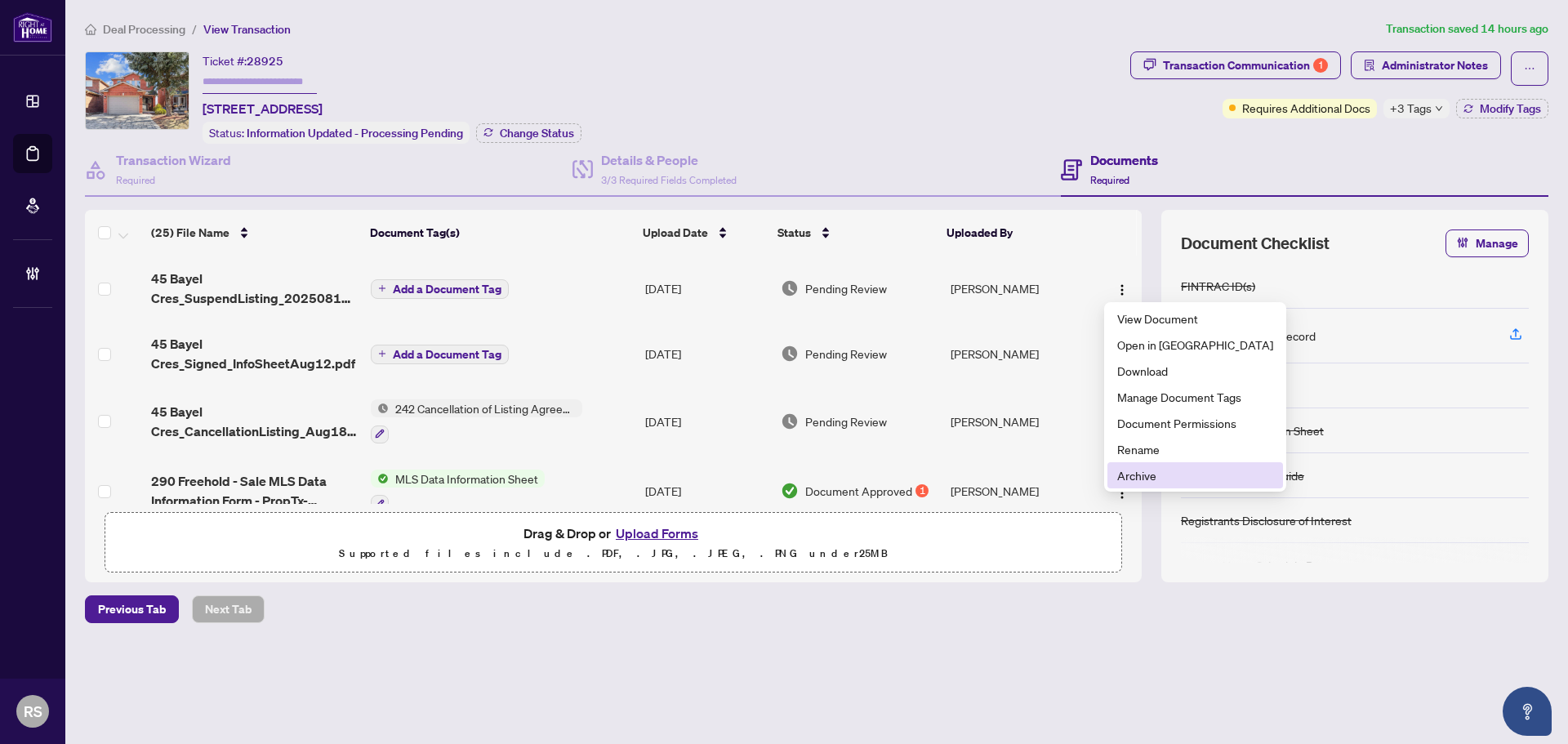
click at [1135, 476] on span "Archive" at bounding box center [1196, 475] width 156 height 18
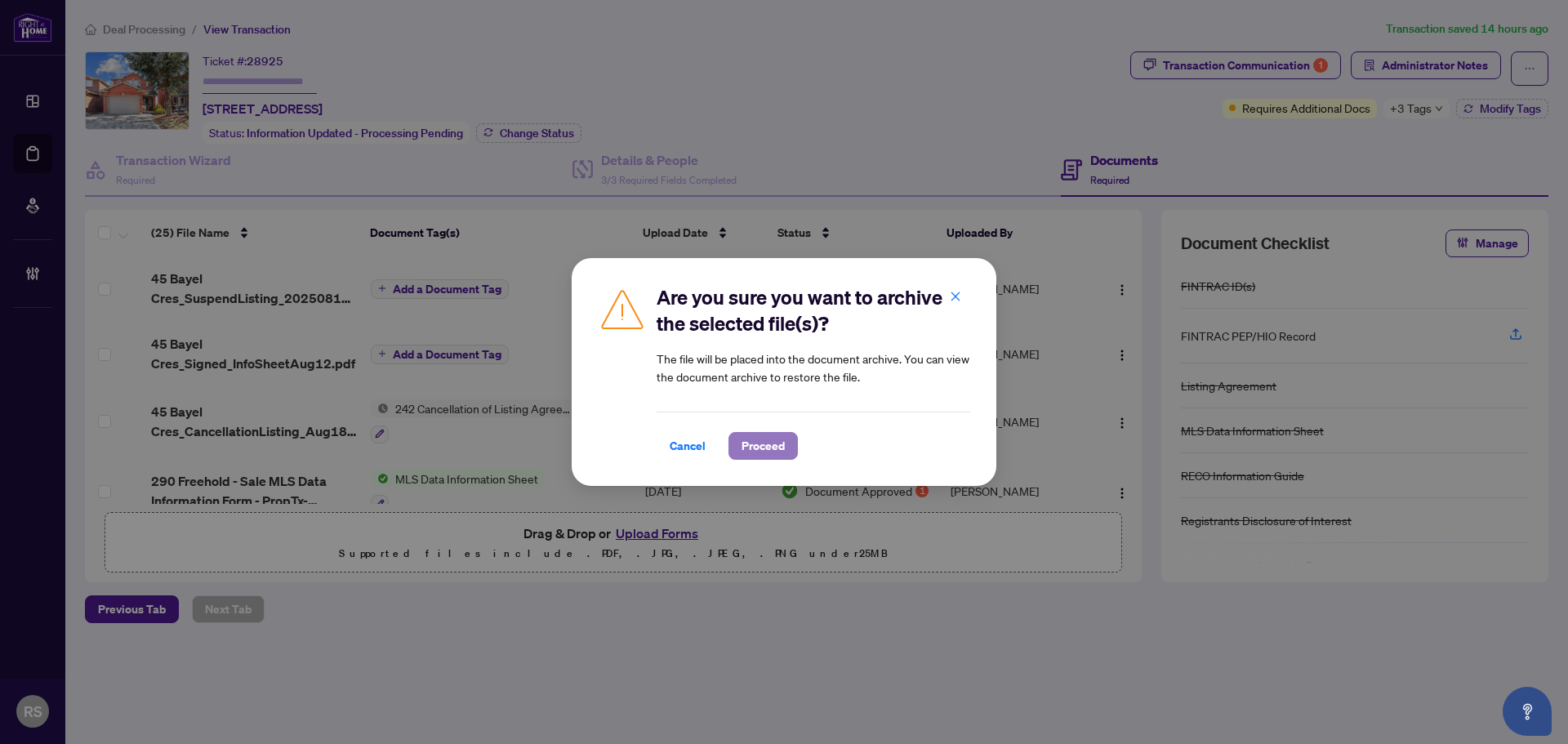
click at [778, 454] on span "Proceed" at bounding box center [763, 446] width 43 height 26
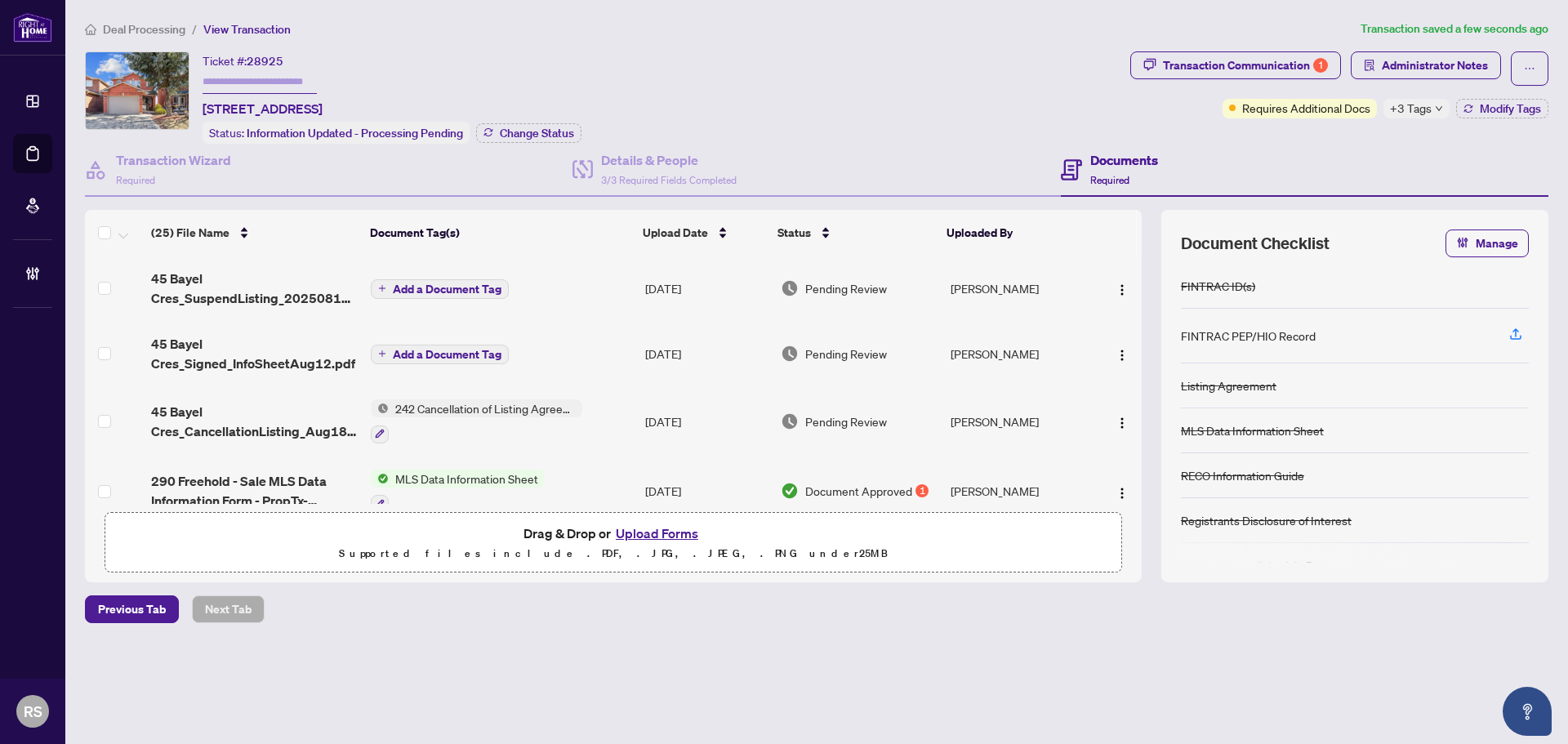
click at [423, 290] on span "Add a Document Tag" at bounding box center [447, 289] width 109 height 11
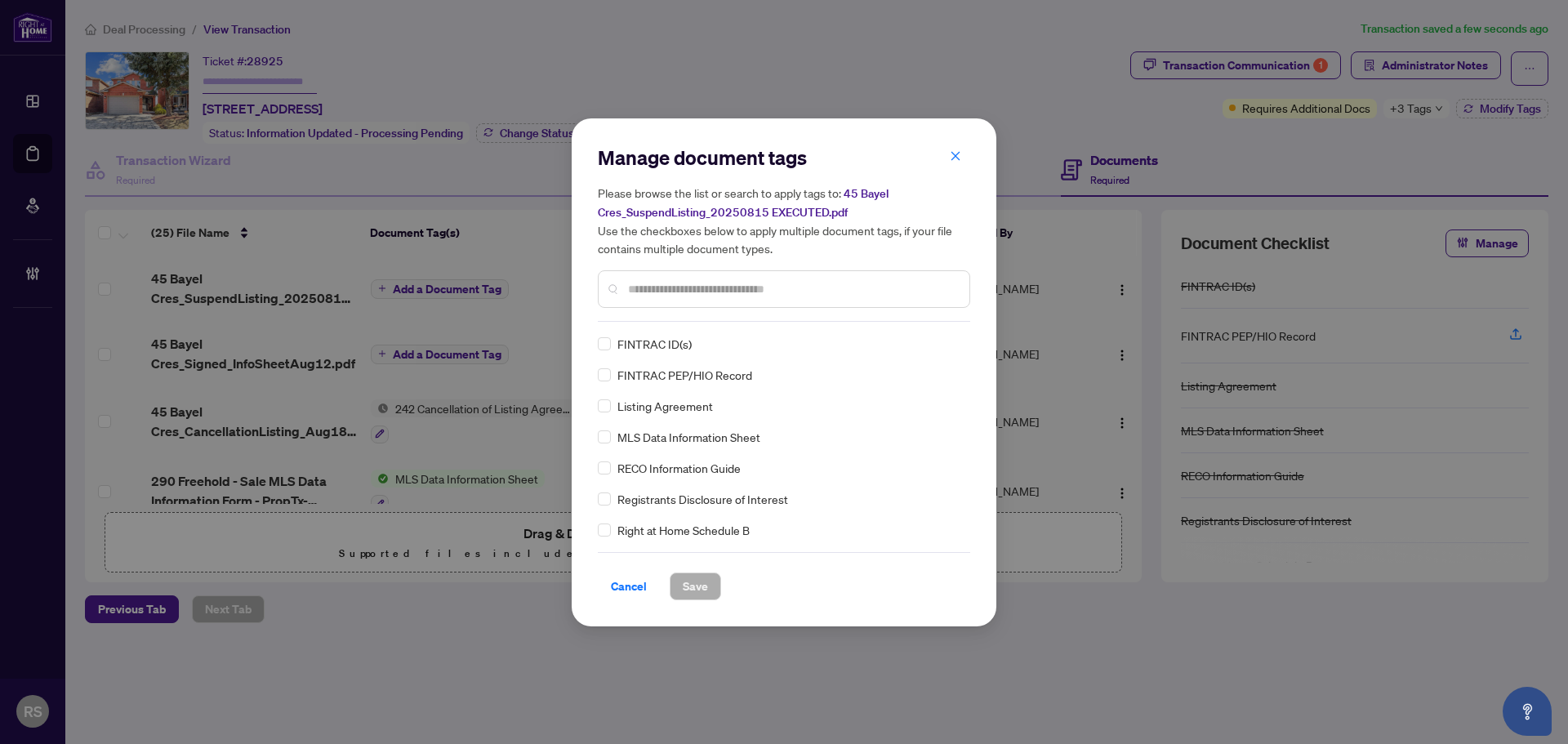
click at [688, 290] on input "text" at bounding box center [792, 289] width 328 height 18
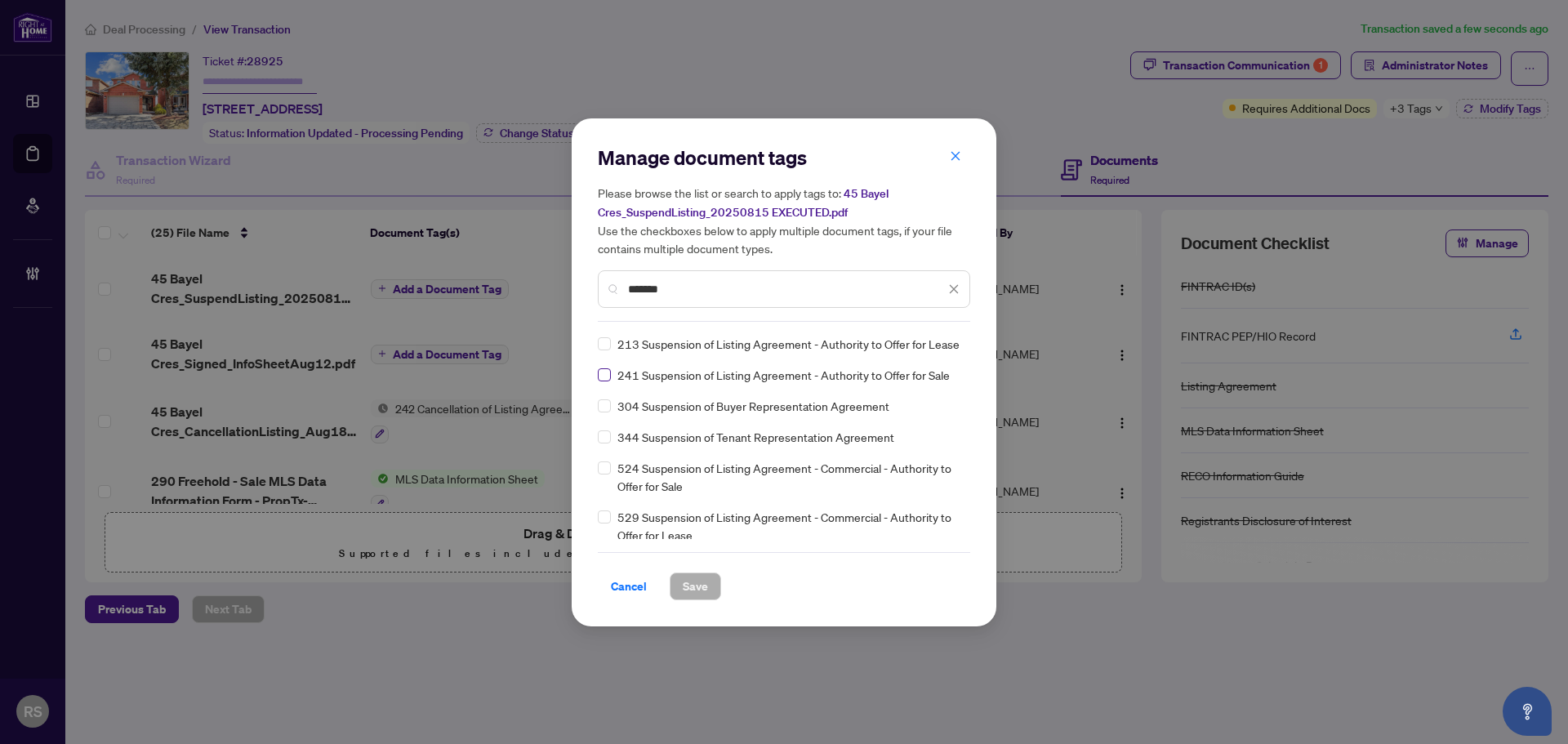
type input "*******"
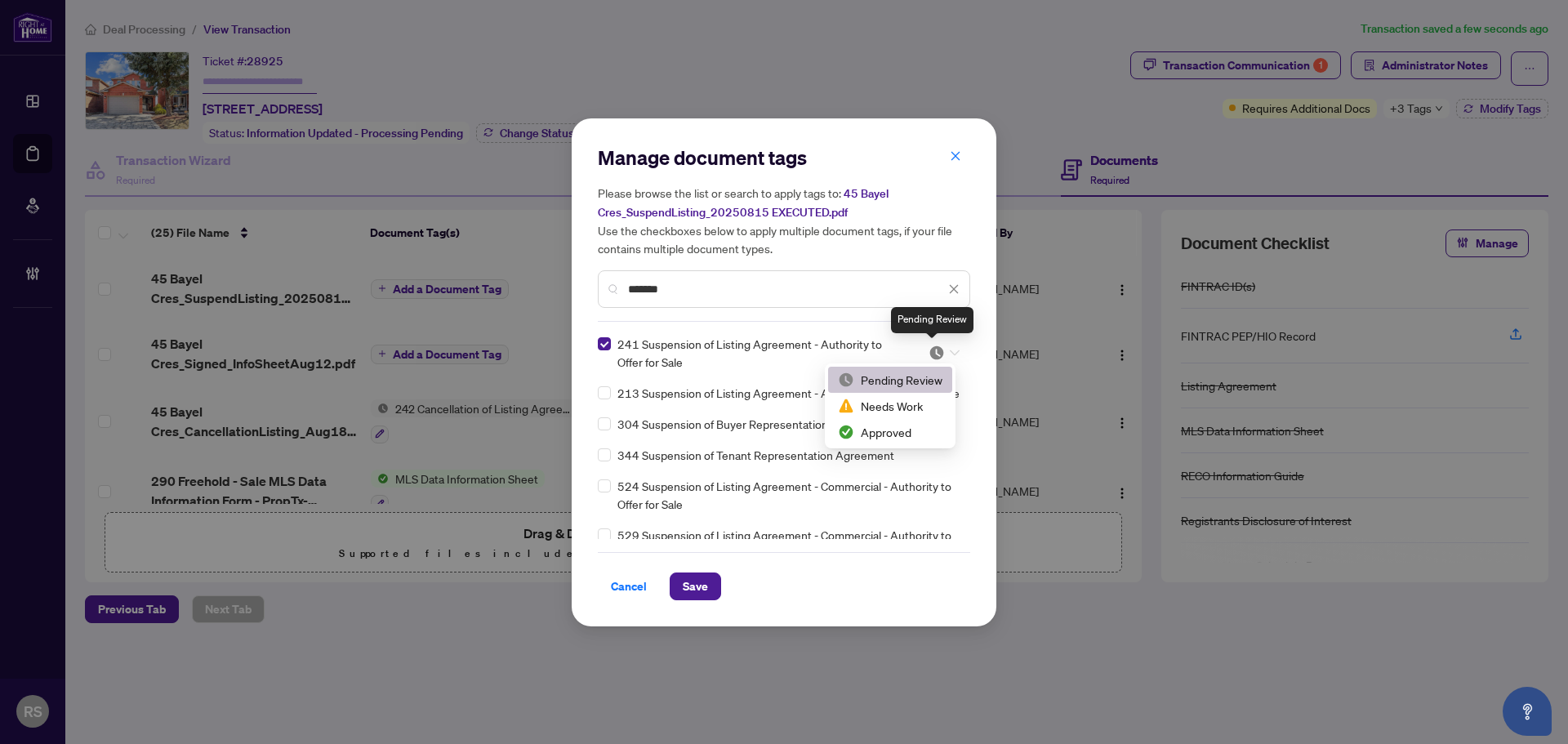
click at [938, 357] on img at bounding box center [937, 353] width 17 height 17
click at [896, 436] on div "Approved" at bounding box center [889, 432] width 104 height 18
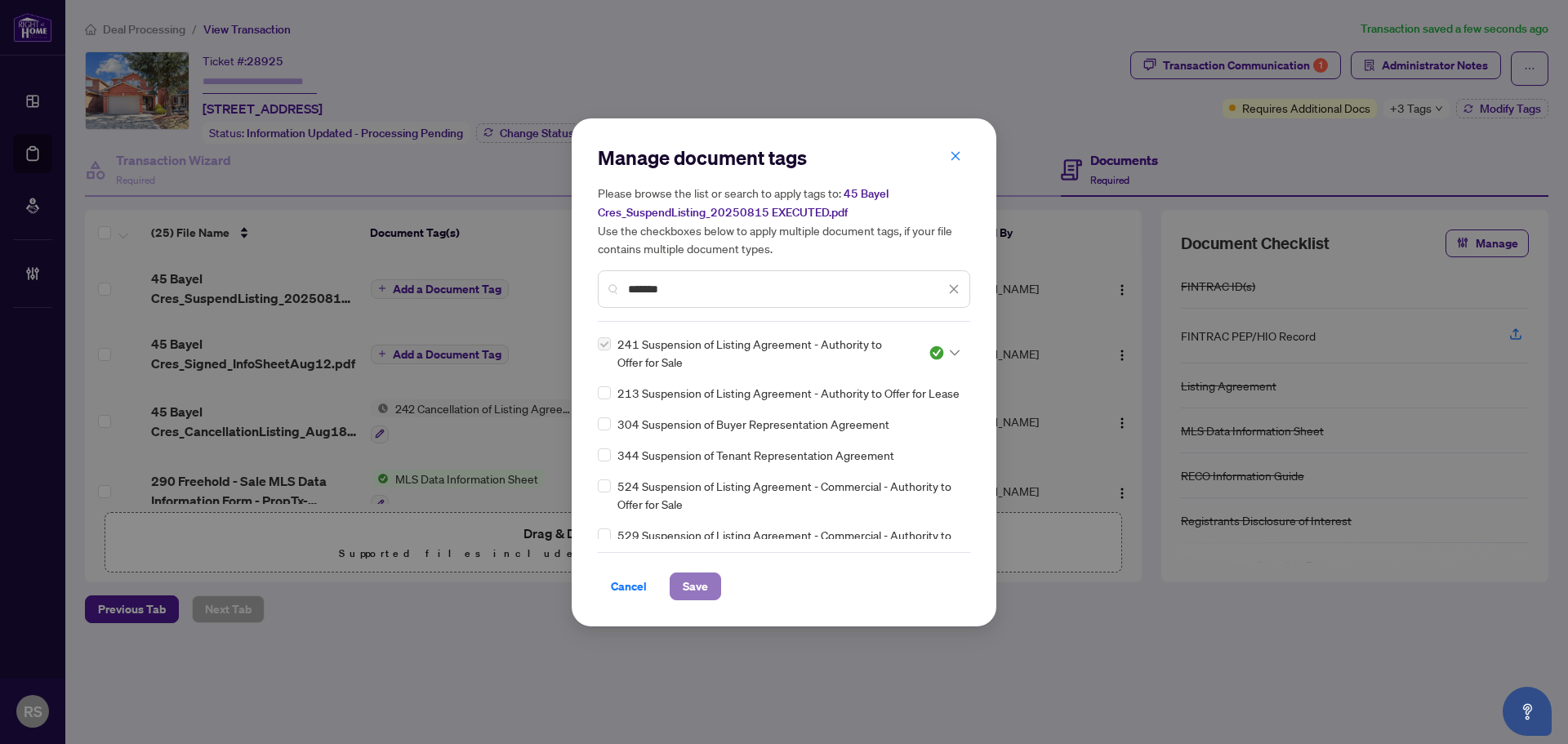
click at [698, 591] on span "Save" at bounding box center [695, 586] width 25 height 26
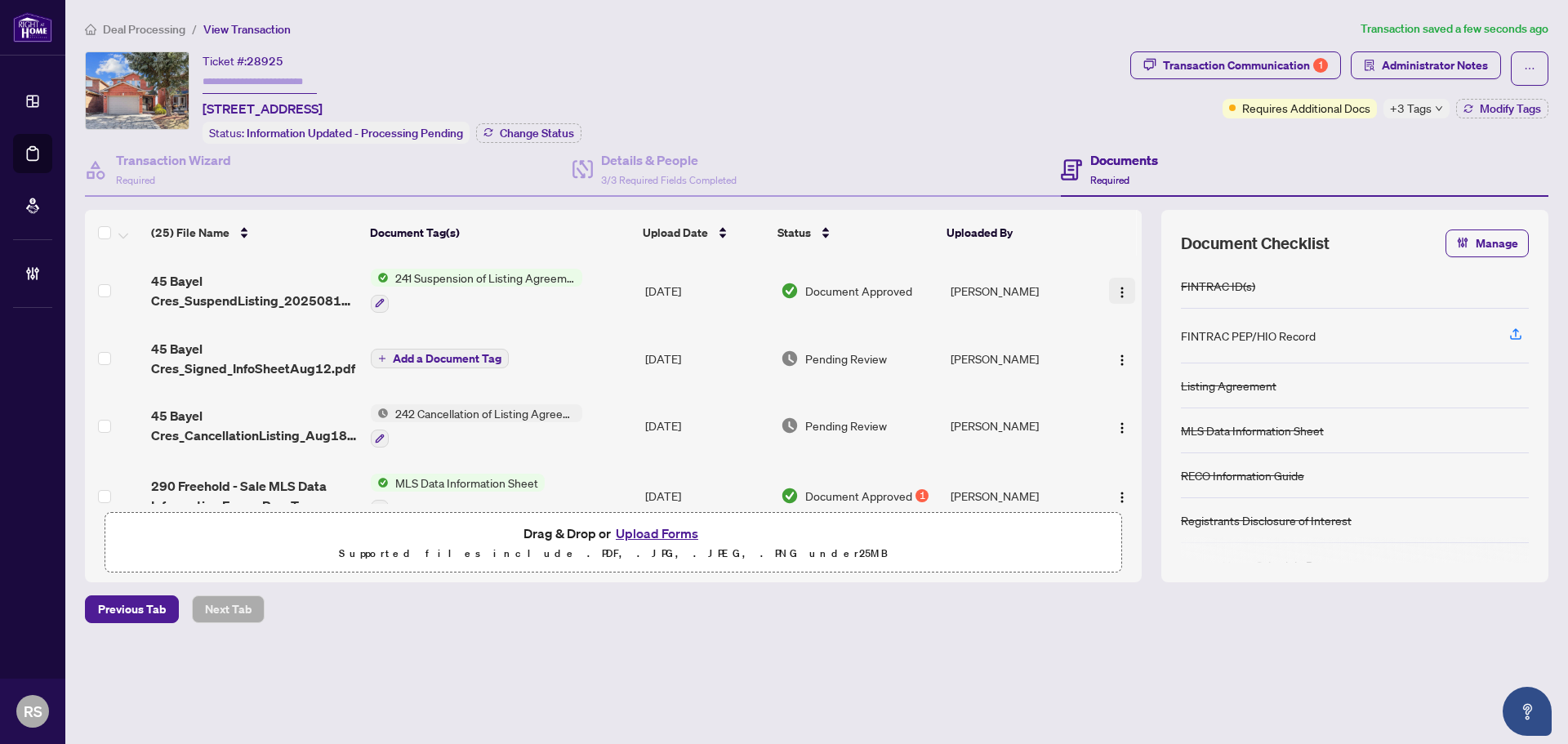
click at [1116, 290] on img "button" at bounding box center [1122, 292] width 13 height 13
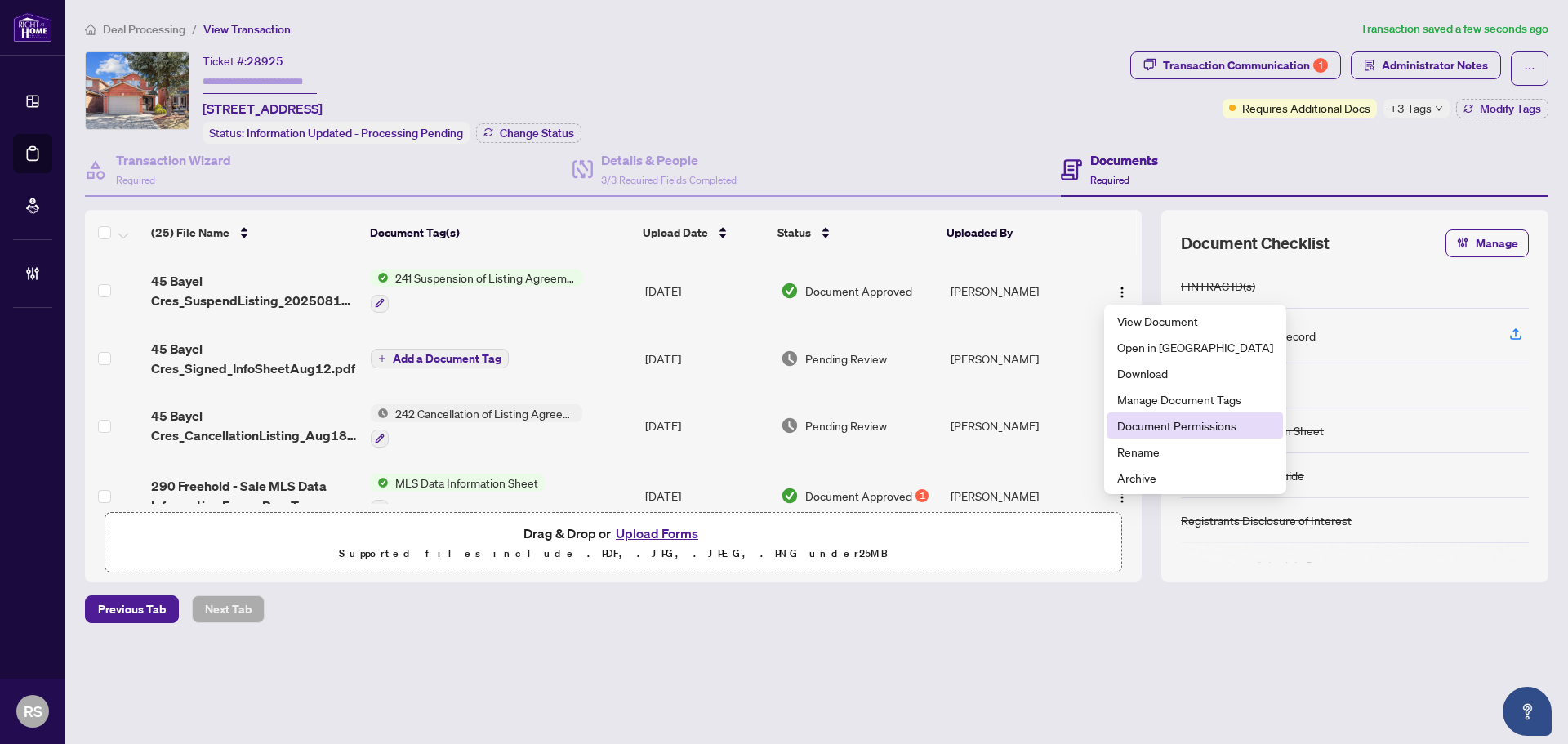
click at [1154, 423] on span "Document Permissions" at bounding box center [1196, 425] width 156 height 18
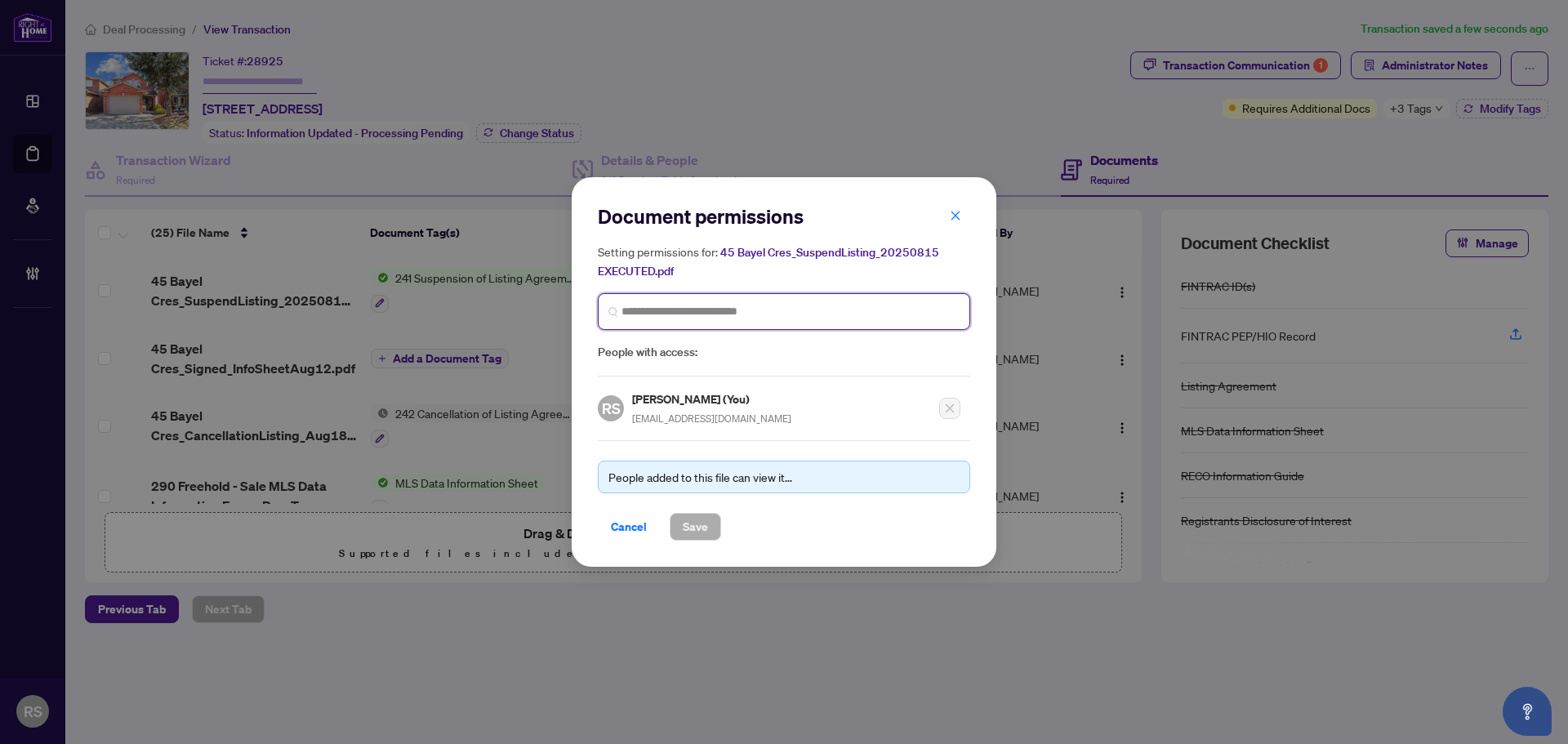
click at [726, 308] on input "search" at bounding box center [790, 311] width 338 height 18
type input "*"
type input "*******"
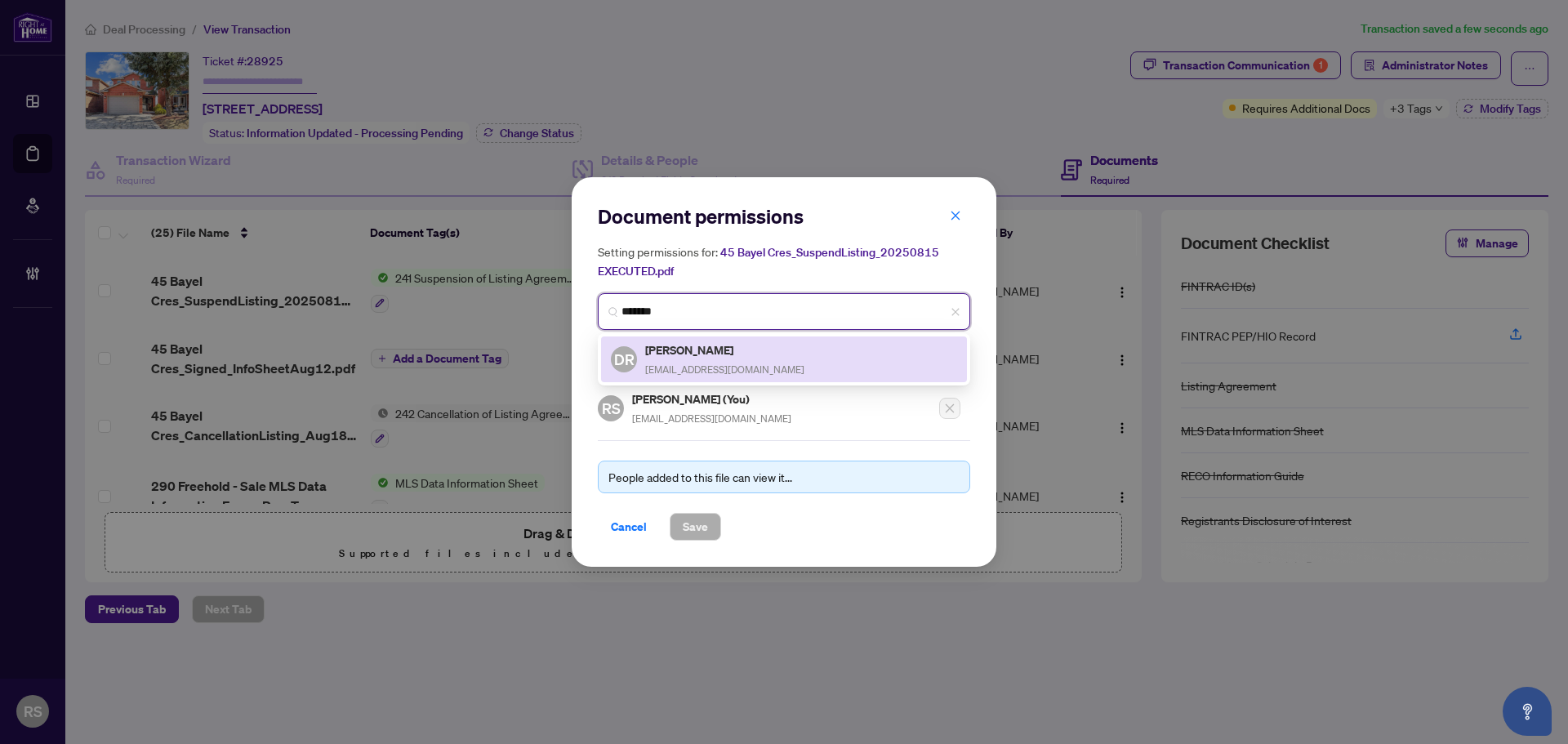
click at [703, 348] on h5 "Daniyal Rizvi" at bounding box center [724, 349] width 159 height 18
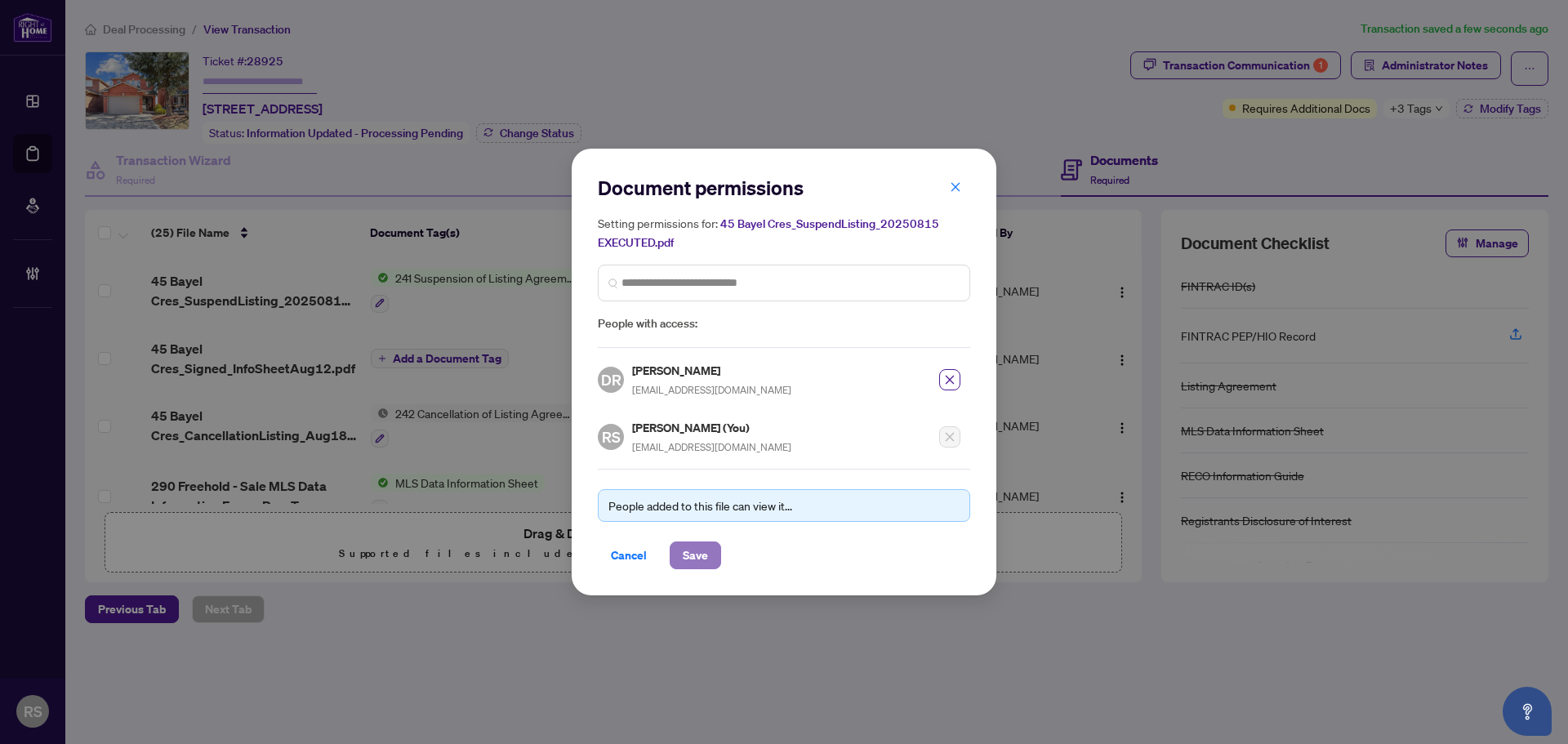
click at [701, 550] on span "Save" at bounding box center [695, 555] width 25 height 26
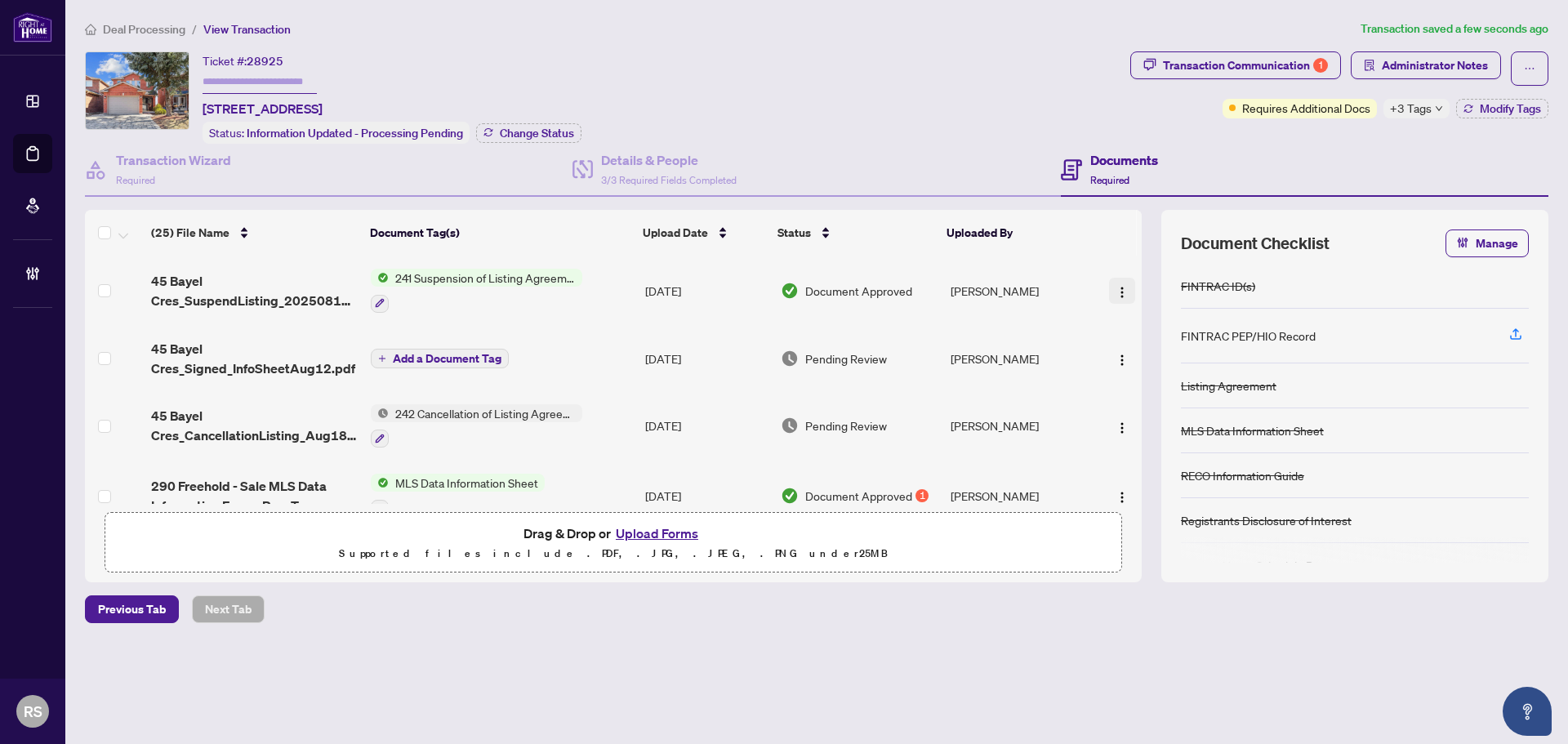
click at [1116, 294] on img "button" at bounding box center [1122, 292] width 13 height 13
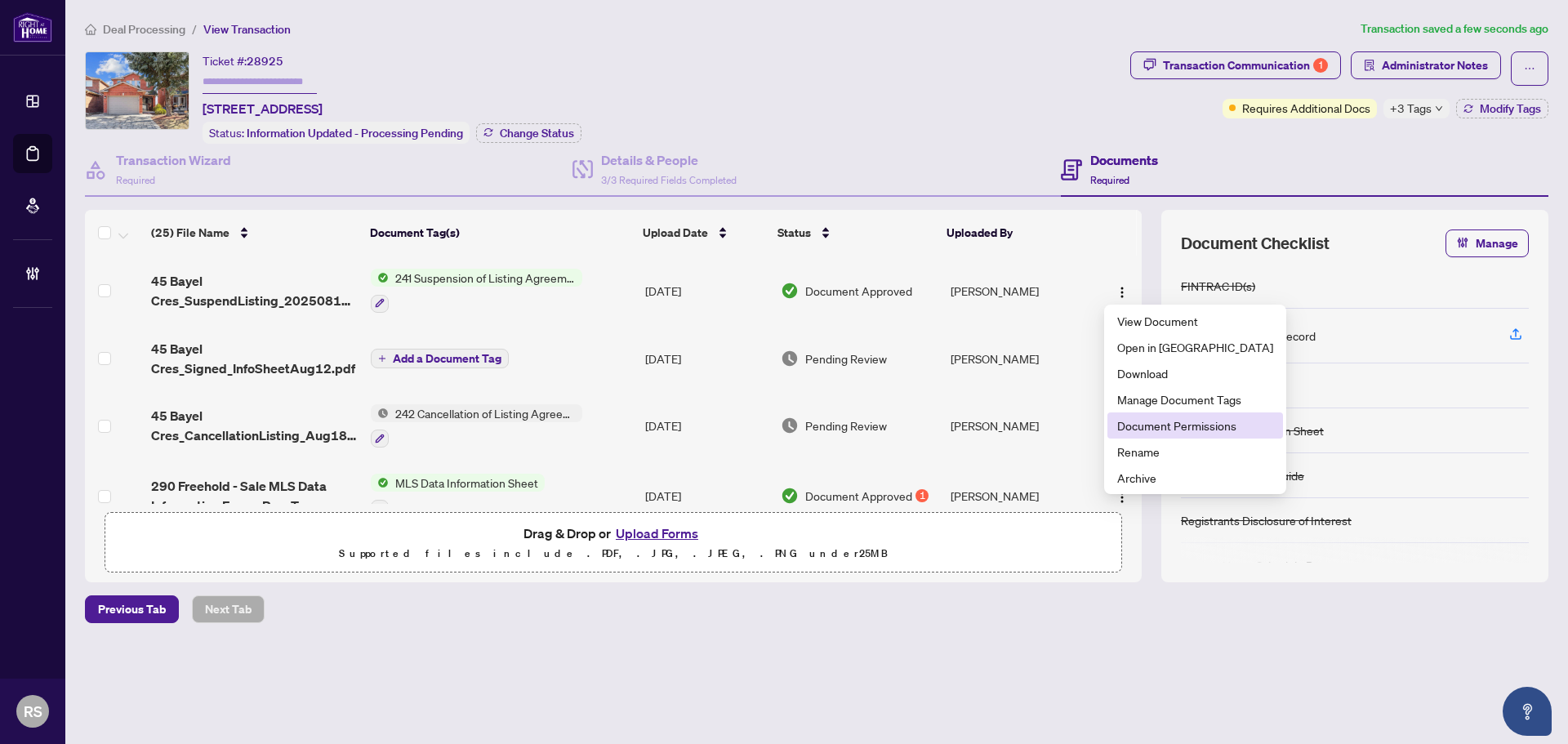
click at [1133, 427] on span "Document Permissions" at bounding box center [1196, 425] width 156 height 18
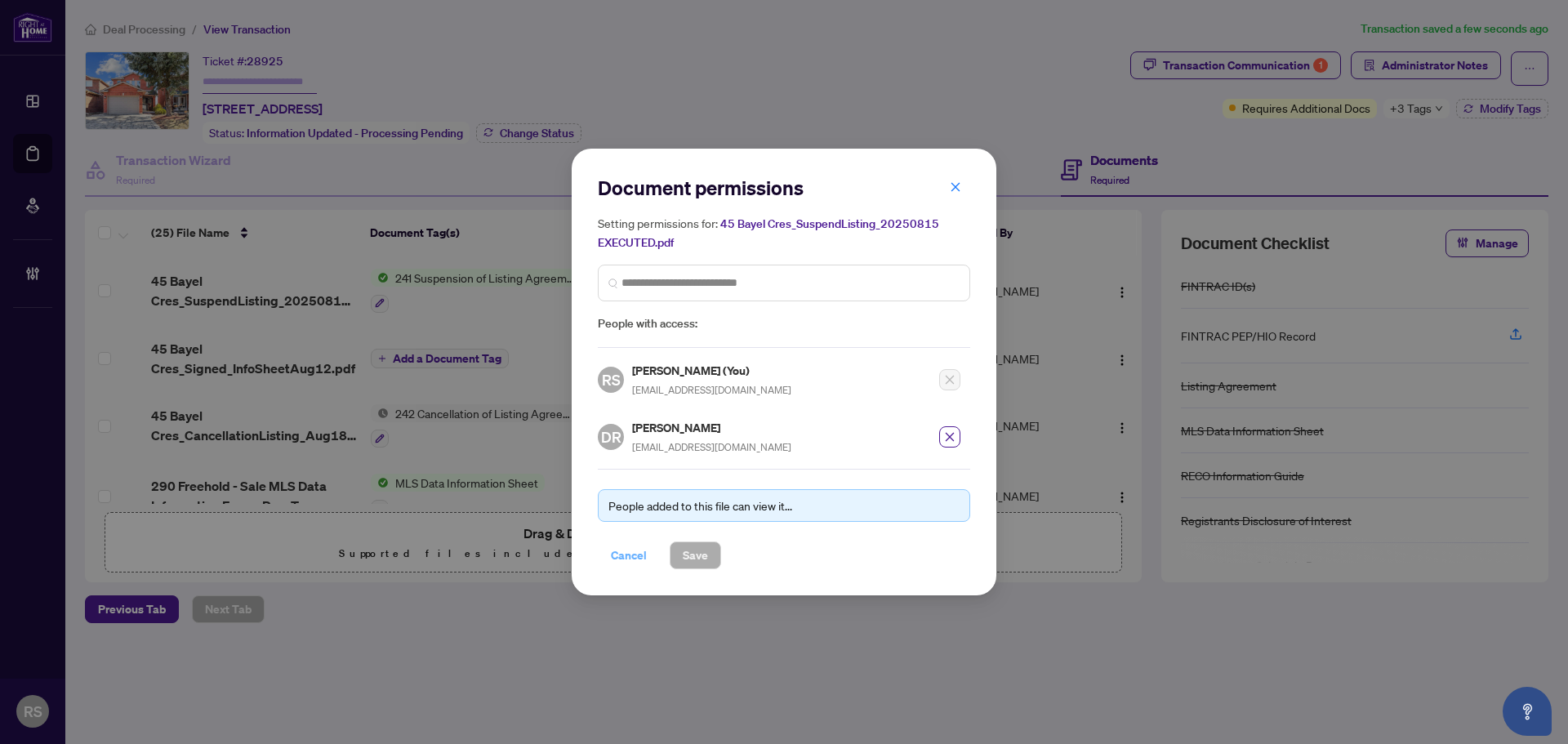
click at [624, 559] on span "Cancel" at bounding box center [629, 555] width 36 height 26
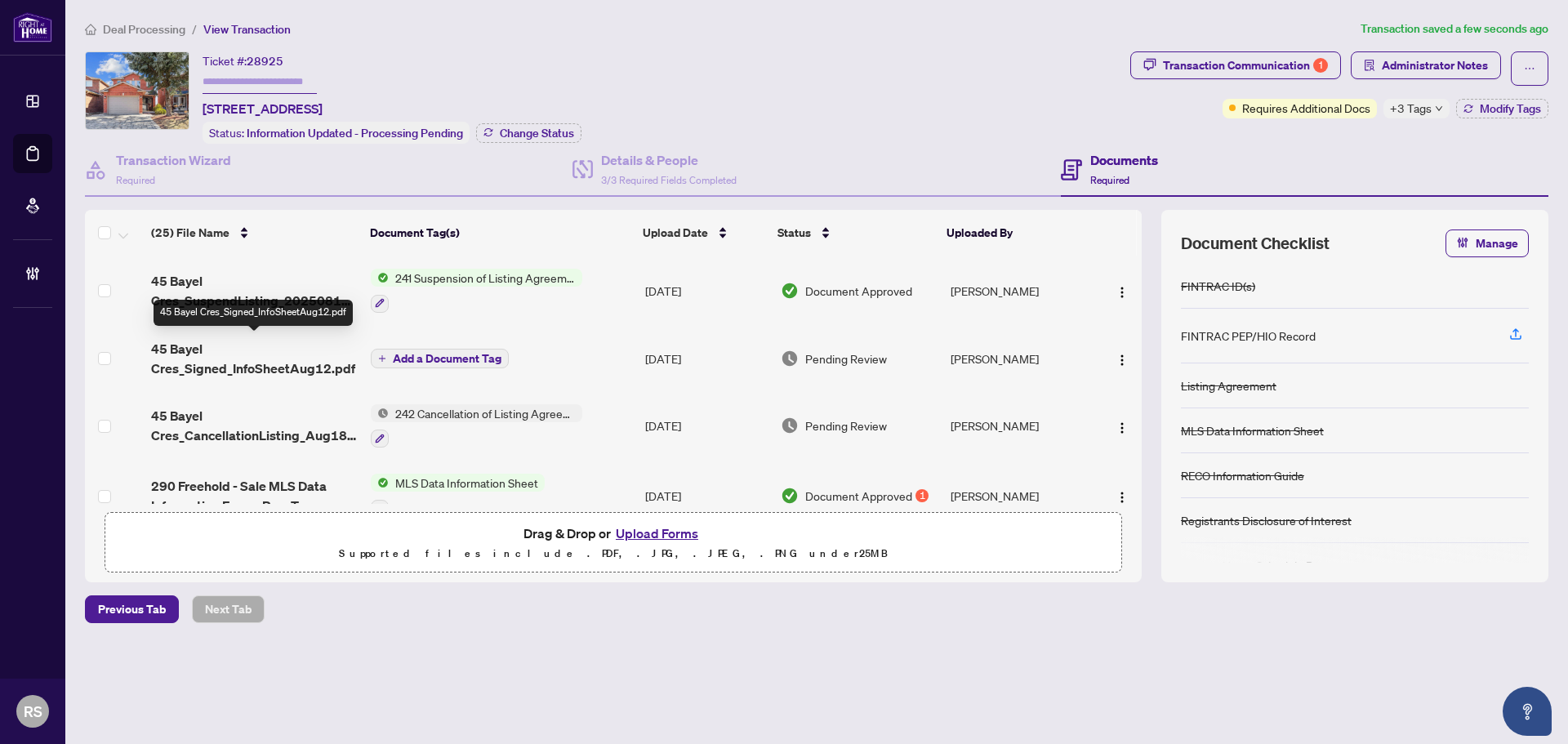
click at [186, 361] on span "45 Bayel Cres_Signed_InfoSheetAug12.pdf" at bounding box center [254, 358] width 206 height 39
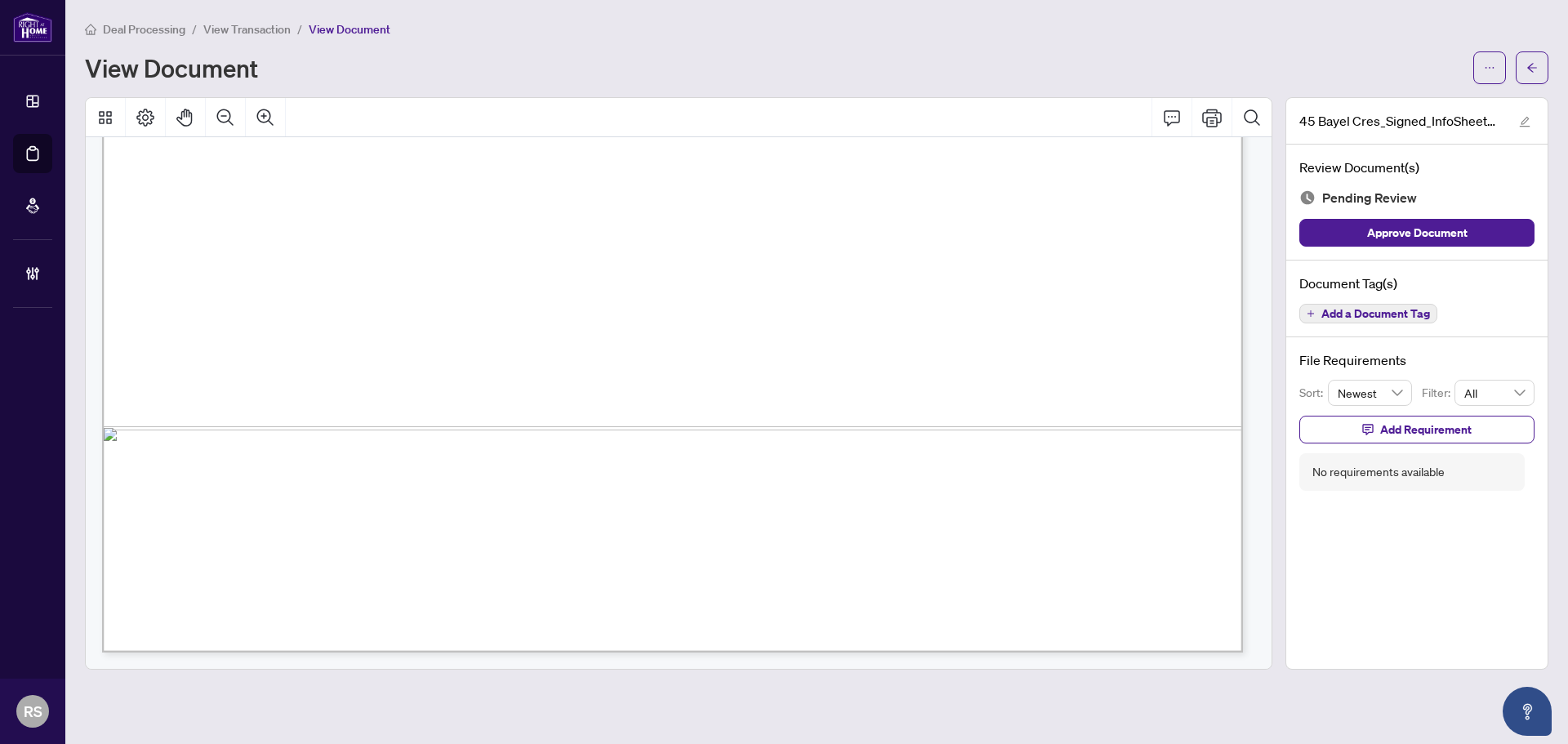
scroll to position [18560, 0]
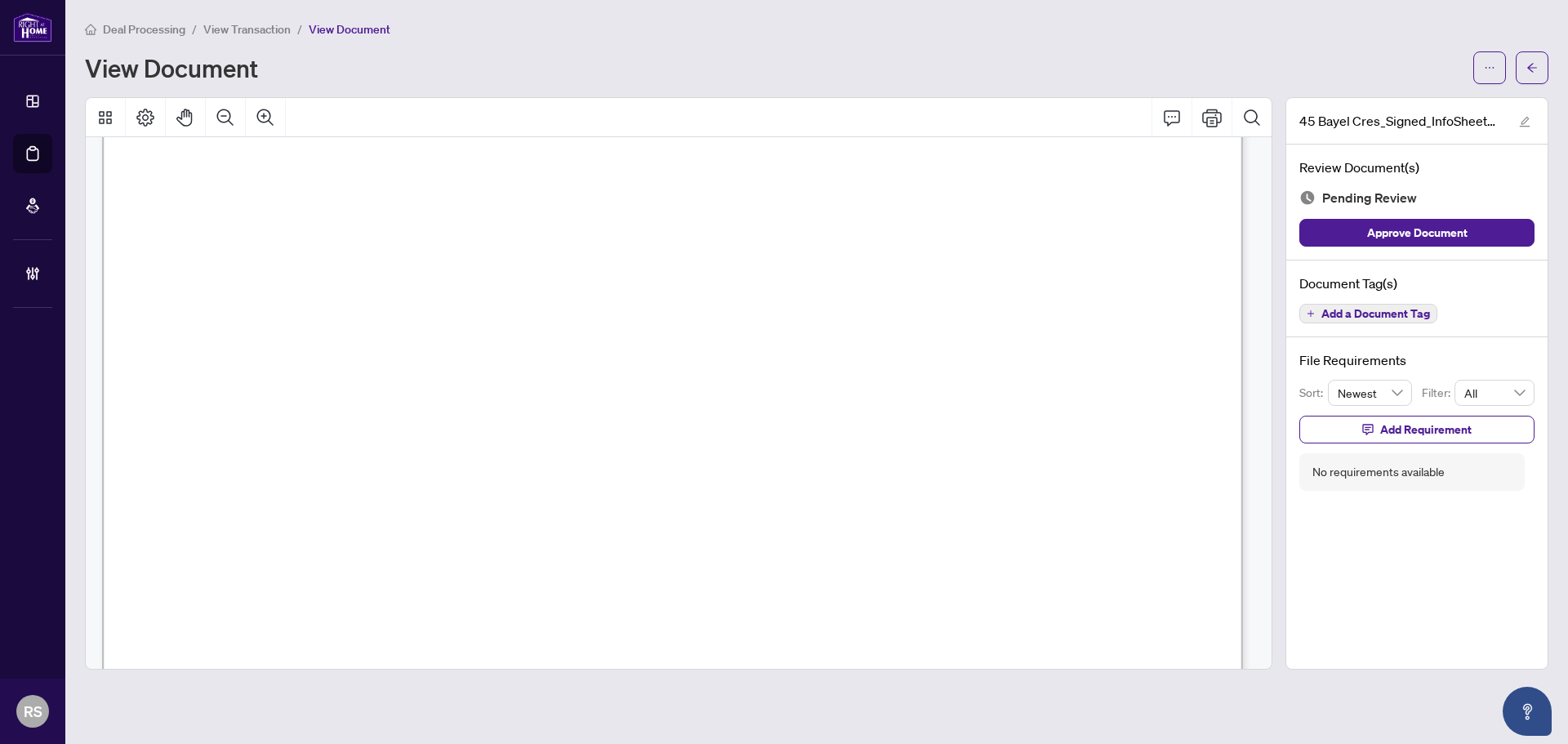
click at [247, 18] on main "Deal Processing / View Transaction / View Document View Document 45 Bayel Cres_…" at bounding box center [816, 372] width 1503 height 744
click at [253, 36] on li "View Transaction" at bounding box center [248, 28] width 88 height 18
click at [253, 27] on span "View Transaction" at bounding box center [248, 29] width 88 height 15
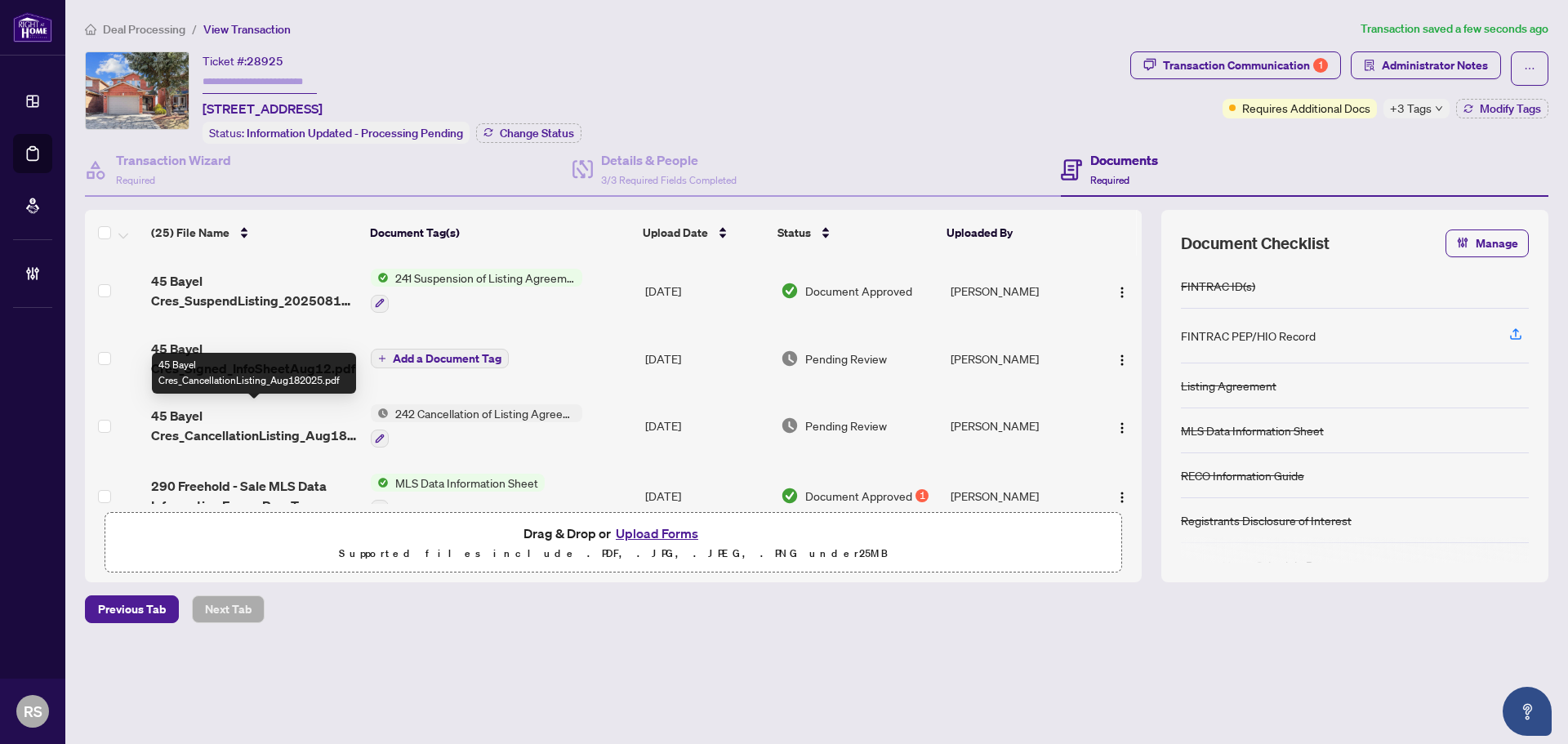
click at [231, 427] on span "45 Bayel Cres_CancellationListing_Aug182025.pdf" at bounding box center [254, 425] width 206 height 39
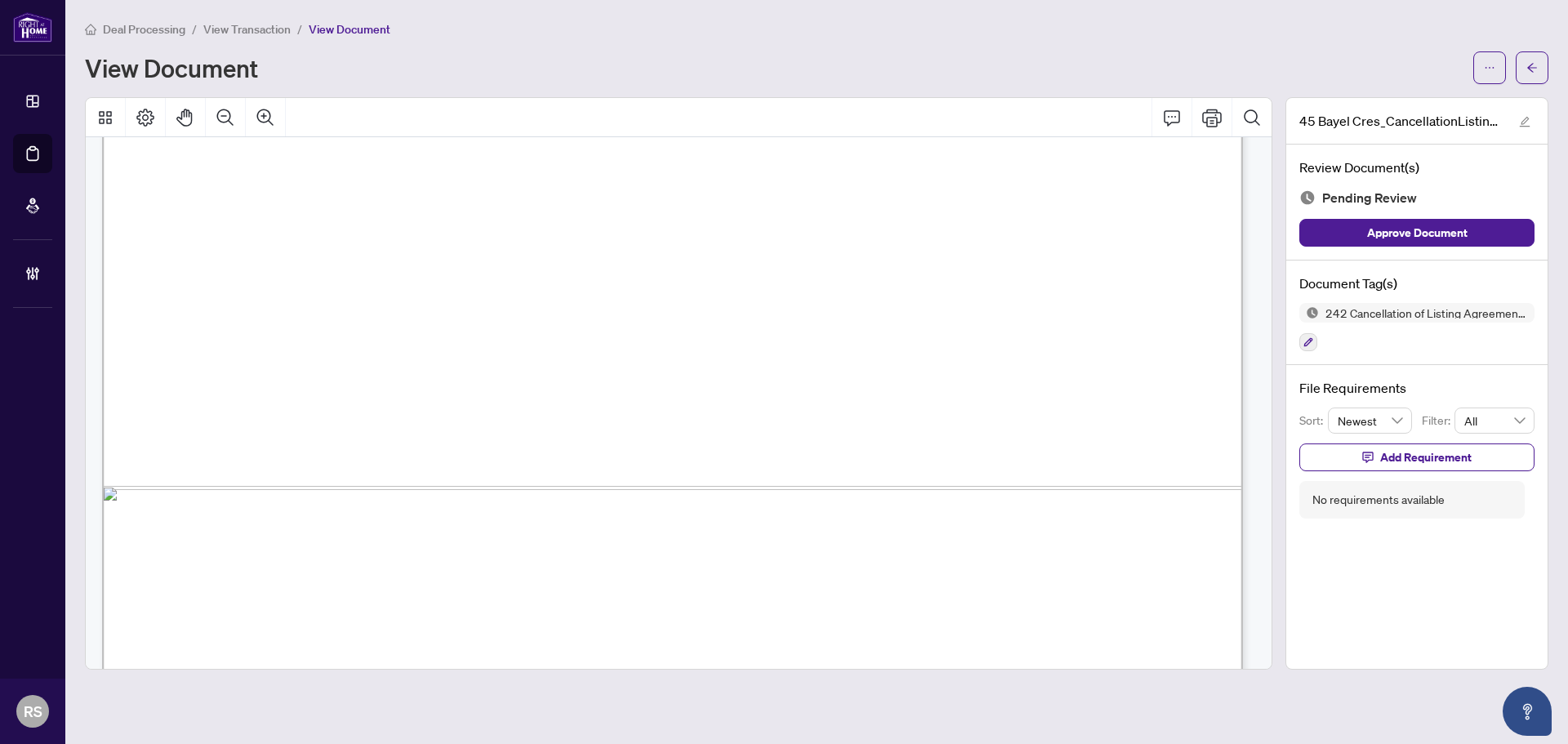
scroll to position [977, 0]
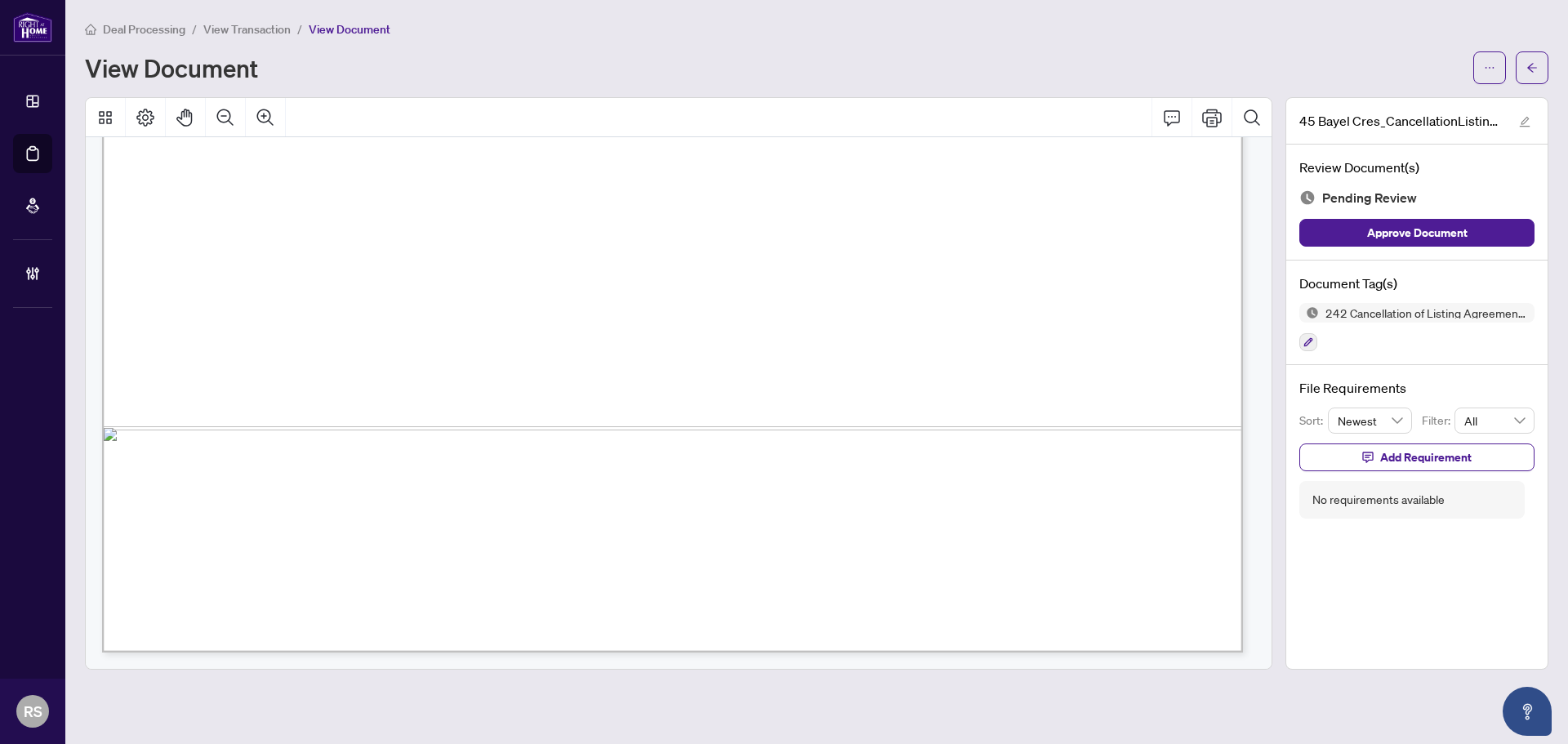
click at [242, 28] on span "View Transaction" at bounding box center [248, 29] width 88 height 15
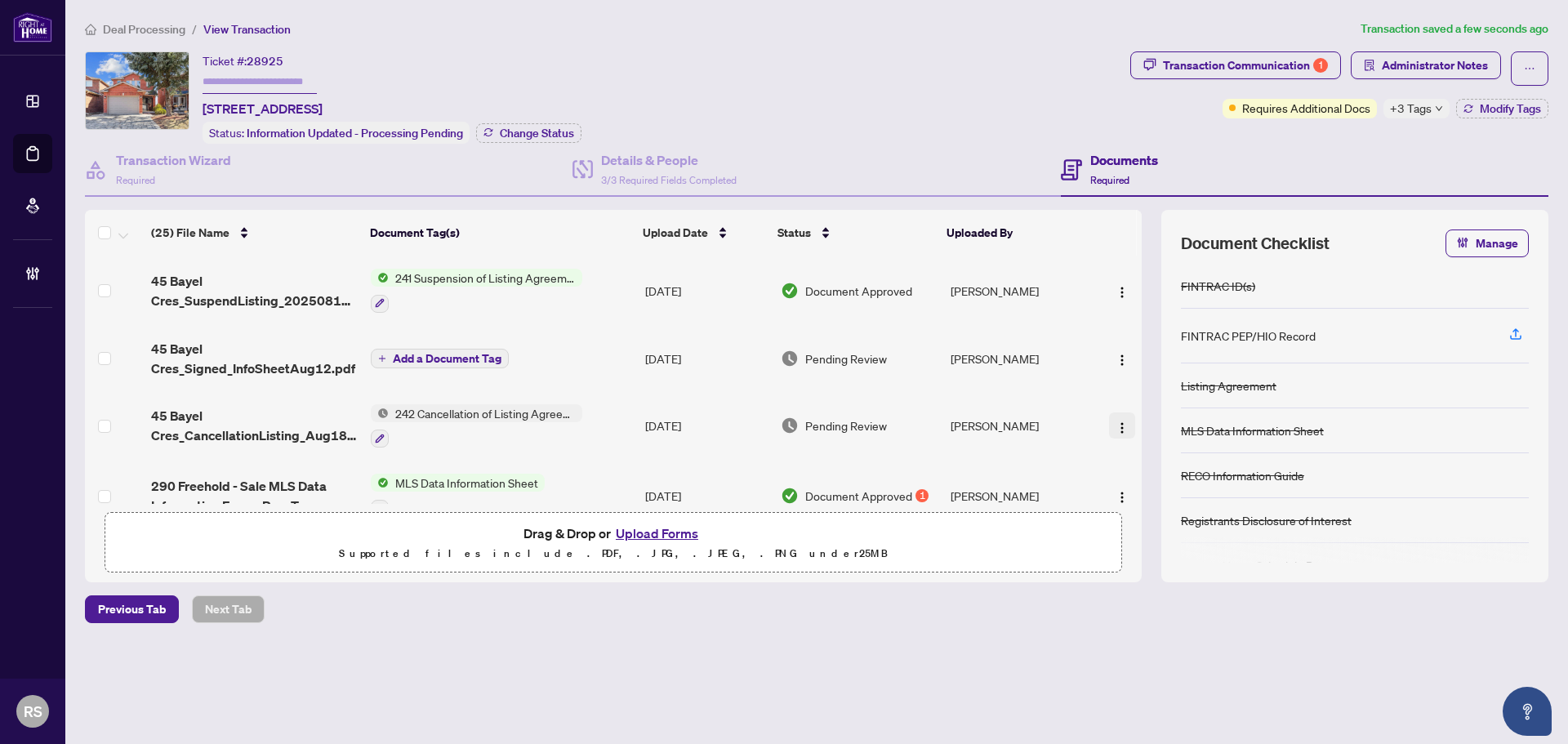
click at [1121, 427] on img "button" at bounding box center [1122, 427] width 13 height 13
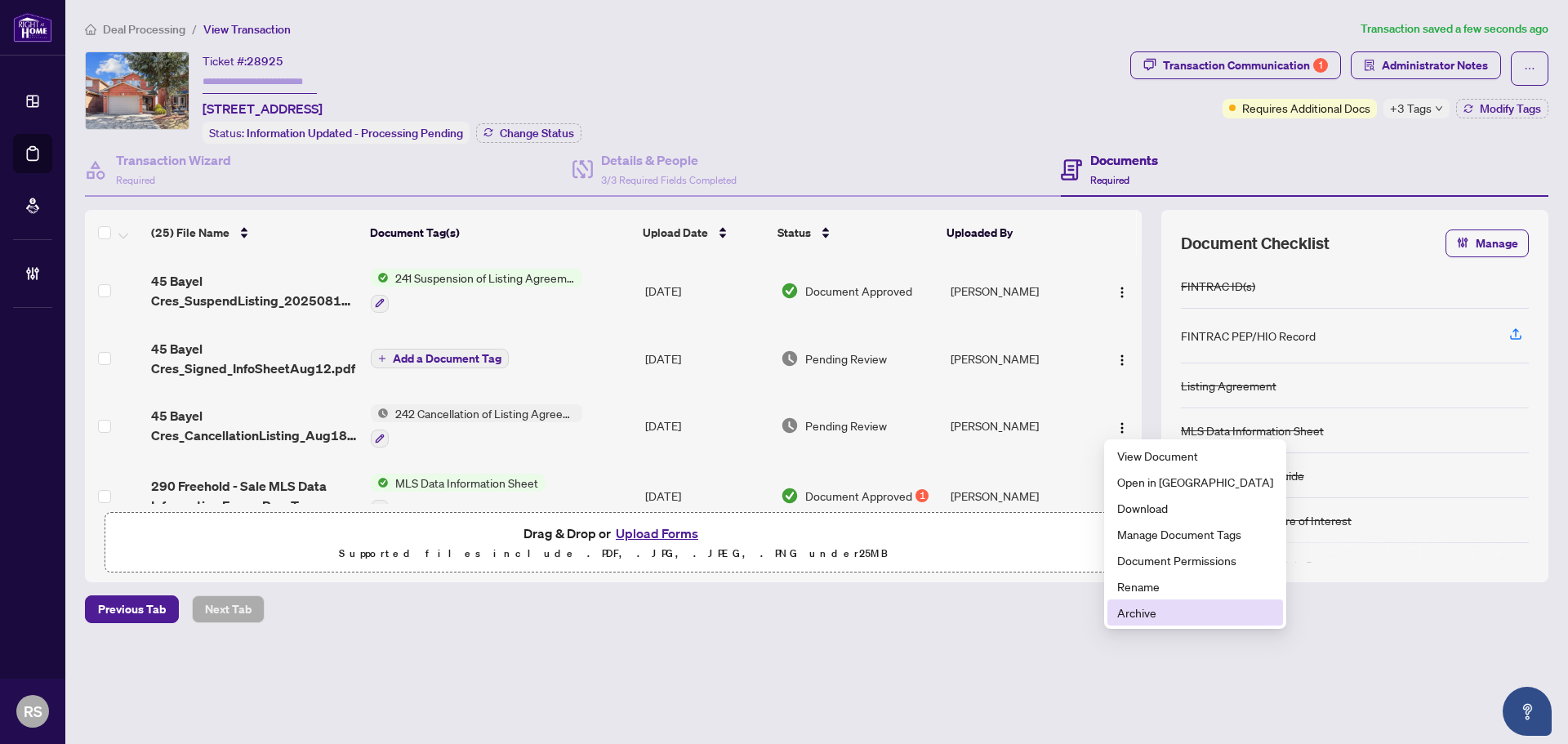
click at [1133, 613] on span "Archive" at bounding box center [1196, 612] width 156 height 18
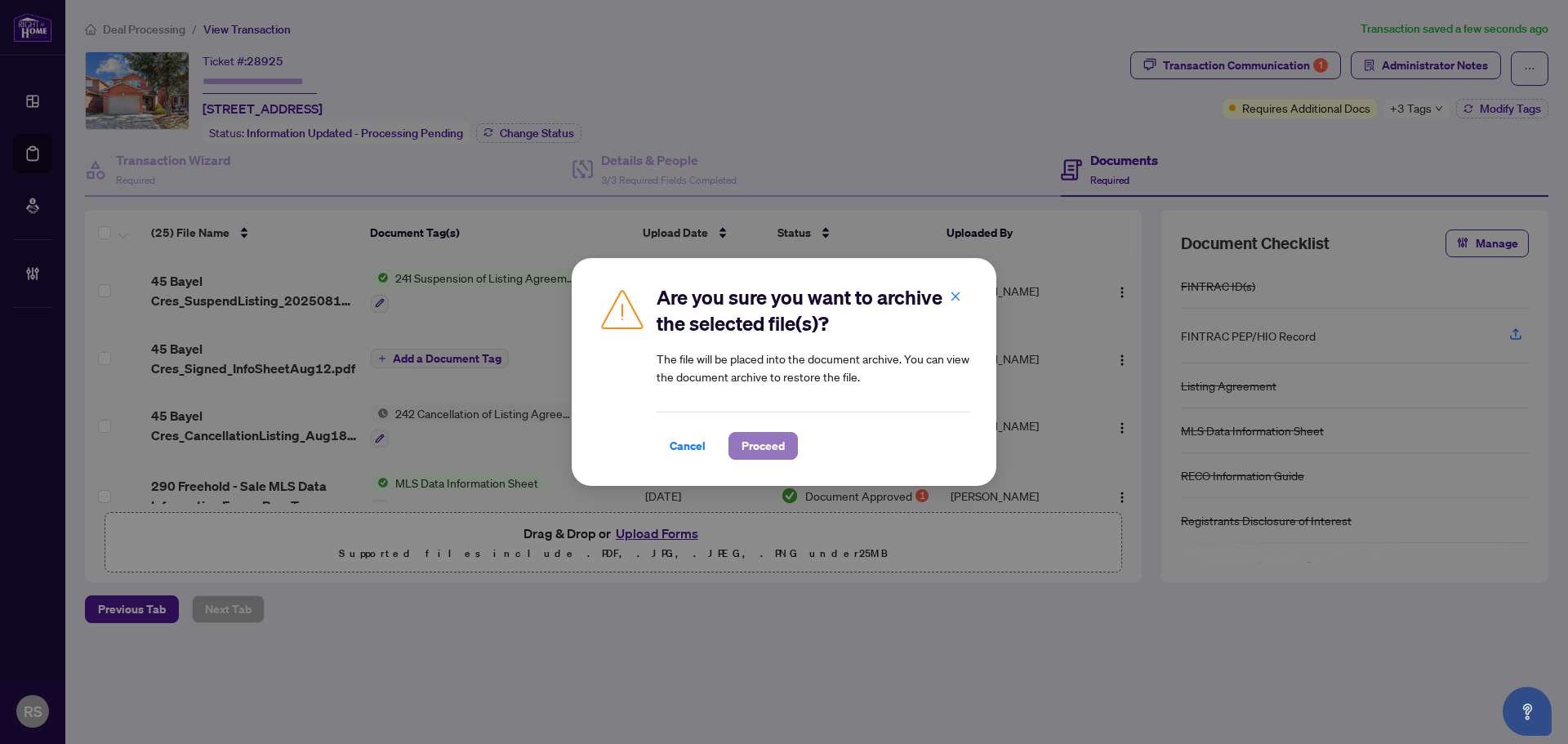
click at [750, 450] on span "Proceed" at bounding box center [763, 446] width 43 height 26
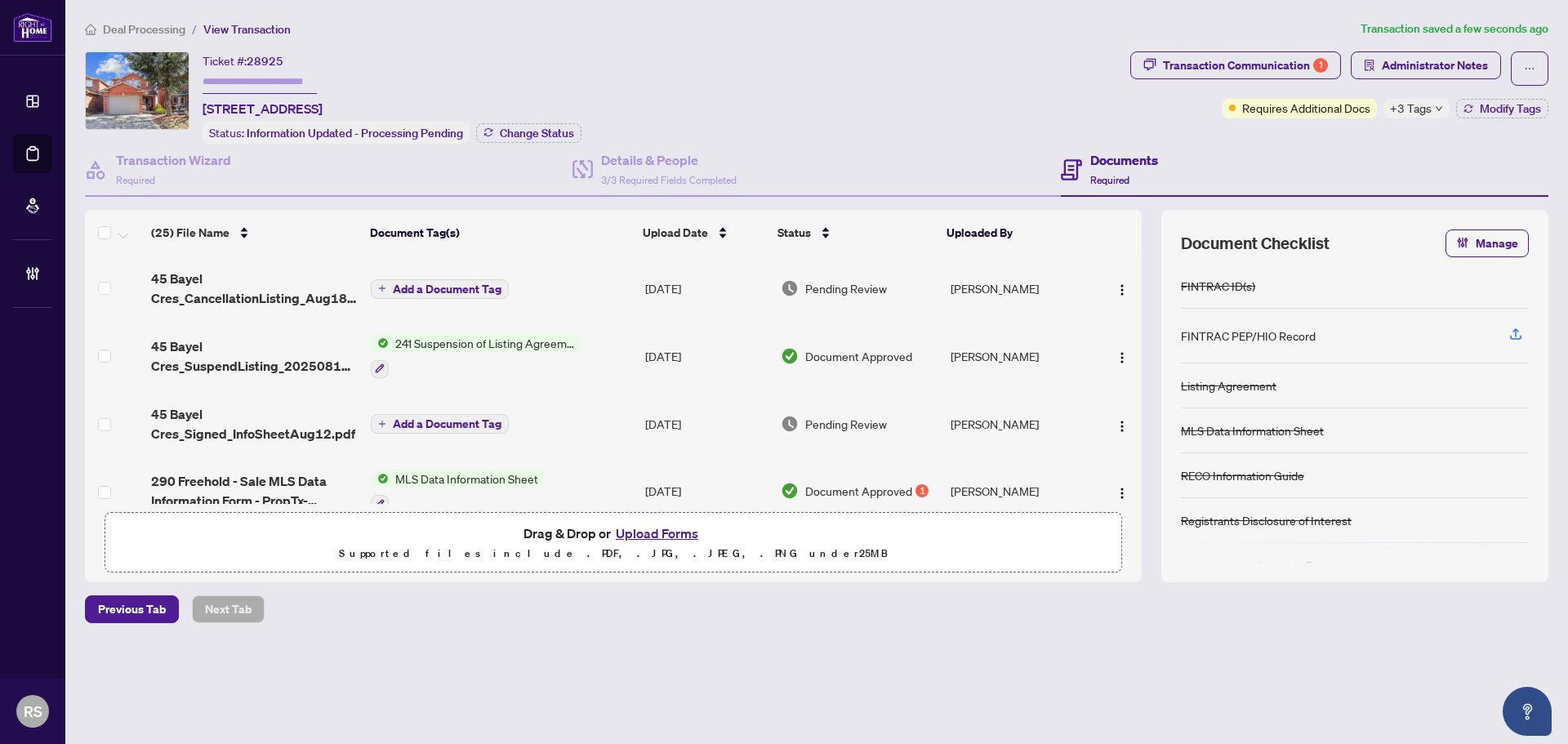
click at [443, 284] on span "Add a Document Tag" at bounding box center [447, 289] width 109 height 11
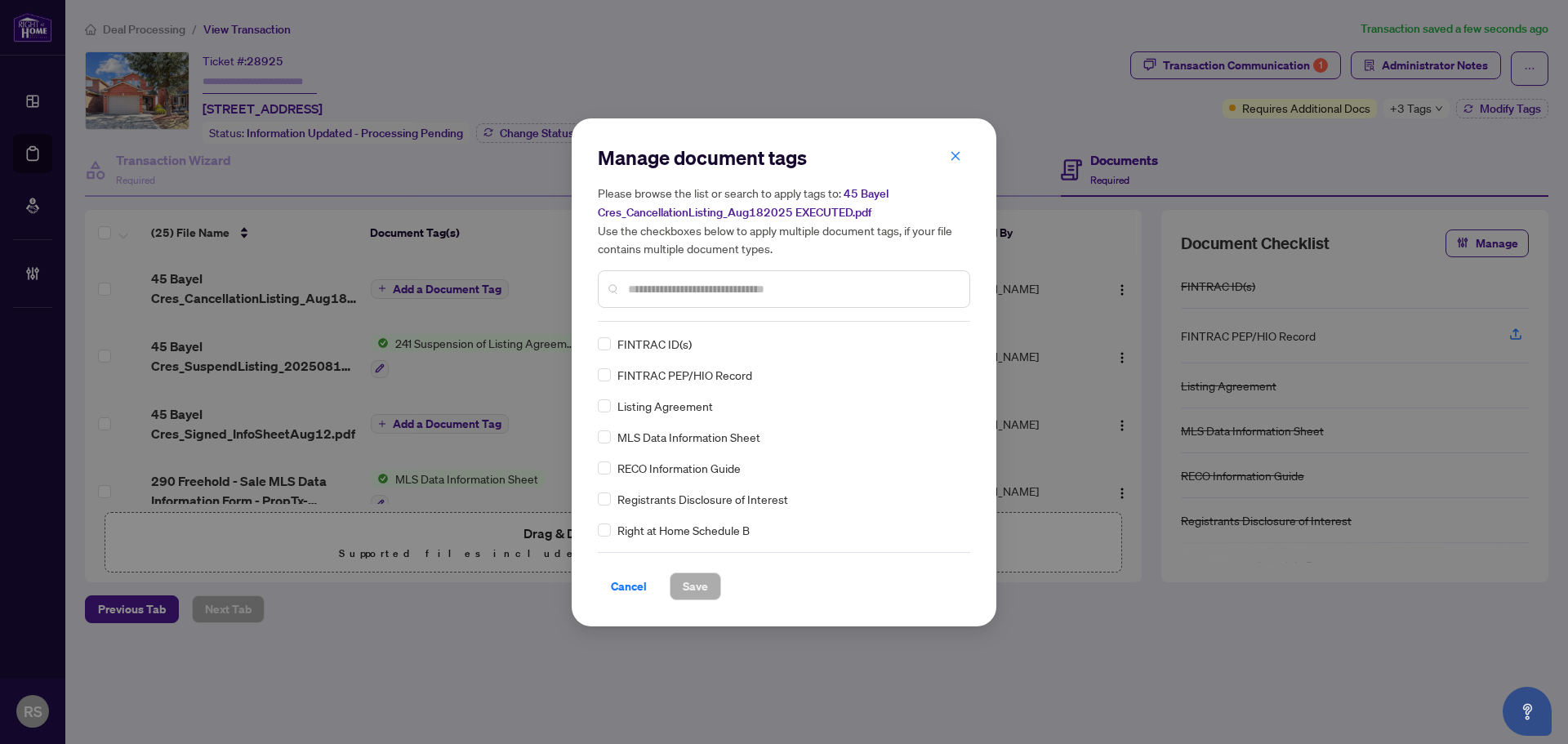
click at [673, 288] on input "text" at bounding box center [792, 289] width 328 height 18
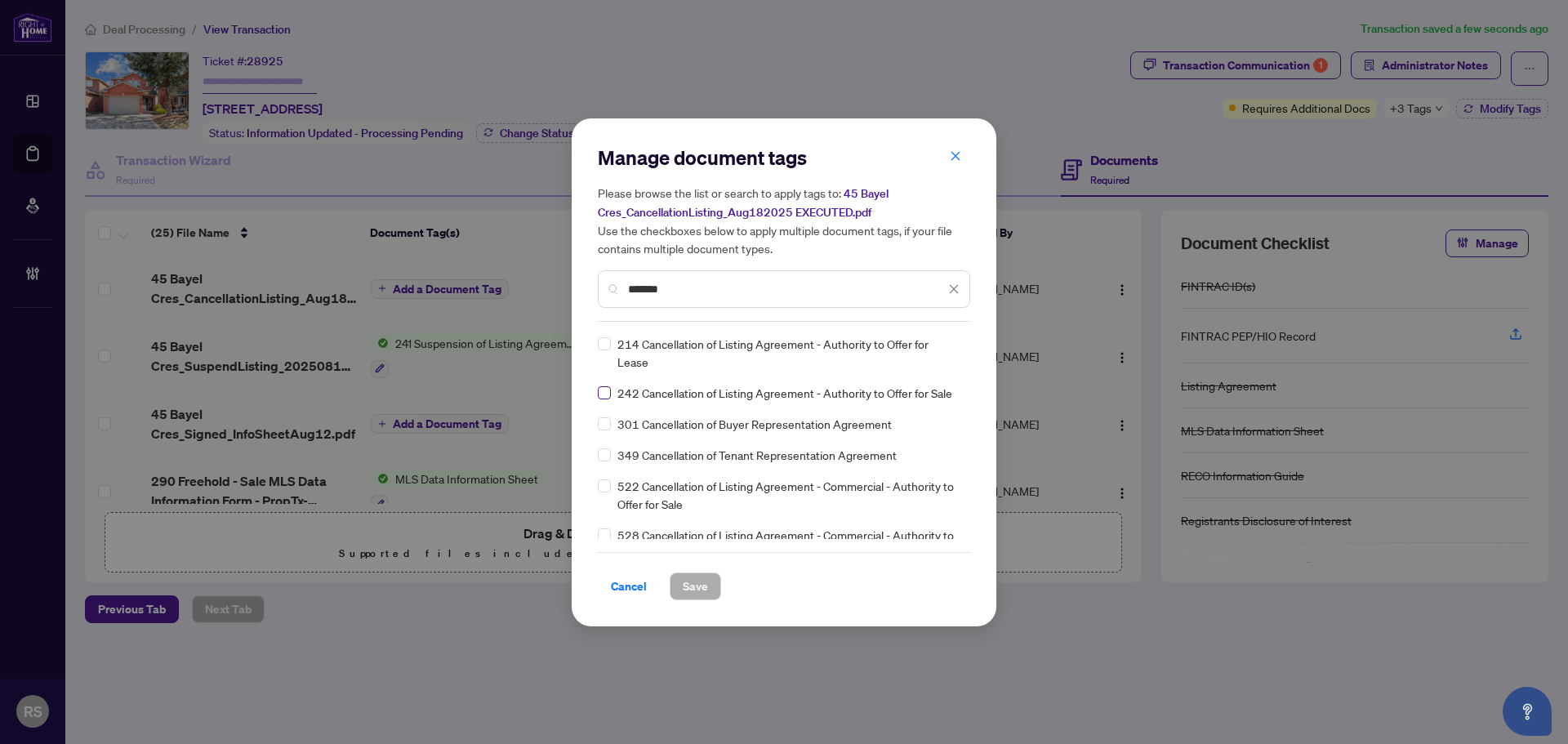
type input "*******"
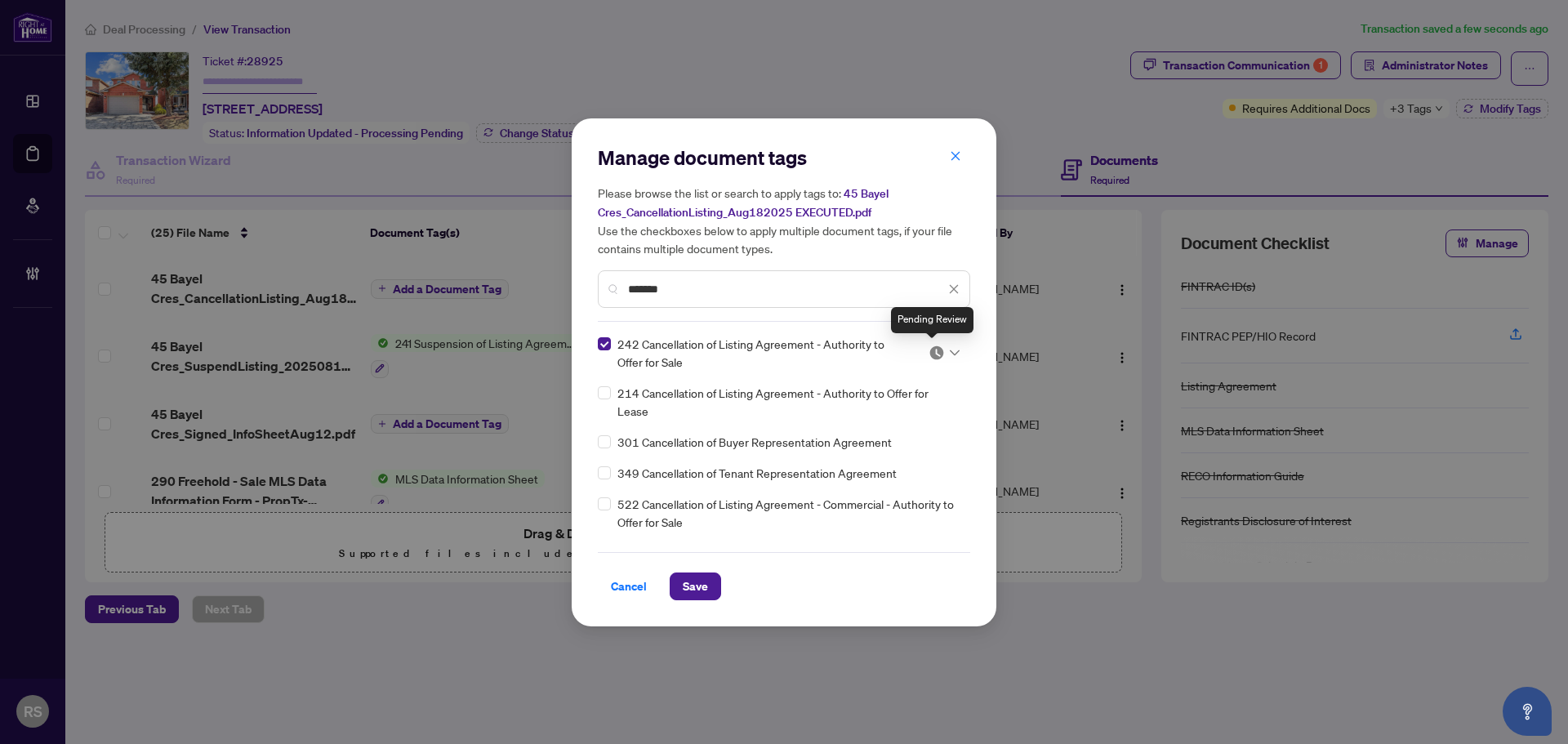
click at [934, 357] on img at bounding box center [937, 353] width 17 height 17
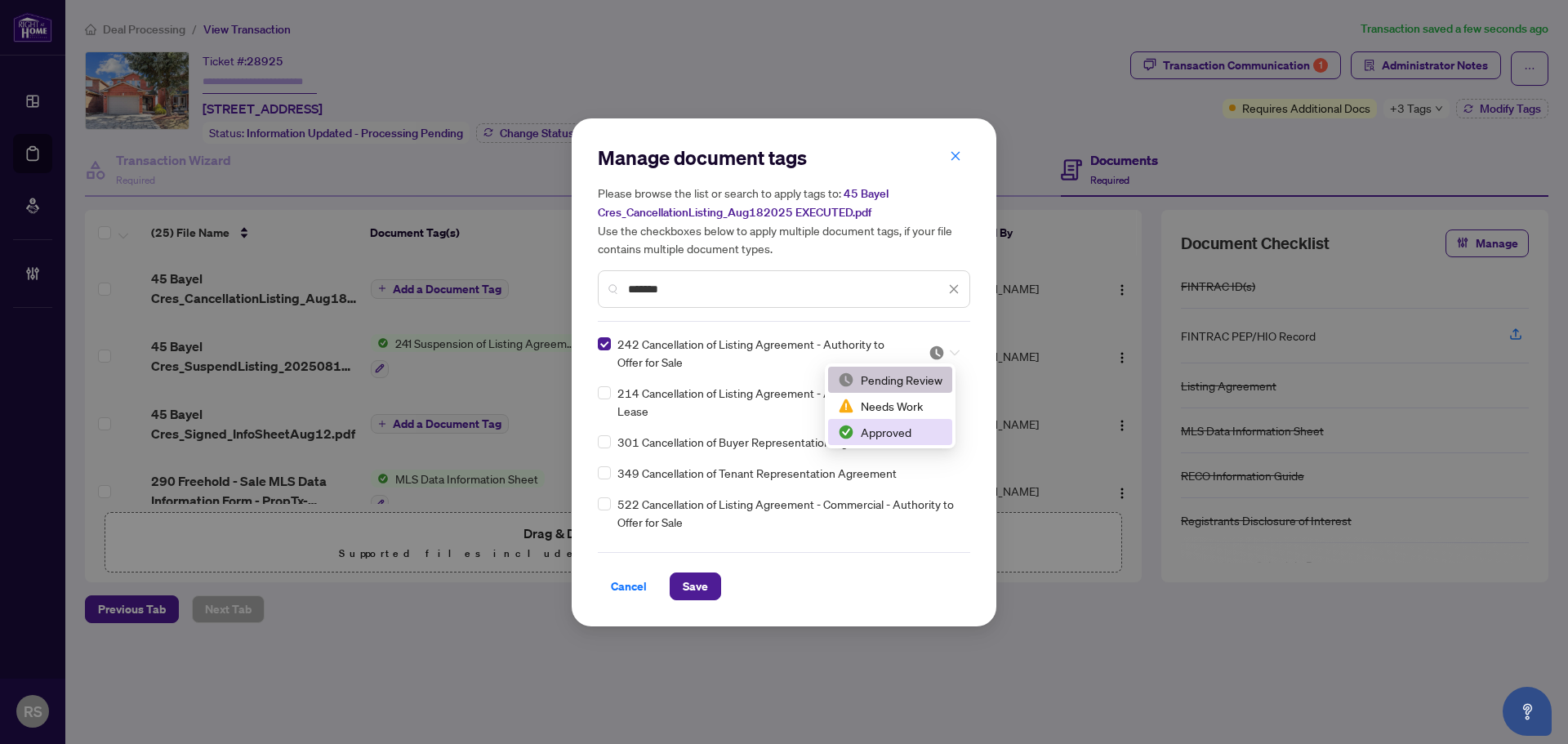
click at [894, 433] on div "Approved" at bounding box center [889, 432] width 104 height 18
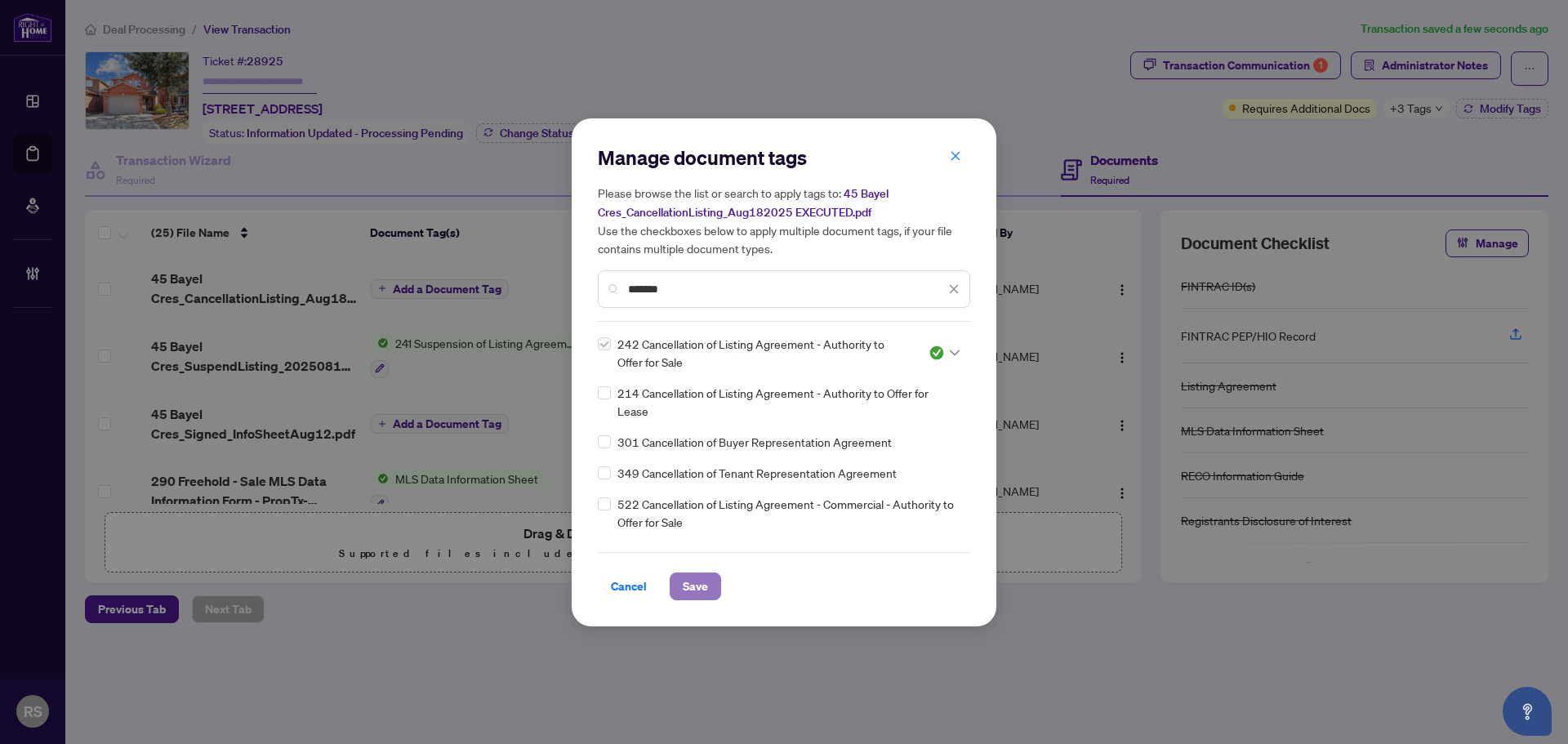
click at [701, 595] on span "Save" at bounding box center [695, 586] width 25 height 26
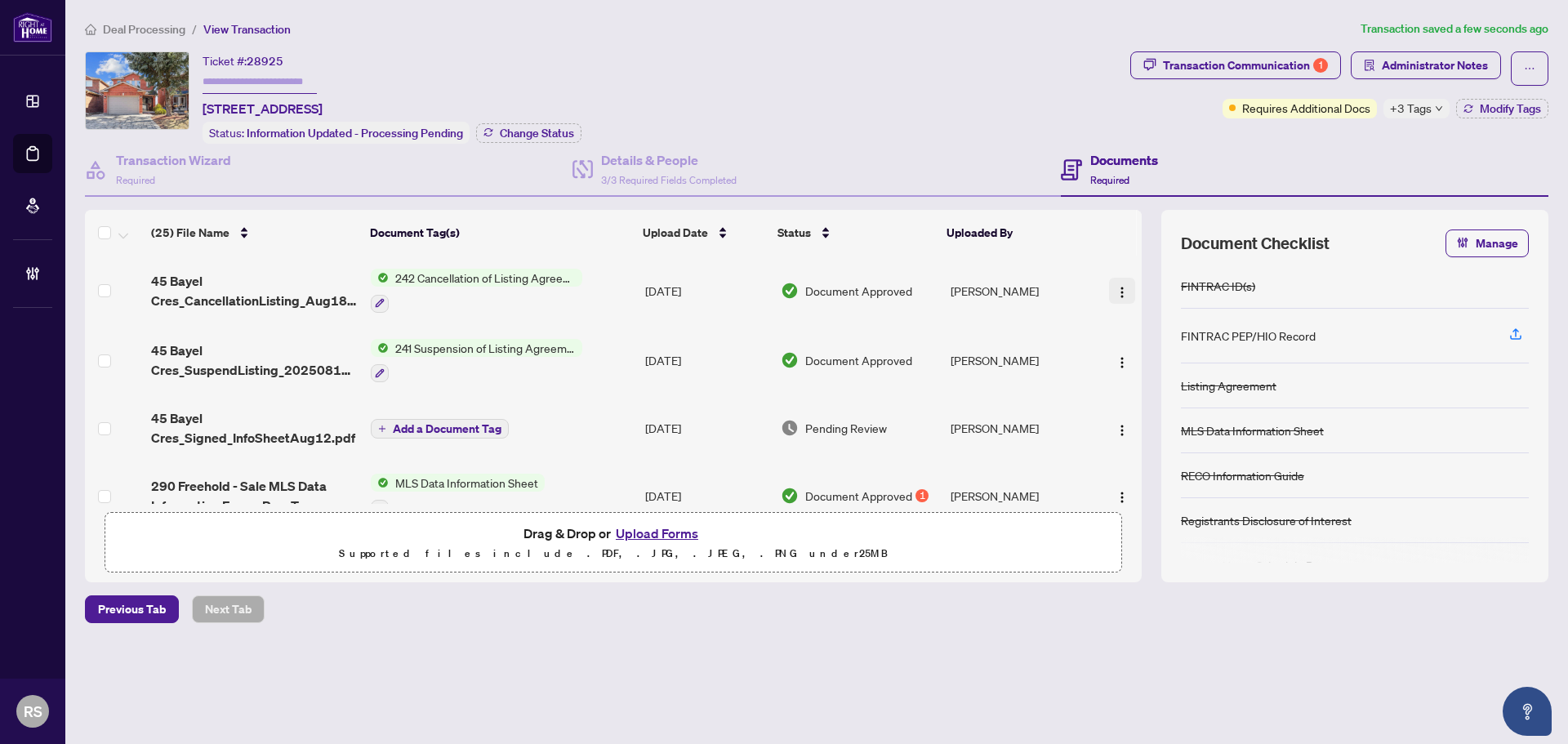
click at [1118, 293] on img "button" at bounding box center [1122, 292] width 13 height 13
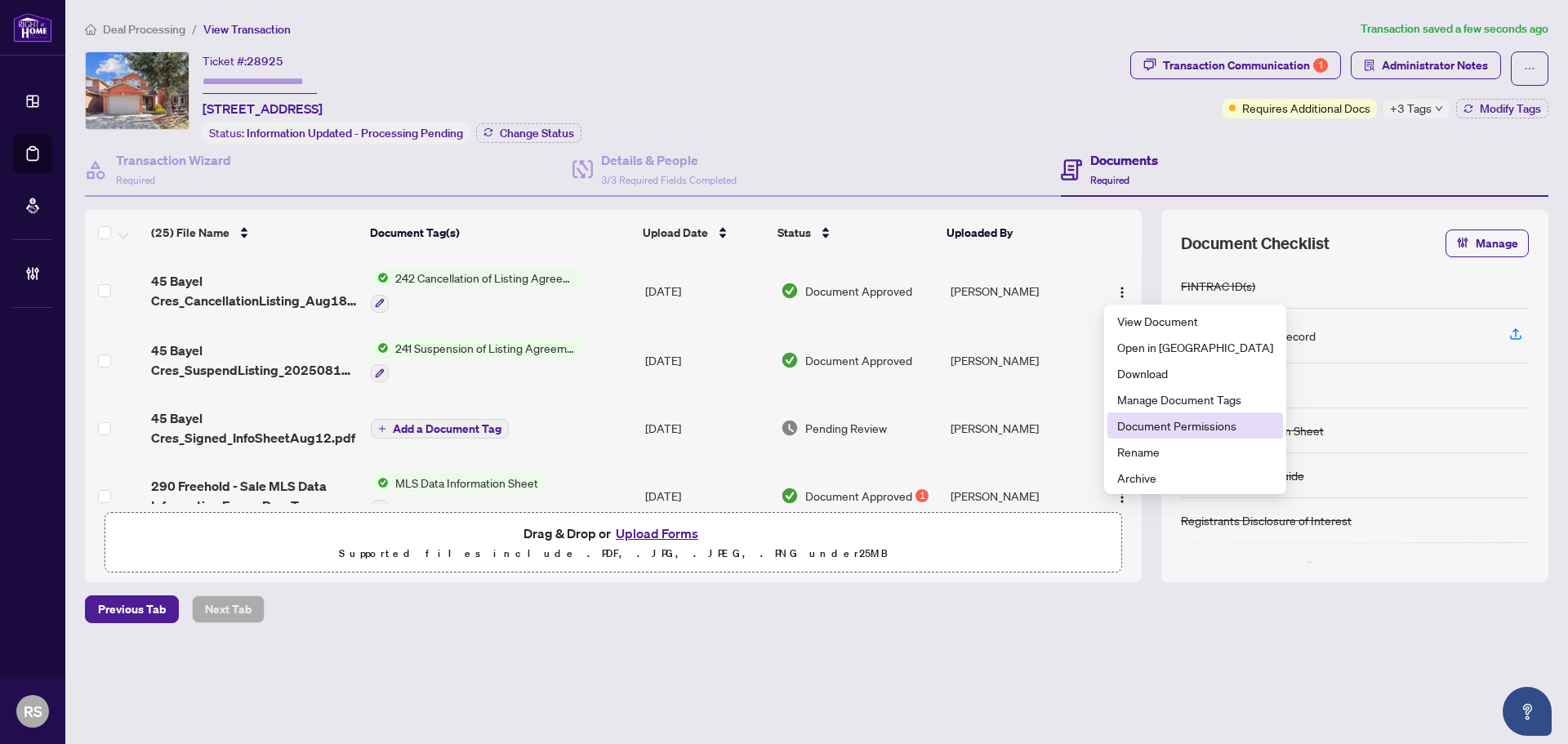
click at [1166, 425] on span "Document Permissions" at bounding box center [1196, 425] width 156 height 18
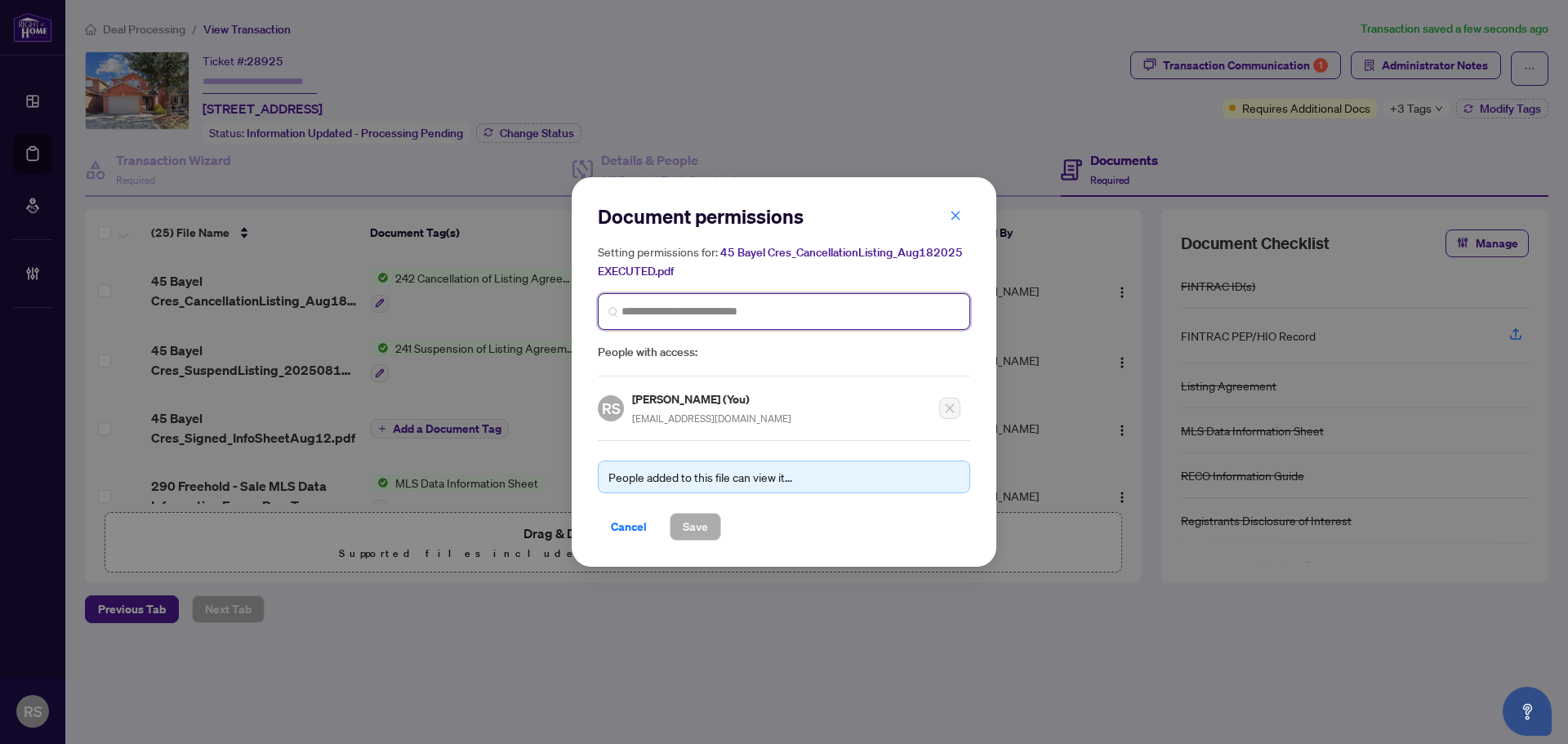
click at [646, 312] on input "search" at bounding box center [790, 311] width 338 height 18
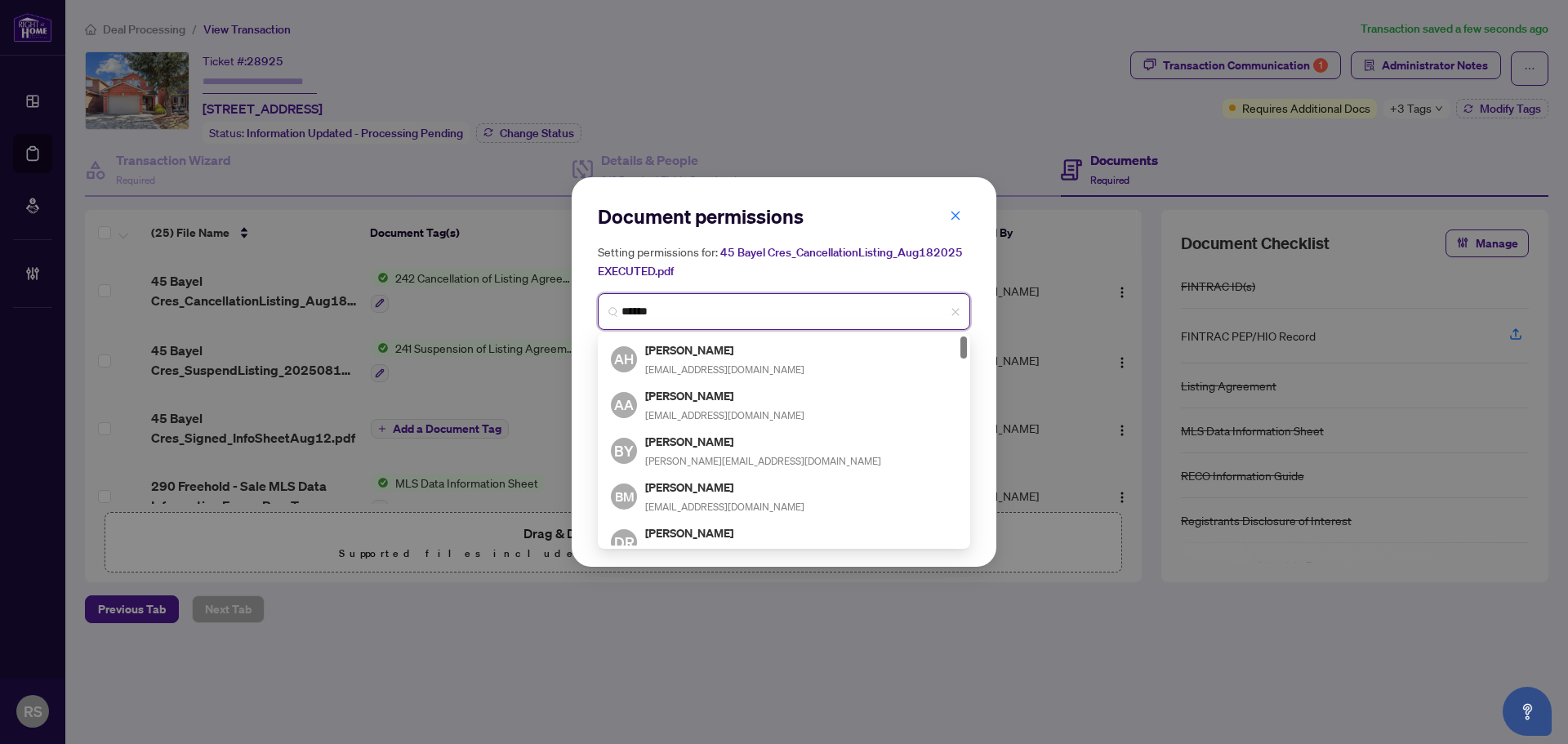
type input "*******"
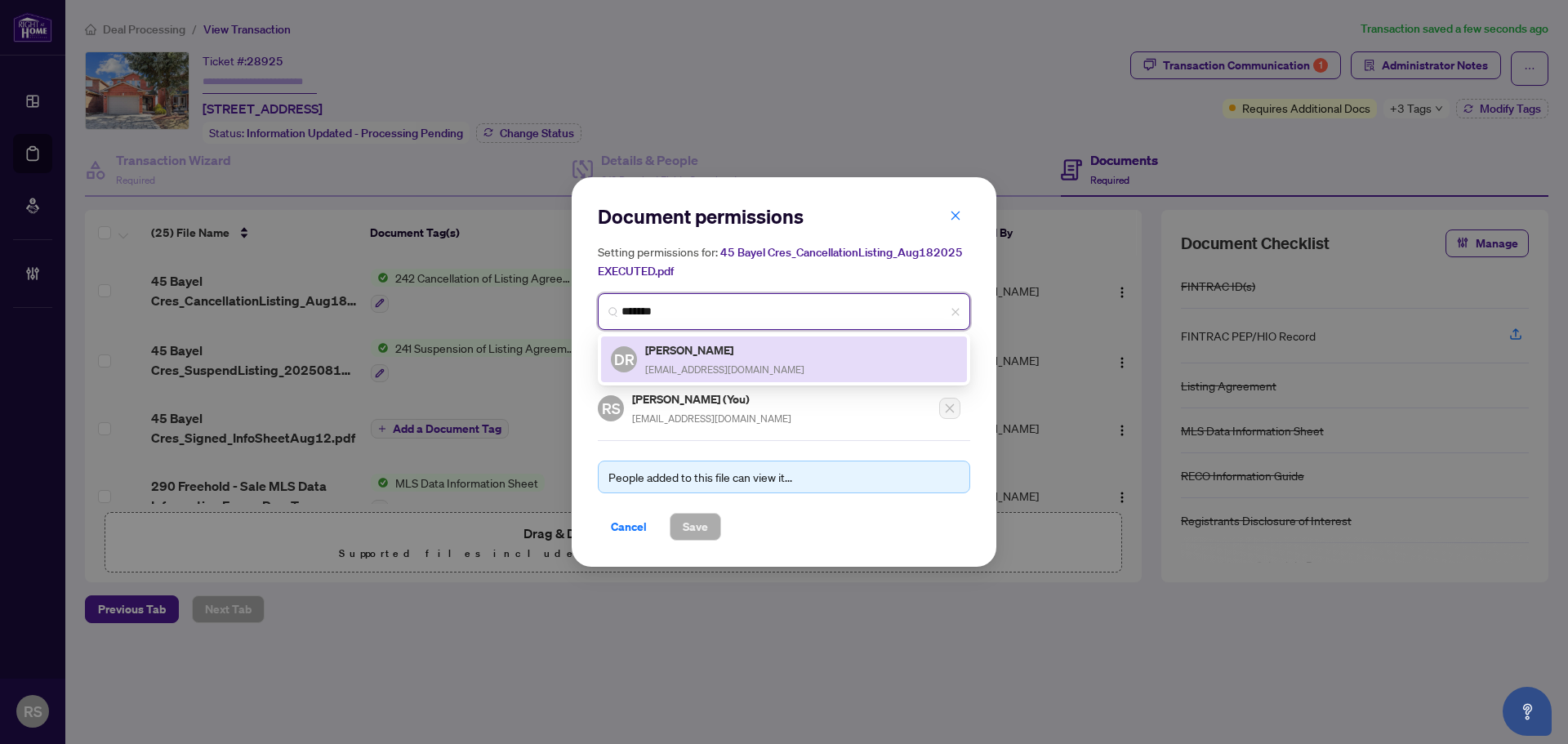
click at [657, 358] on div "Daniyal Rizvi sdrizvi@gmail.com" at bounding box center [724, 359] width 159 height 38
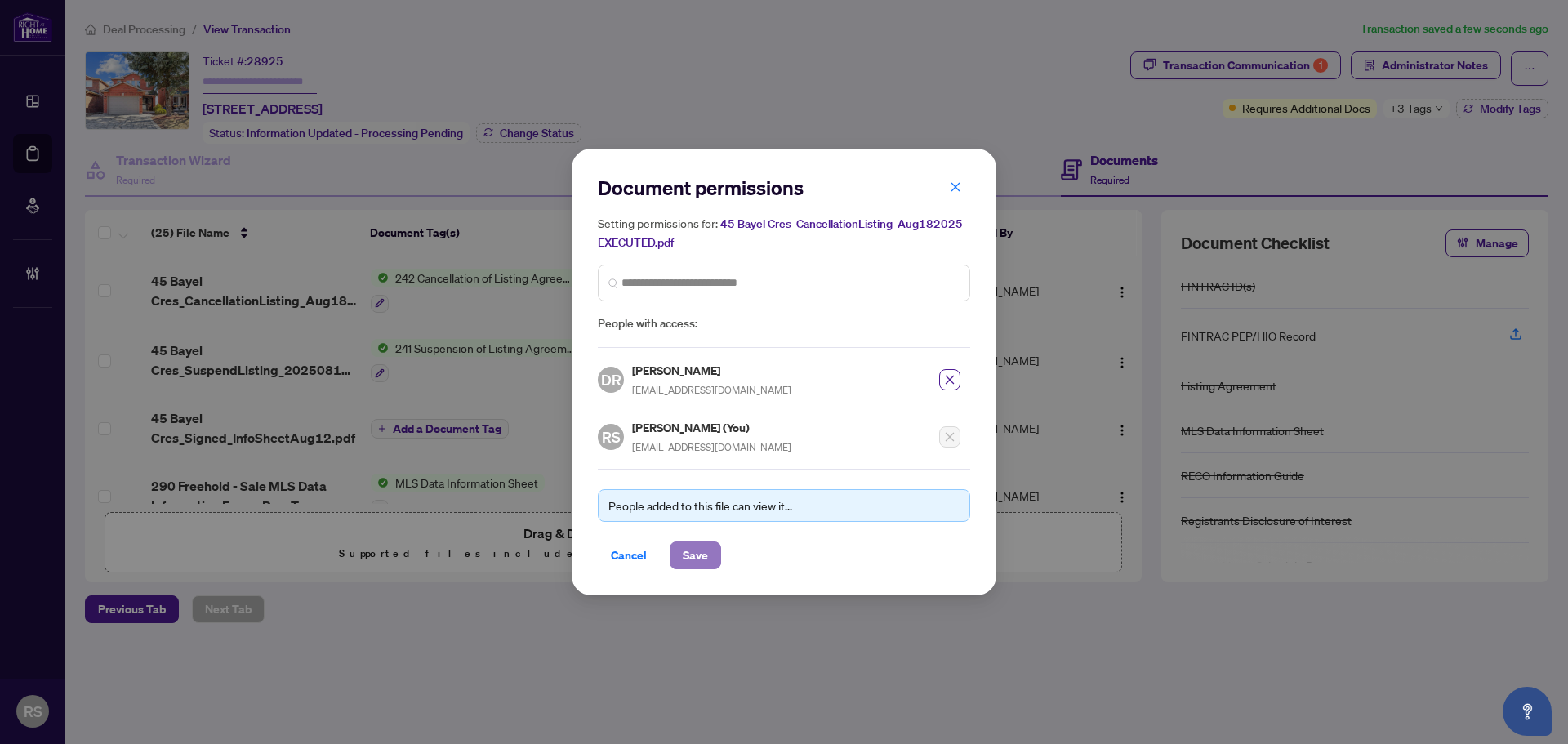
click at [703, 556] on span "Save" at bounding box center [695, 555] width 25 height 26
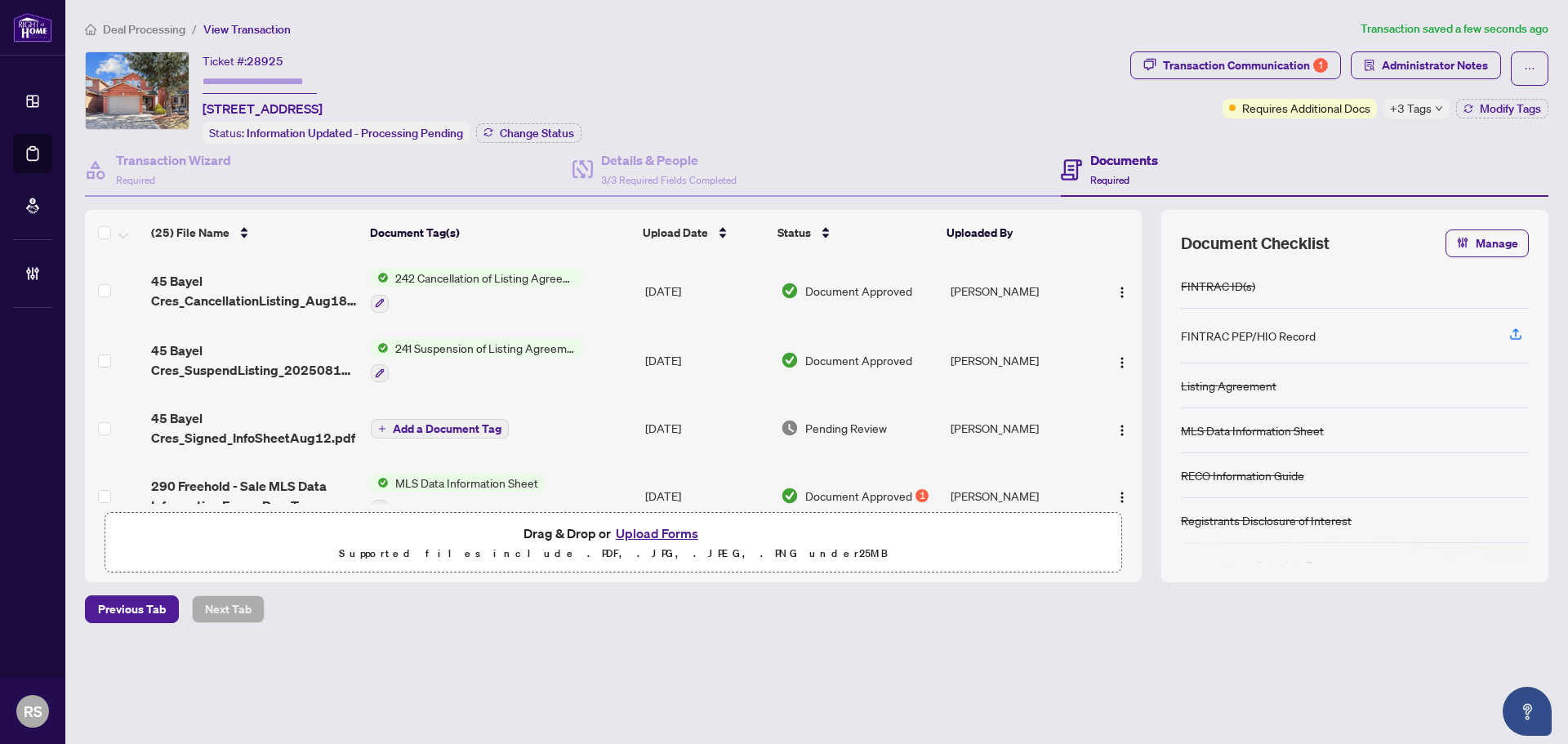
click at [153, 30] on span "Deal Processing" at bounding box center [144, 29] width 83 height 15
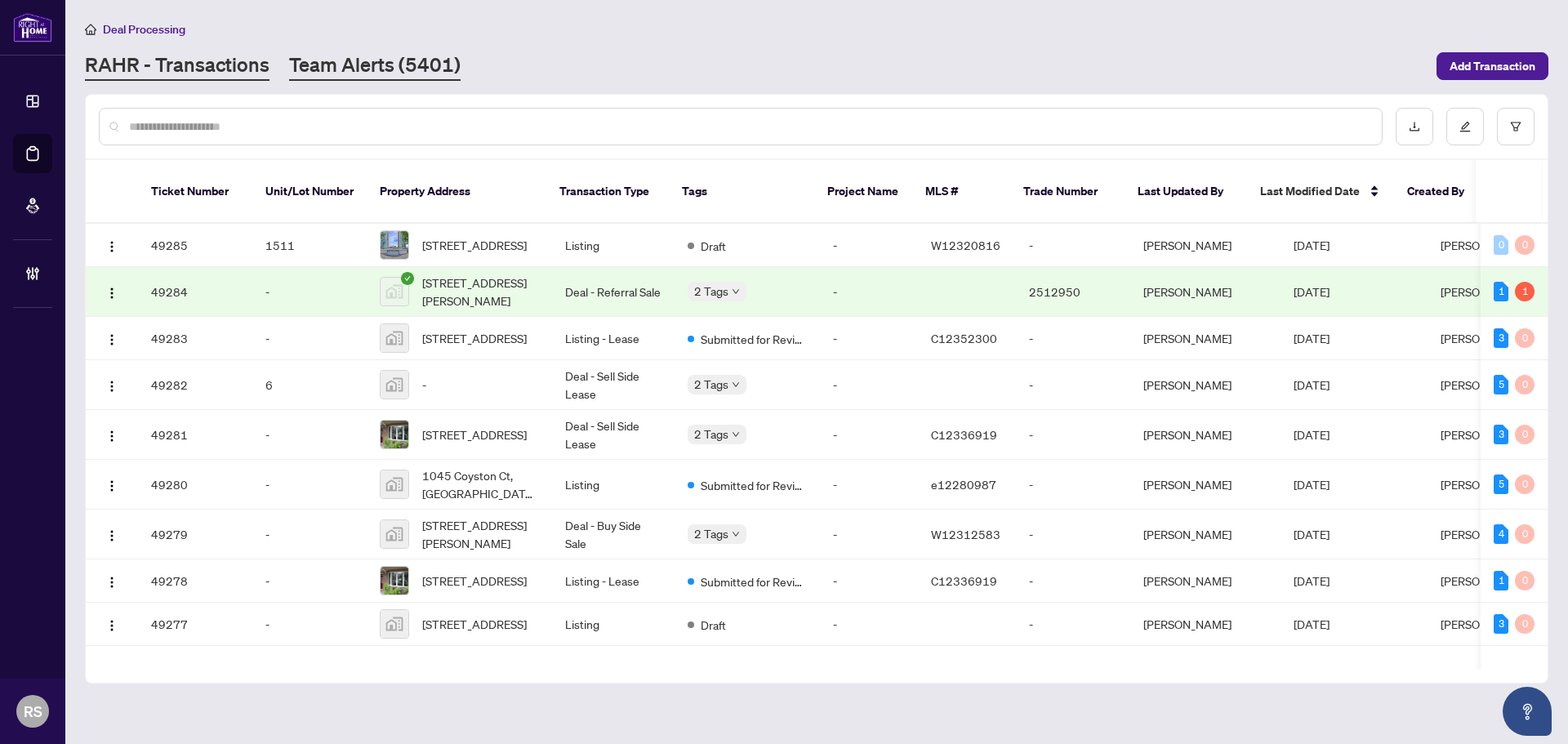
click at [370, 63] on link "Team Alerts (5401)" at bounding box center [374, 66] width 171 height 29
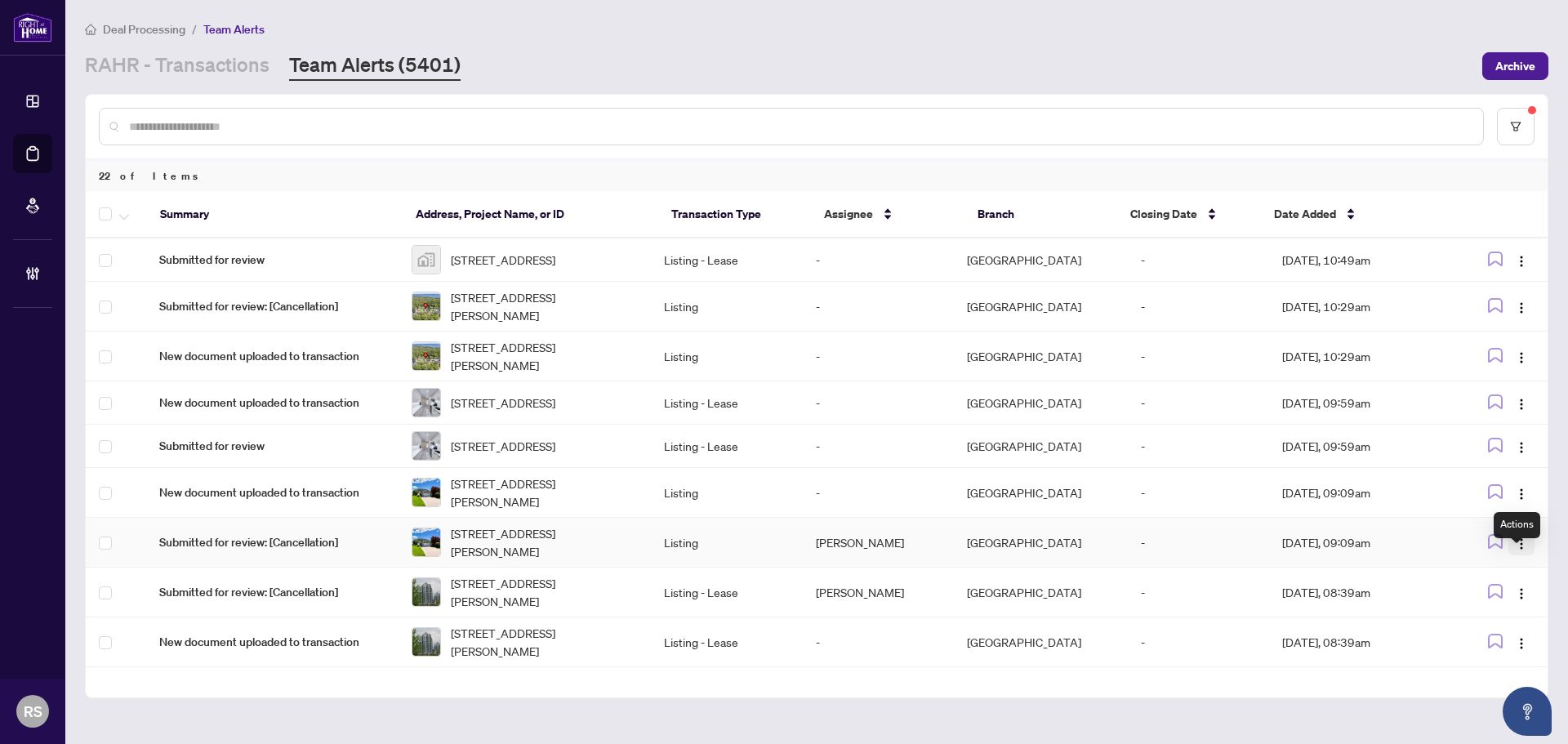
click at [1515, 550] on img "button" at bounding box center [1521, 543] width 13 height 13
click at [1494, 647] on span "Complete Item" at bounding box center [1475, 646] width 83 height 18
click at [1517, 550] on img "button" at bounding box center [1521, 543] width 13 height 13
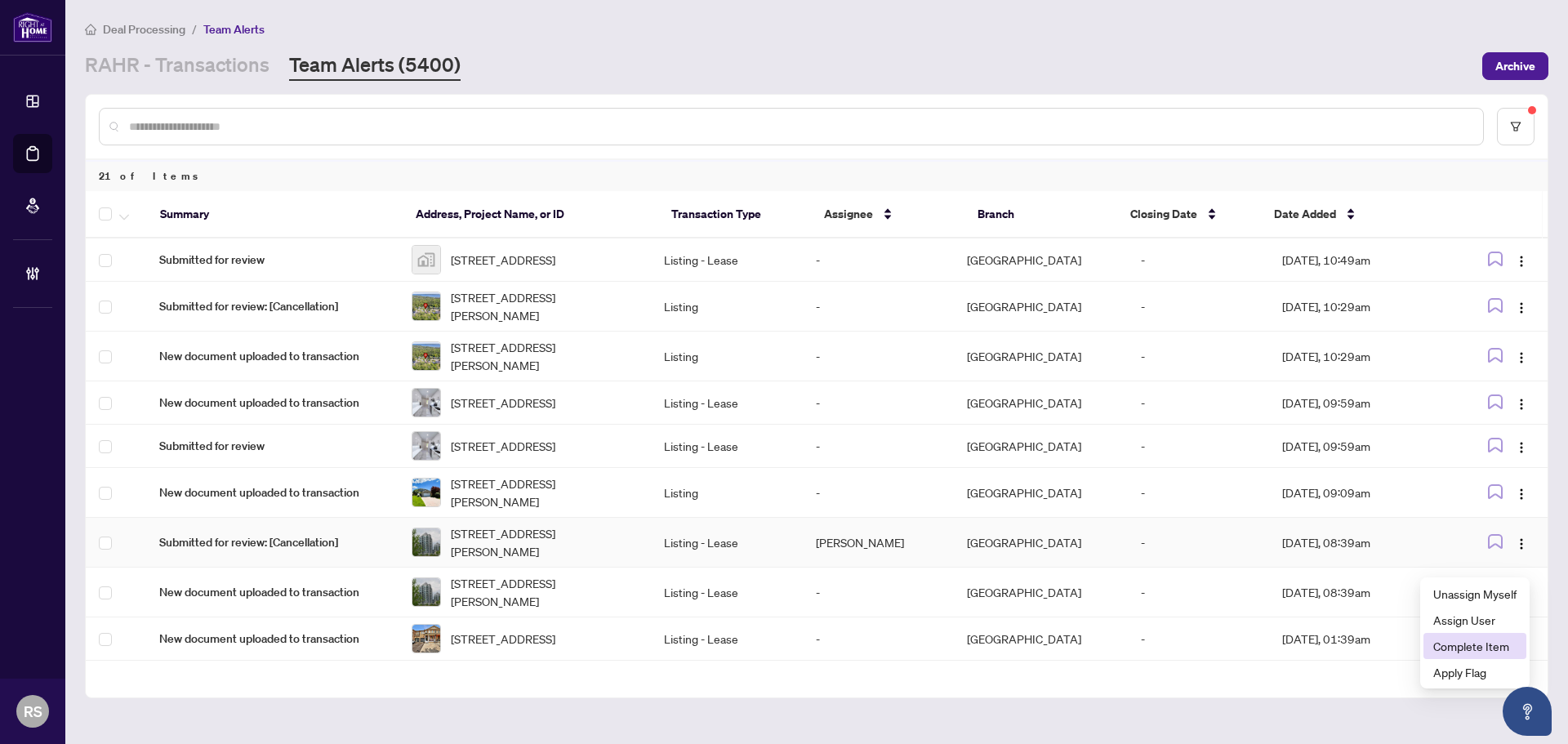
click at [1462, 649] on span "Complete Item" at bounding box center [1475, 646] width 83 height 18
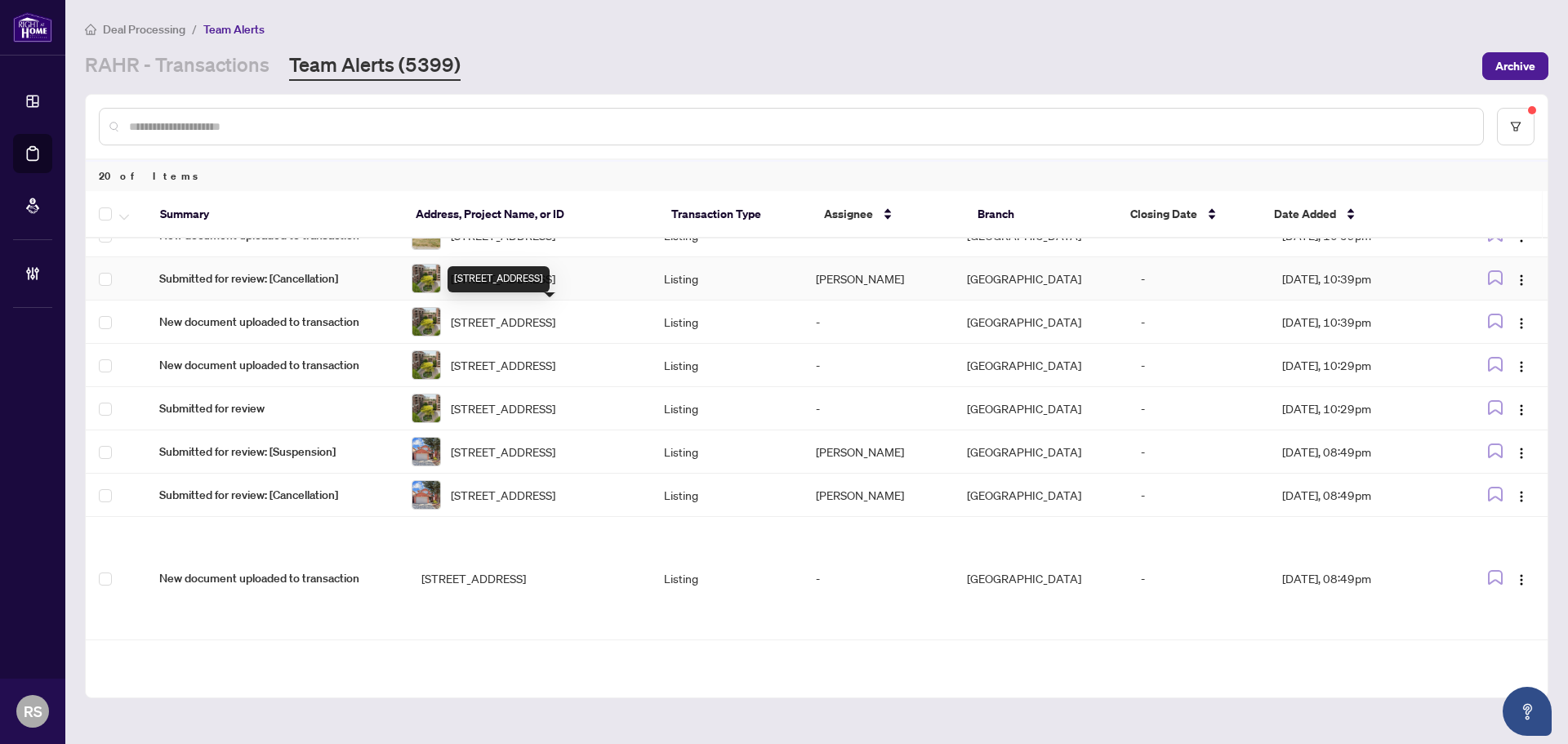
scroll to position [550, 0]
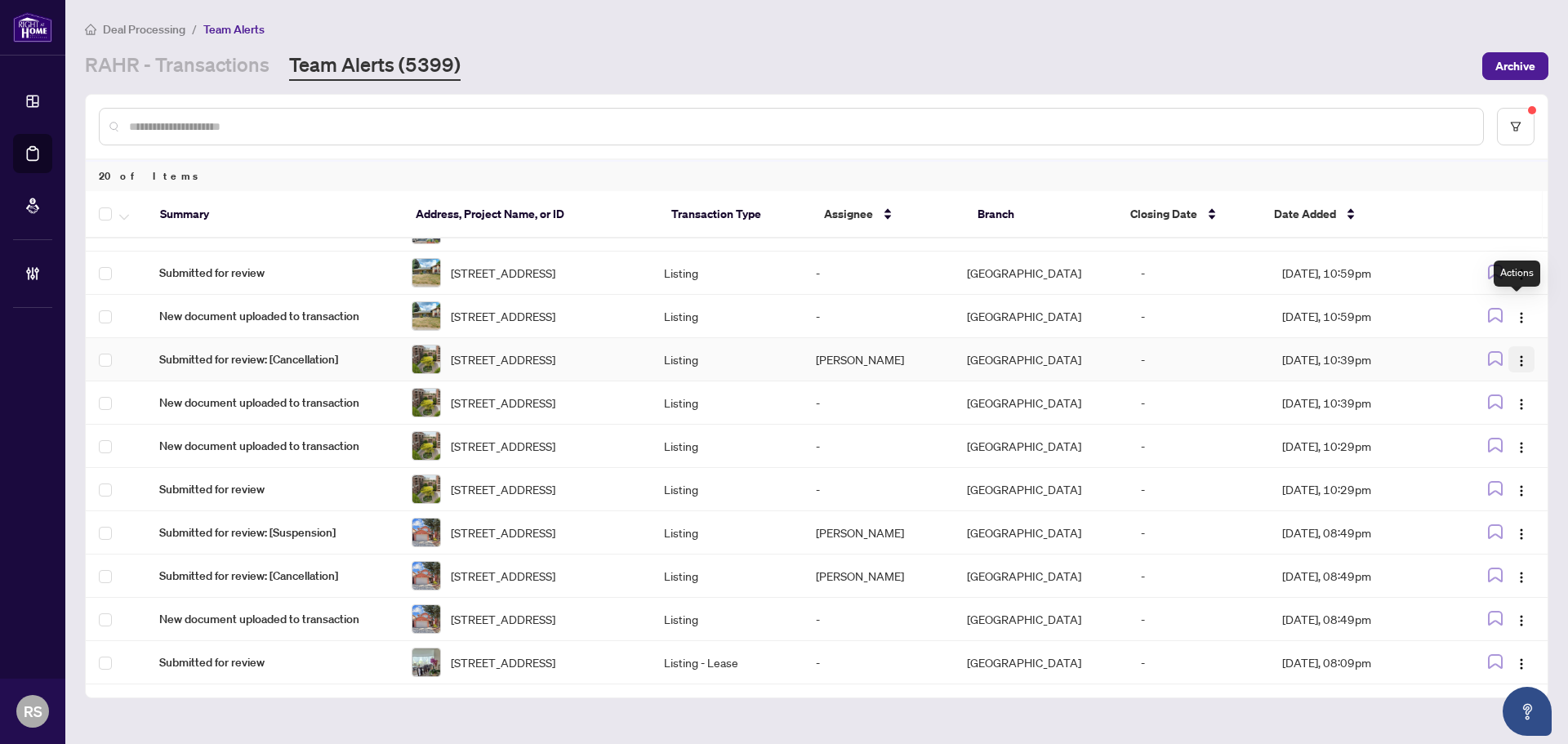
click at [1516, 354] on img "button" at bounding box center [1521, 361] width 13 height 13
click at [1463, 395] on span "Complete Item" at bounding box center [1475, 394] width 83 height 18
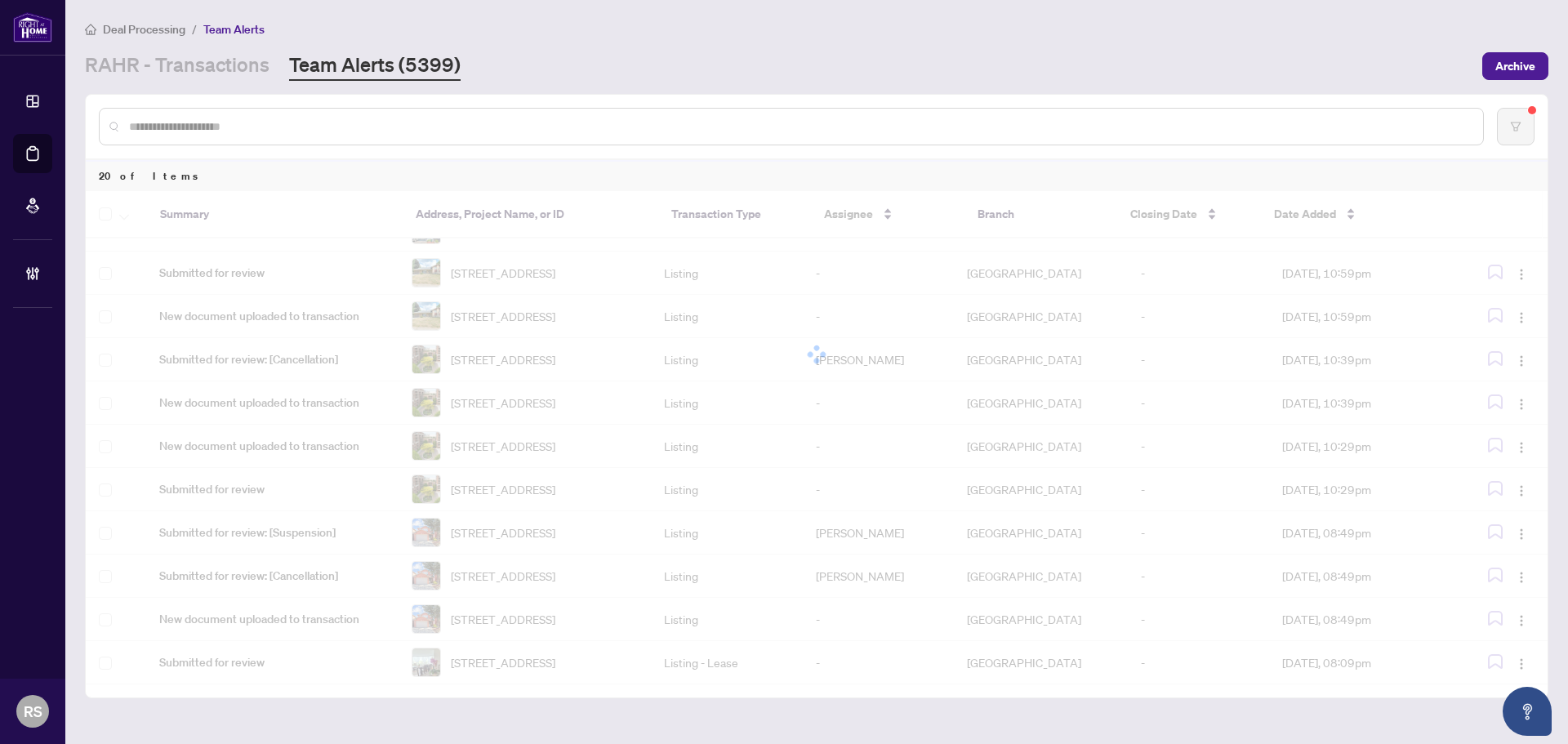
scroll to position [500, 0]
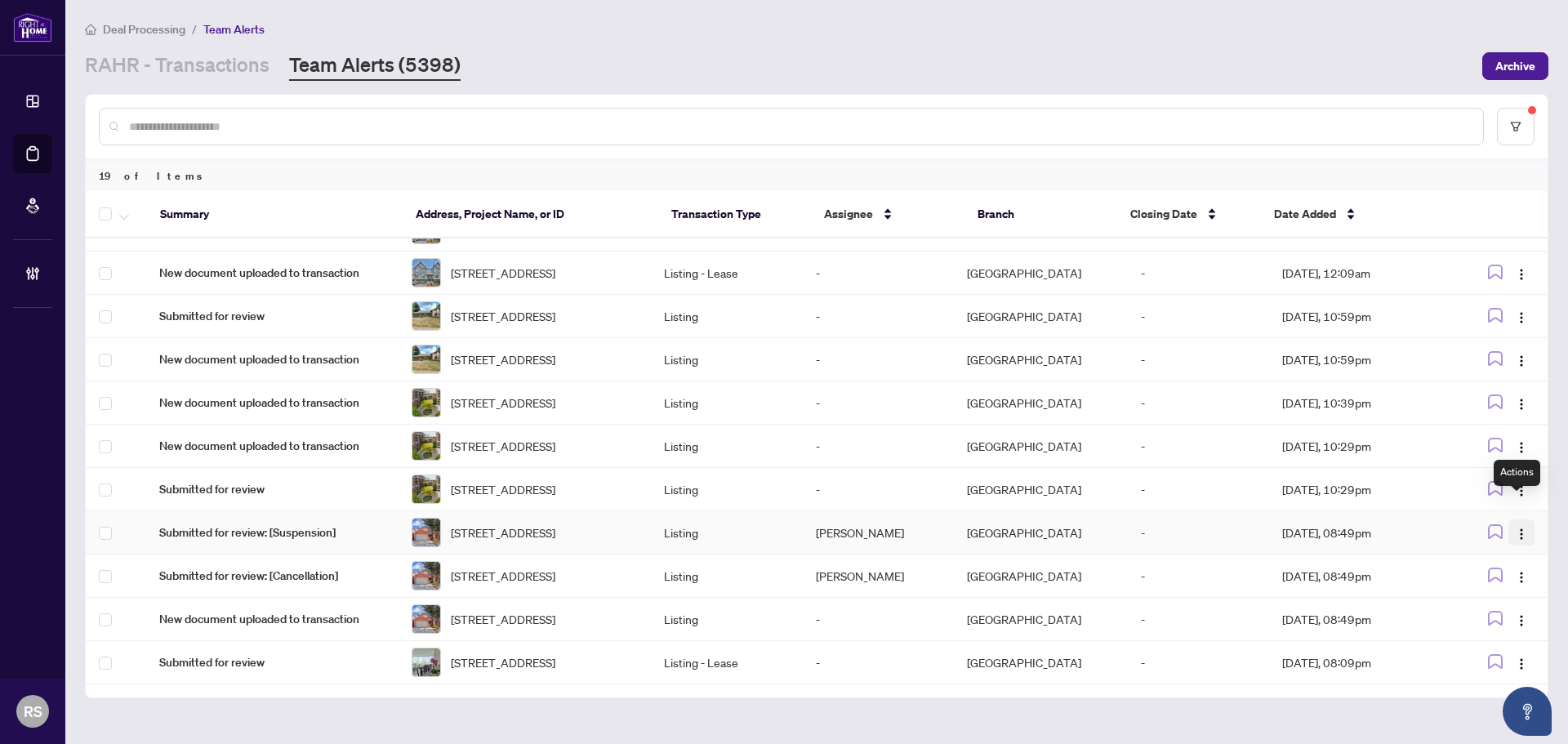
click at [1517, 527] on img "button" at bounding box center [1521, 533] width 13 height 13
click at [1459, 594] on span "Complete Item" at bounding box center [1475, 593] width 83 height 18
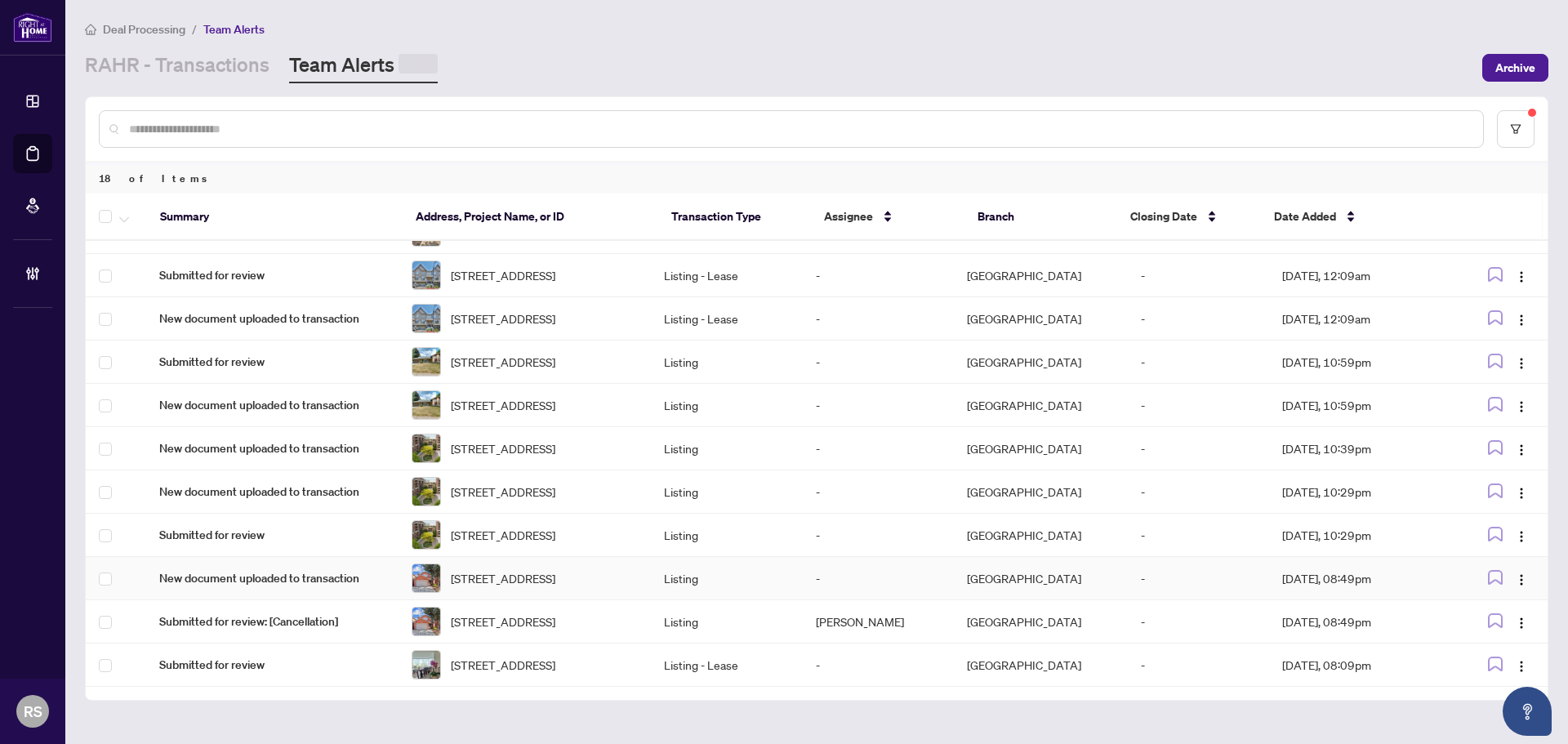
scroll to position [451, 0]
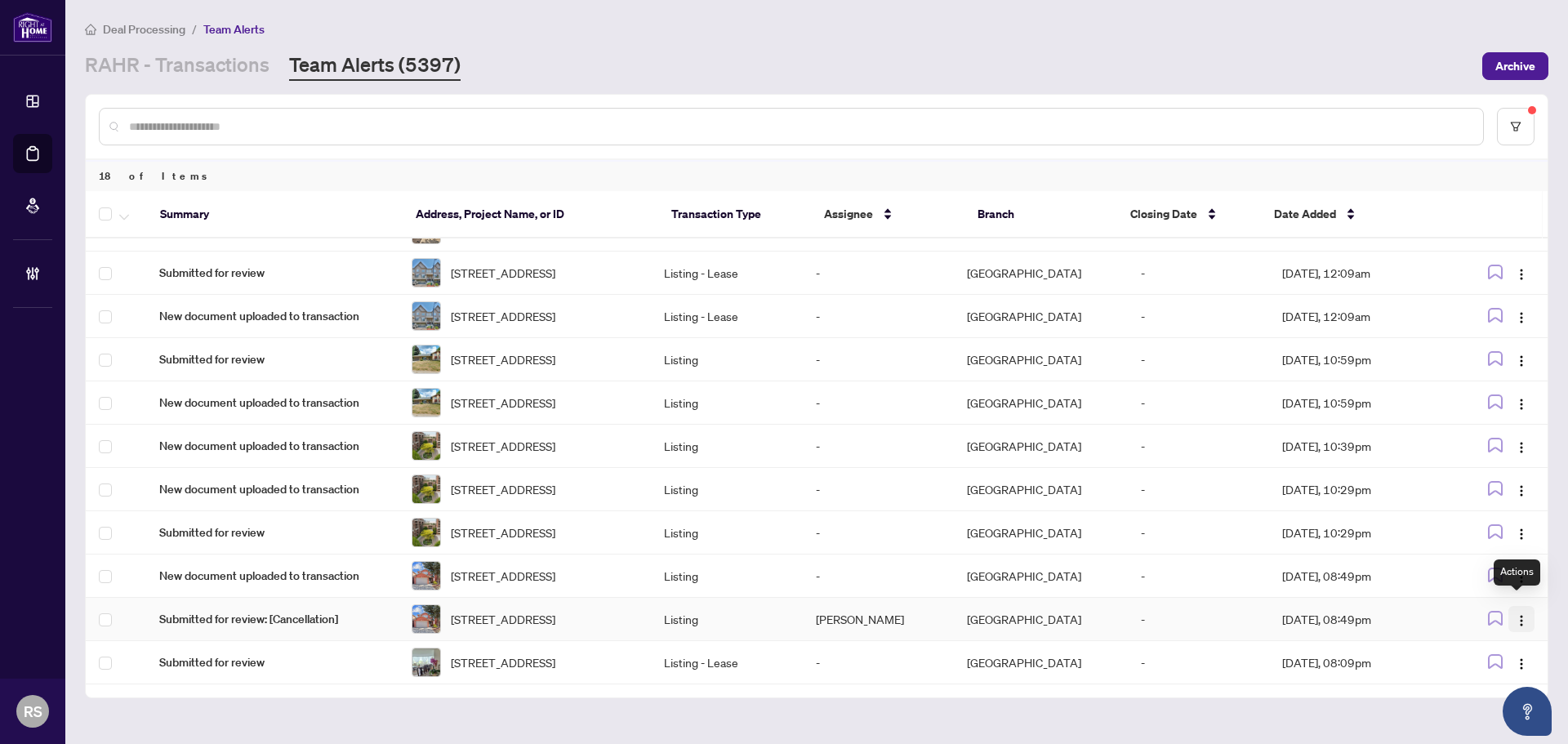
click at [1515, 614] on img "button" at bounding box center [1521, 620] width 13 height 13
click at [1459, 690] on span "Complete Item" at bounding box center [1475, 693] width 83 height 18
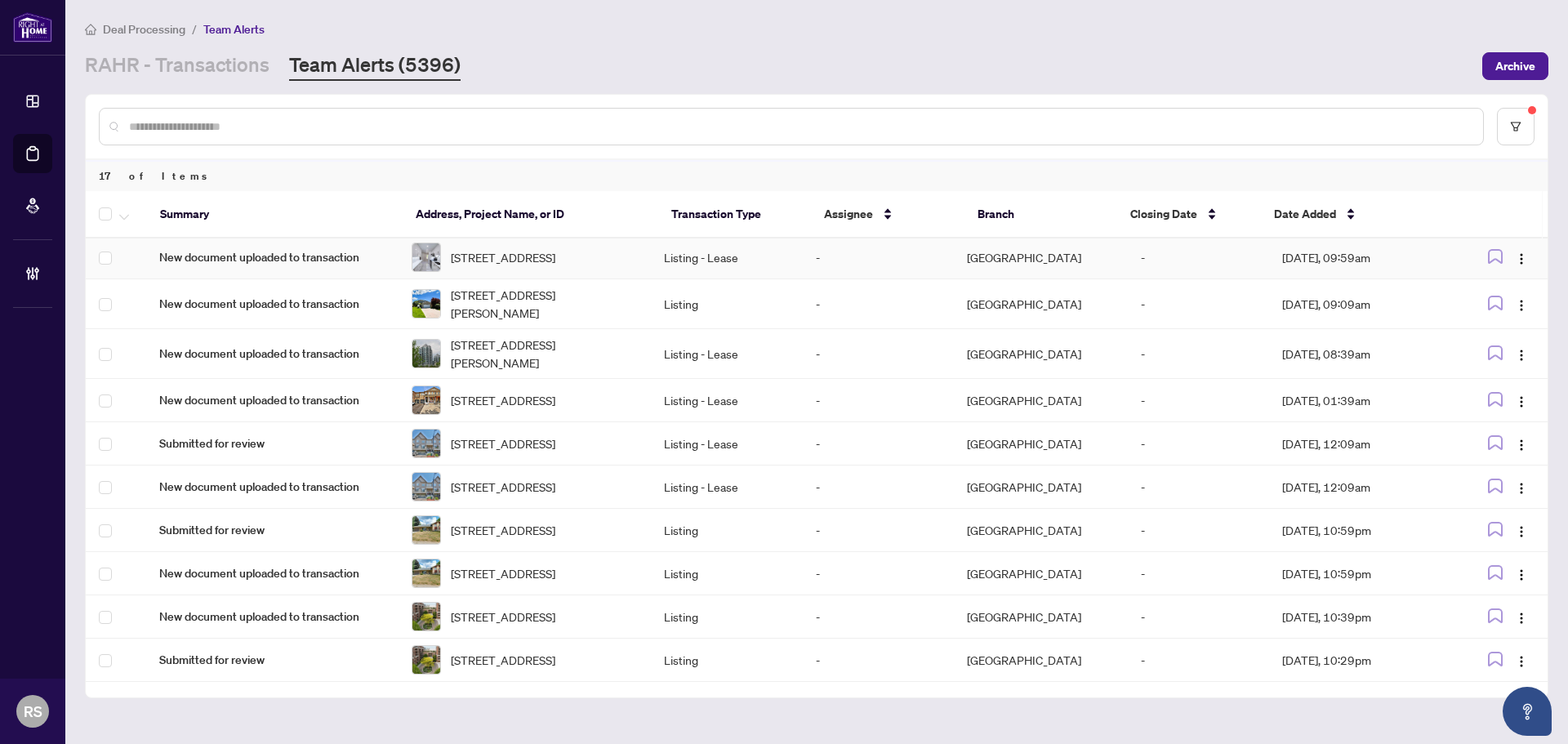
scroll to position [0, 0]
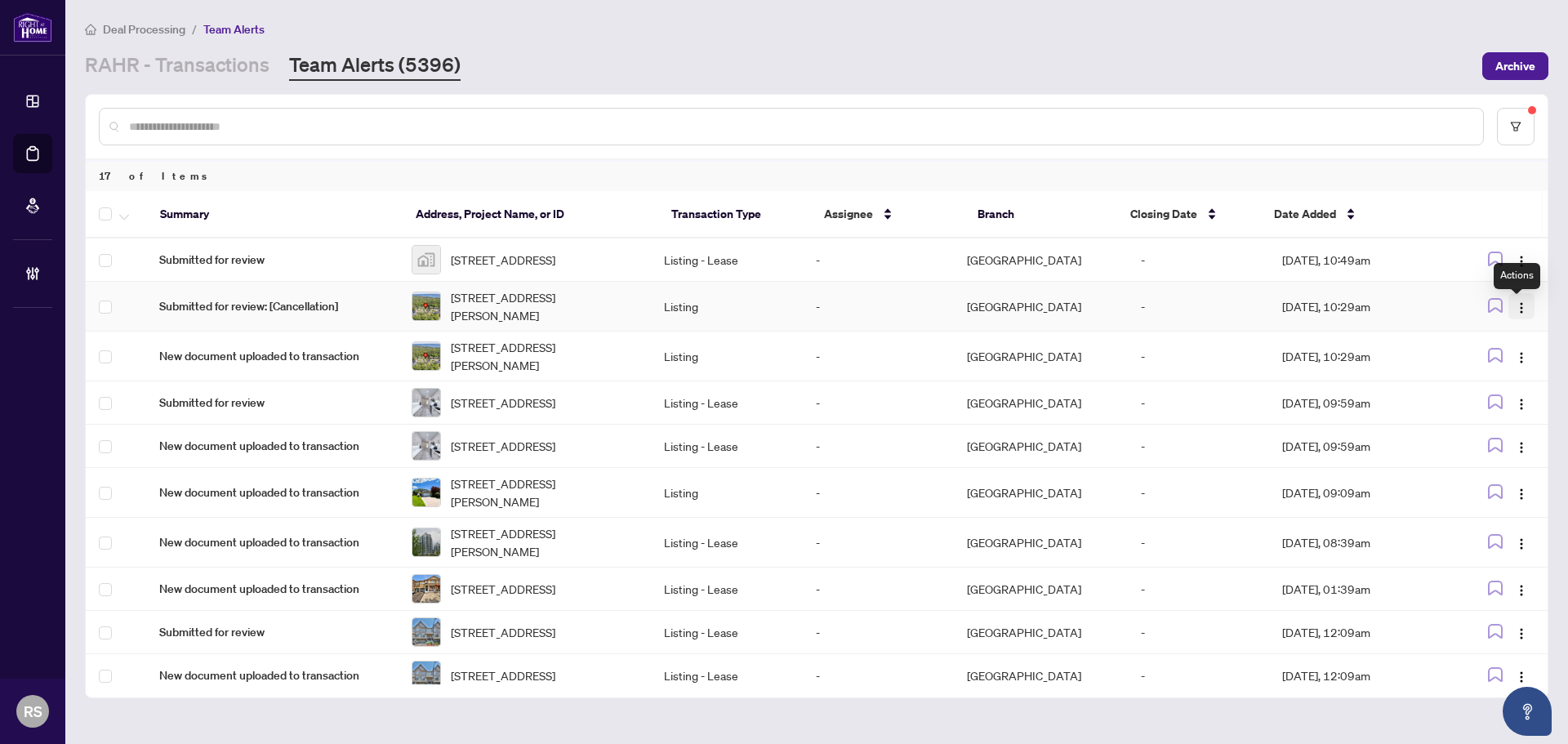
click at [1515, 314] on img "button" at bounding box center [1521, 307] width 13 height 13
click at [1464, 340] on span "Assign Myself" at bounding box center [1478, 344] width 76 height 18
click at [267, 315] on span "Submitted for review: [Cancellation]" at bounding box center [272, 306] width 227 height 18
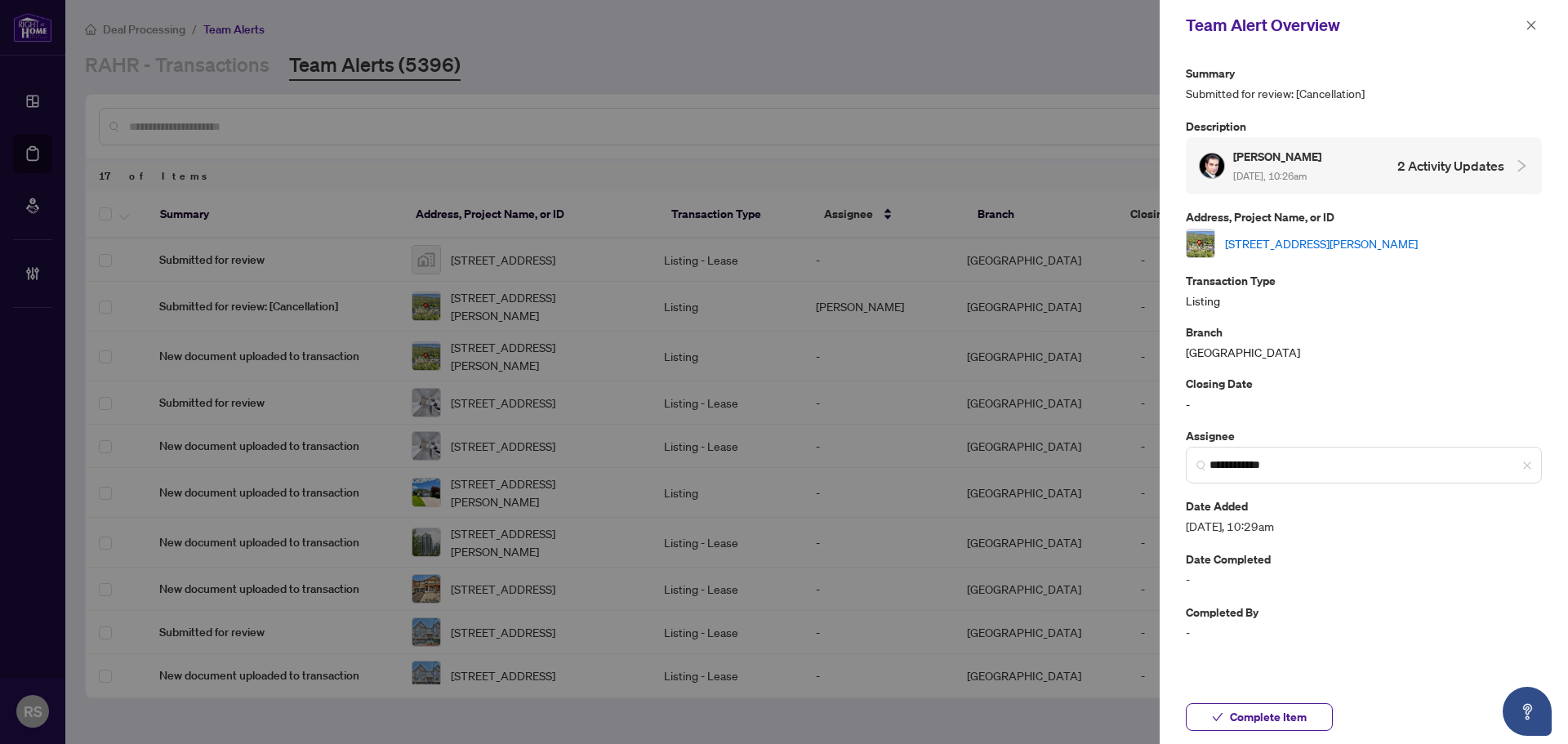
click at [1397, 240] on link "[STREET_ADDRESS][PERSON_NAME]" at bounding box center [1321, 243] width 193 height 18
click at [1530, 26] on icon "close" at bounding box center [1532, 25] width 9 height 9
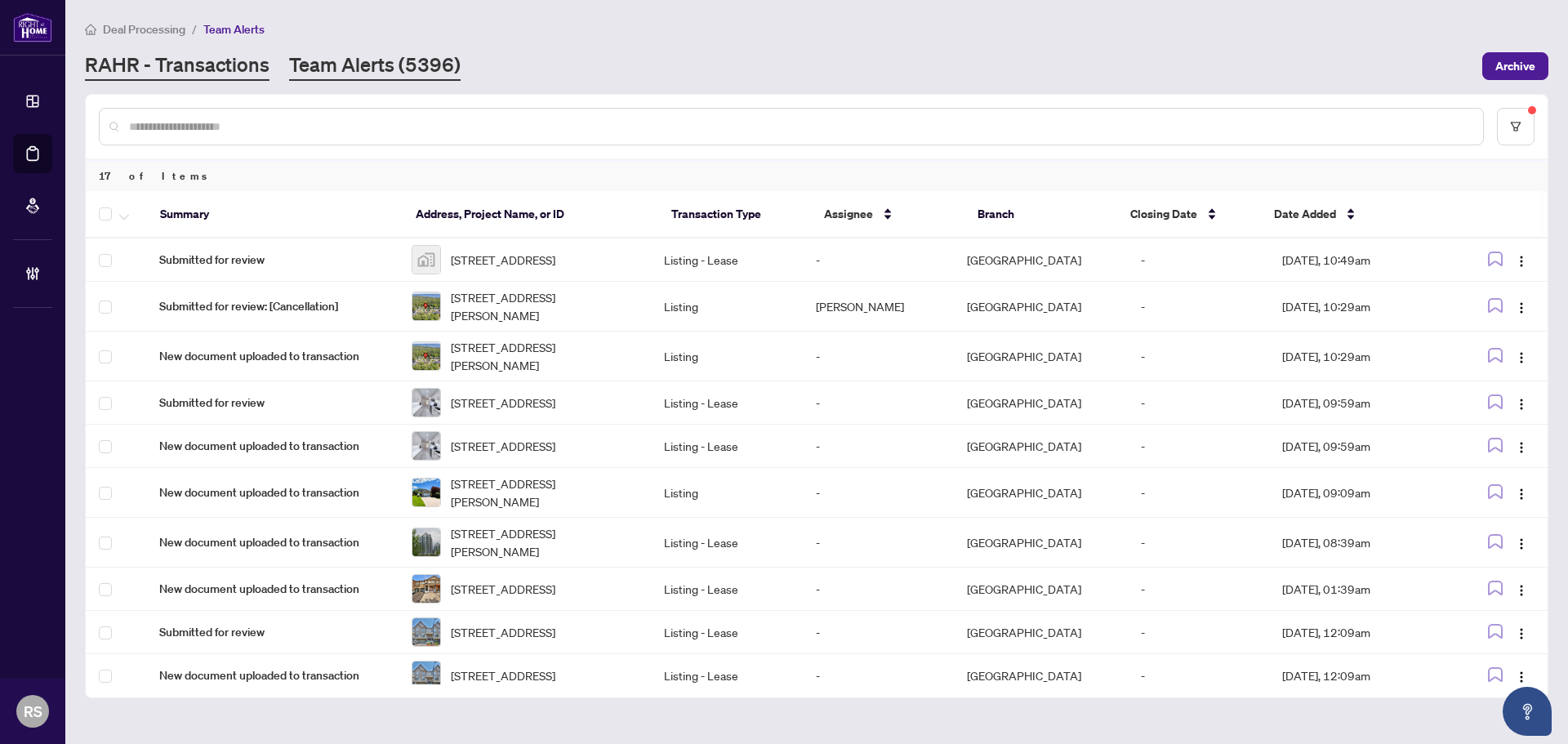
click at [150, 63] on link "RAHR - Transactions" at bounding box center [177, 66] width 184 height 29
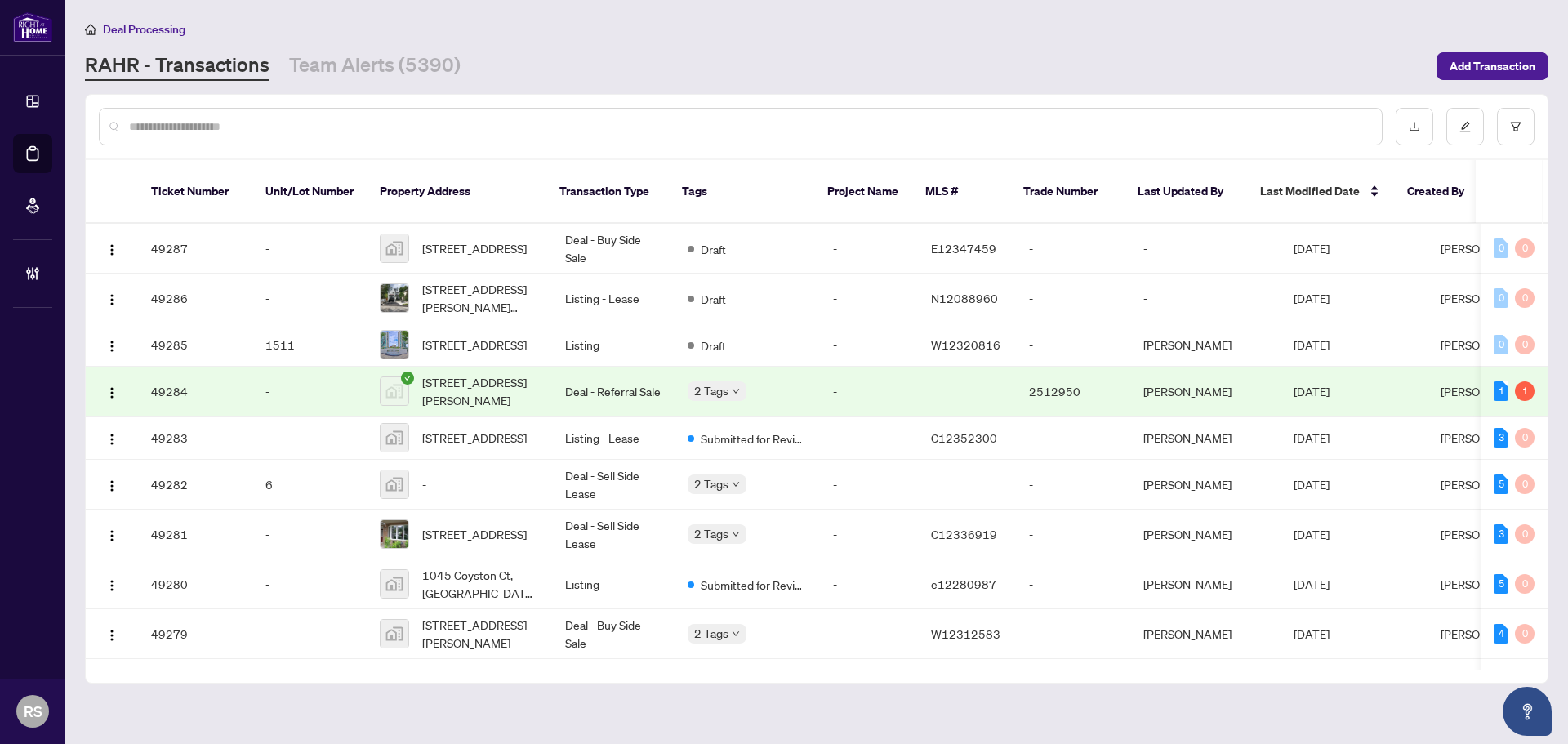
click at [212, 129] on input "text" at bounding box center [749, 126] width 1240 height 18
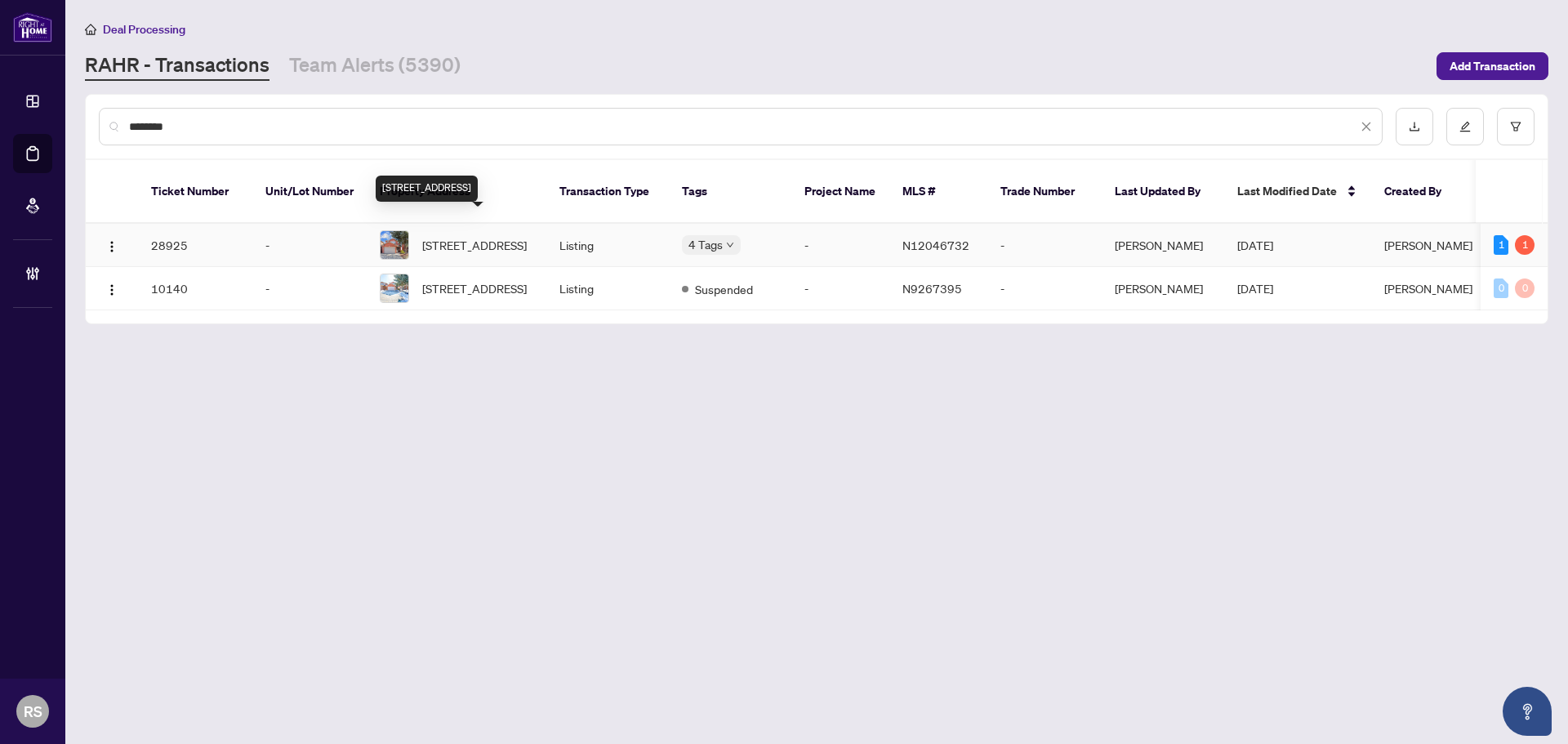
type input "********"
click at [434, 236] on span "[STREET_ADDRESS]" at bounding box center [474, 245] width 104 height 18
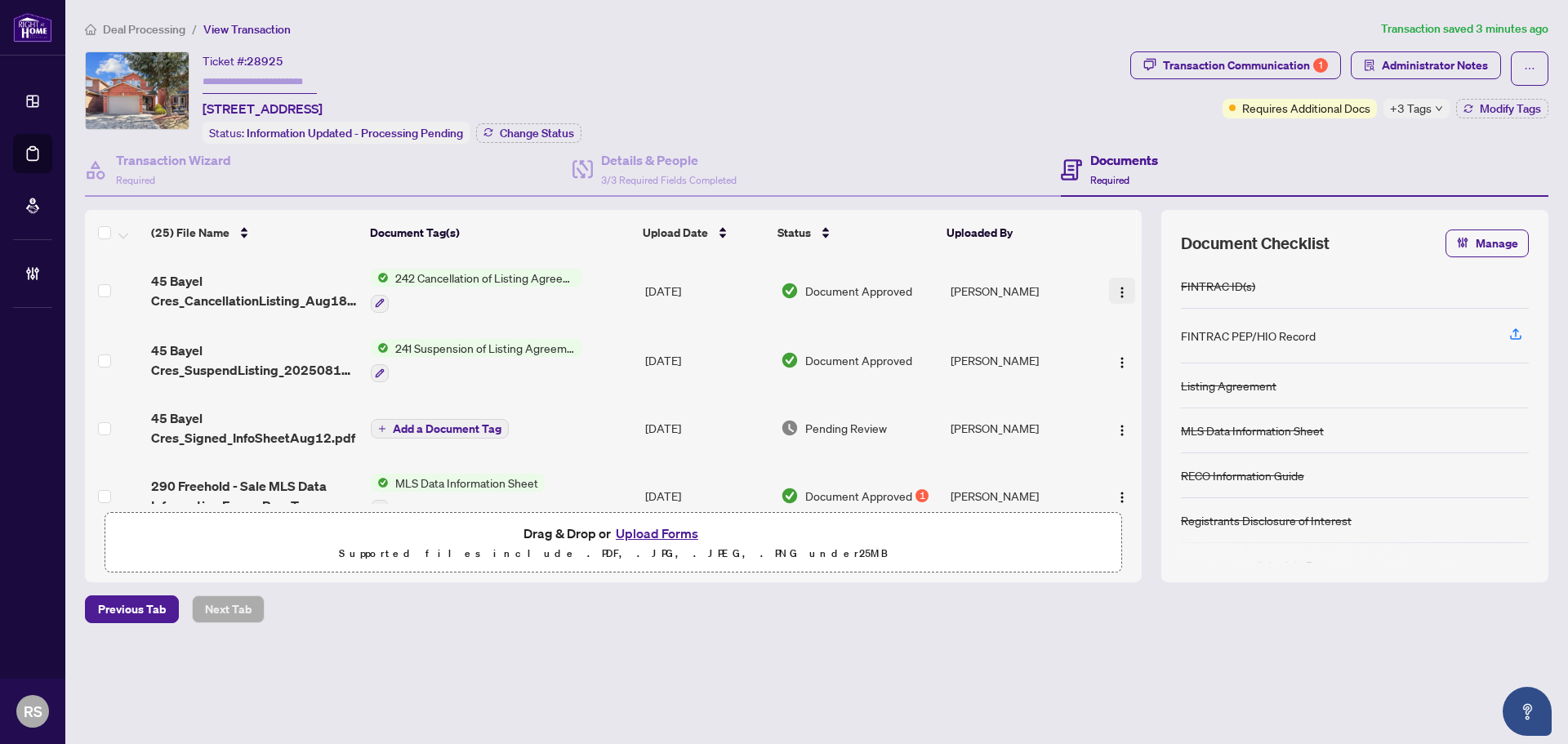
click at [1118, 291] on img "button" at bounding box center [1122, 292] width 13 height 13
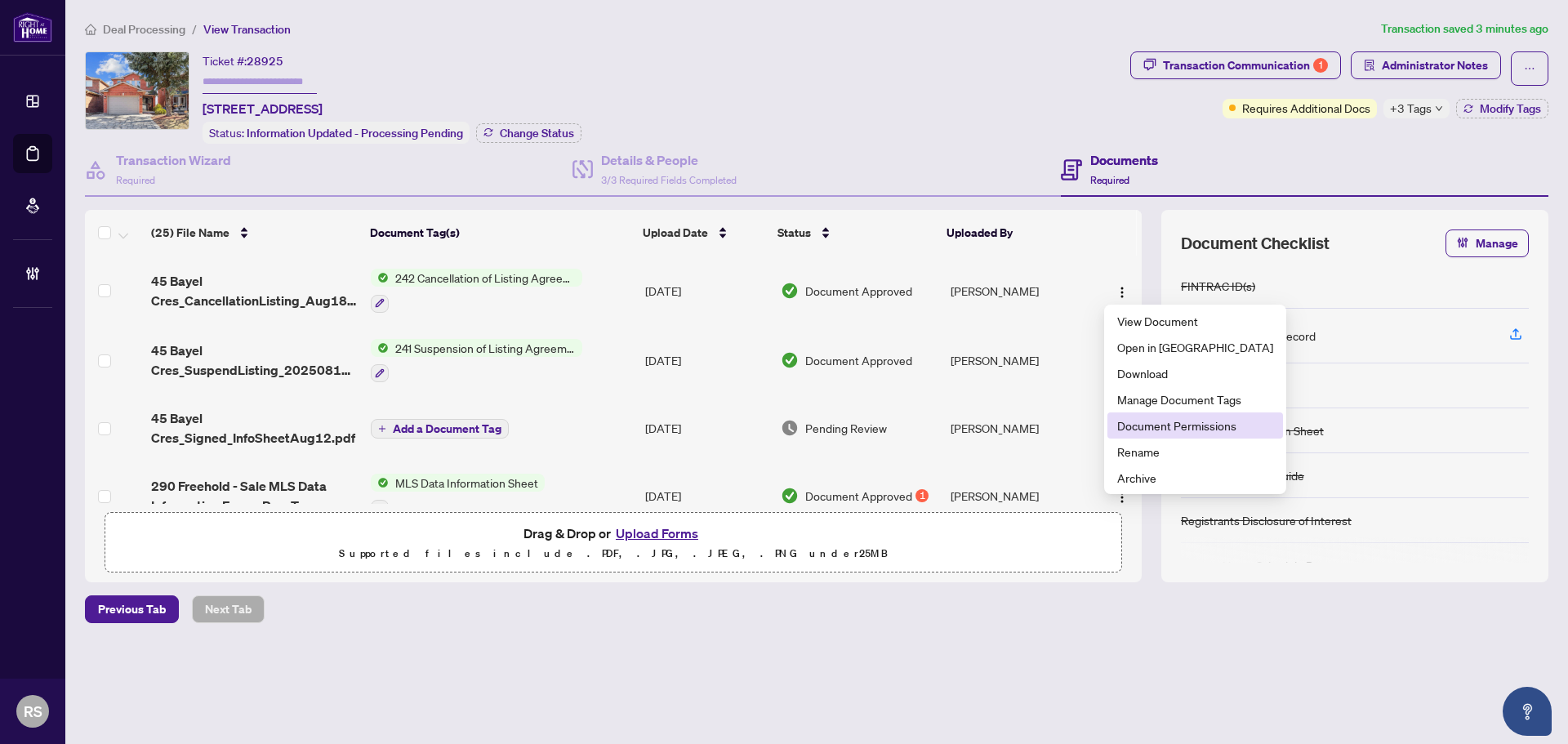
click at [1172, 426] on span "Document Permissions" at bounding box center [1196, 425] width 156 height 18
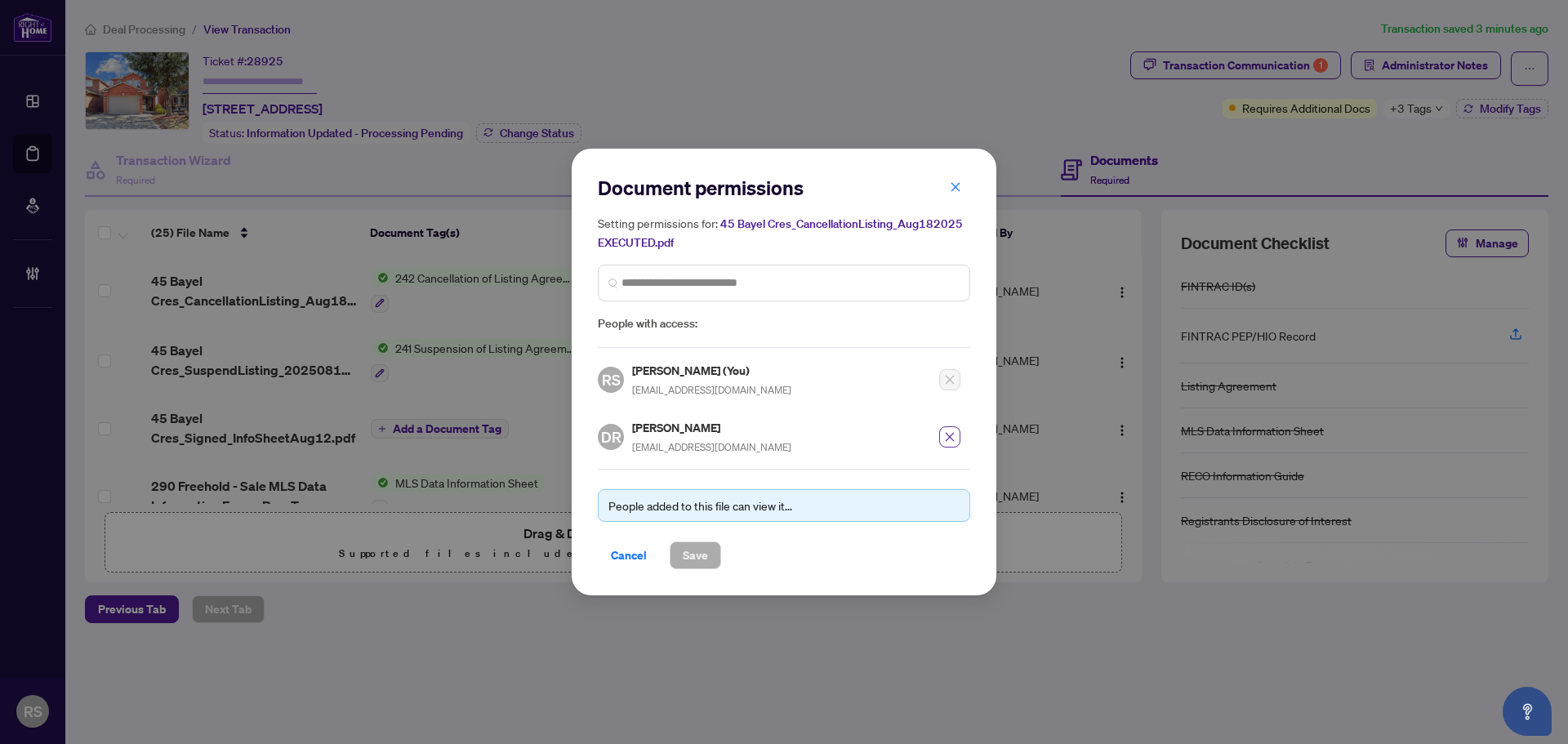
click at [953, 437] on icon "close" at bounding box center [949, 436] width 11 height 11
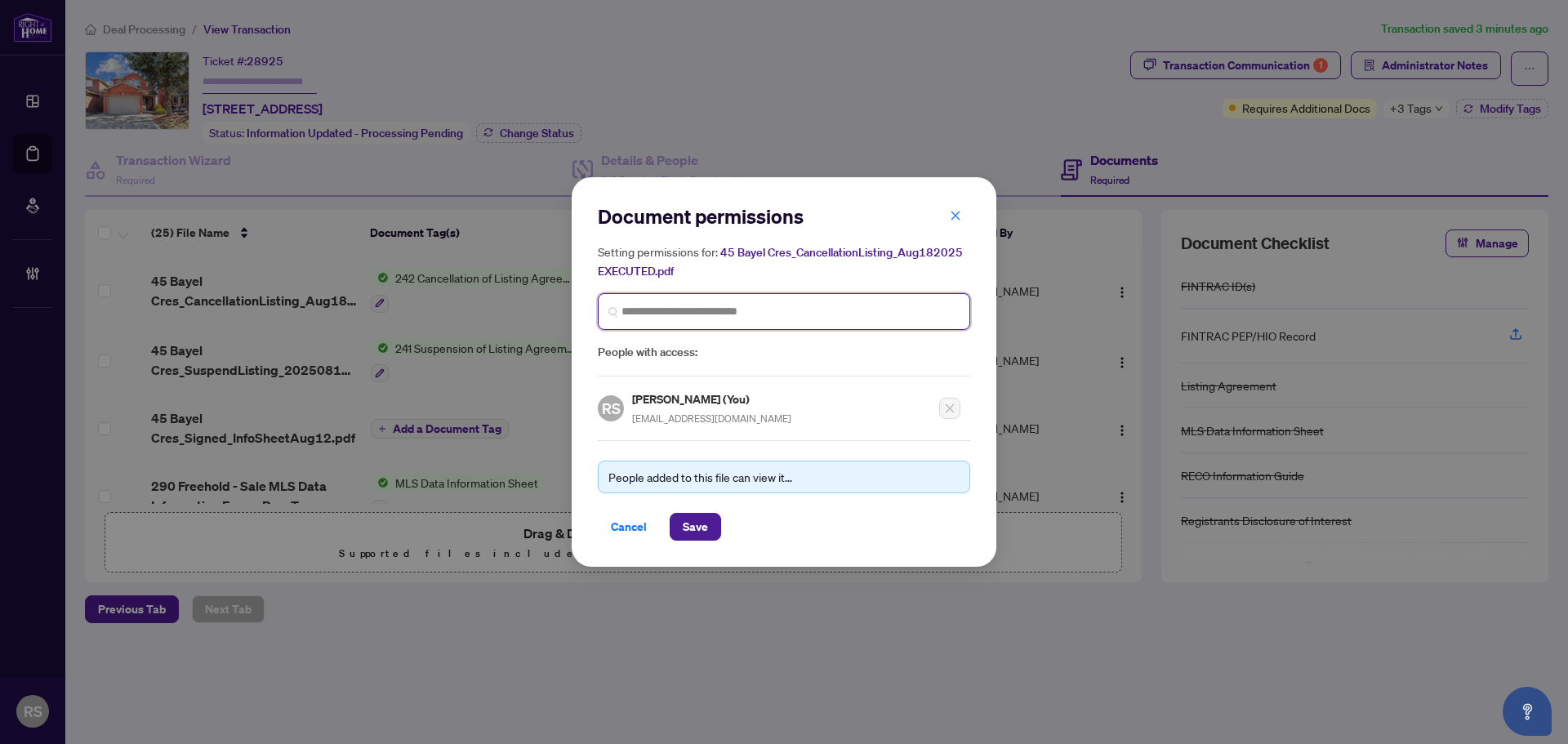
click at [650, 303] on input "search" at bounding box center [790, 311] width 338 height 18
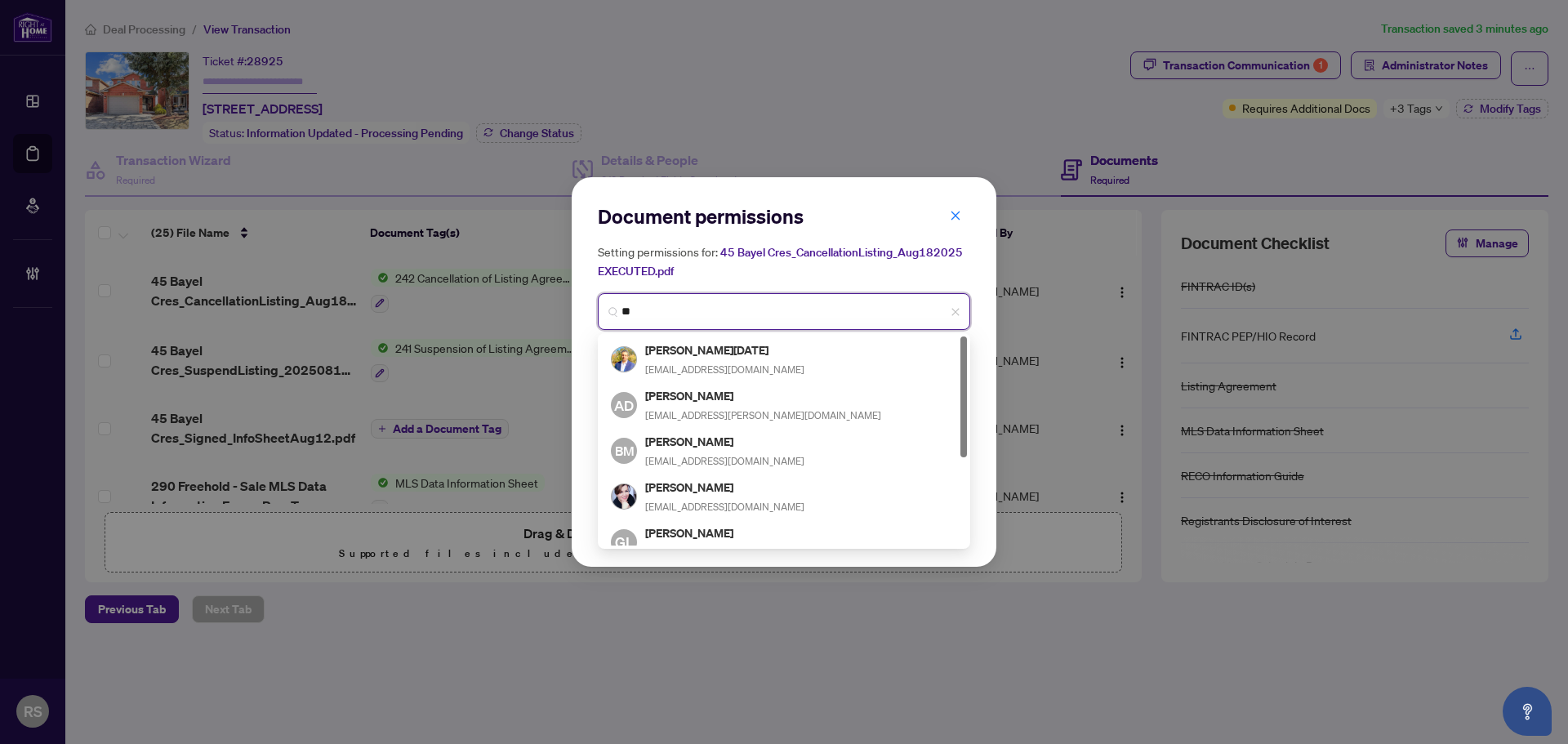
type input "*"
type input "*****"
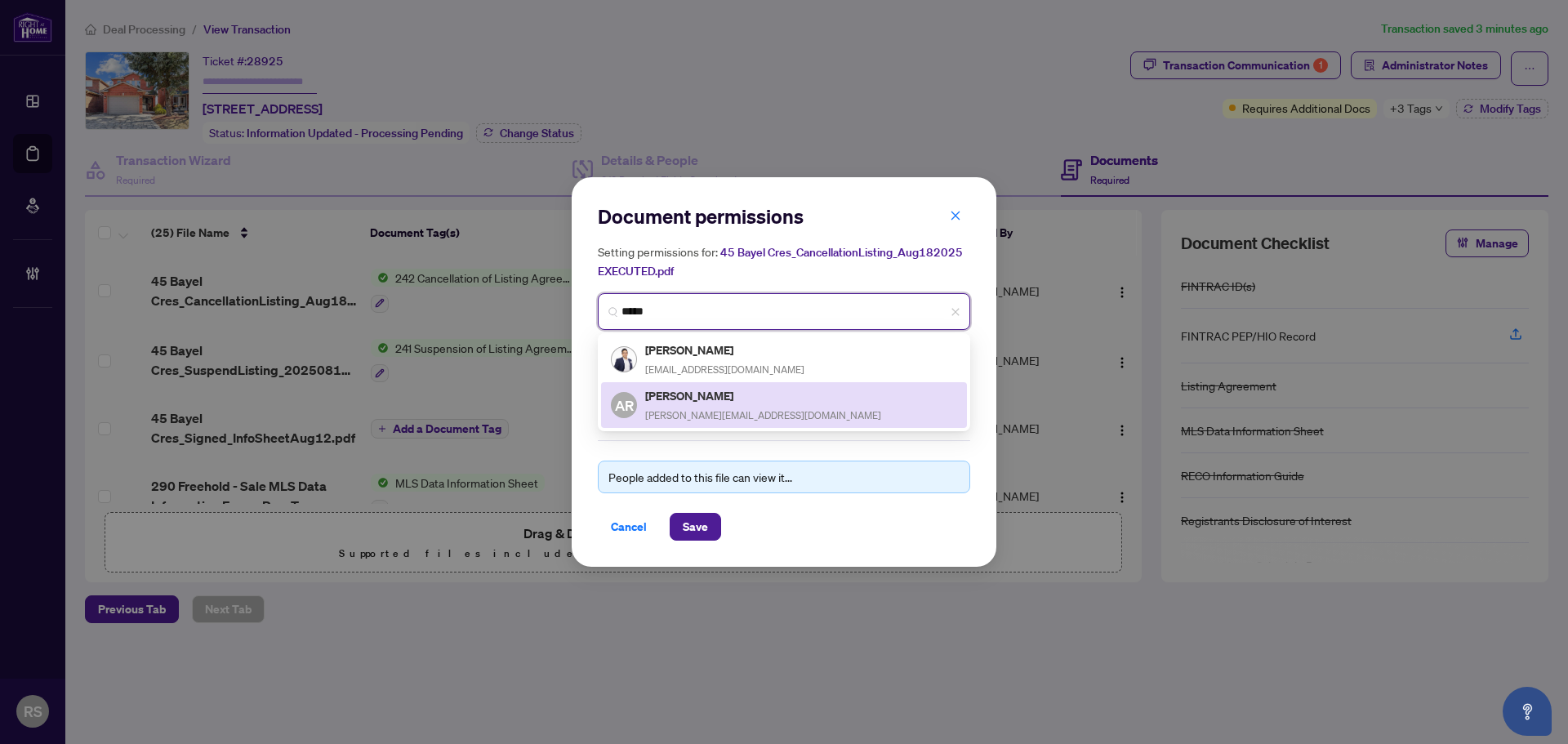
click at [675, 404] on div "Adnan Rizvi adnan_rizvi@hotmail.com" at bounding box center [763, 404] width 236 height 38
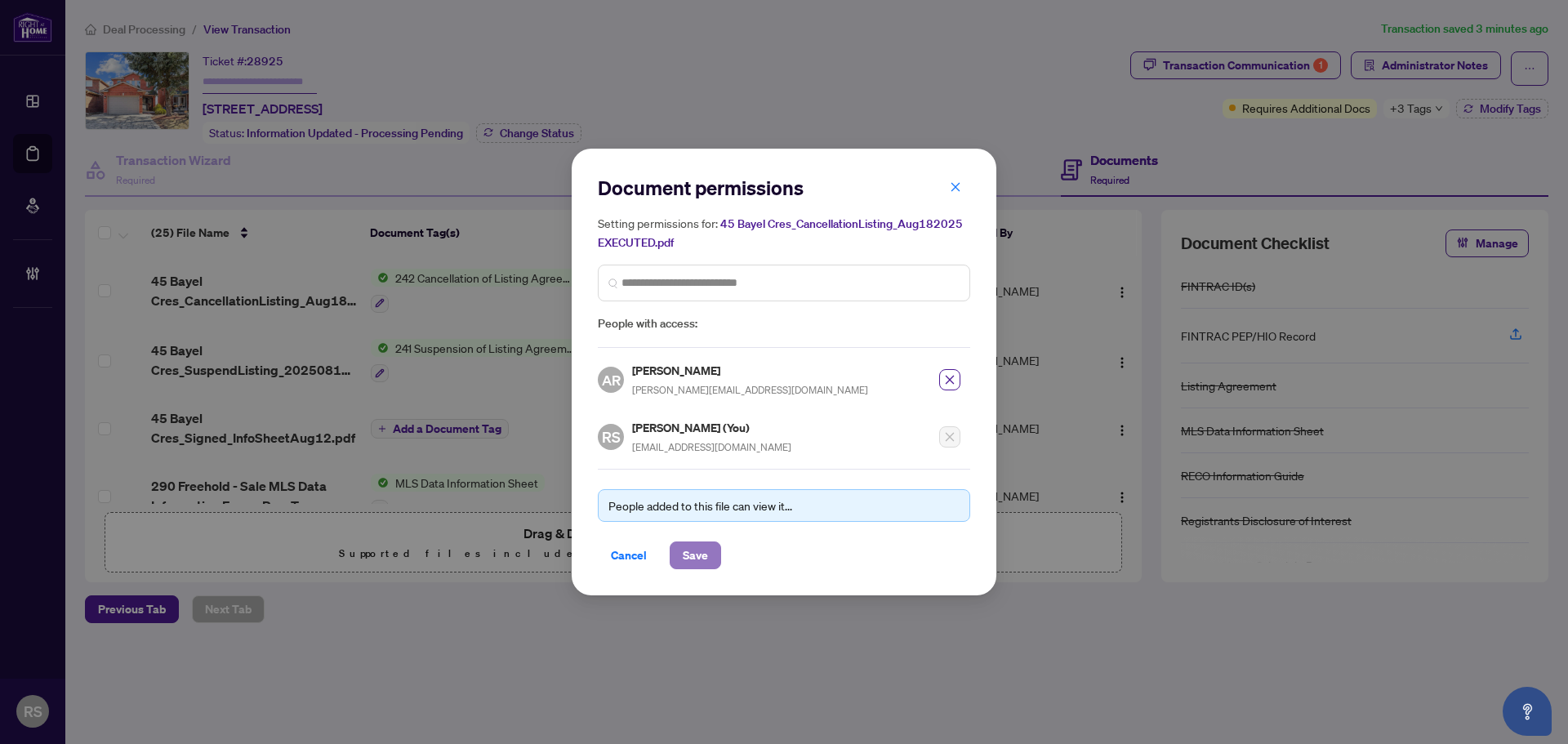
click at [698, 556] on span "Save" at bounding box center [695, 555] width 25 height 26
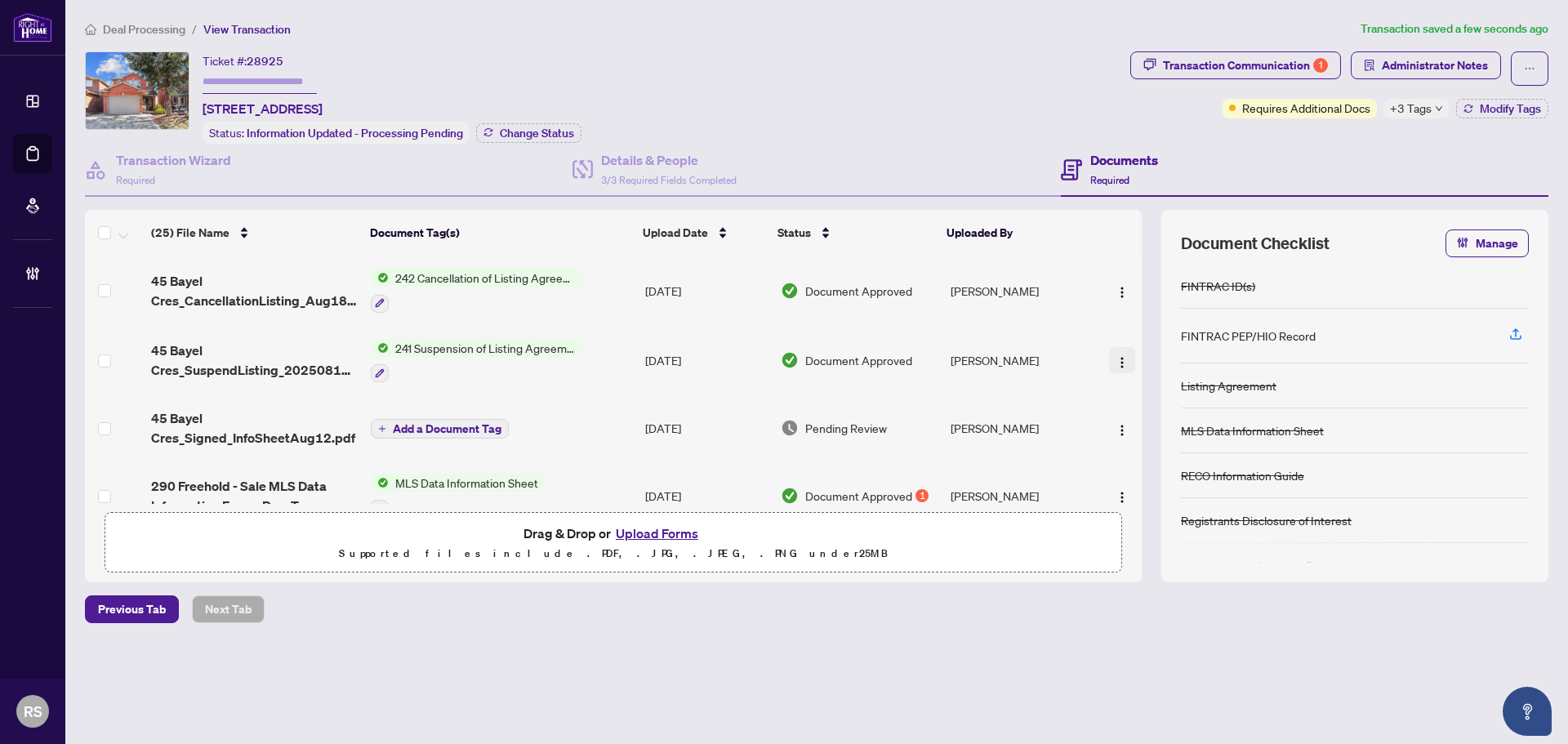
click at [1116, 361] on img "button" at bounding box center [1122, 362] width 13 height 13
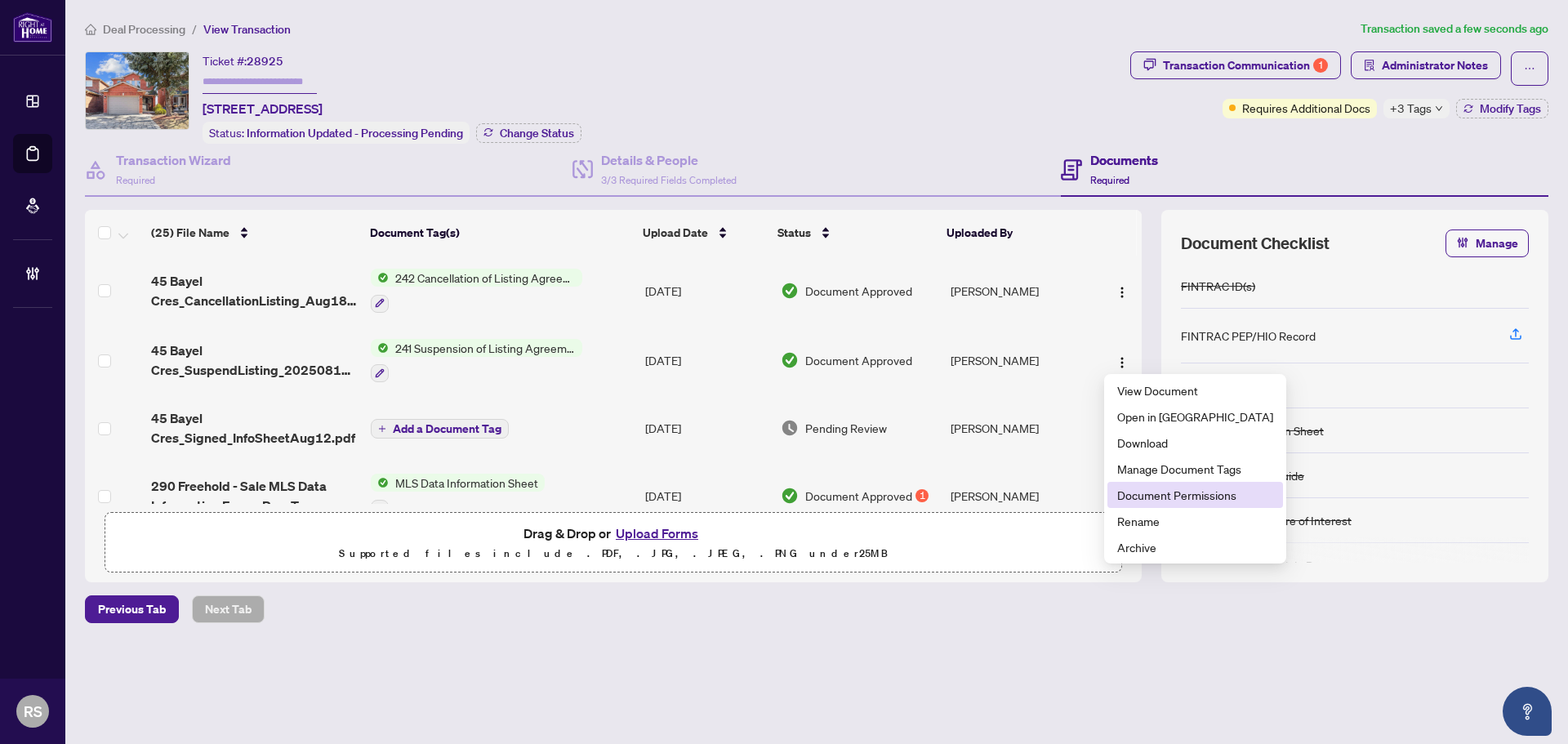
click at [1171, 497] on span "Document Permissions" at bounding box center [1196, 495] width 156 height 18
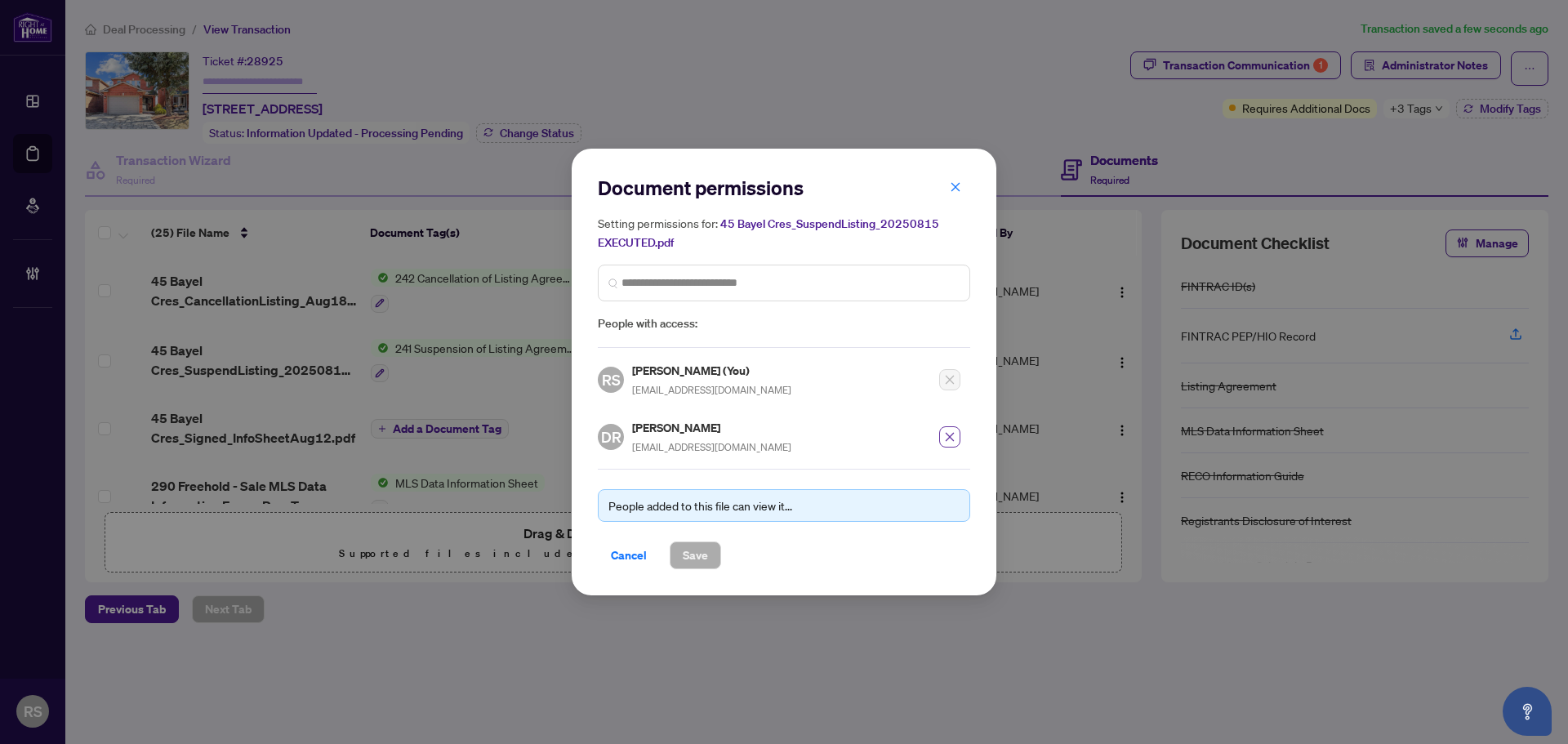
click at [953, 436] on icon "close" at bounding box center [949, 436] width 11 height 11
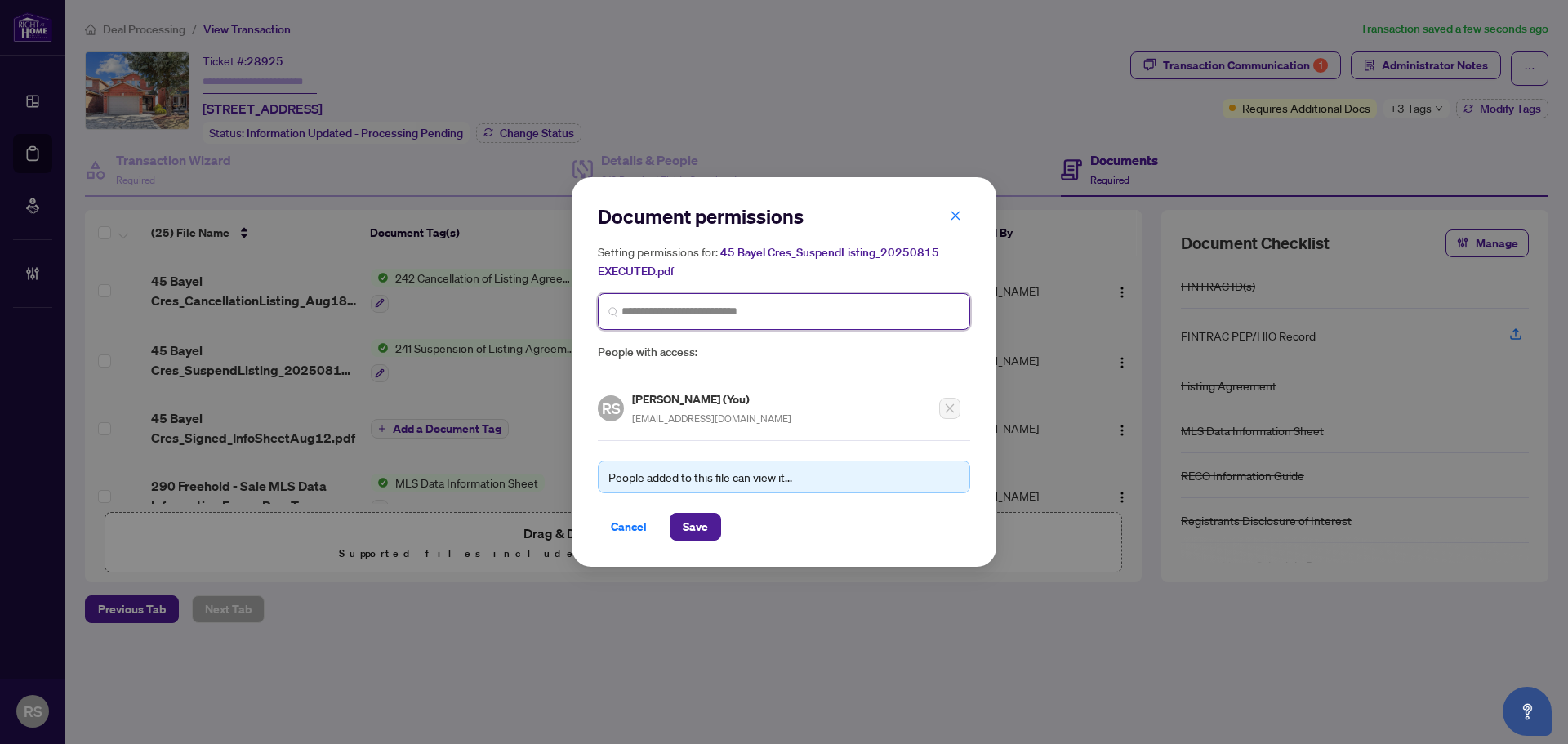
click at [643, 314] on input "search" at bounding box center [790, 311] width 338 height 18
type input "*****"
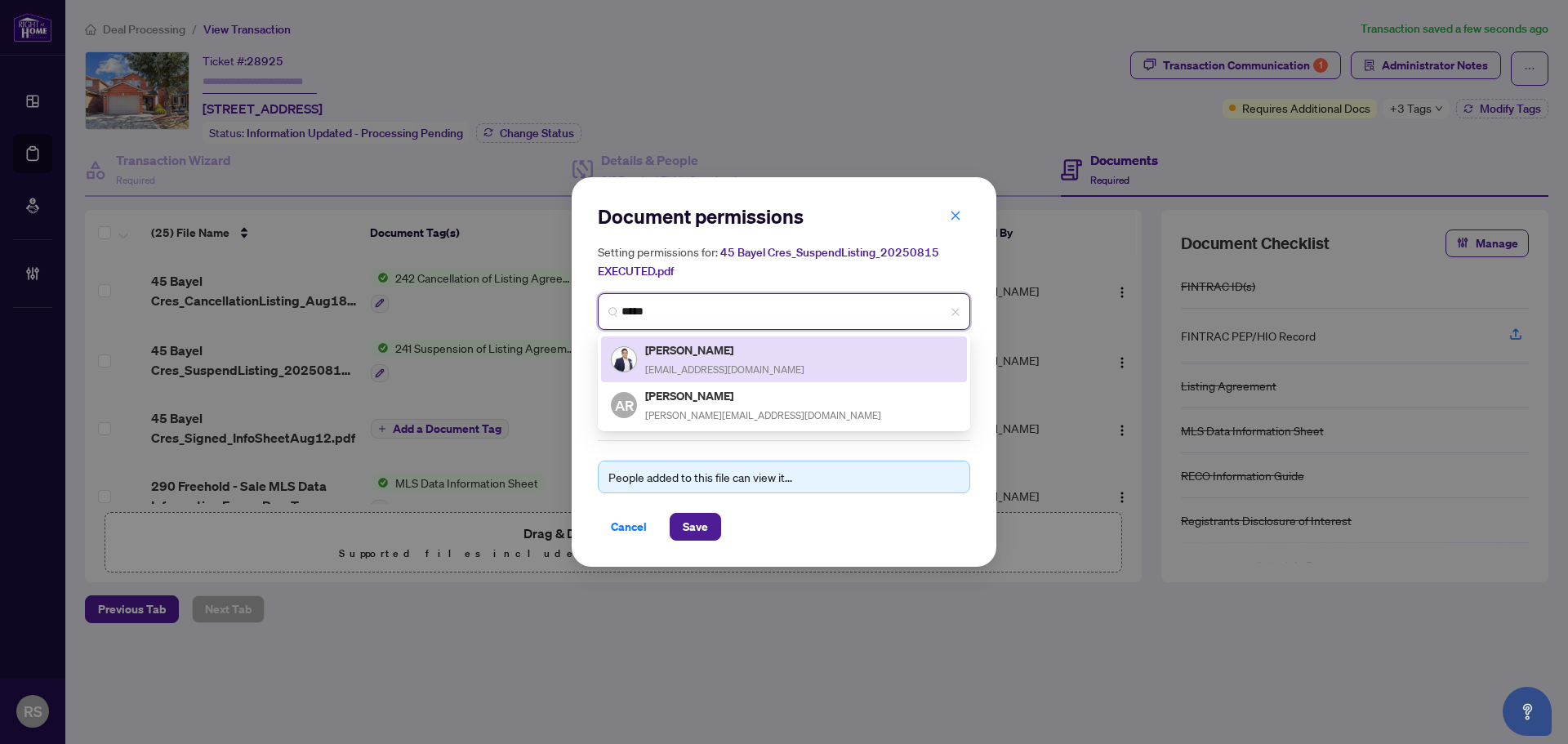
click at [674, 355] on h5 "Adnan Khan" at bounding box center [724, 349] width 159 height 18
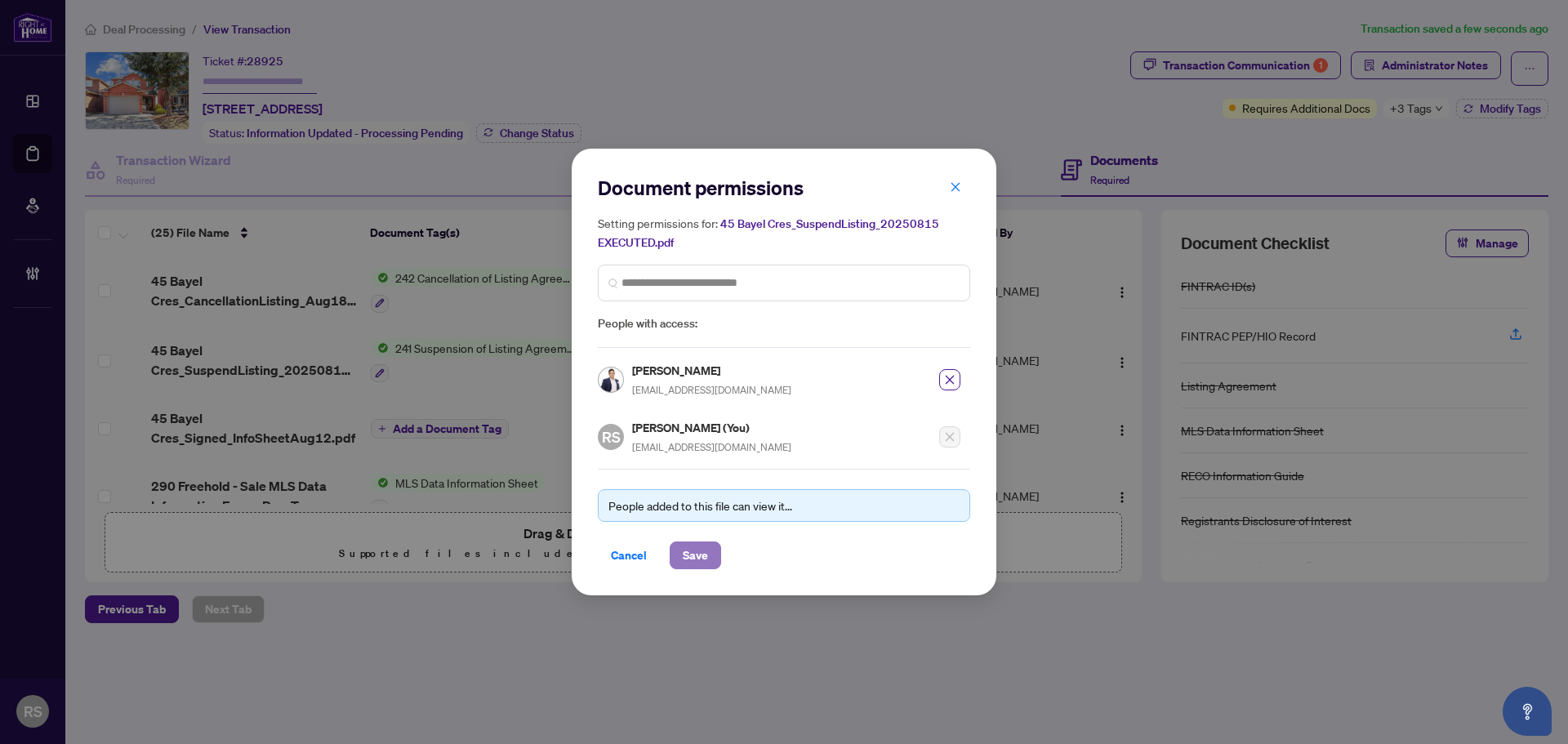
click at [694, 556] on span "Save" at bounding box center [695, 555] width 25 height 26
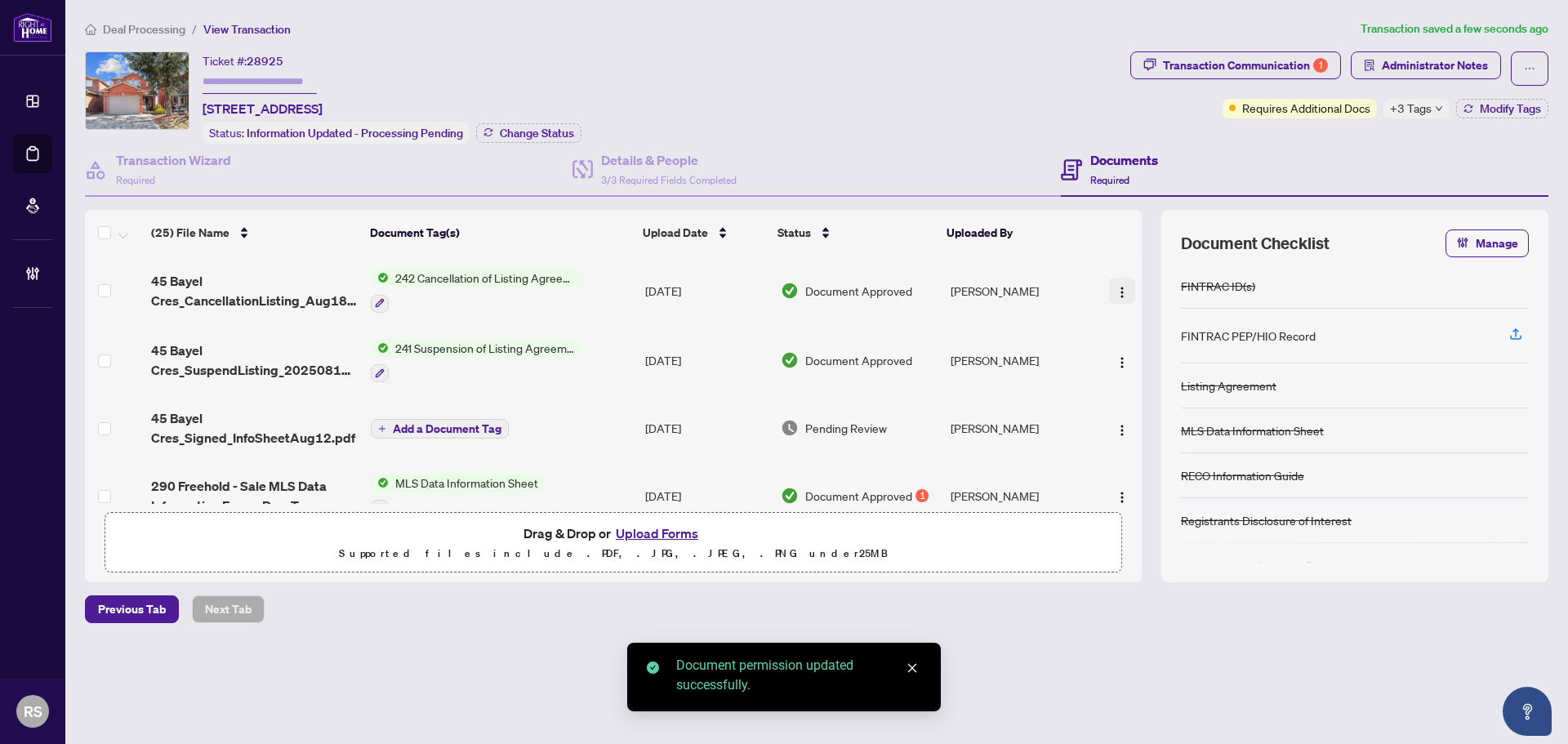
click at [1118, 296] on img "button" at bounding box center [1122, 292] width 13 height 13
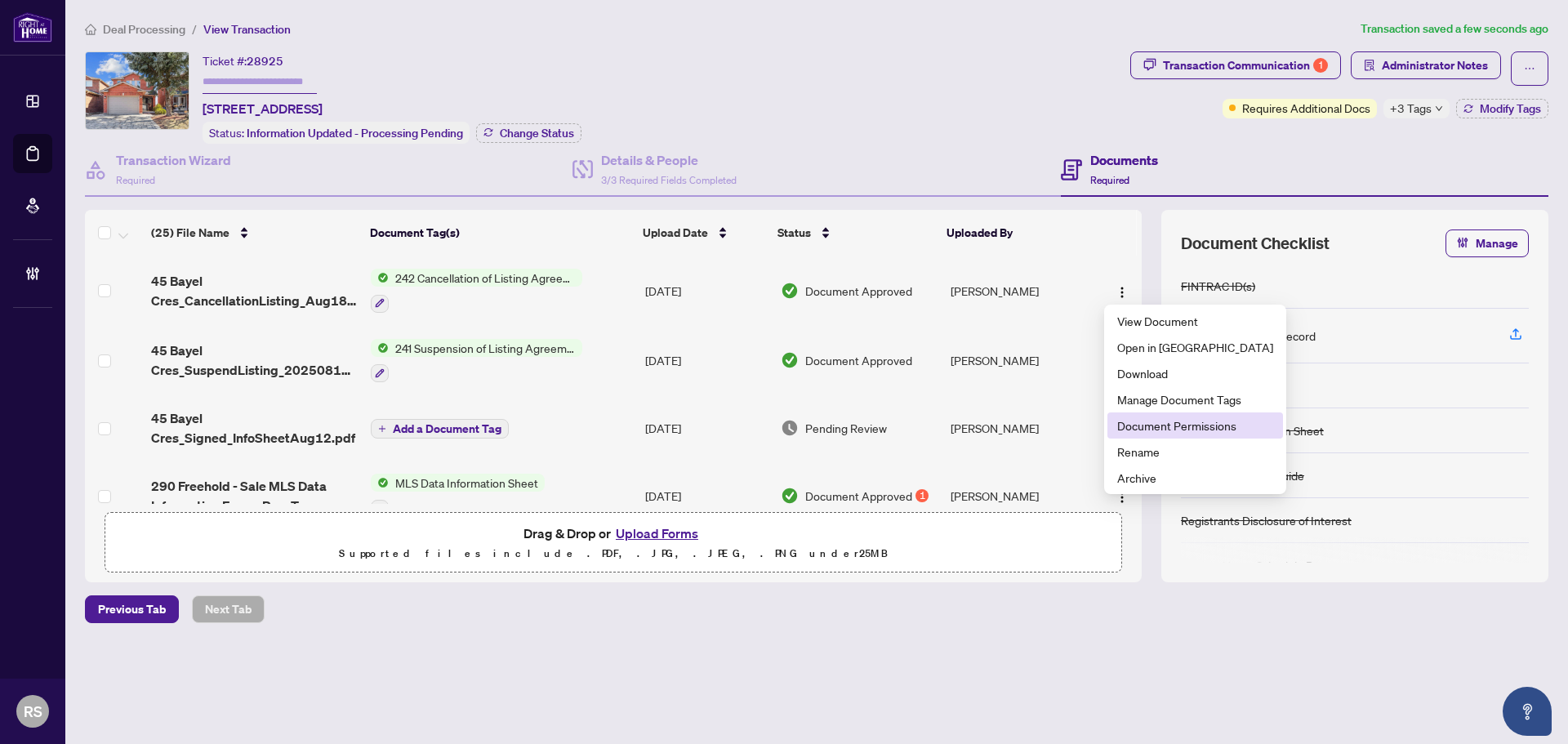
click at [1161, 425] on span "Document Permissions" at bounding box center [1196, 425] width 156 height 18
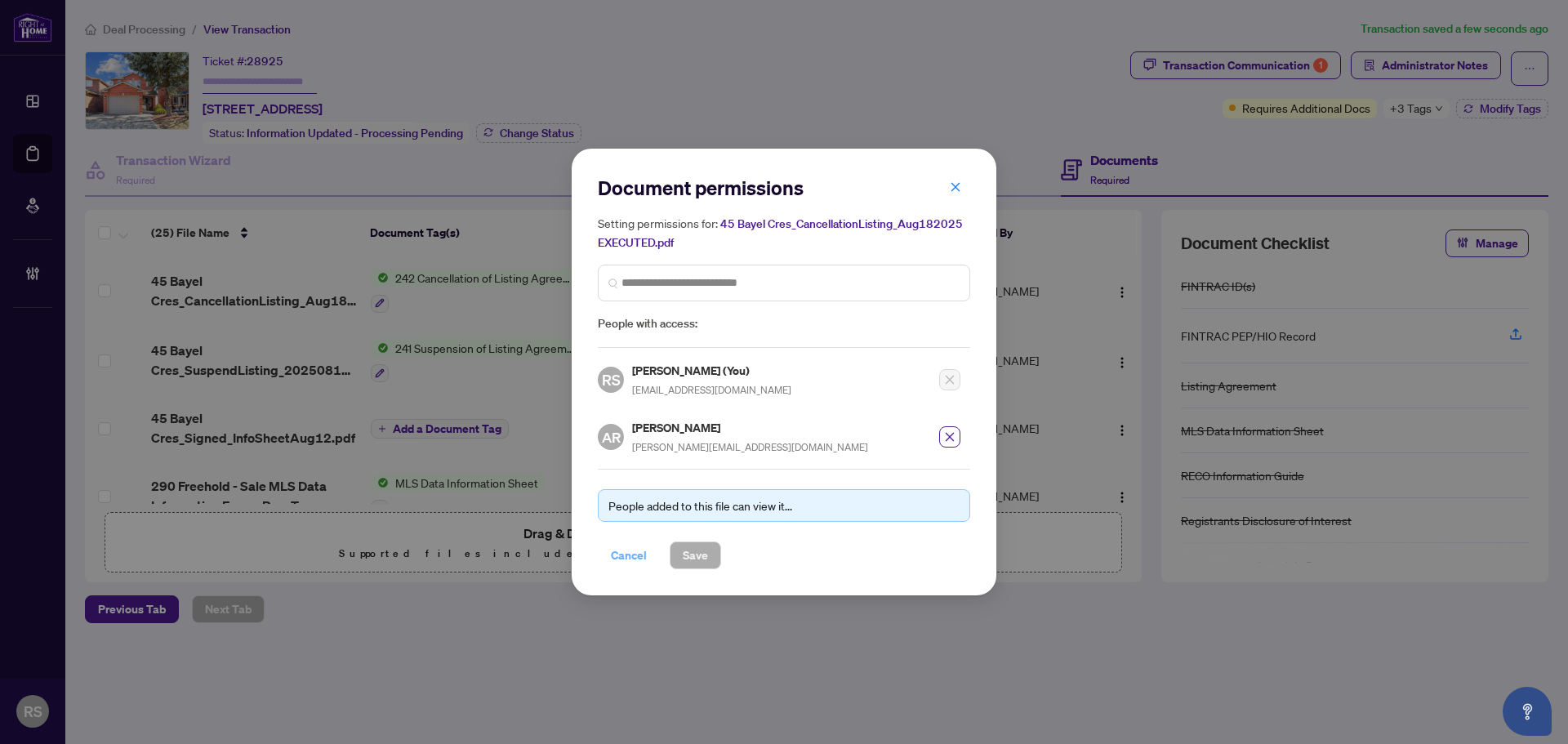
click at [638, 552] on span "Cancel" at bounding box center [629, 555] width 36 height 26
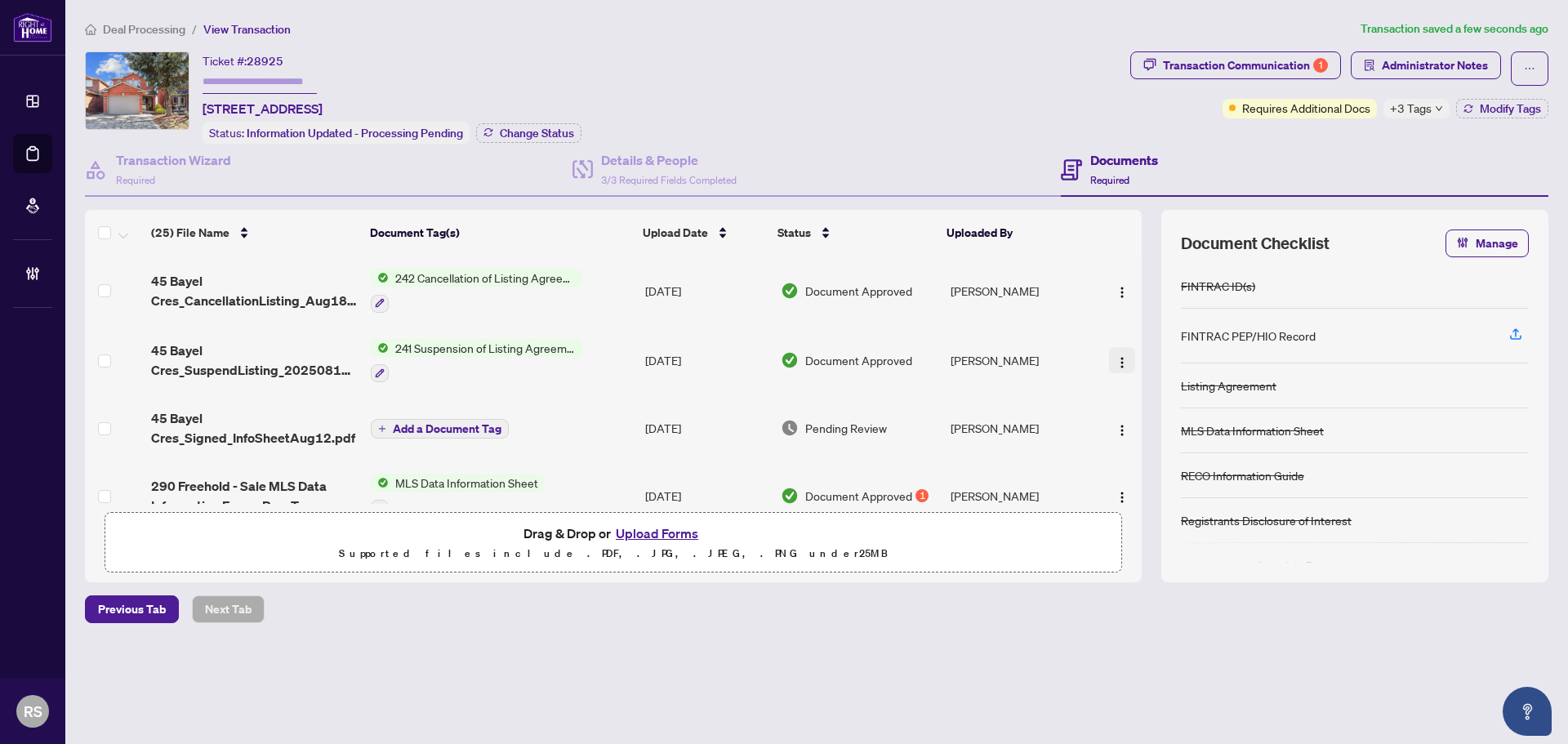
click at [1118, 357] on img "button" at bounding box center [1122, 362] width 13 height 13
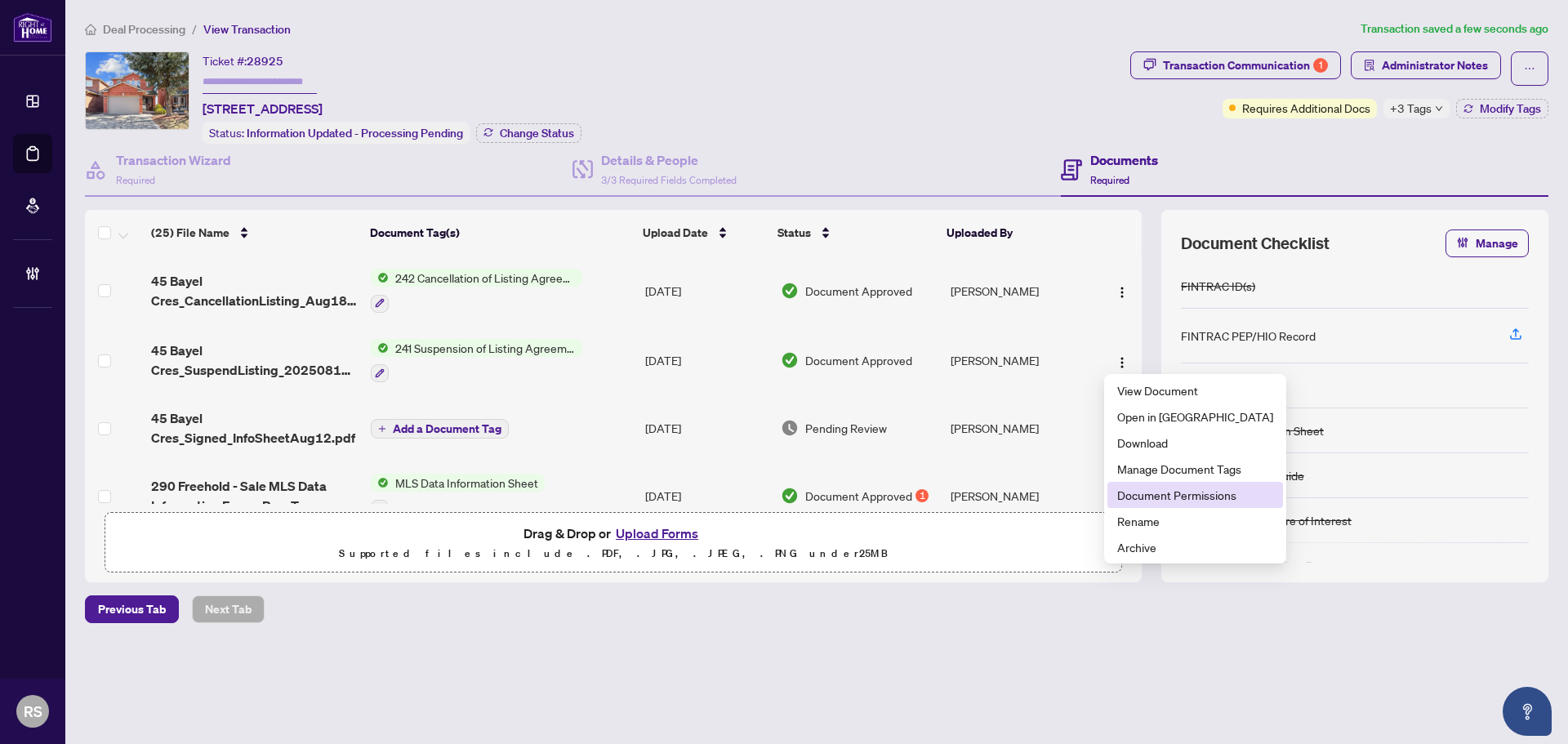
click at [1161, 494] on span "Document Permissions" at bounding box center [1196, 495] width 156 height 18
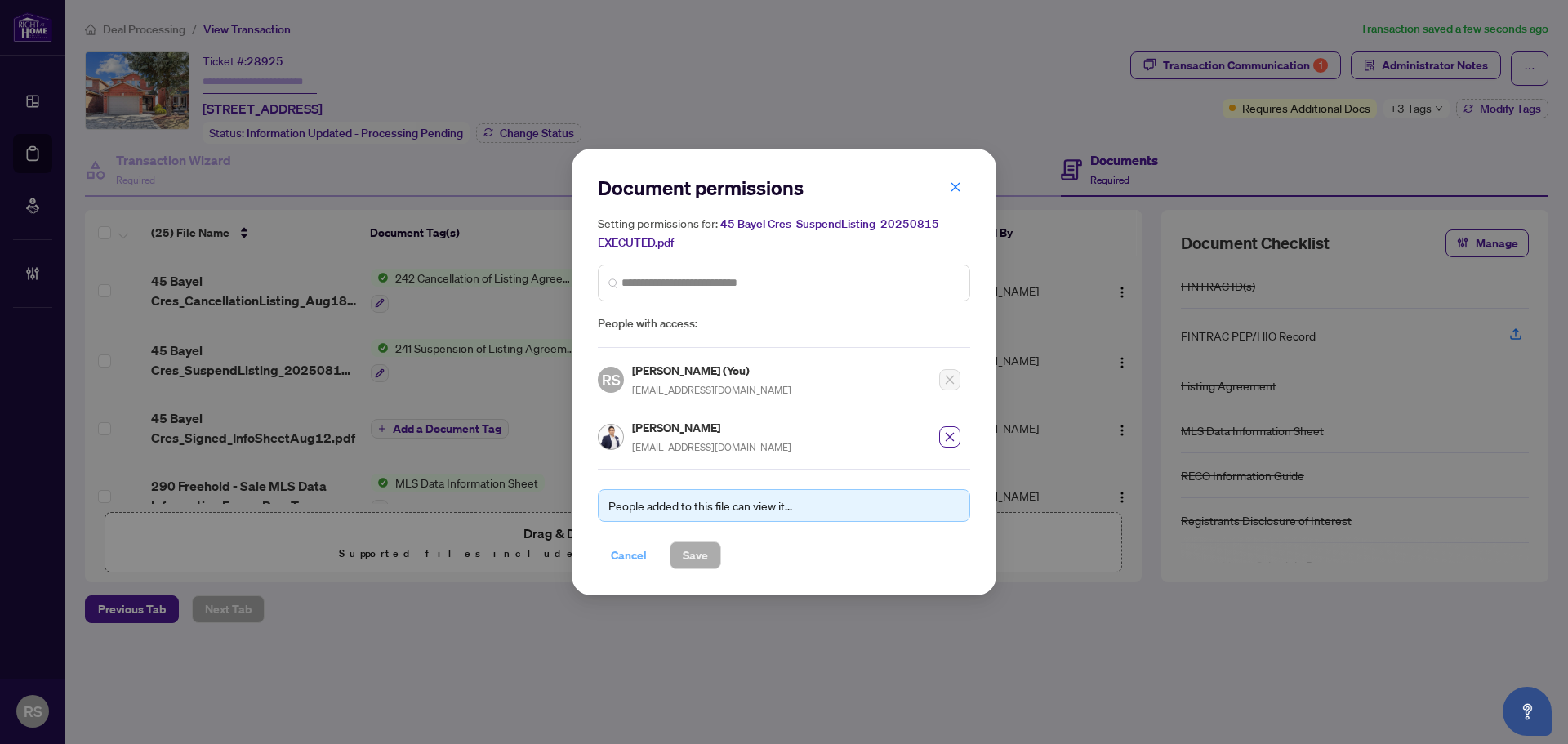
click at [636, 556] on span "Cancel" at bounding box center [629, 555] width 36 height 26
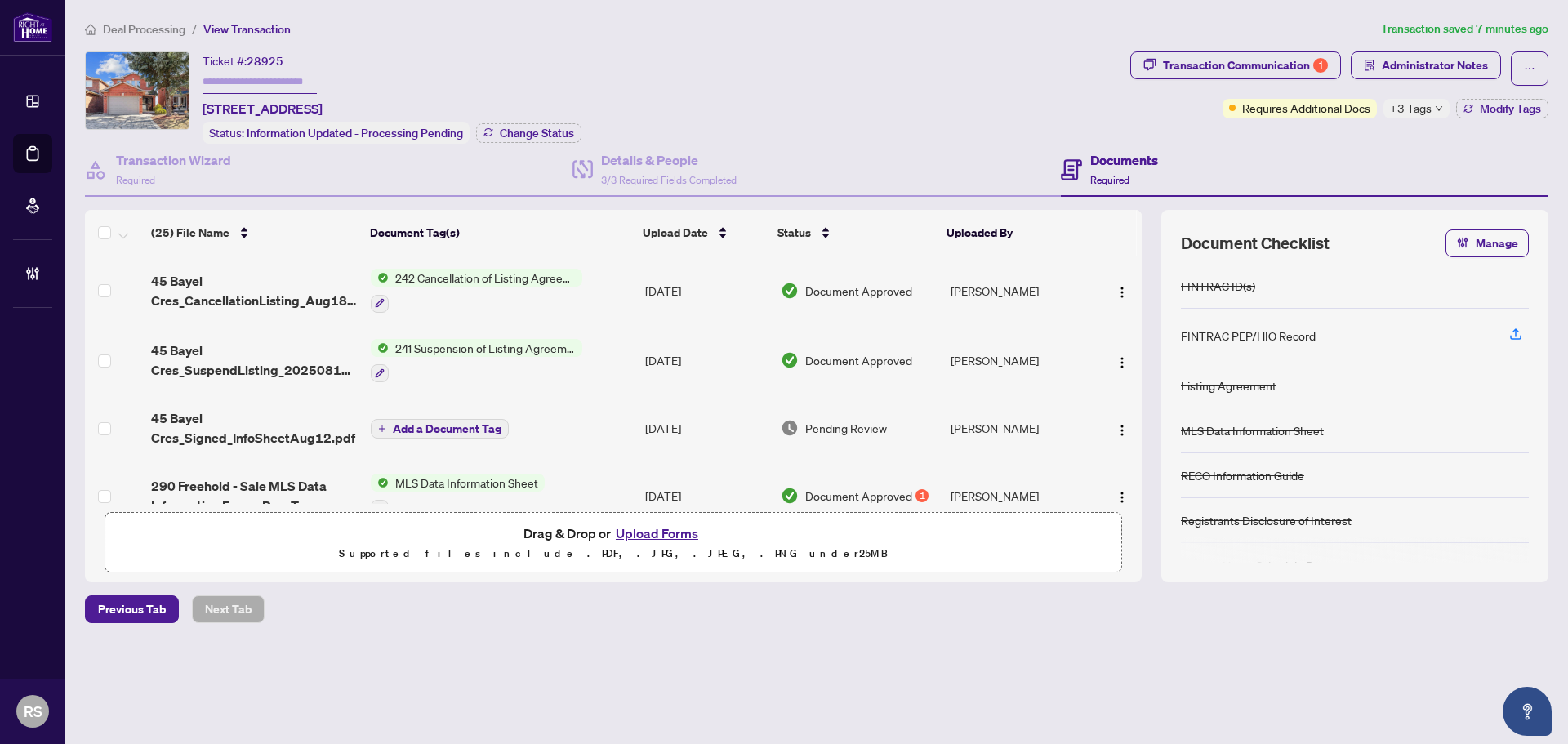
click at [157, 30] on span "Deal Processing" at bounding box center [144, 29] width 83 height 15
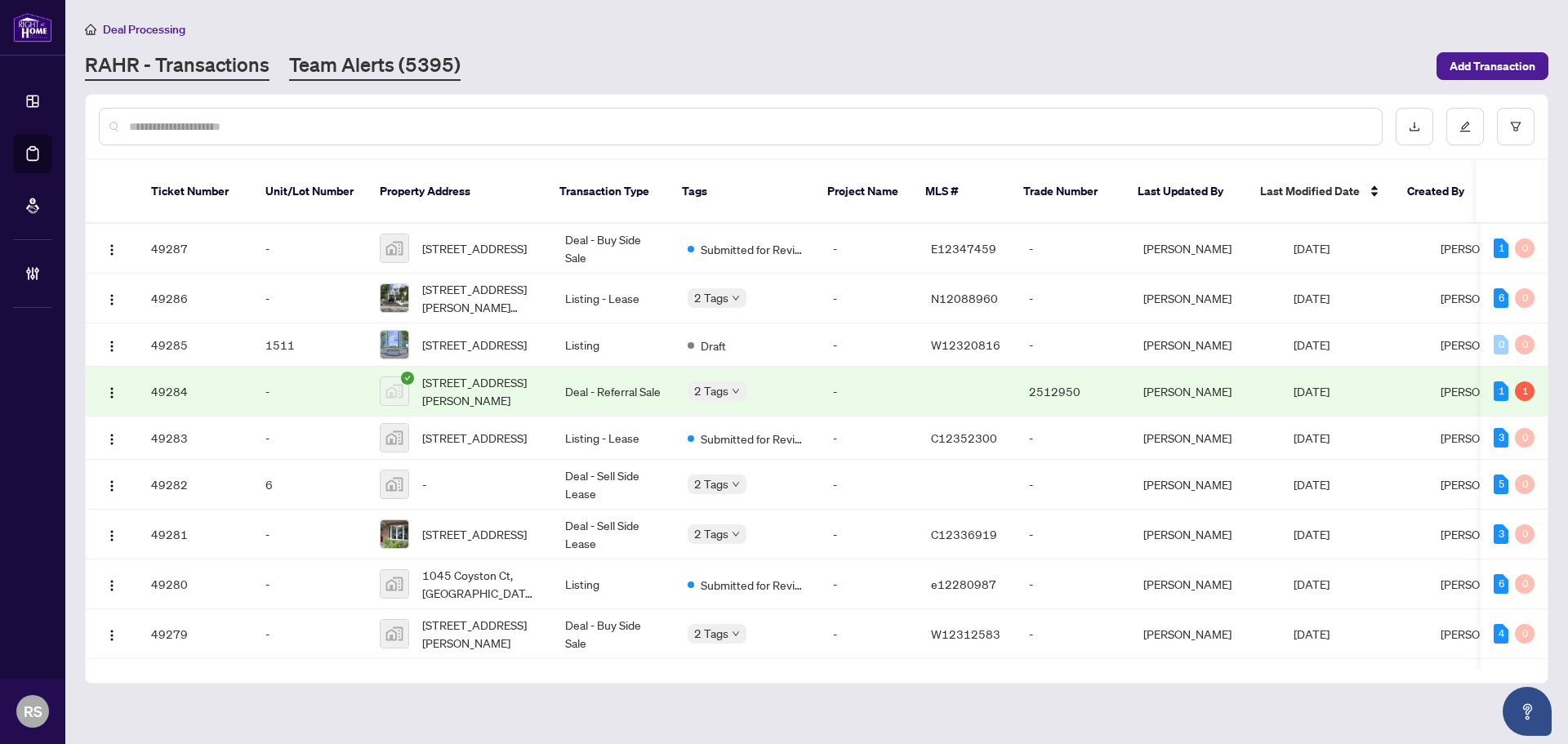
click at [371, 58] on link "Team Alerts (5395)" at bounding box center [374, 66] width 171 height 29
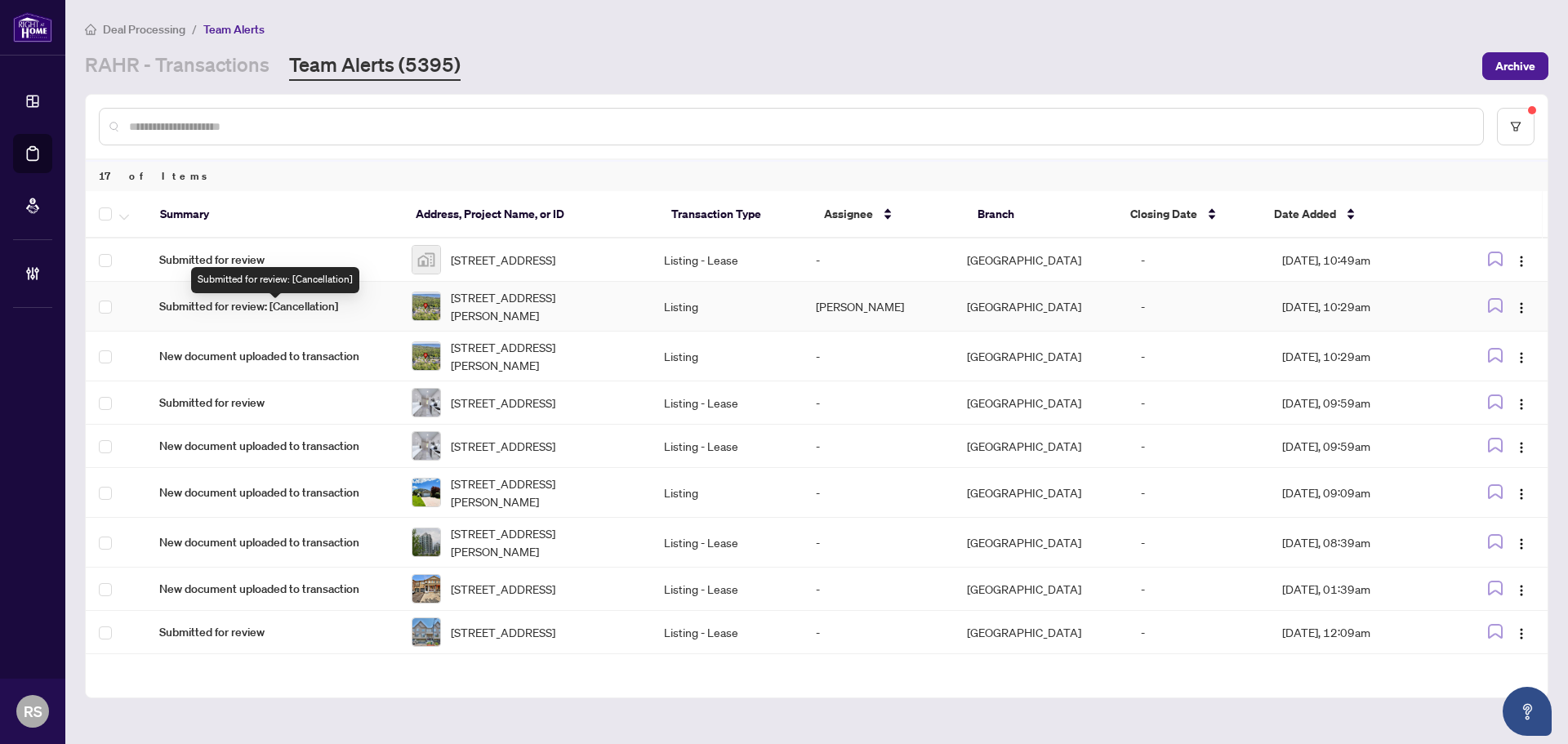
click at [309, 315] on span "Submitted for review: [Cancellation]" at bounding box center [272, 306] width 227 height 18
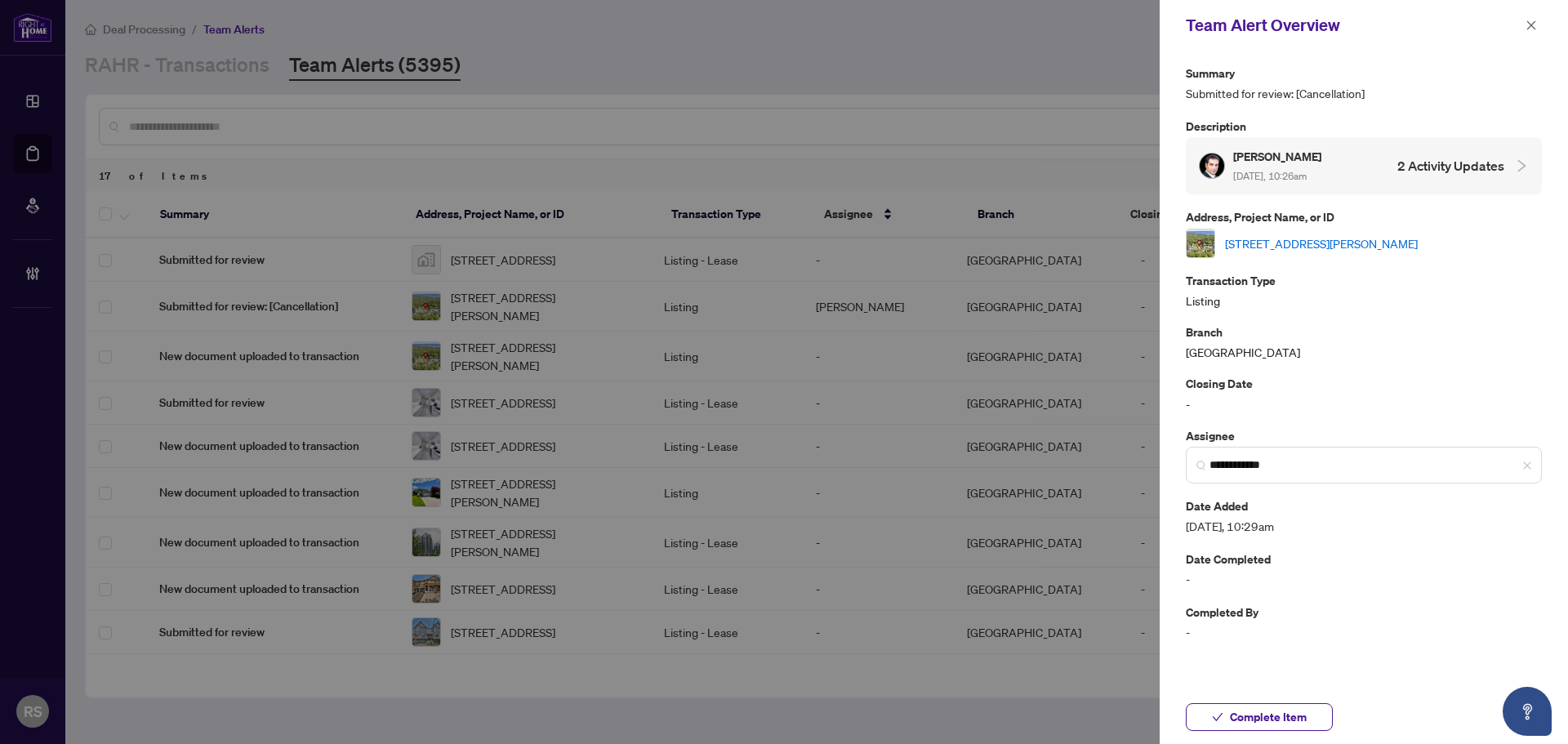
click at [1359, 244] on link "[STREET_ADDRESS][PERSON_NAME]" at bounding box center [1321, 243] width 193 height 18
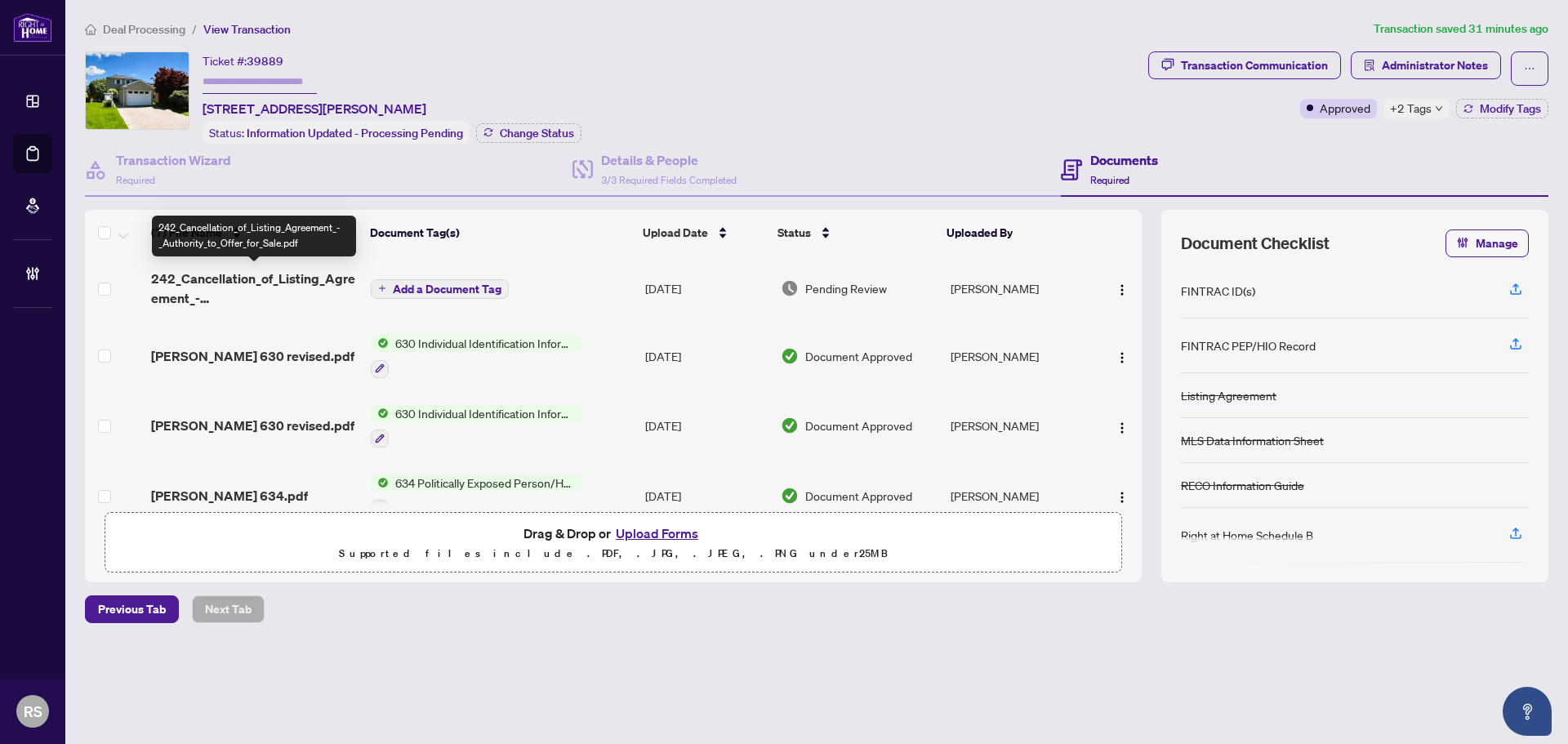
click at [256, 278] on span "242_Cancellation_of_Listing_Agreement_-_Authority_to_Offer_for_Sale.pdf" at bounding box center [254, 288] width 206 height 39
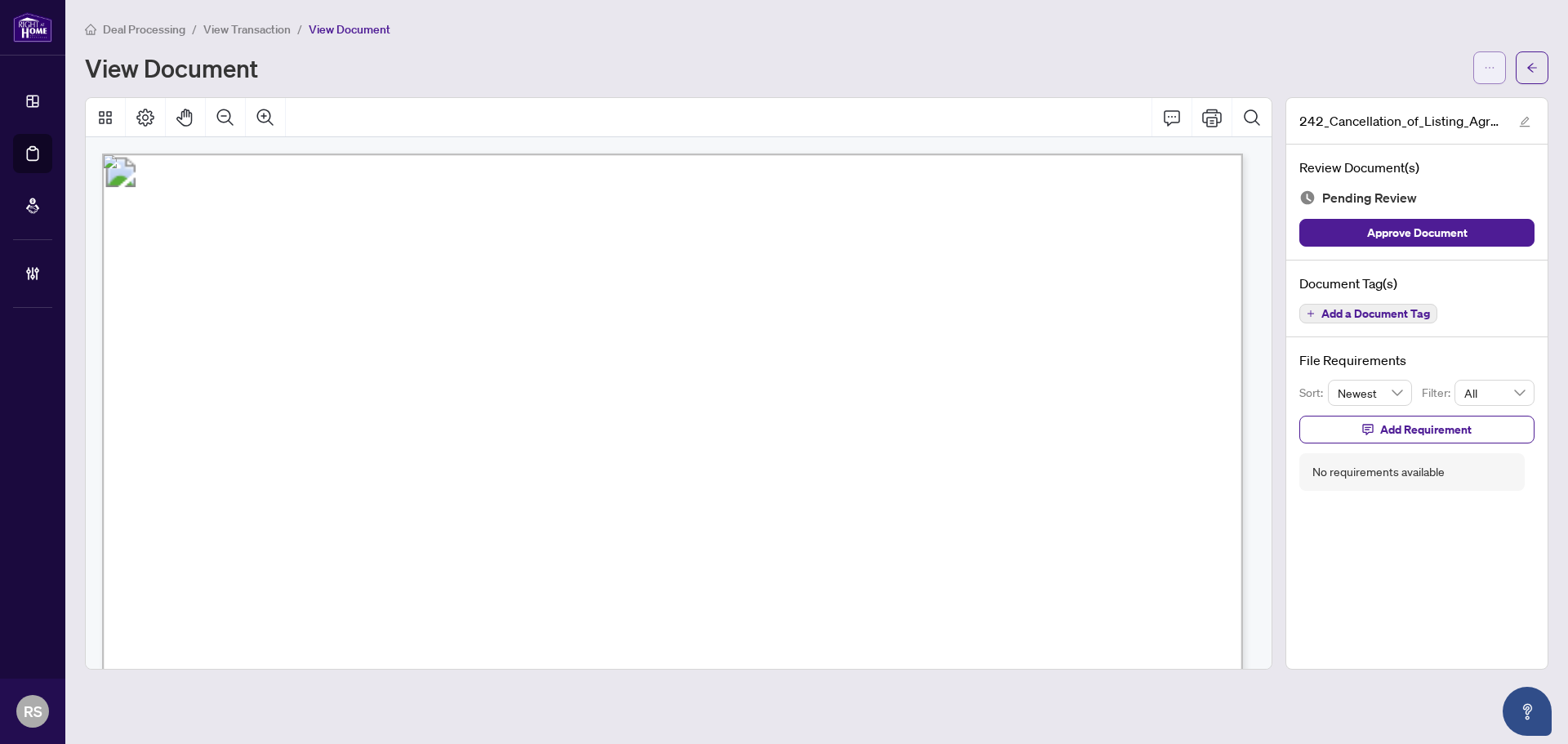
click at [1492, 63] on icon "ellipsis" at bounding box center [1489, 68] width 11 height 11
click at [1385, 108] on span "Download" at bounding box center [1430, 103] width 124 height 18
click at [258, 29] on span "View Transaction" at bounding box center [248, 29] width 88 height 15
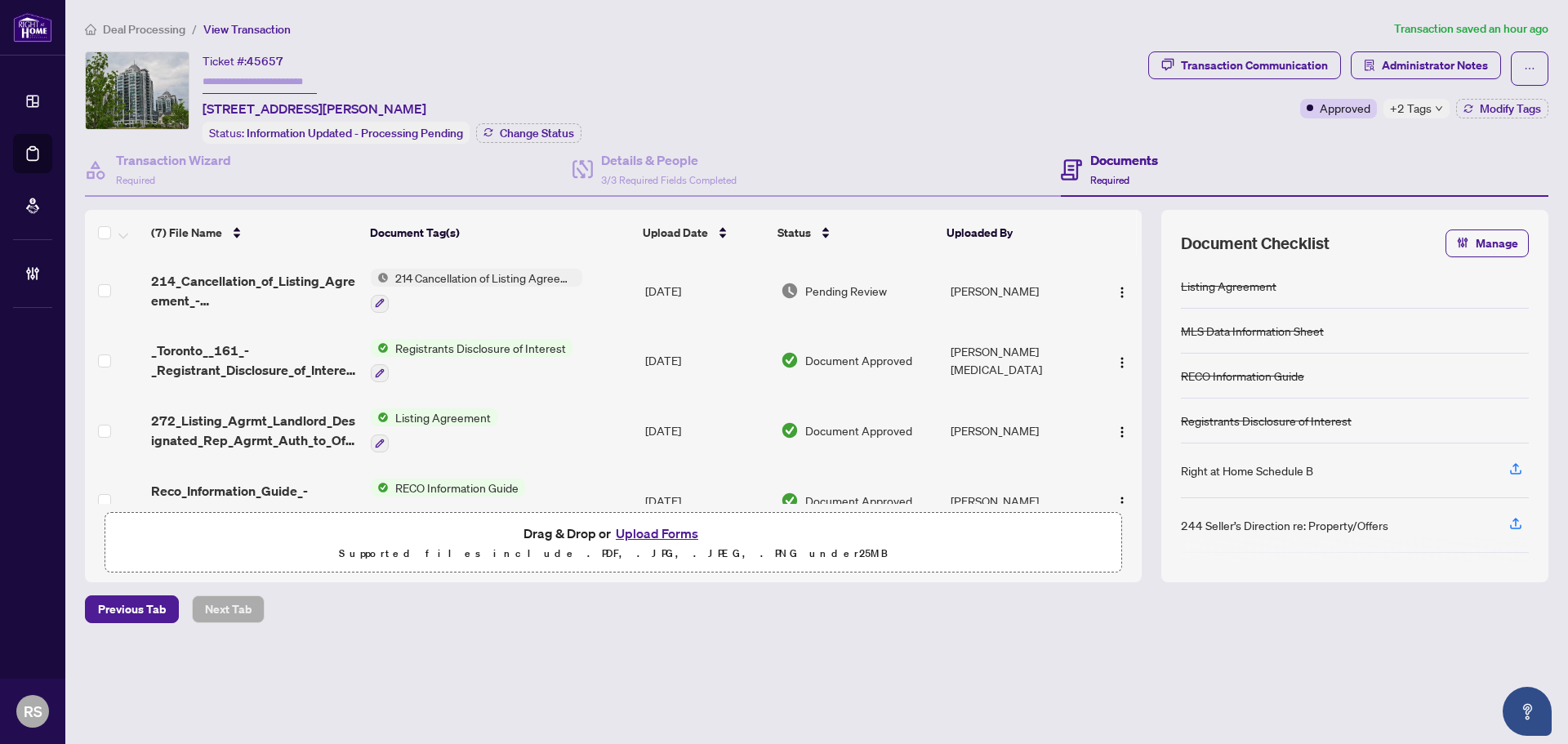
click at [278, 267] on td "214_Cancellation_of_Listing_Agreement_-_Authority_to_Offer_for_Lease_A__-_PropT…" at bounding box center [255, 290] width 219 height 70
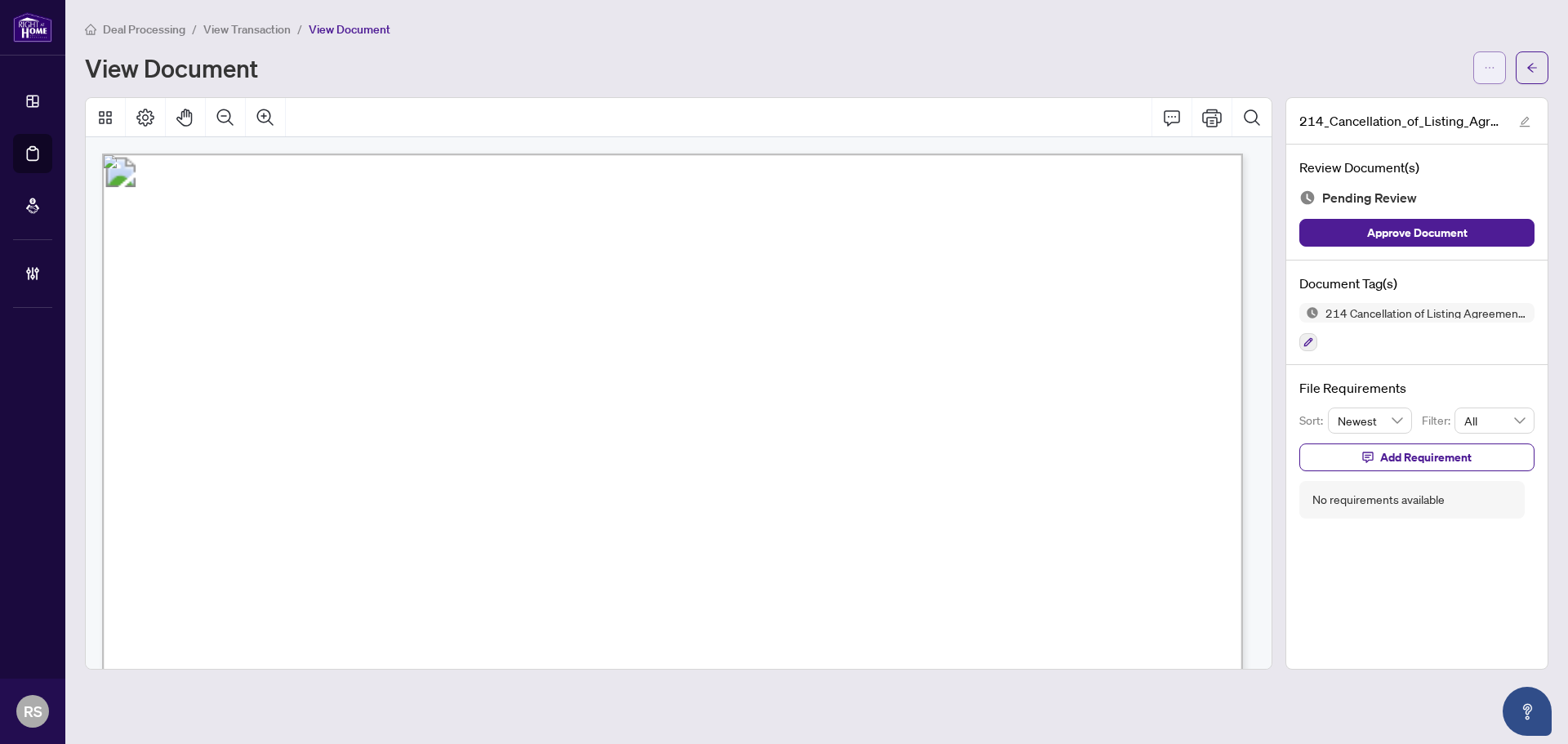
click at [1492, 68] on icon "ellipsis" at bounding box center [1489, 68] width 11 height 11
click at [1392, 99] on span "Download" at bounding box center [1430, 103] width 124 height 18
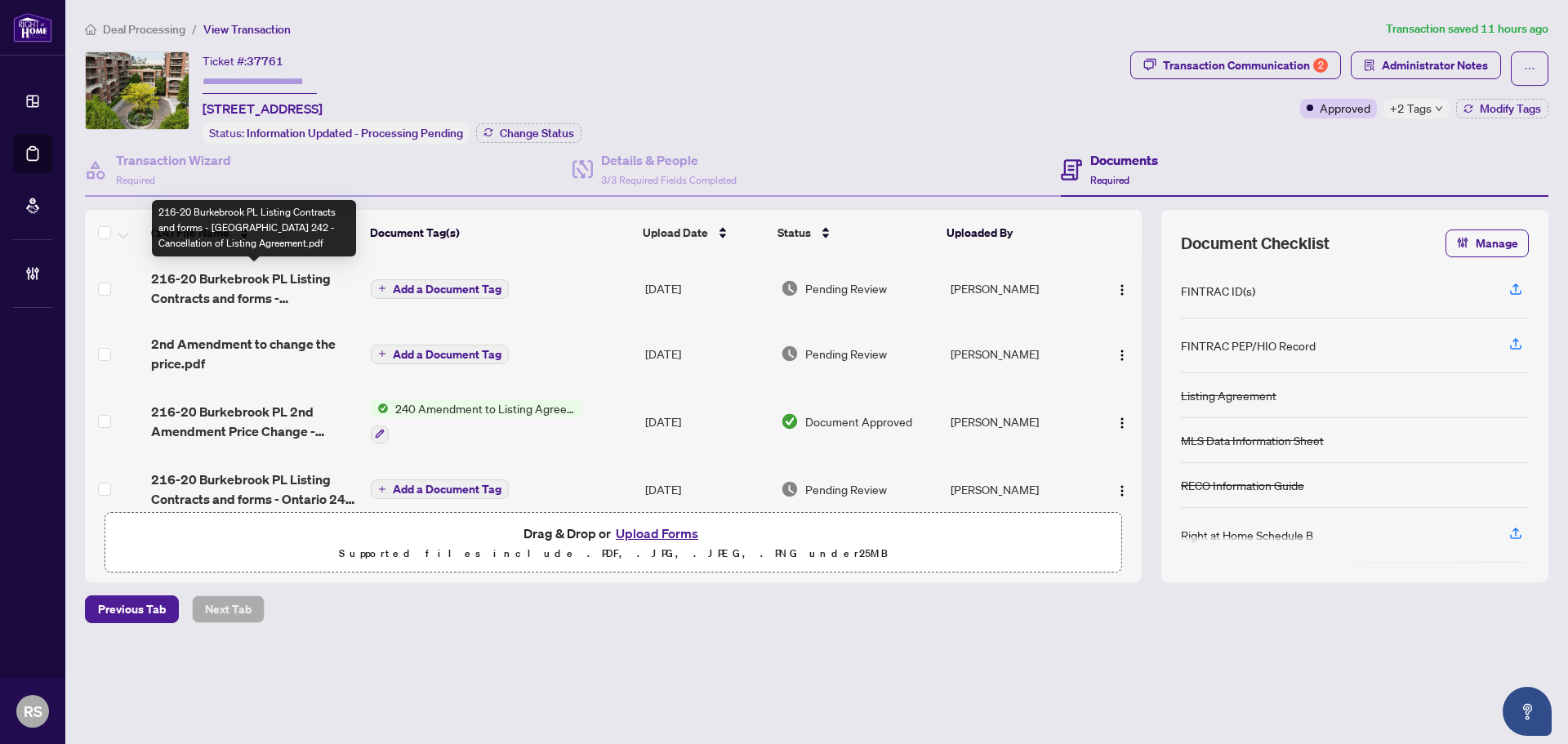
click at [219, 287] on span "216-20 Burkebrook PL Listing Contracts and forms - [GEOGRAPHIC_DATA] 242 - Canc…" at bounding box center [254, 288] width 206 height 39
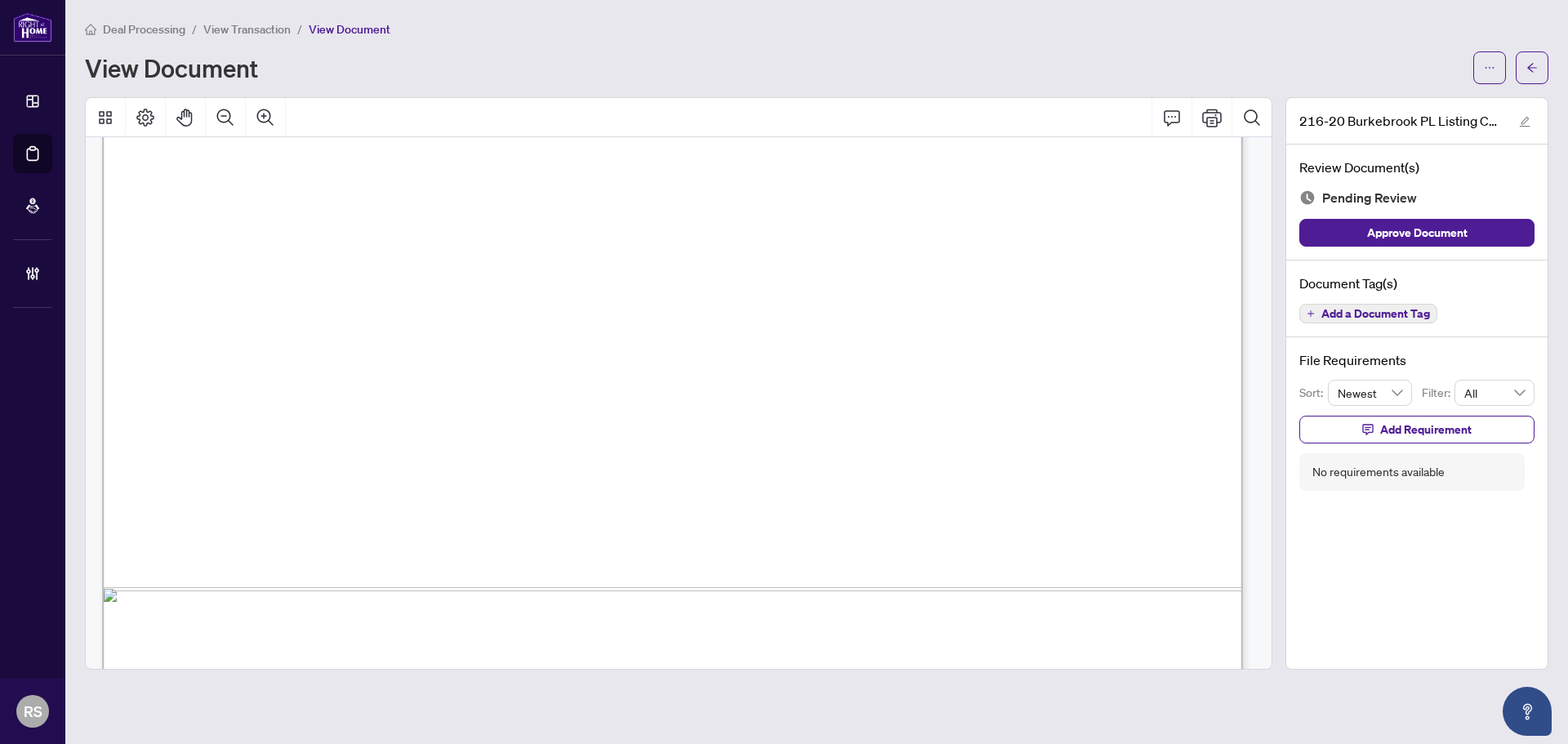
scroll to position [977, 0]
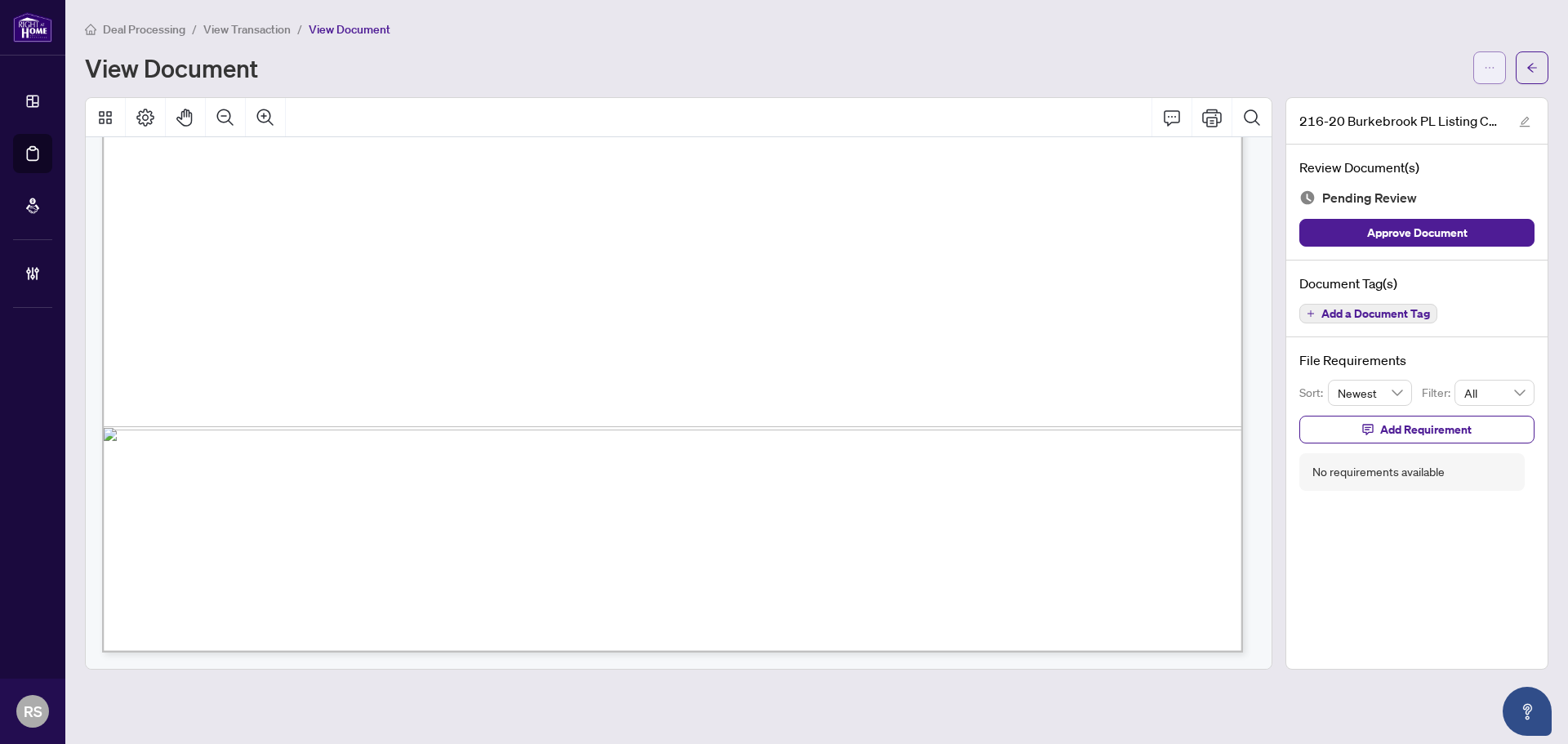
click at [1489, 68] on icon "ellipsis" at bounding box center [1489, 68] width 11 height 11
click at [1395, 101] on span "Download" at bounding box center [1430, 103] width 124 height 18
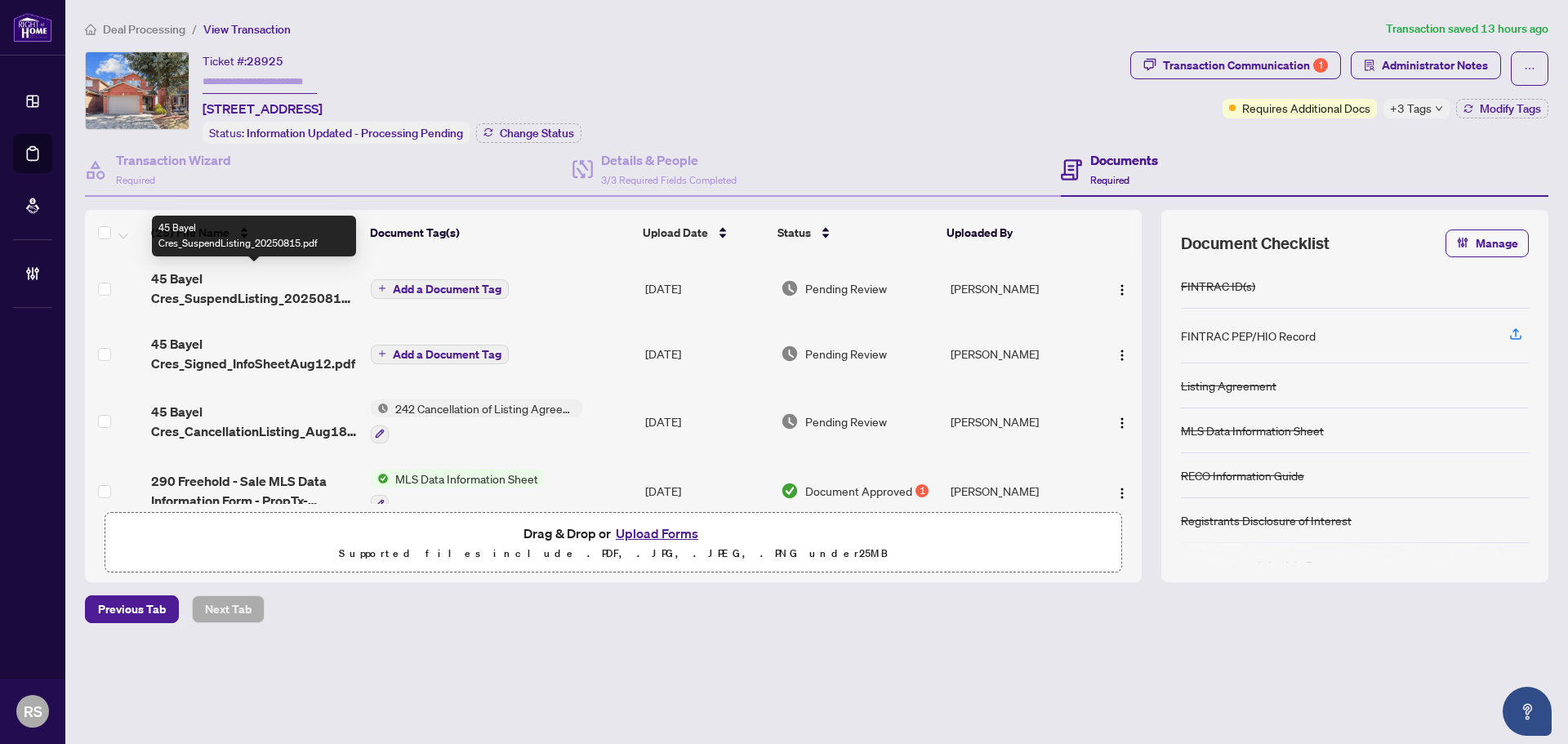
click at [270, 297] on span "45 Bayel Cres_SuspendListing_20250815.pdf" at bounding box center [254, 288] width 206 height 39
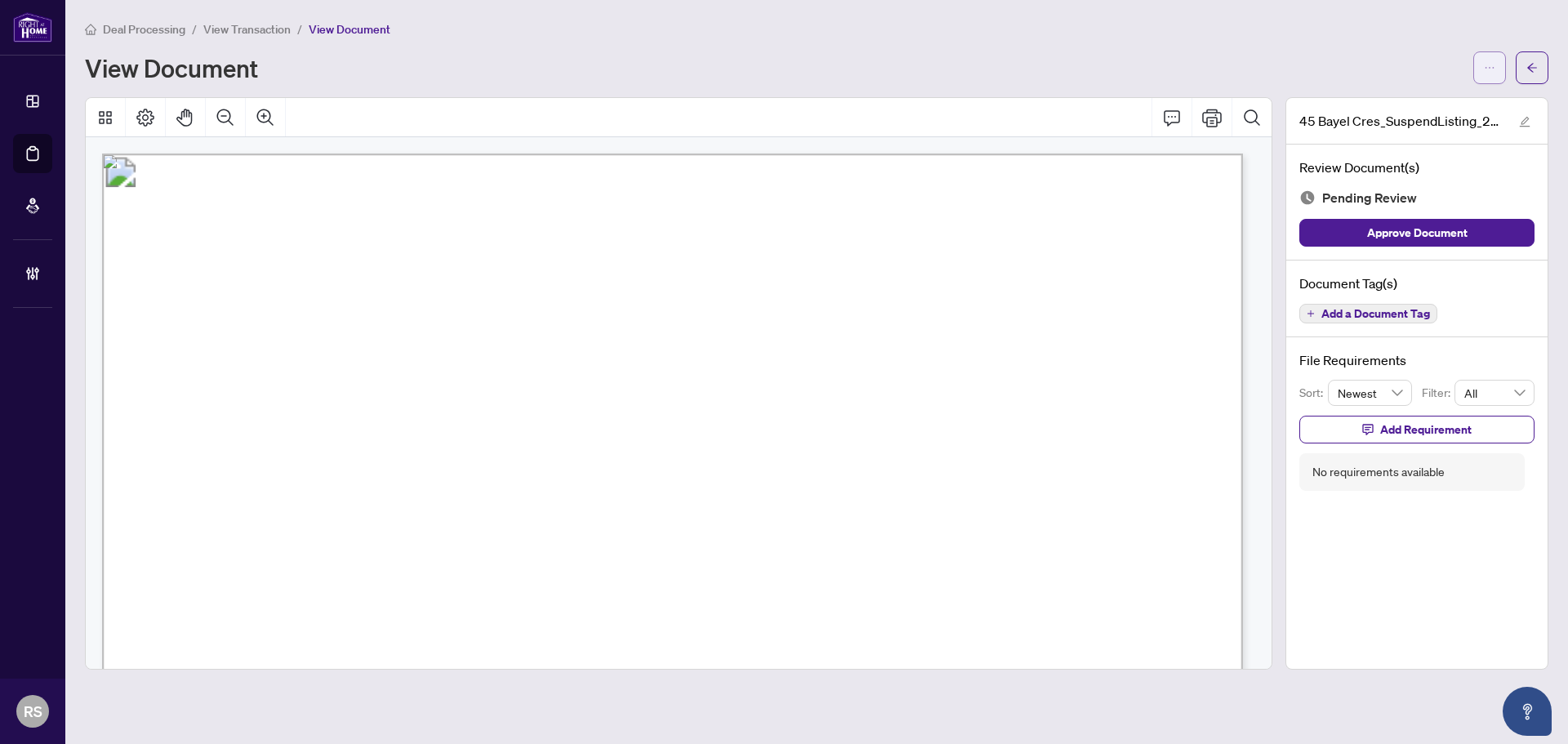
click at [1490, 66] on icon "ellipsis" at bounding box center [1489, 68] width 11 height 11
click at [1406, 104] on span "Download" at bounding box center [1430, 103] width 124 height 18
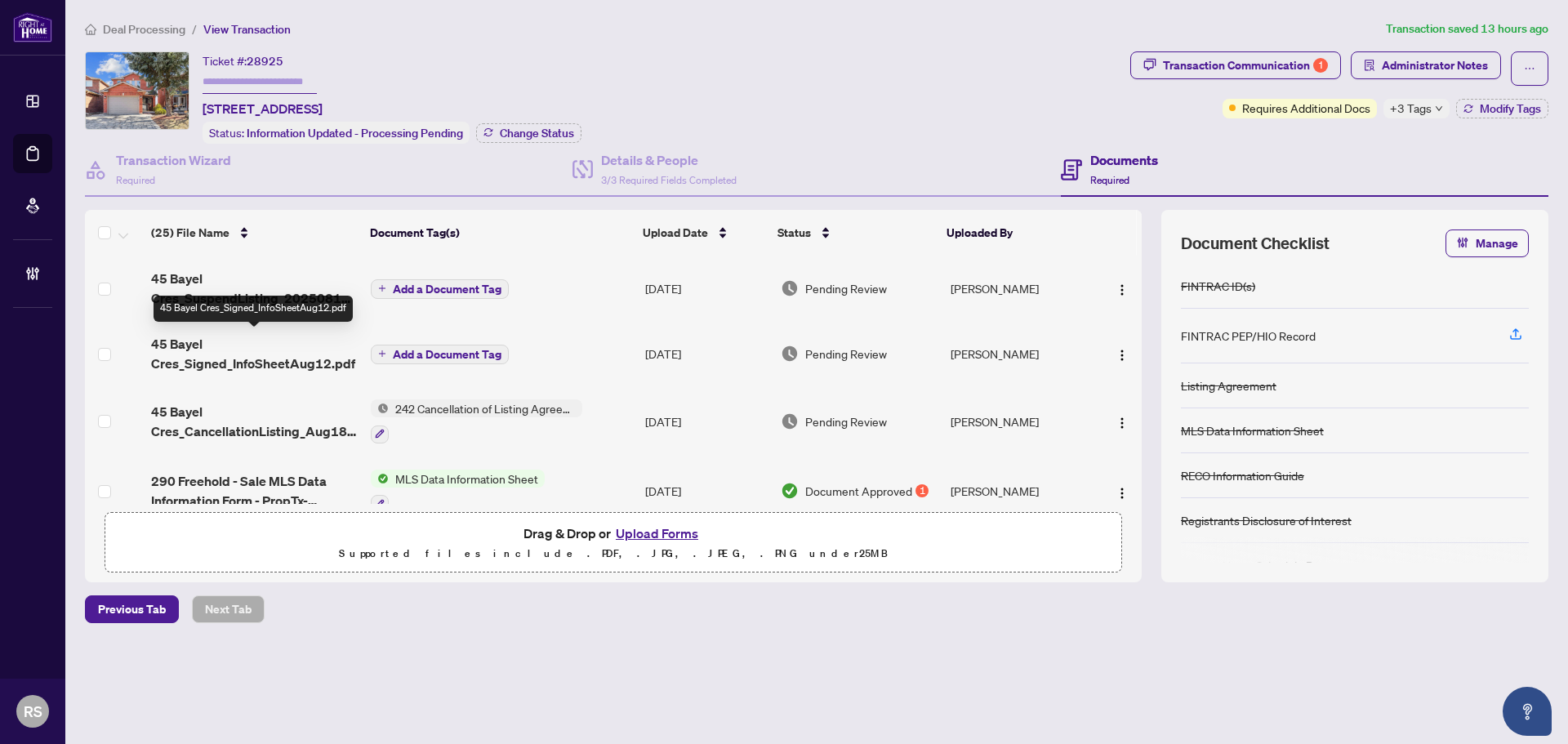
click at [281, 352] on span "45 Bayel Cres_Signed_InfoSheetAug12.pdf" at bounding box center [254, 353] width 206 height 39
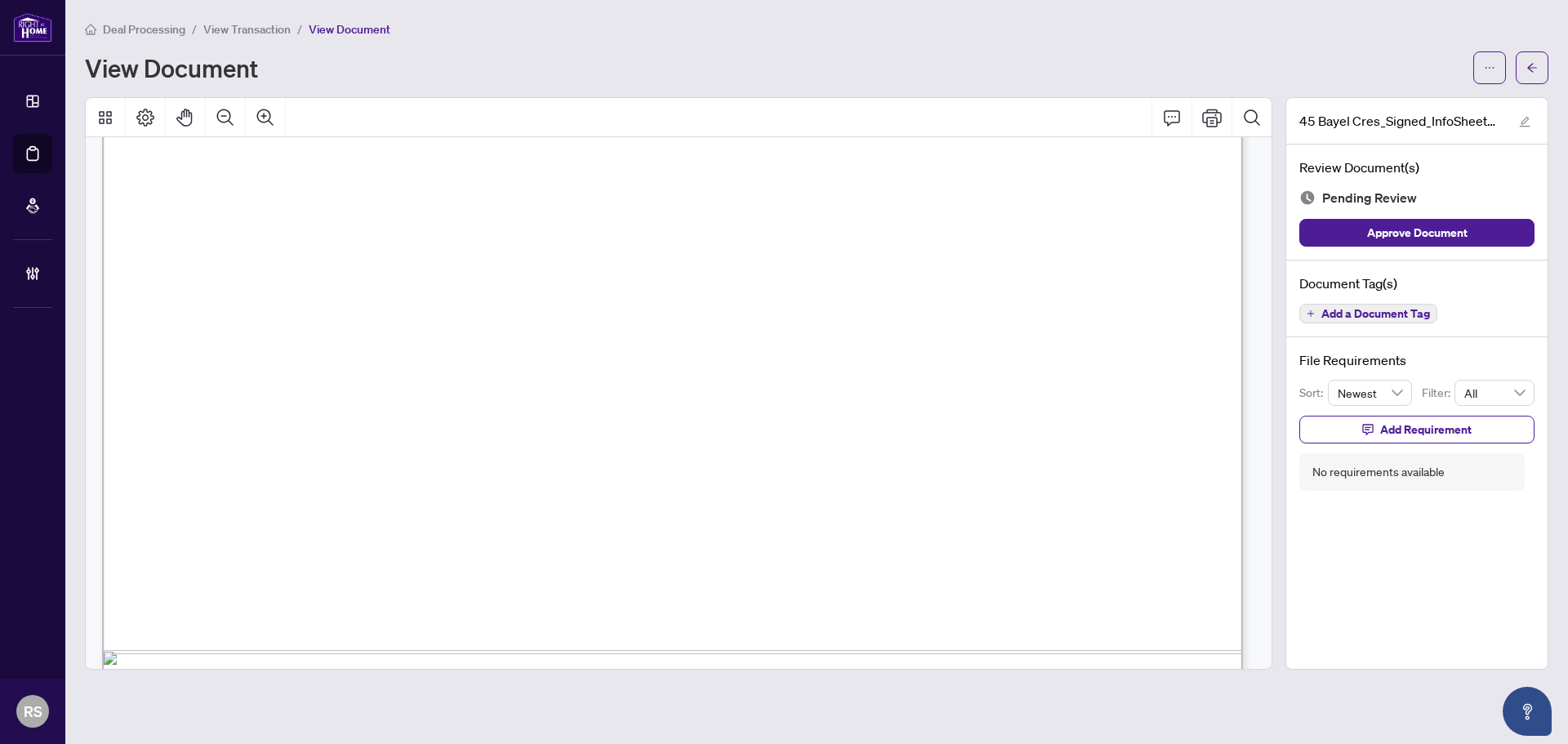
scroll to position [19131, 0]
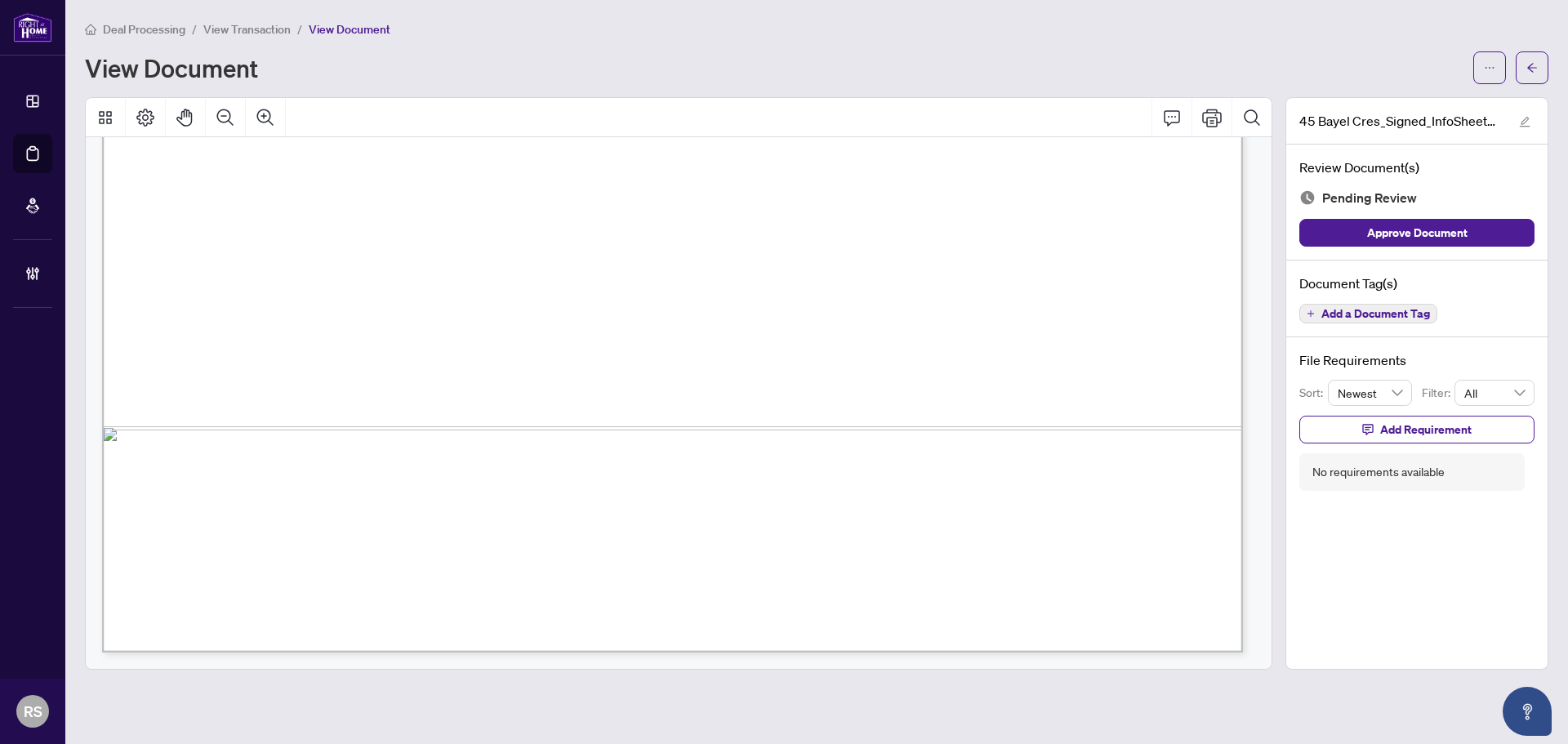
click at [234, 31] on span "View Transaction" at bounding box center [248, 29] width 88 height 15
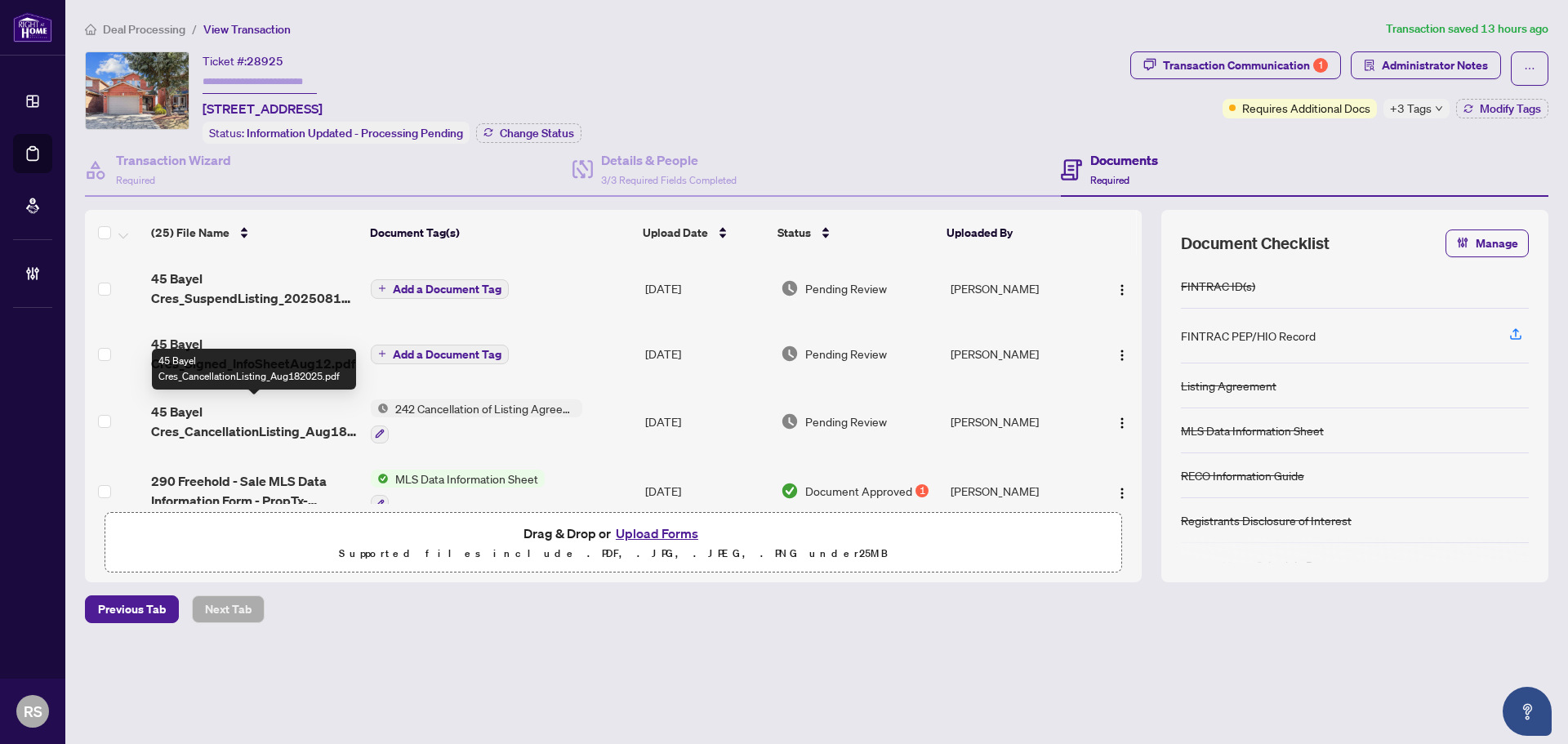
click at [283, 416] on span "45 Bayel Cres_CancellationListing_Aug182025.pdf" at bounding box center [254, 421] width 206 height 39
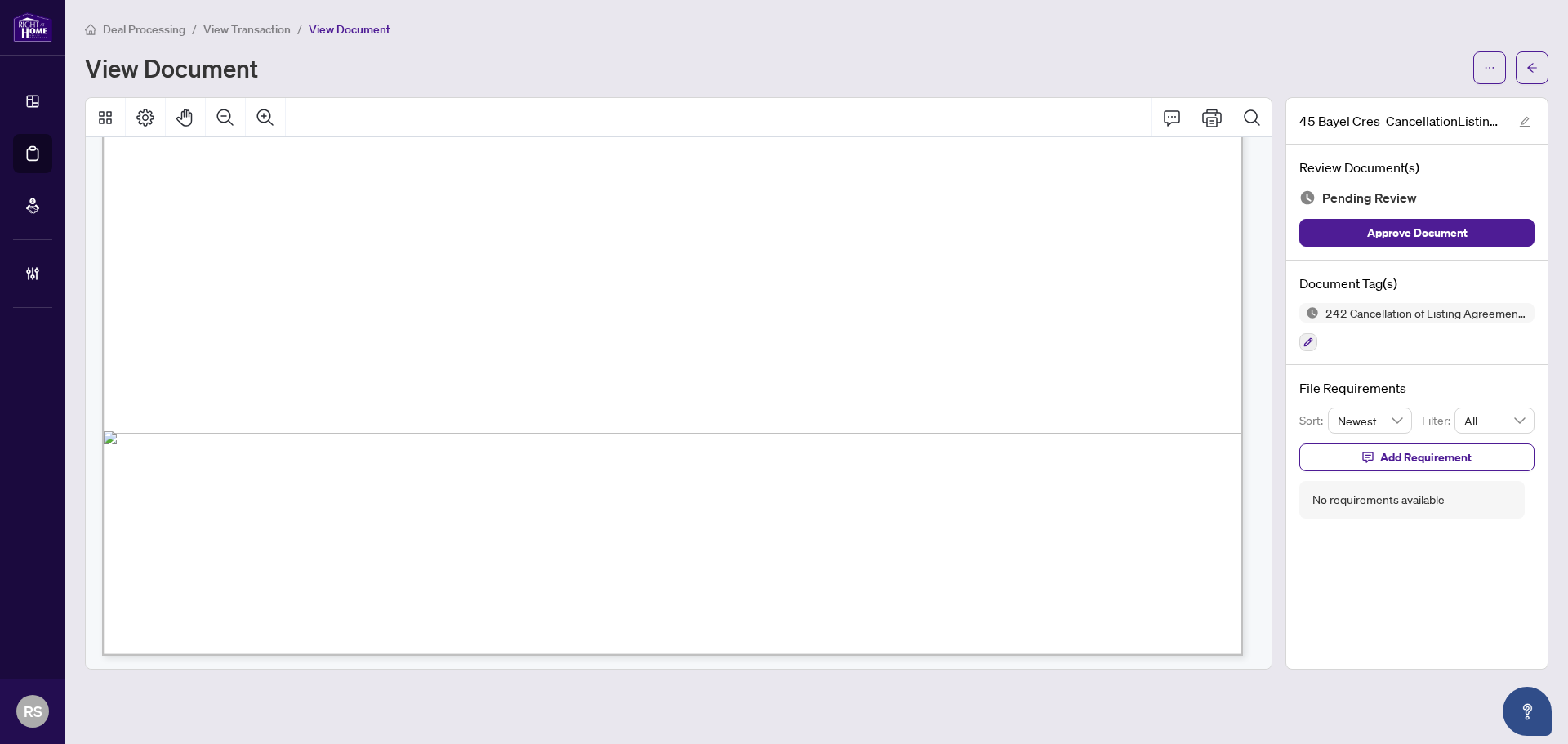
scroll to position [977, 0]
click at [1487, 68] on icon "ellipsis" at bounding box center [1489, 68] width 11 height 11
click at [1380, 99] on span "Download" at bounding box center [1430, 103] width 124 height 18
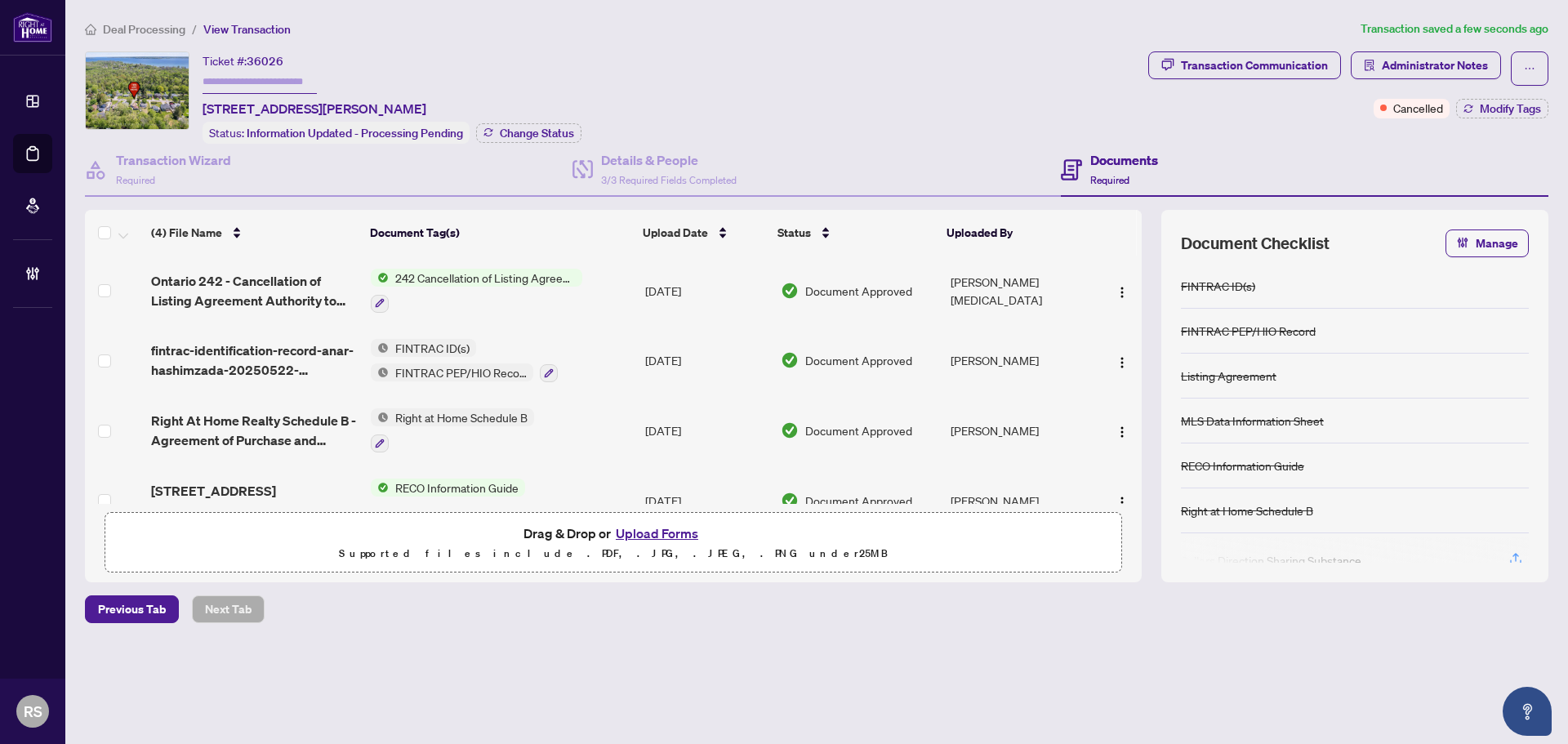
click at [472, 275] on span "242 Cancellation of Listing Agreement - Authority to Offer for Sale" at bounding box center [486, 277] width 193 height 18
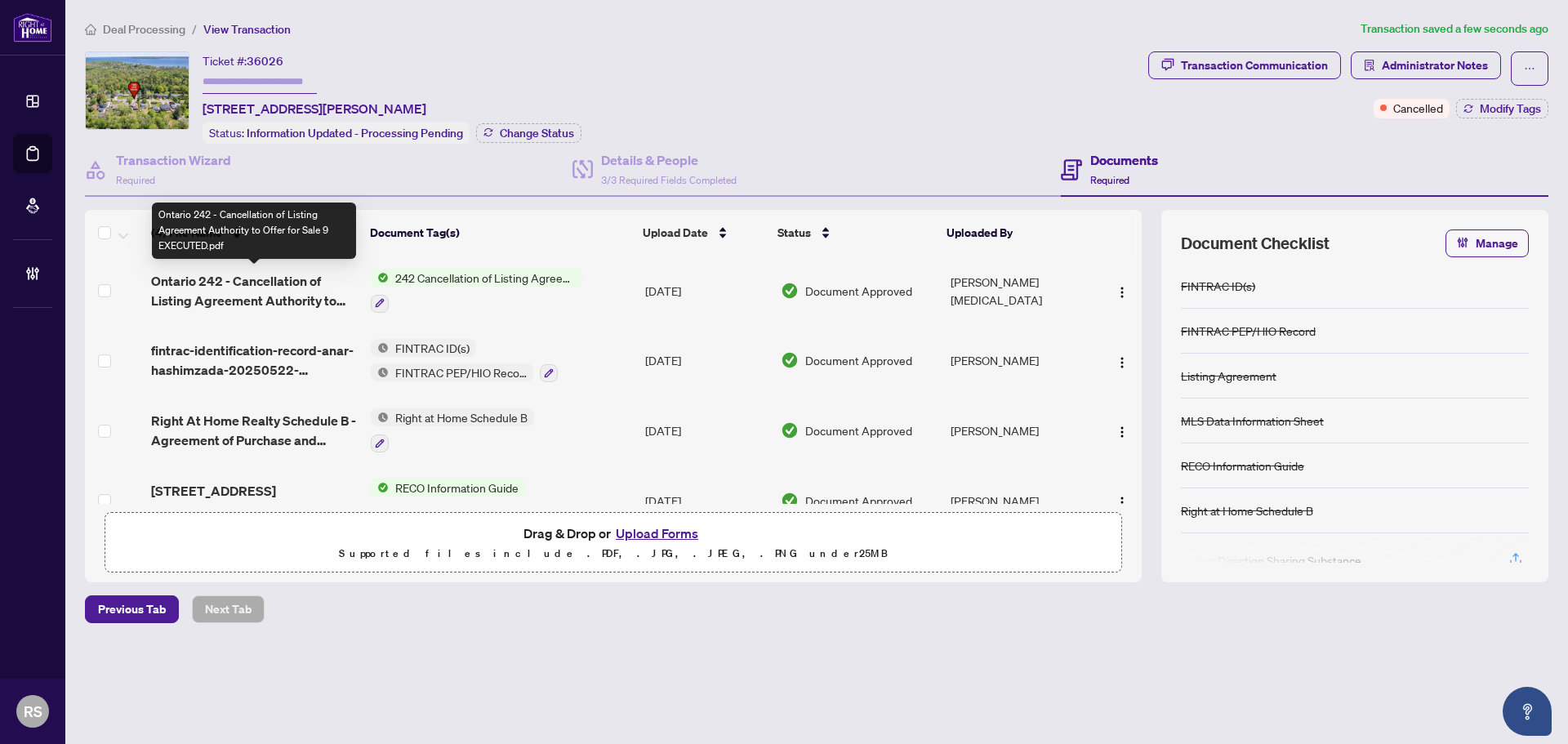
click at [241, 292] on span "Ontario 242 - Cancellation of Listing Agreement Authority to Offer for Sale 9 E…" at bounding box center [254, 290] width 206 height 39
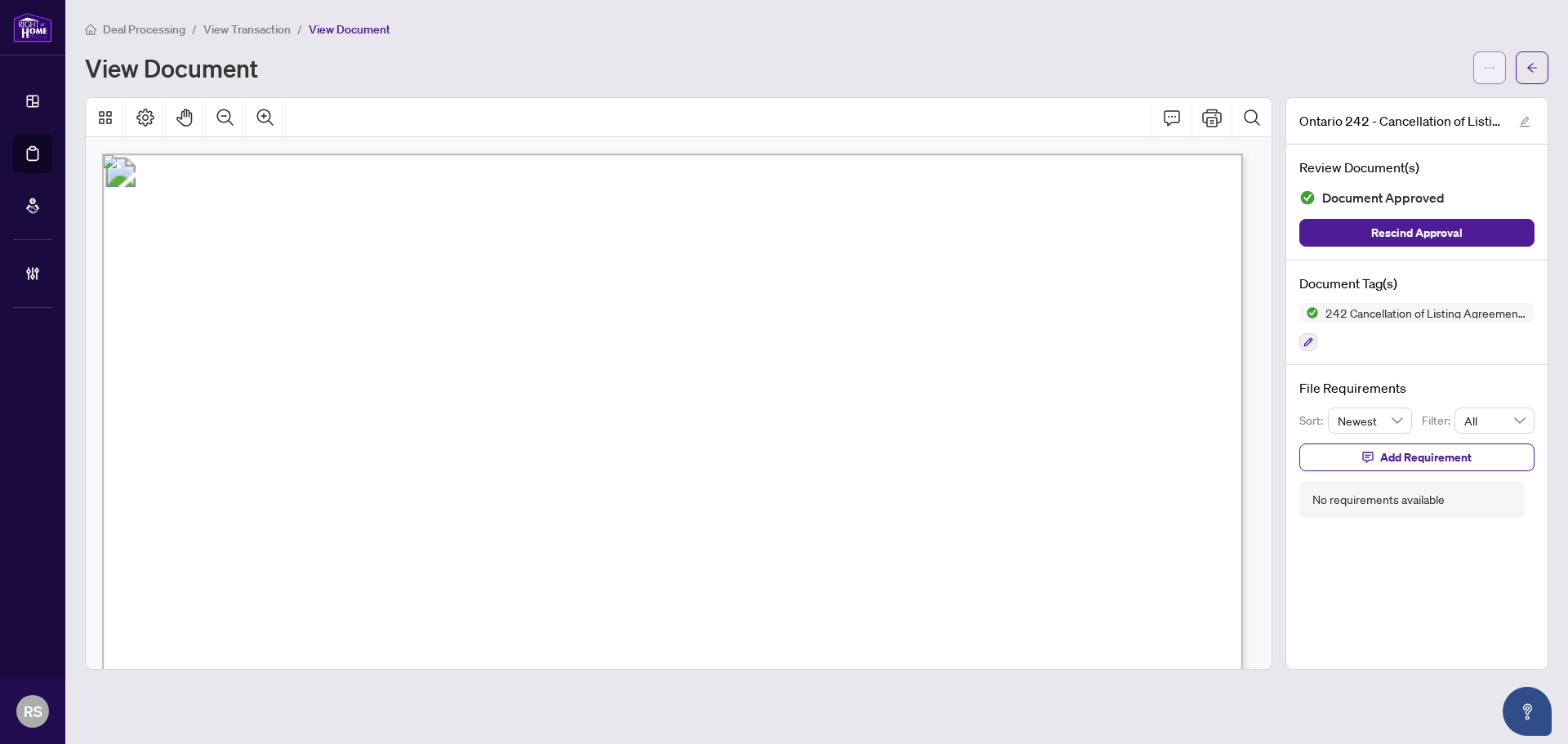
click at [1493, 71] on icon "ellipsis" at bounding box center [1489, 68] width 11 height 11
click at [1485, 68] on icon "ellipsis" at bounding box center [1490, 68] width 9 height 2
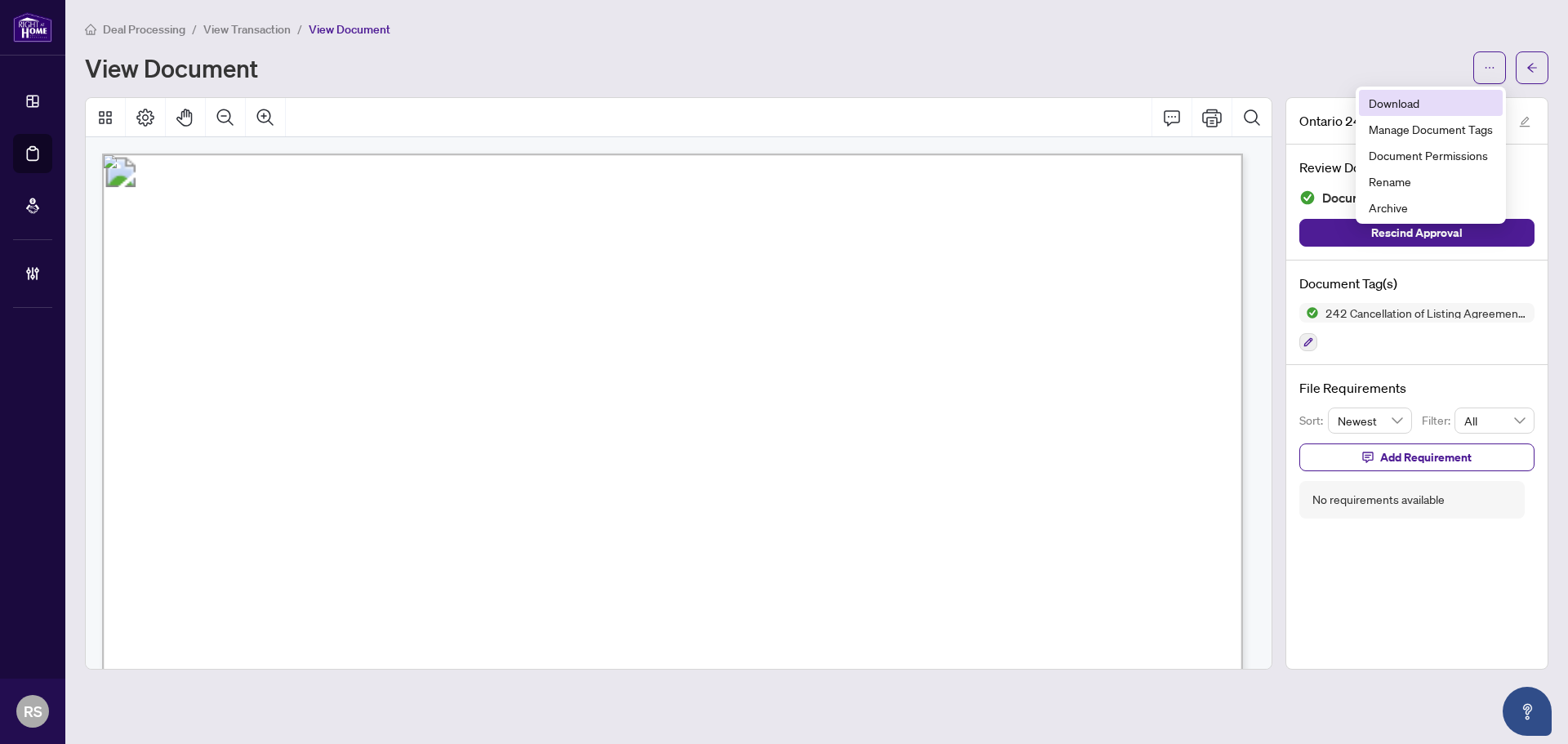
click at [1369, 104] on span "Download" at bounding box center [1430, 103] width 124 height 18
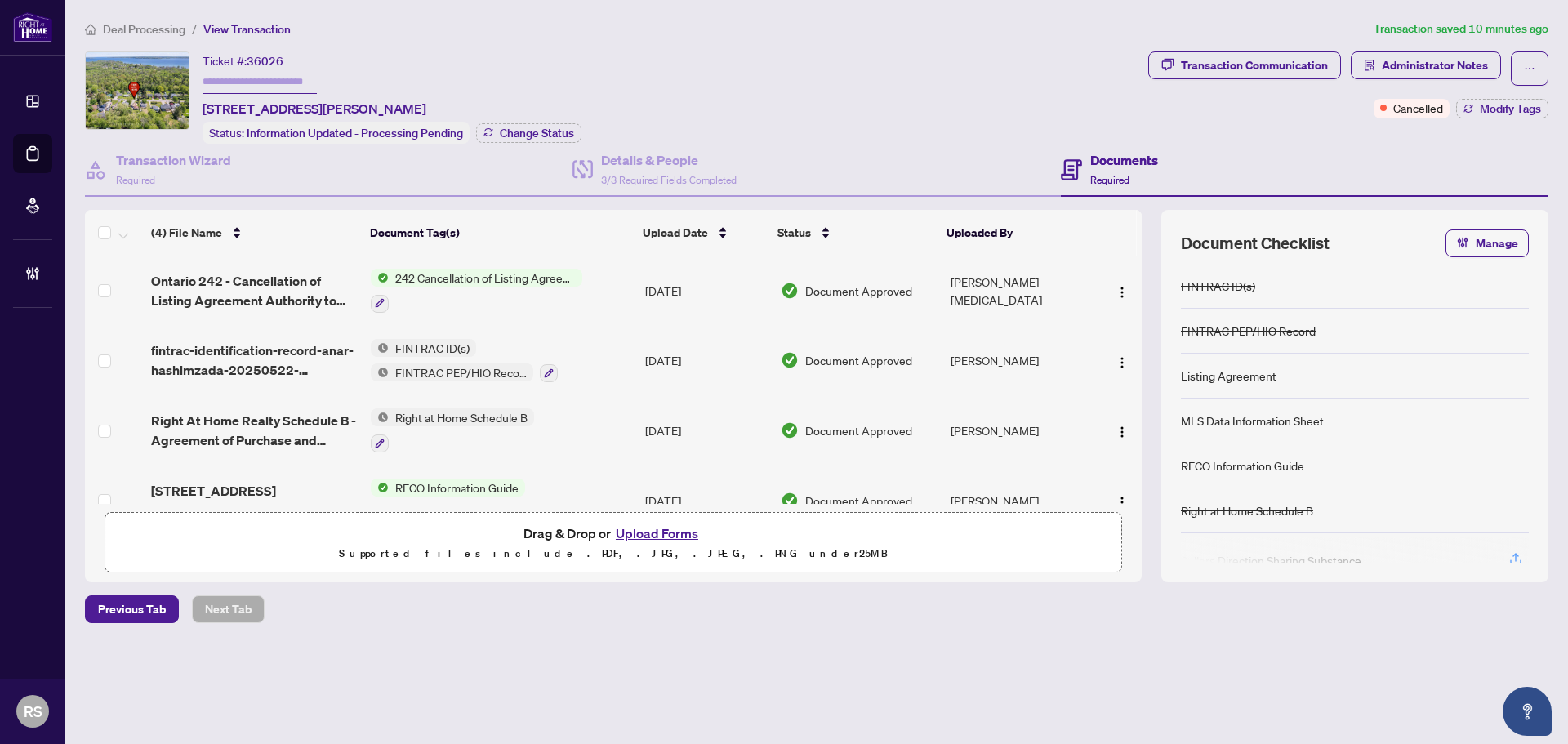
click at [138, 33] on span "Deal Processing" at bounding box center [144, 29] width 83 height 15
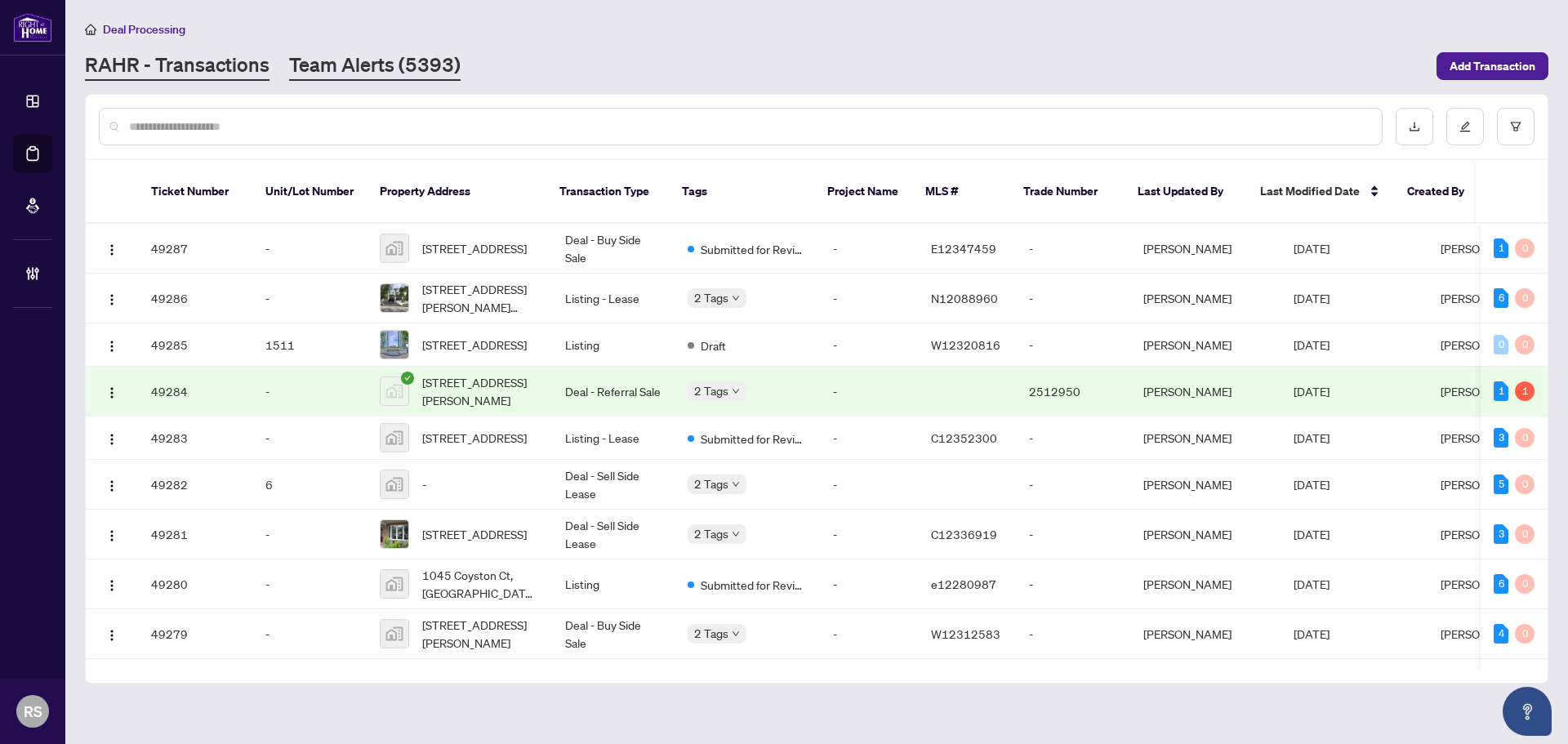
click at [376, 60] on link "Team Alerts (5393)" at bounding box center [374, 66] width 171 height 29
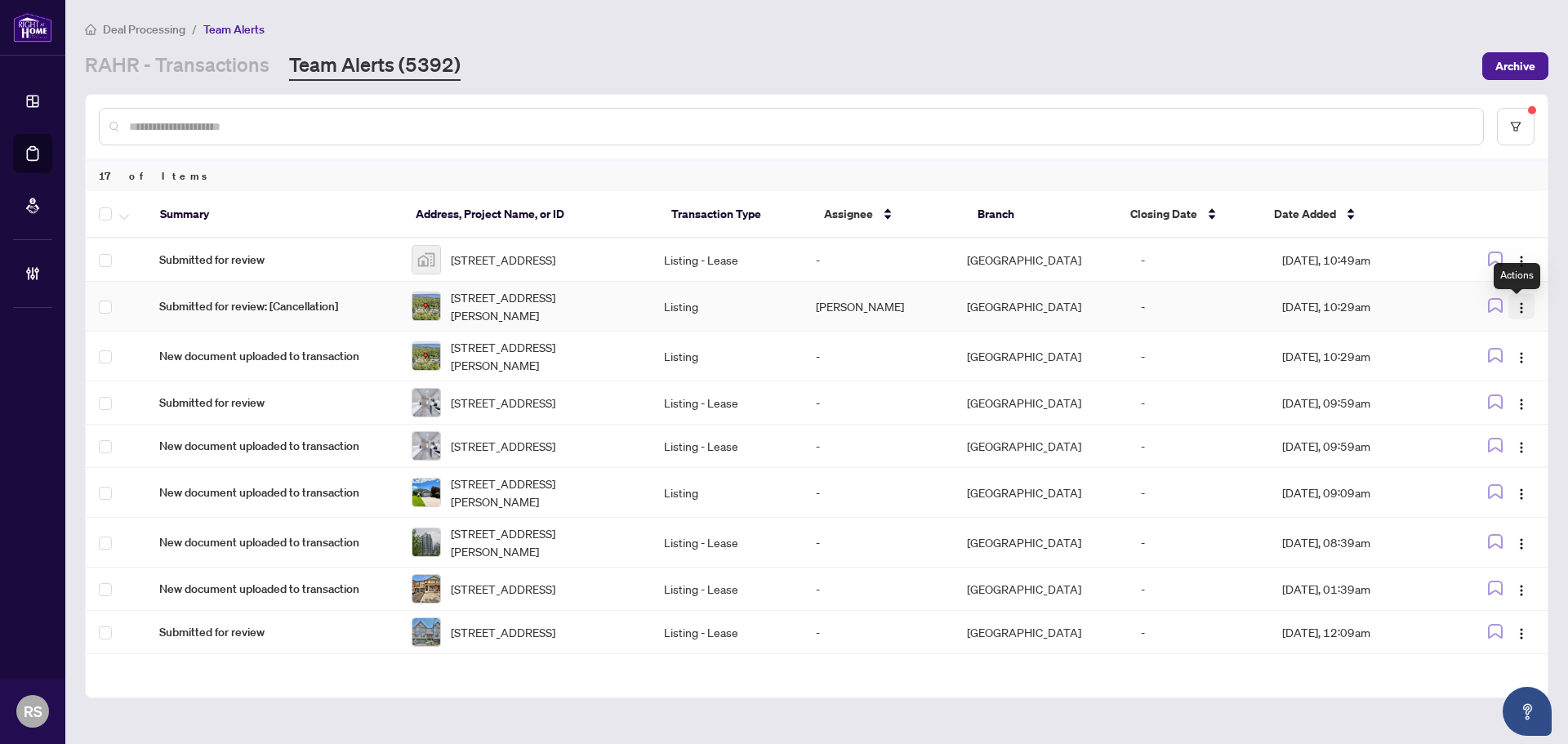
click at [1519, 314] on img "button" at bounding box center [1521, 307] width 13 height 13
click at [1464, 345] on span "Unassign Myself" at bounding box center [1475, 344] width 83 height 18
